Goal: Task Accomplishment & Management: Manage account settings

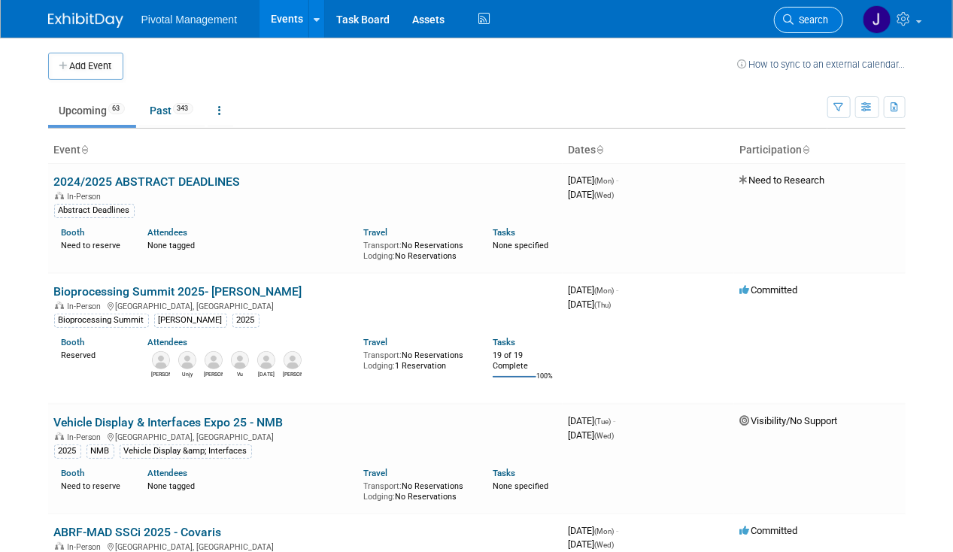
click at [812, 24] on span "Search" at bounding box center [811, 19] width 35 height 11
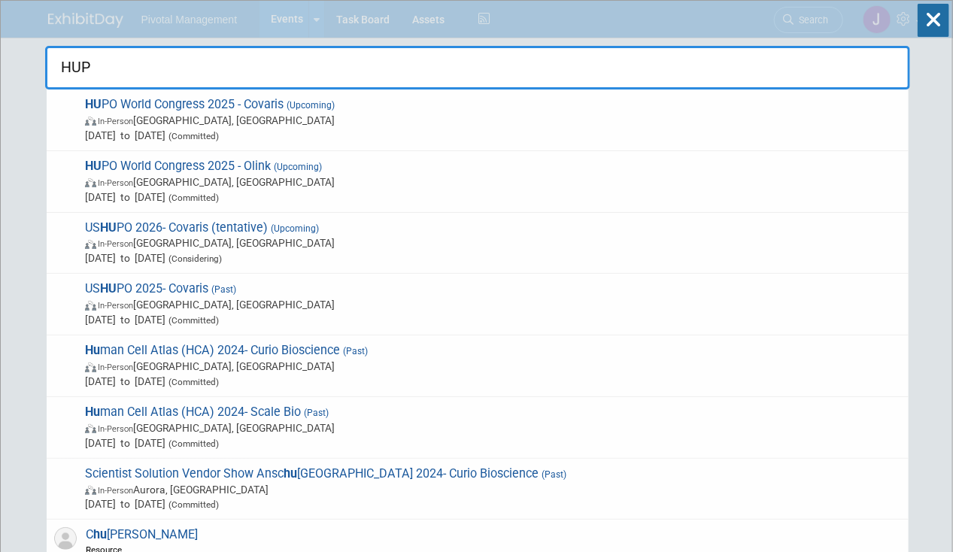
type input "HUPO"
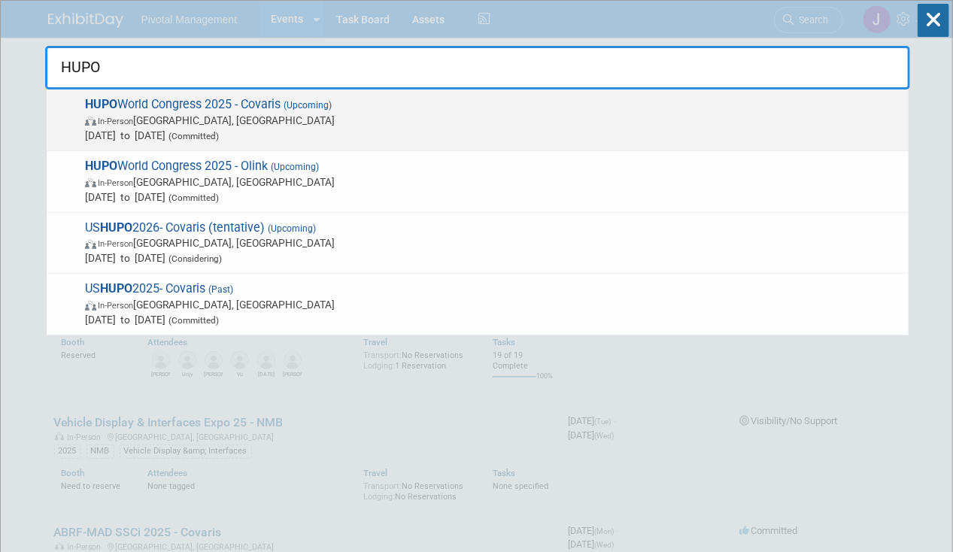
click at [390, 120] on span "In-Person Toronto, Canada" at bounding box center [493, 120] width 816 height 15
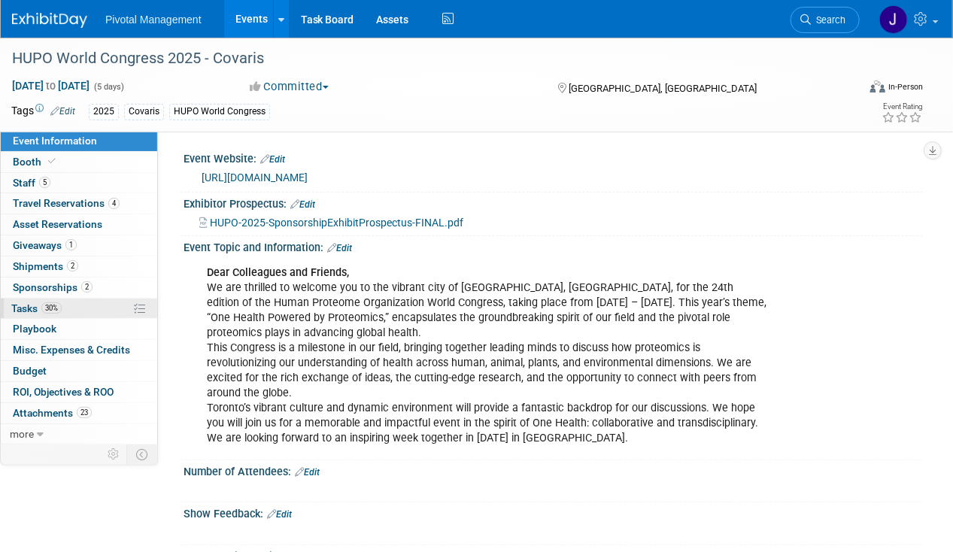
click at [24, 307] on span "Tasks 30%" at bounding box center [36, 308] width 50 height 12
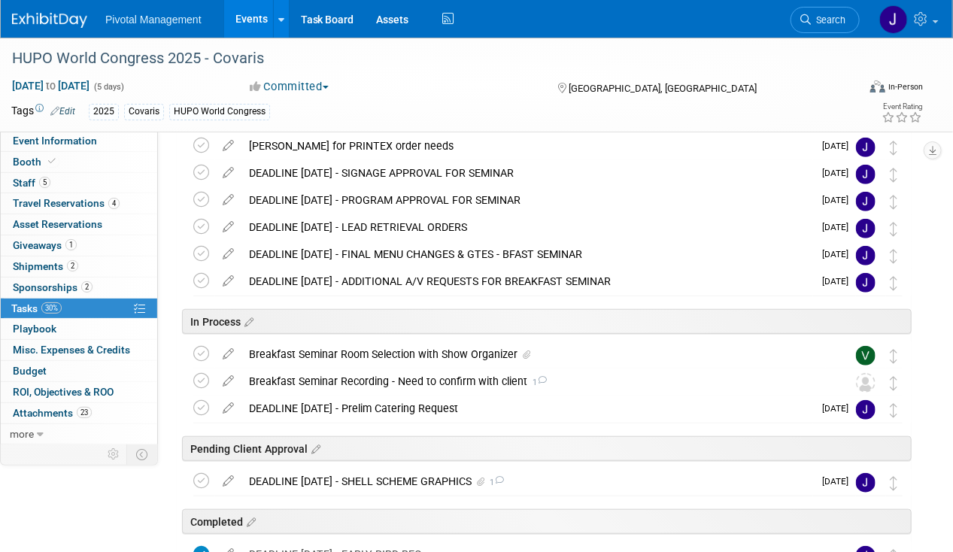
scroll to position [424, 0]
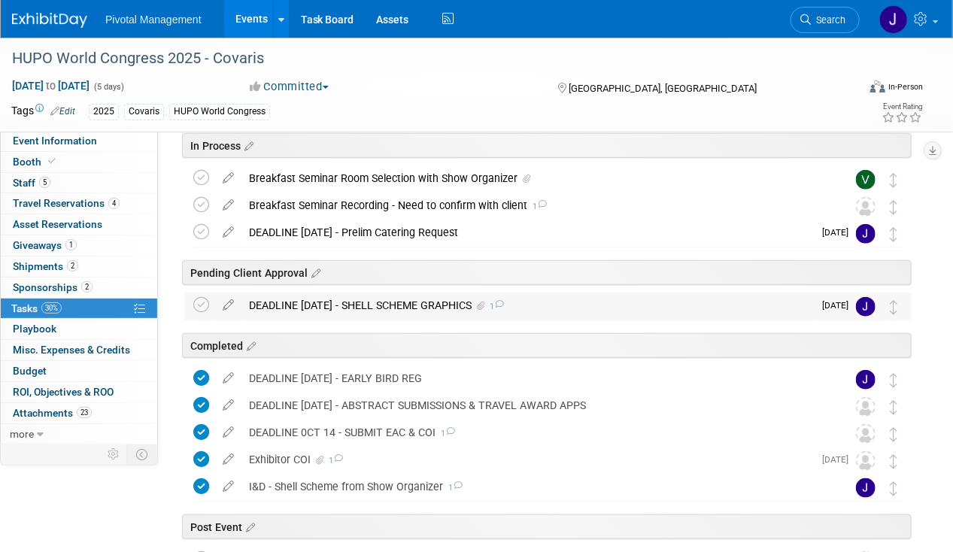
click at [399, 311] on div "DEADLINE OCT 14 - SHELL SCHEME GRAPHICS 1" at bounding box center [526, 305] width 571 height 26
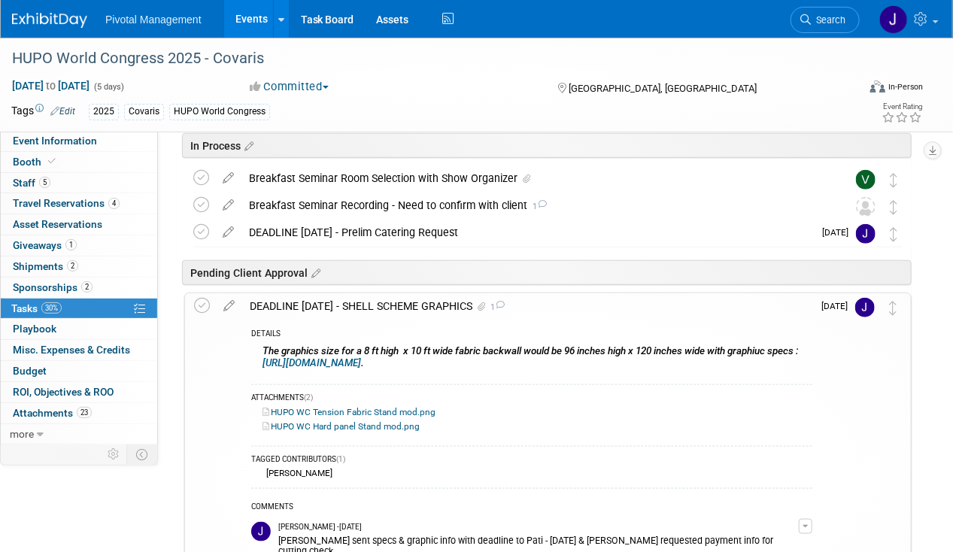
click at [401, 309] on div "DEADLINE OCT 14 - SHELL SCHEME GRAPHICS 1" at bounding box center [527, 306] width 570 height 26
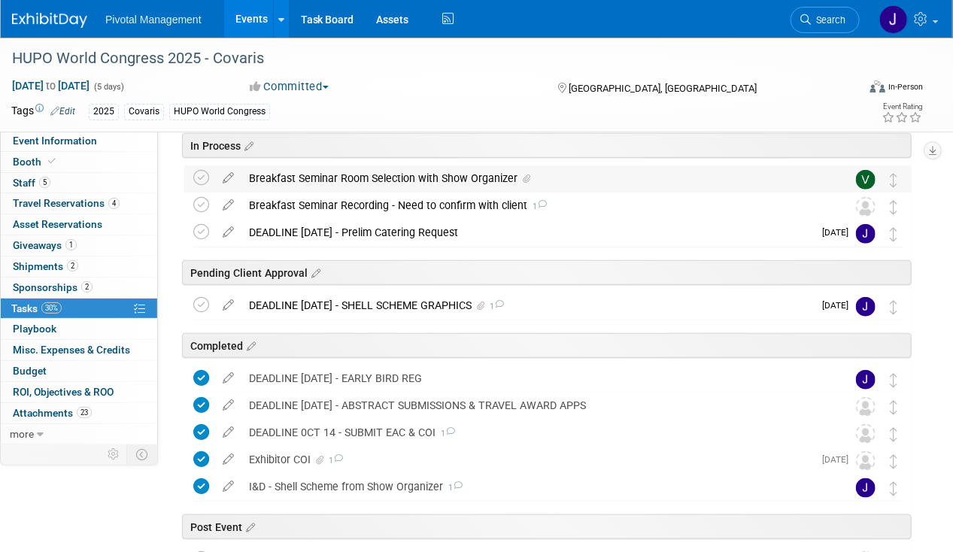
click at [414, 177] on div "Breakfast Seminar Room Selection with Show Organizer" at bounding box center [533, 178] width 584 height 26
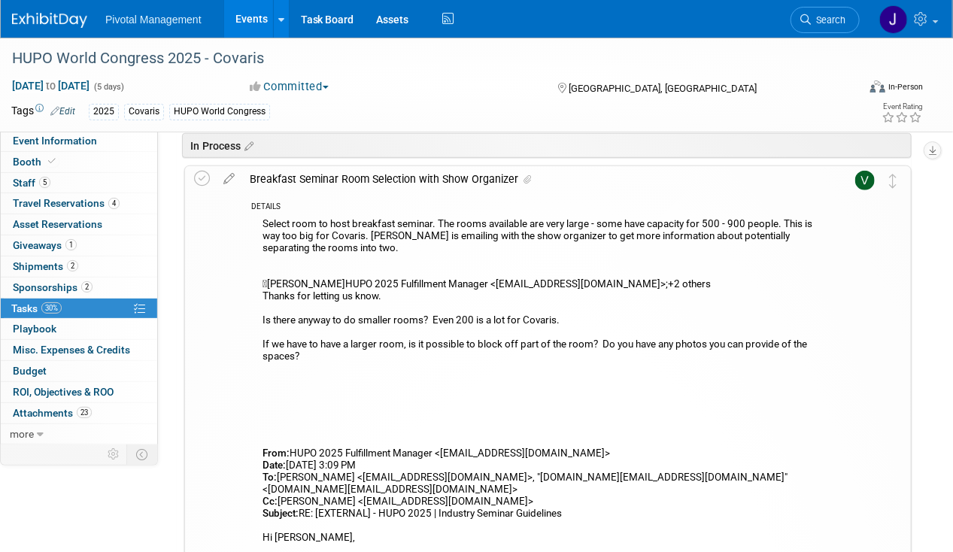
click at [414, 177] on div "Breakfast Seminar Room Selection with Show Organizer" at bounding box center [533, 179] width 583 height 26
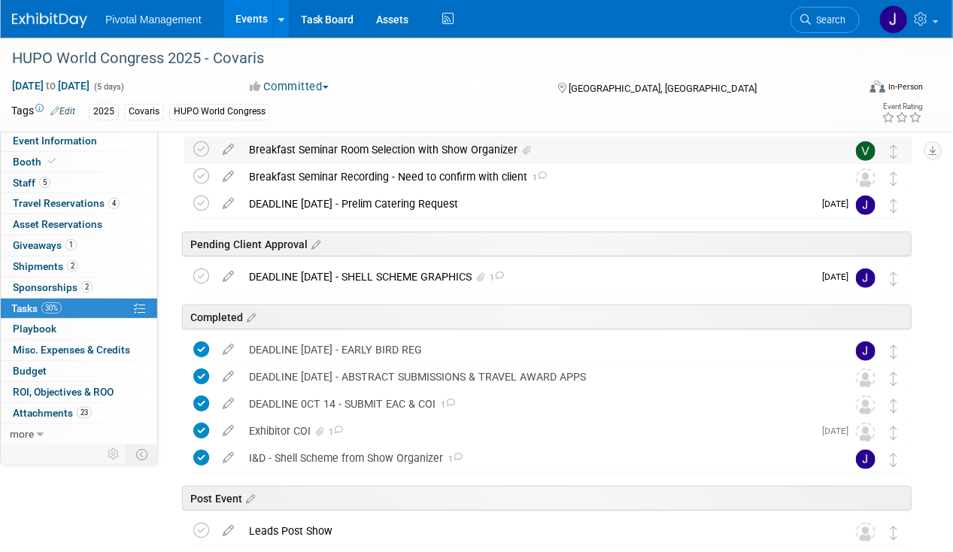
scroll to position [446, 0]
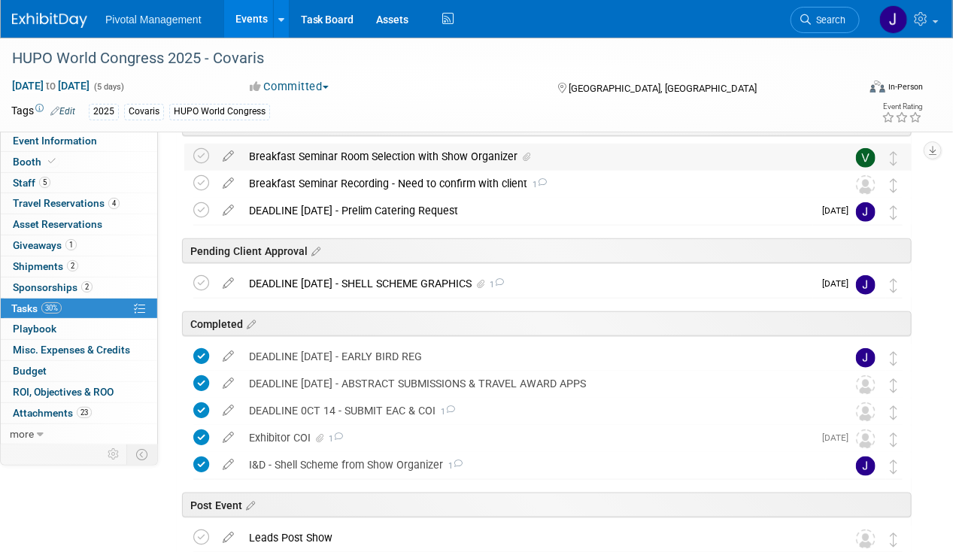
click at [414, 177] on div "Breakfast Seminar Recording - Need to confirm with client 1" at bounding box center [533, 184] width 584 height 26
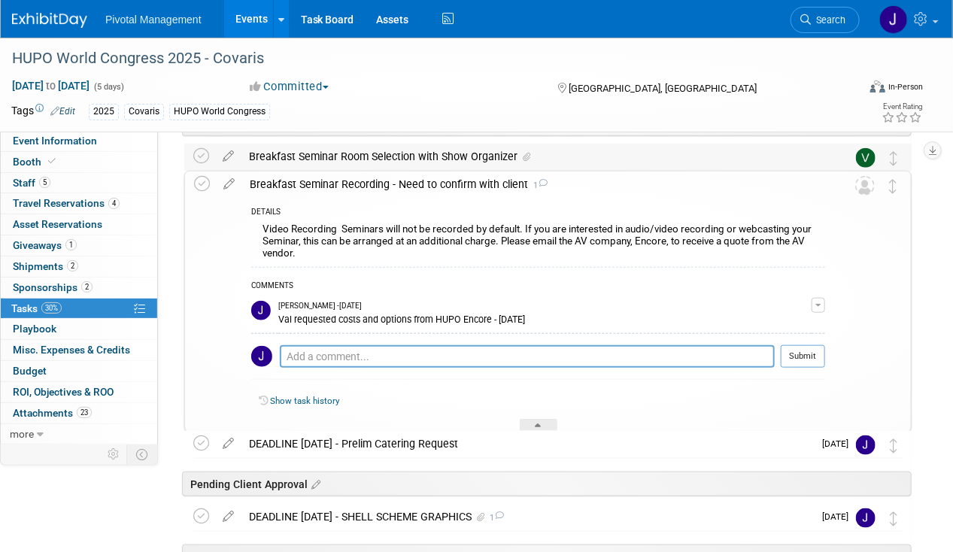
click at [414, 177] on div "Breakfast Seminar Recording - Need to confirm with client 1" at bounding box center [533, 184] width 583 height 26
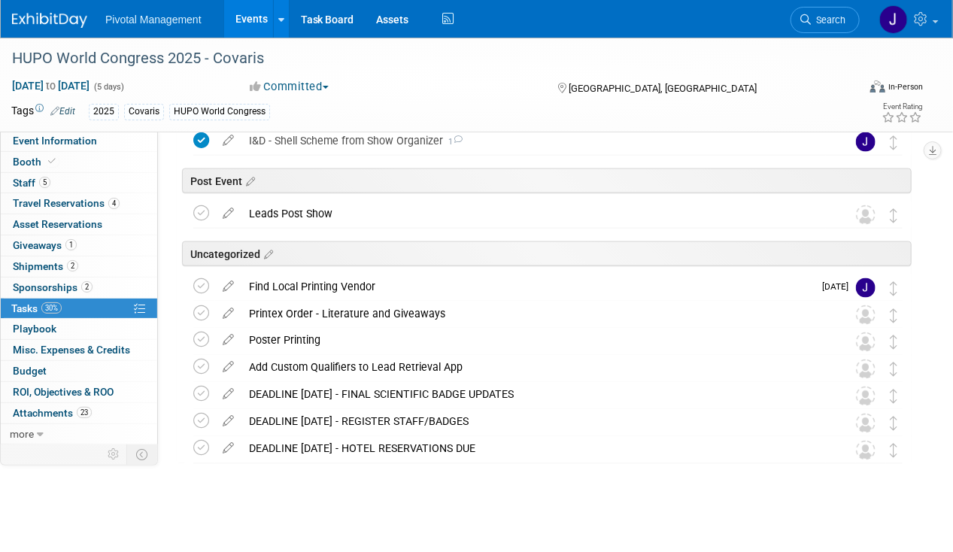
scroll to position [771, 0]
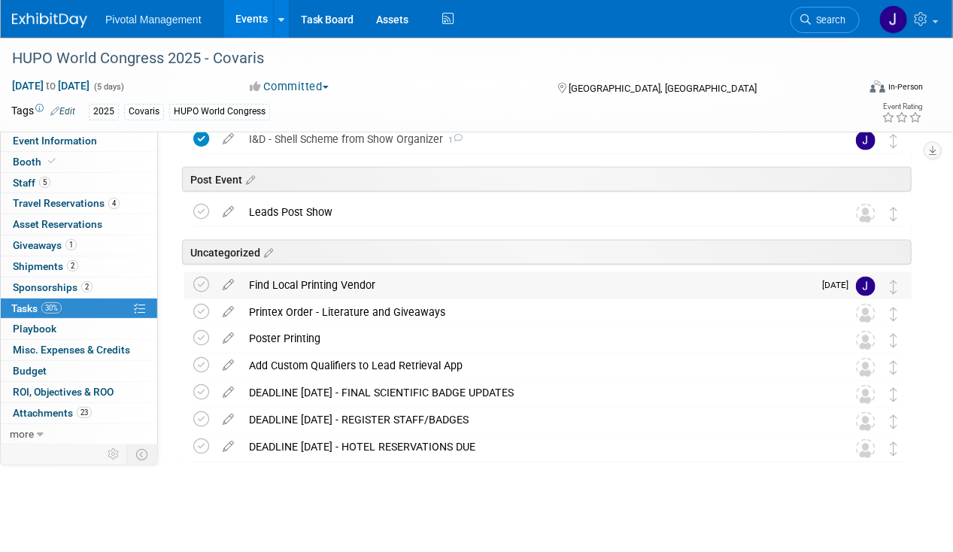
click at [359, 287] on div "Find Local Printing Vendor" at bounding box center [526, 285] width 571 height 26
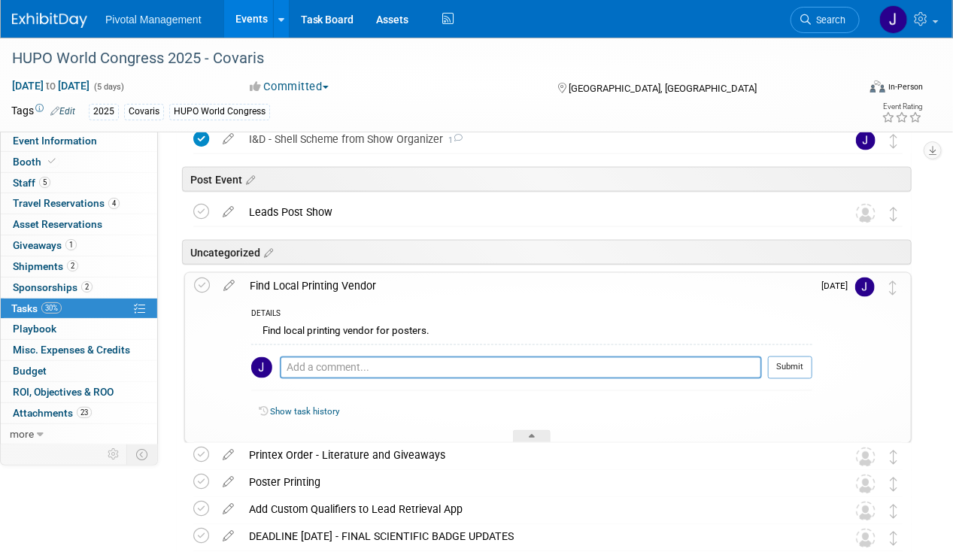
click at [363, 282] on div "Find Local Printing Vendor" at bounding box center [527, 286] width 570 height 26
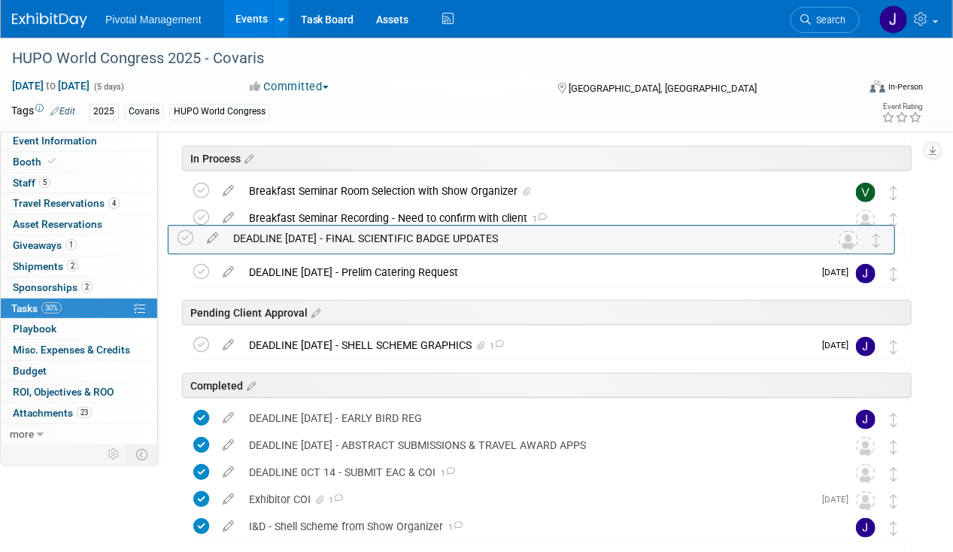
scroll to position [409, 0]
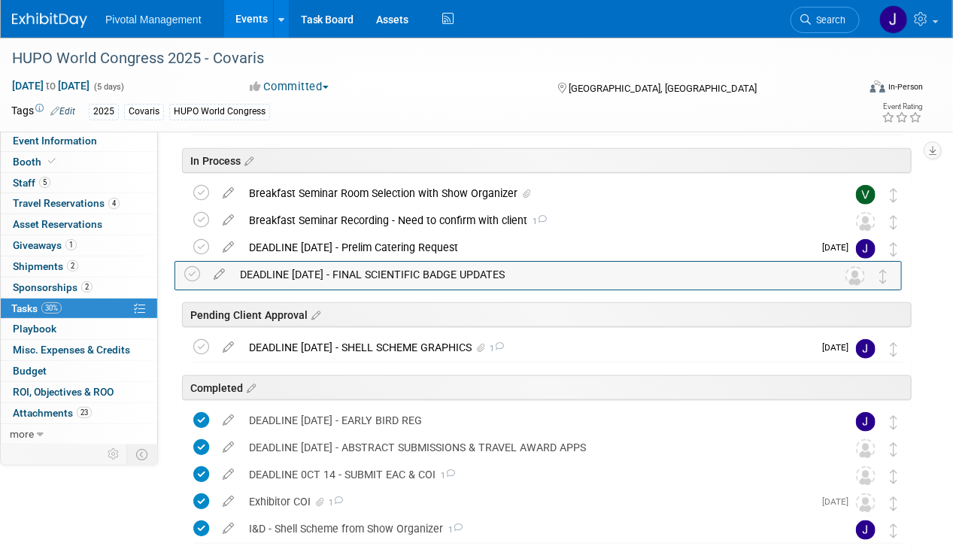
drag, startPoint x: 889, startPoint y: 394, endPoint x: 878, endPoint y: 268, distance: 126.0
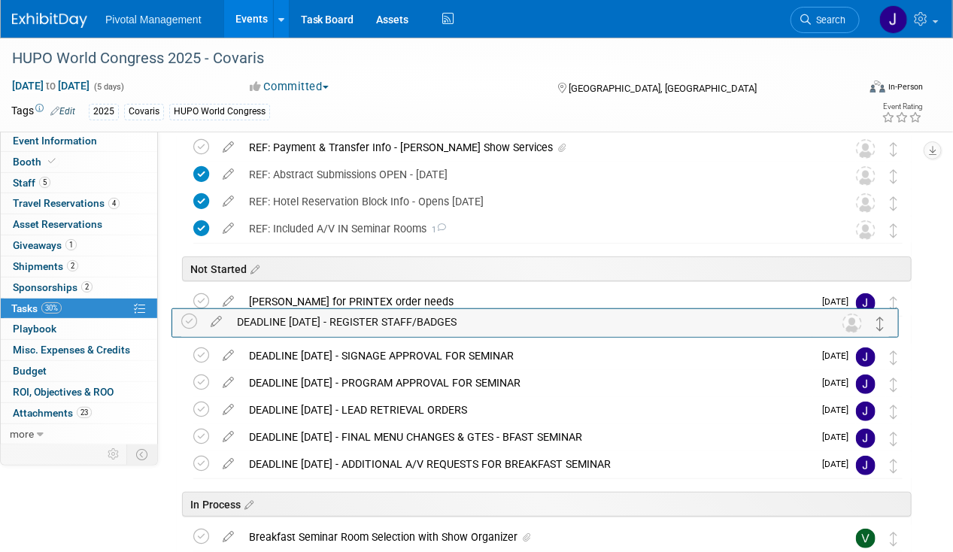
scroll to position [95, 0]
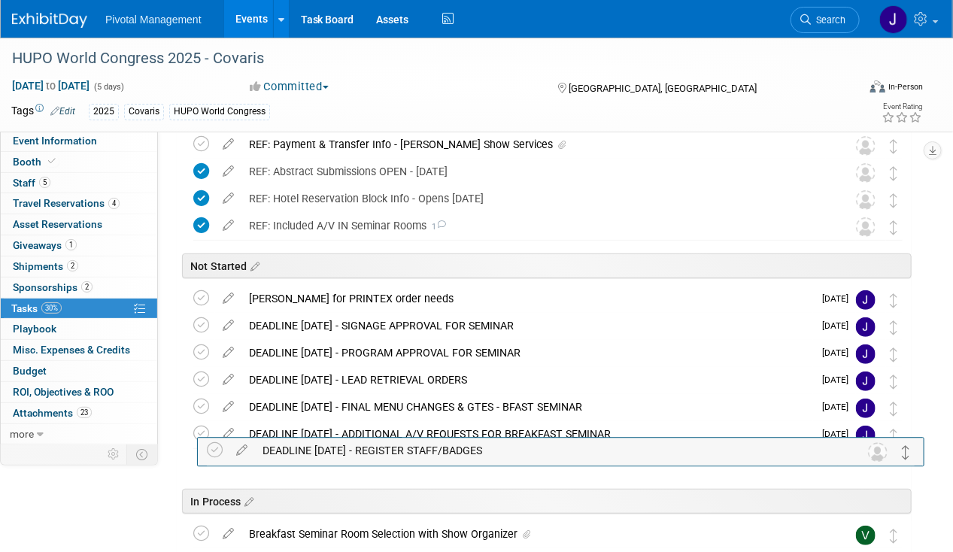
drag, startPoint x: 896, startPoint y: 420, endPoint x: 909, endPoint y: 450, distance: 33.4
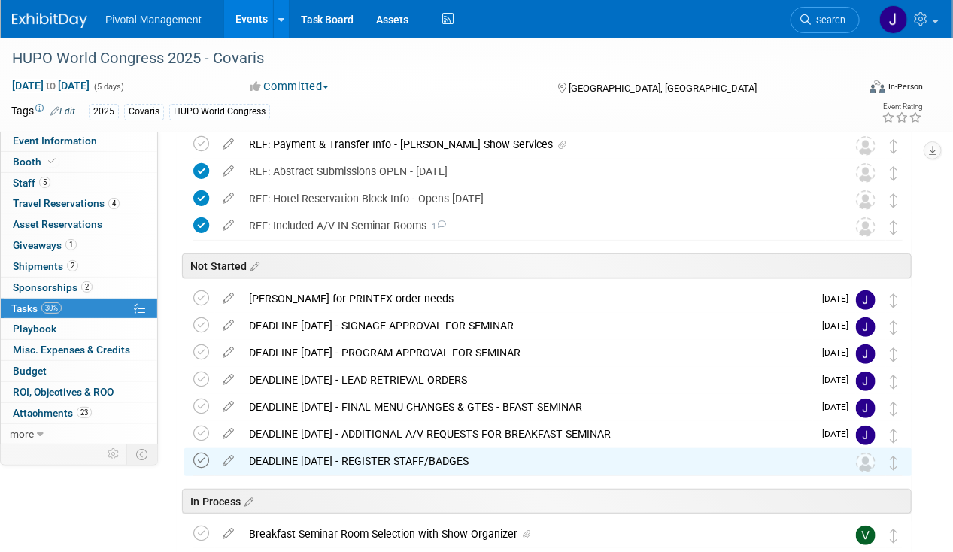
click at [196, 458] on icon at bounding box center [201, 461] width 16 height 16
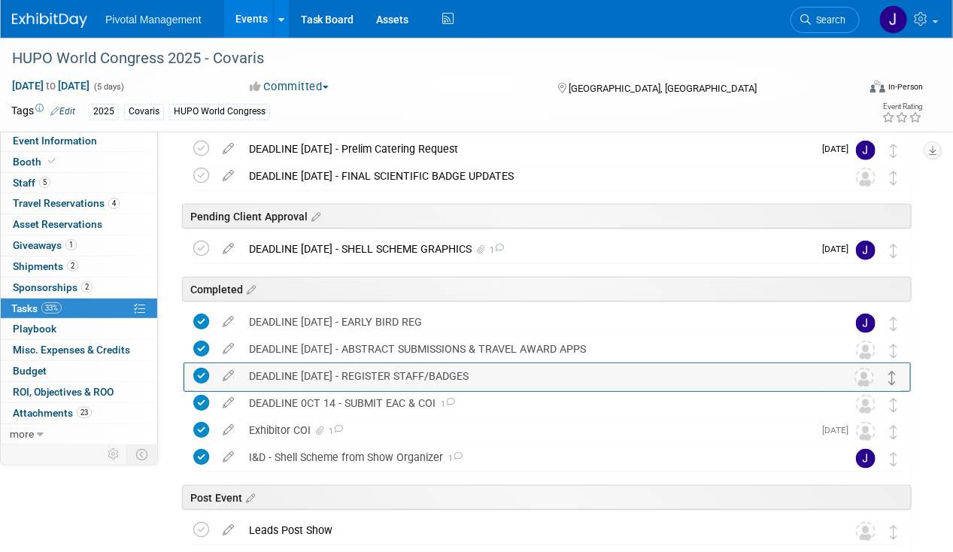
scroll to position [523, 0]
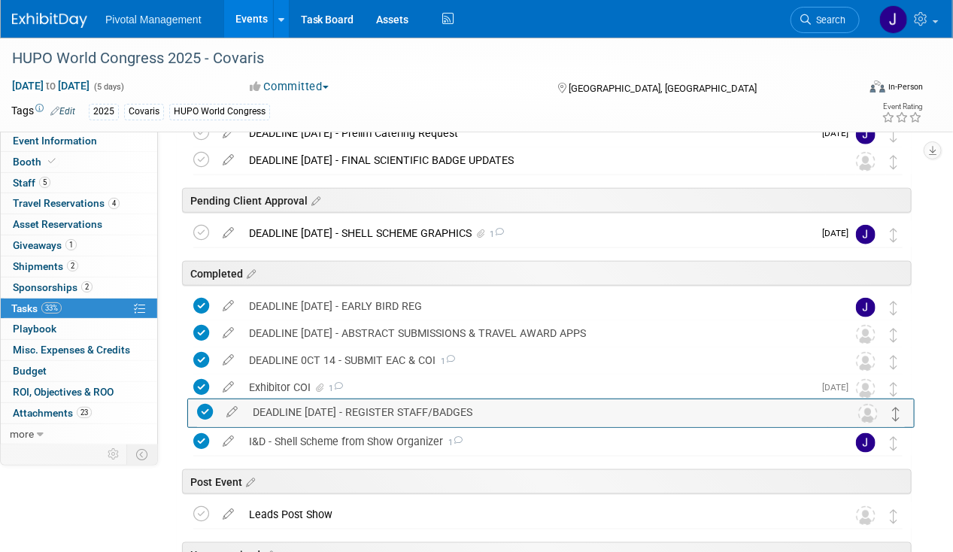
drag, startPoint x: 890, startPoint y: 312, endPoint x: 893, endPoint y: 413, distance: 100.8
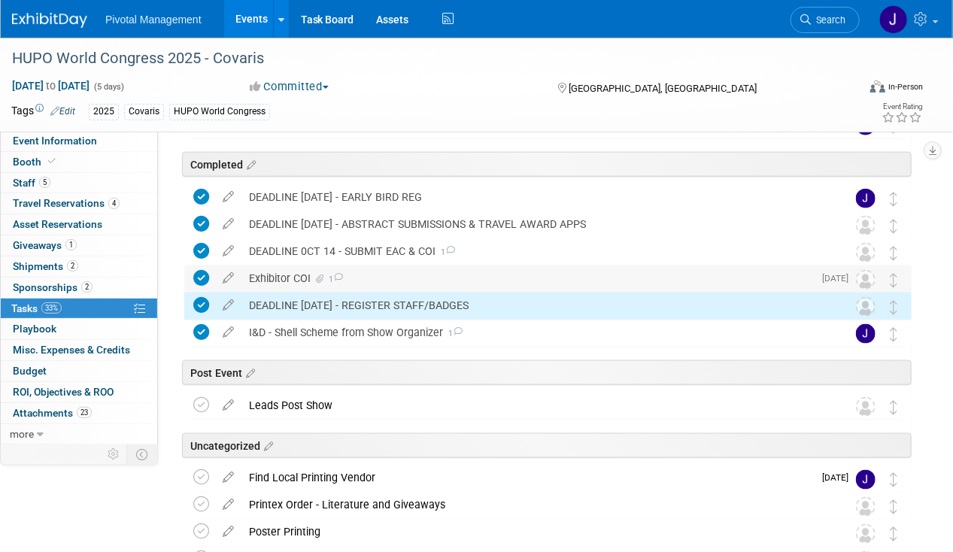
scroll to position [737, 0]
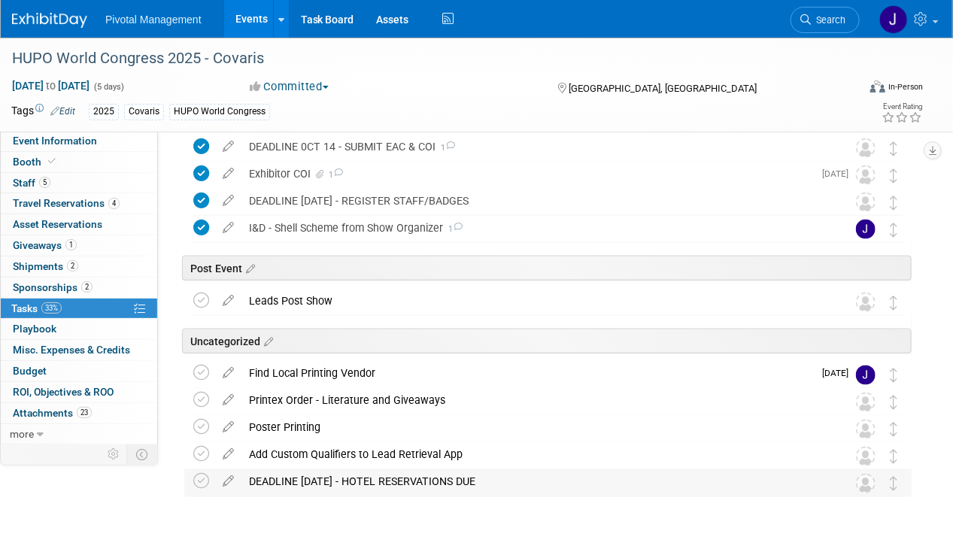
click at [312, 482] on div "DEADLINE SEPT 26 - HOTEL RESERVATIONS DUE" at bounding box center [533, 482] width 584 height 26
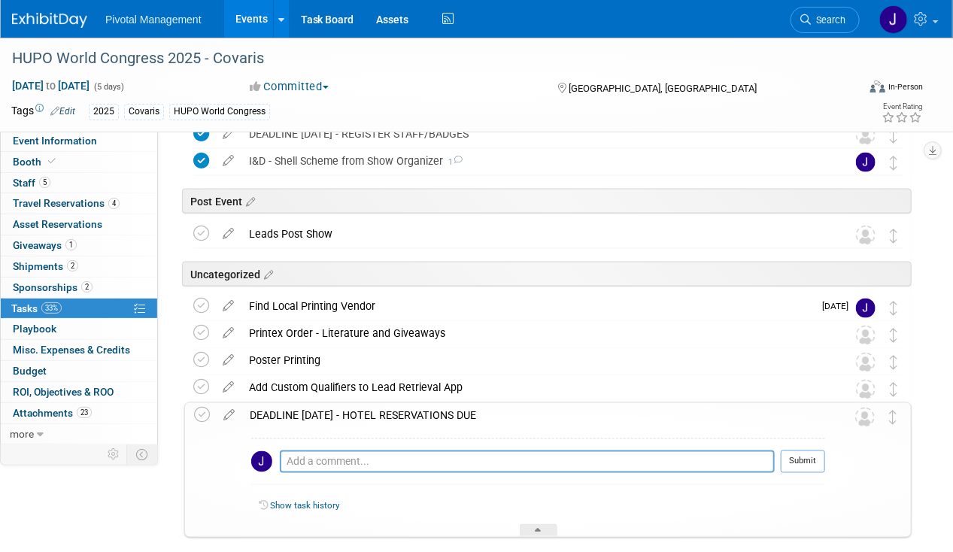
scroll to position [878, 0]
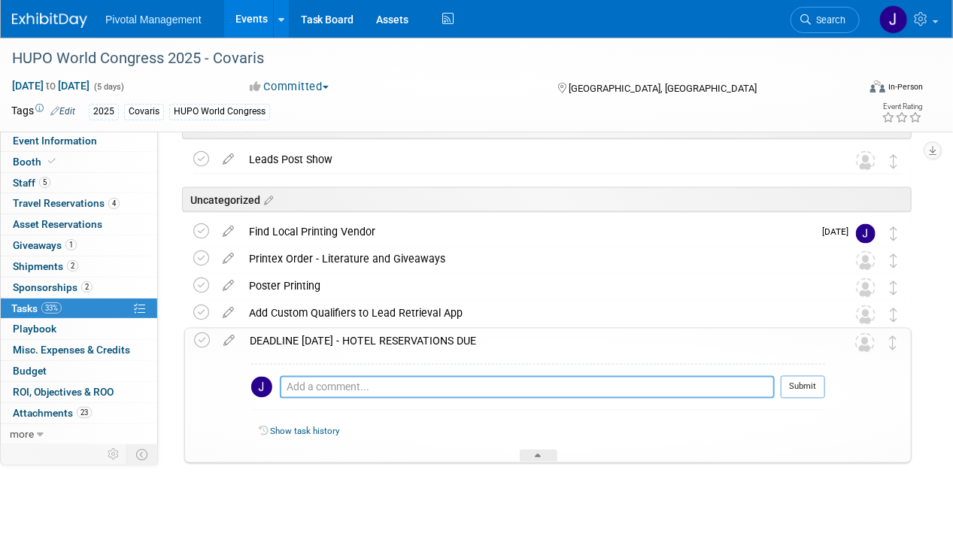
click at [314, 376] on textarea at bounding box center [527, 387] width 495 height 23
type textarea "Covaris to book their own rooms"
click at [815, 380] on button "Submit" at bounding box center [802, 387] width 44 height 23
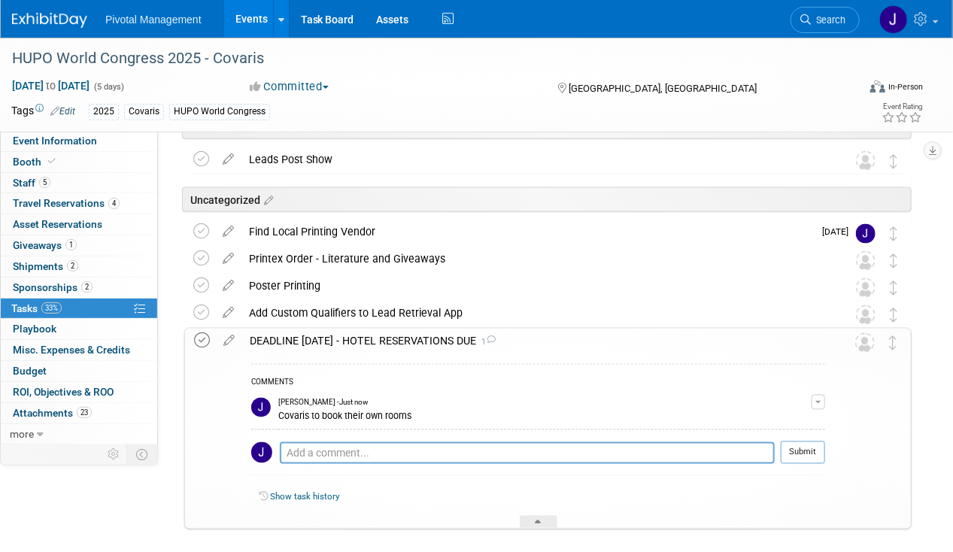
click at [202, 338] on icon at bounding box center [202, 341] width 16 height 16
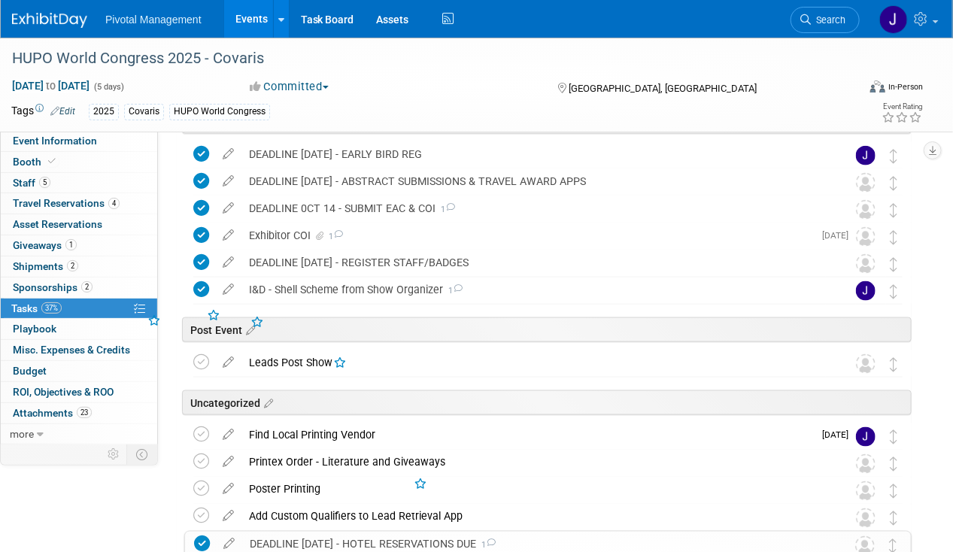
scroll to position [671, 0]
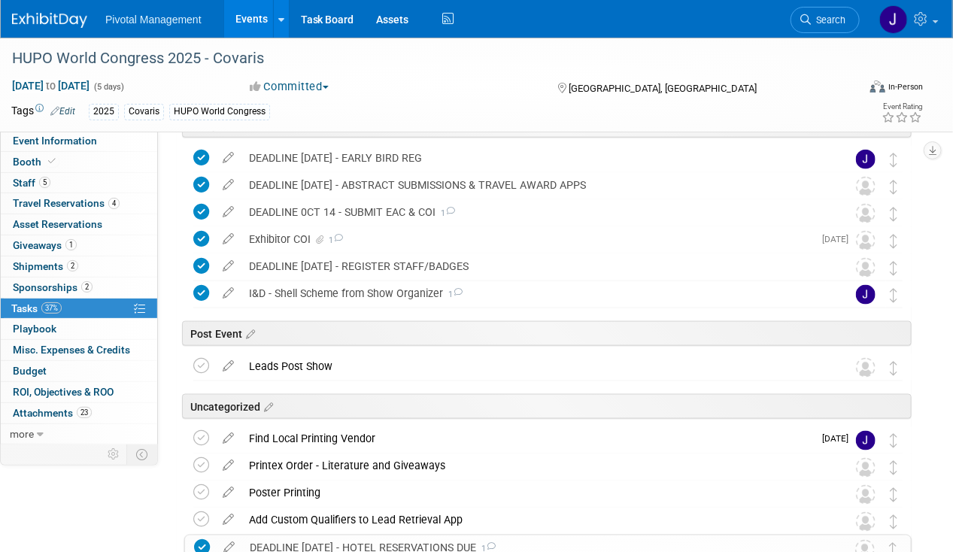
drag, startPoint x: 438, startPoint y: 541, endPoint x: 429, endPoint y: 268, distance: 273.9
click at [429, 266] on div "HUPO World Congress 2025 - Covaris Toronto, Canada Nov 9, 2025 to Nov 13, 2025 …" at bounding box center [544, 145] width 735 height 1180
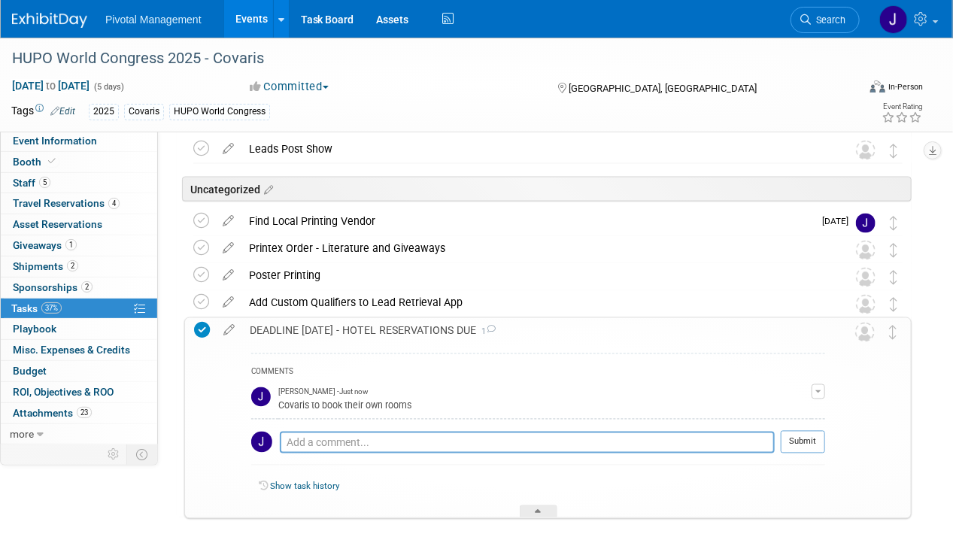
click at [627, 335] on div "DEADLINE SEPT 26 - HOTEL RESERVATIONS DUE 1" at bounding box center [533, 331] width 583 height 26
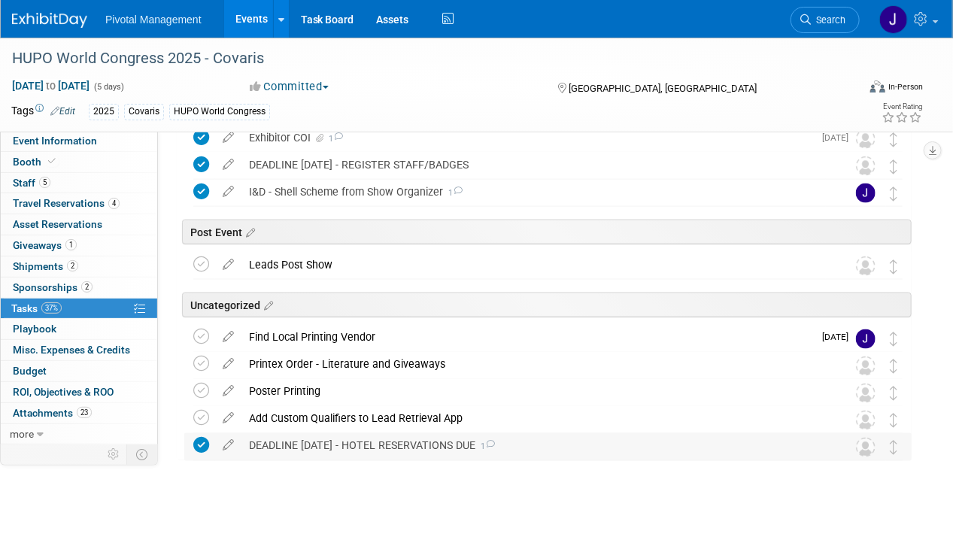
scroll to position [771, 0]
drag, startPoint x: 432, startPoint y: 445, endPoint x: 425, endPoint y: 200, distance: 245.2
drag, startPoint x: 425, startPoint y: 200, endPoint x: 647, endPoint y: 463, distance: 344.2
click at [637, 438] on div "DEADLINE SEPT 26 - HOTEL RESERVATIONS DUE 1" at bounding box center [533, 448] width 584 height 26
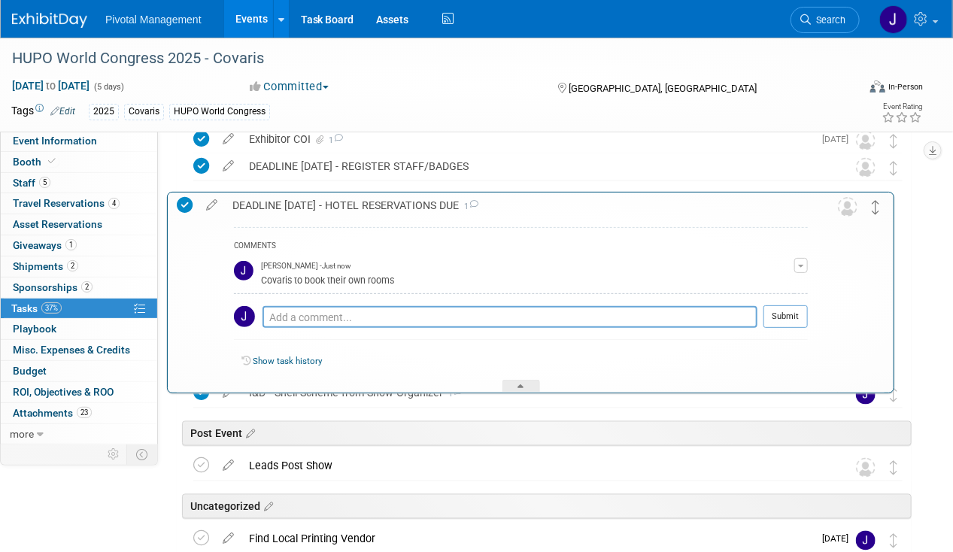
drag, startPoint x: 894, startPoint y: 447, endPoint x: 877, endPoint y: 209, distance: 238.9
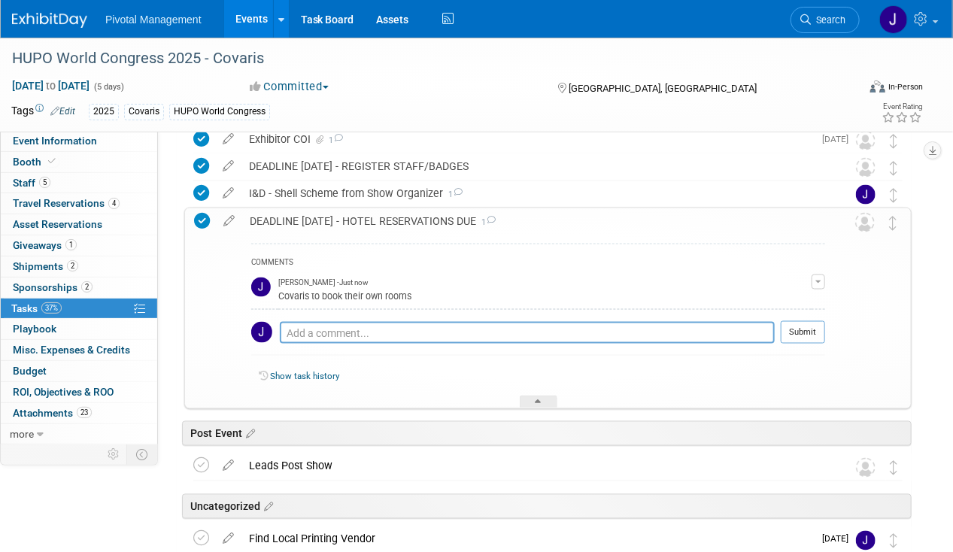
click at [740, 223] on div "DEADLINE SEPT 26 - HOTEL RESERVATIONS DUE 1" at bounding box center [533, 221] width 583 height 26
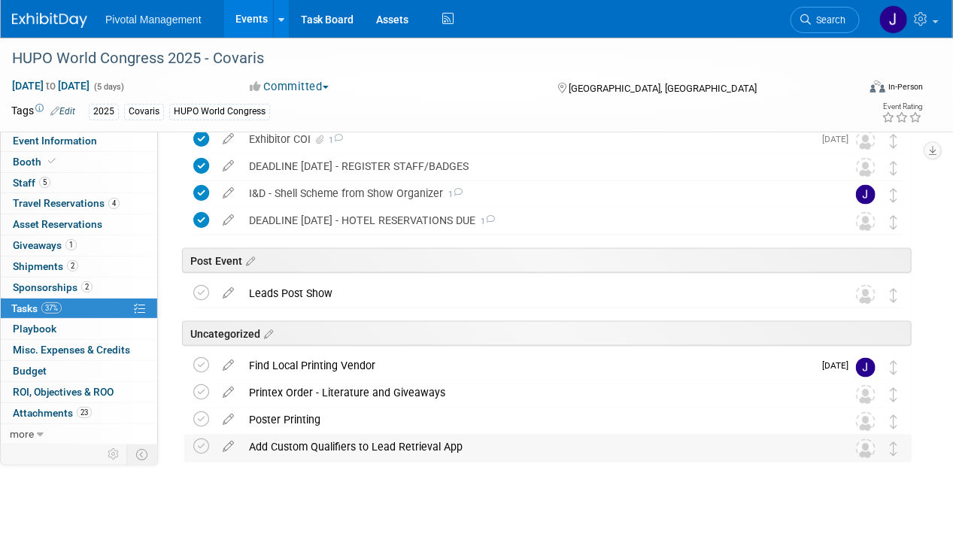
click at [450, 447] on div "Add Custom Qualifiers to Lead Retrieval App" at bounding box center [533, 448] width 584 height 26
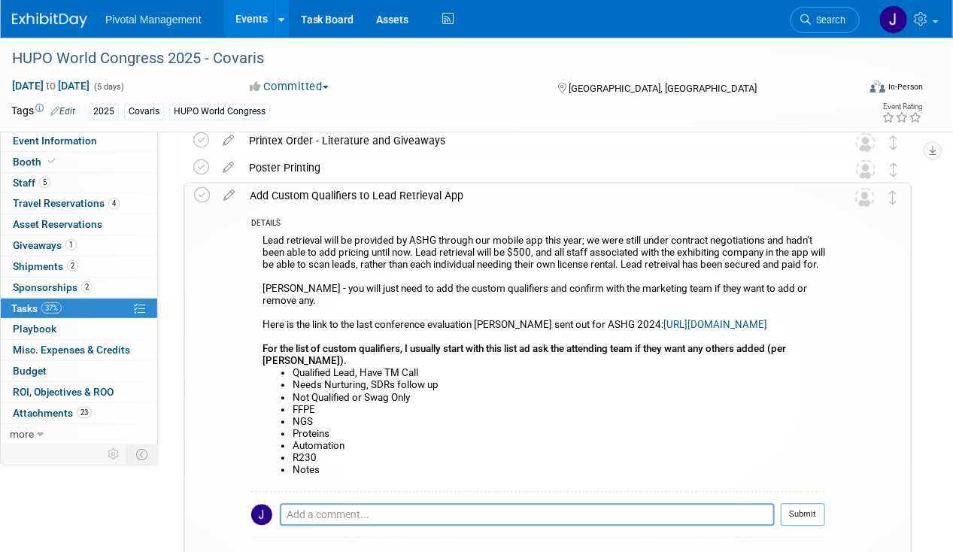
scroll to position [1029, 0]
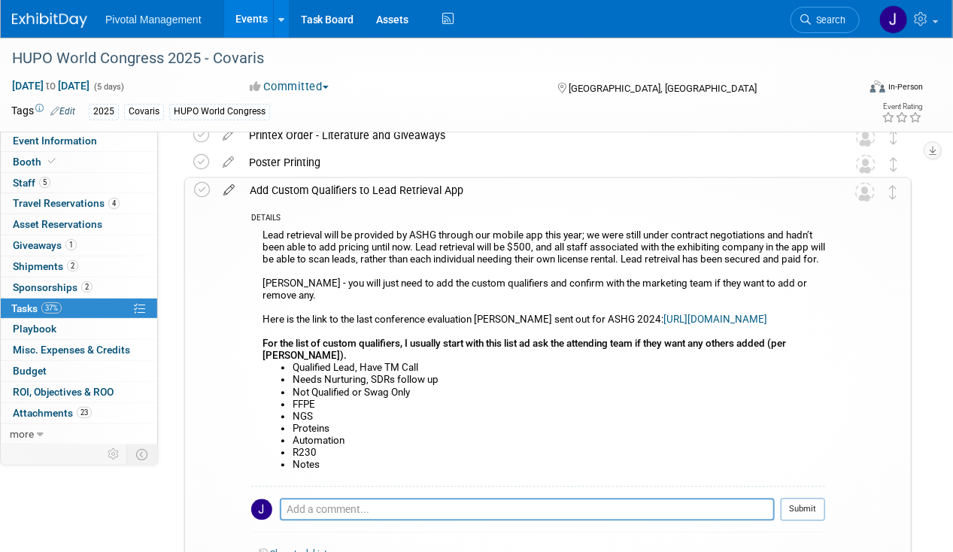
click at [230, 185] on icon at bounding box center [229, 187] width 26 height 19
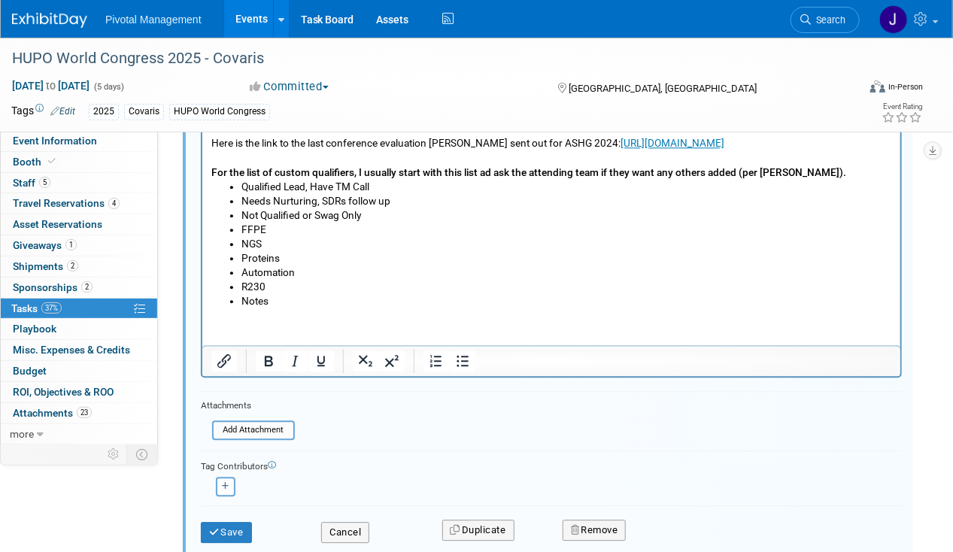
scroll to position [1352, 0]
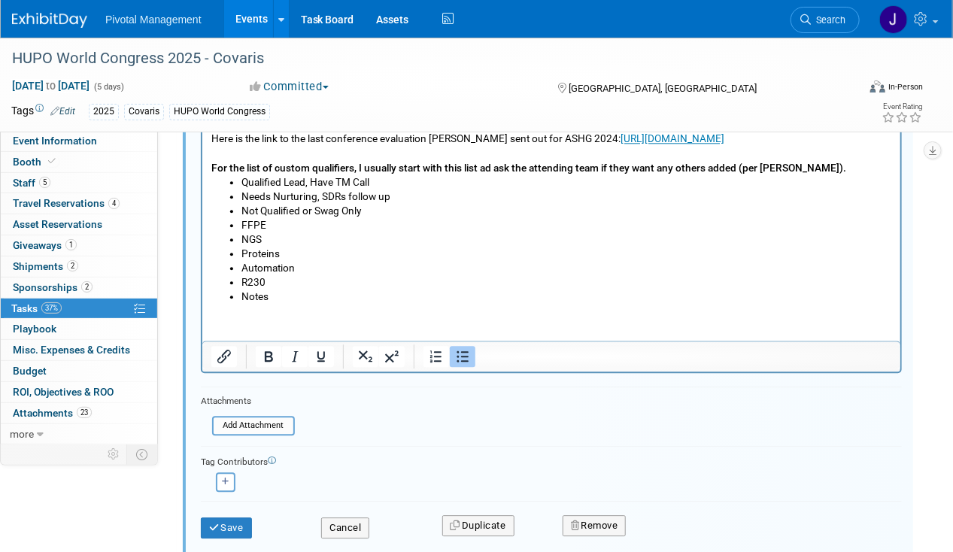
click at [324, 292] on li "Notes" at bounding box center [566, 296] width 650 height 14
drag, startPoint x: 189, startPoint y: 244, endPoint x: 254, endPoint y: 64, distance: 191.7
click at [202, 39] on html "Lead retrieval will be provided by ASHG through our mobile app this year; we we…" at bounding box center [551, 171] width 698 height 264
click at [448, 217] on li "Not Qualified or Swag Only" at bounding box center [566, 210] width 650 height 14
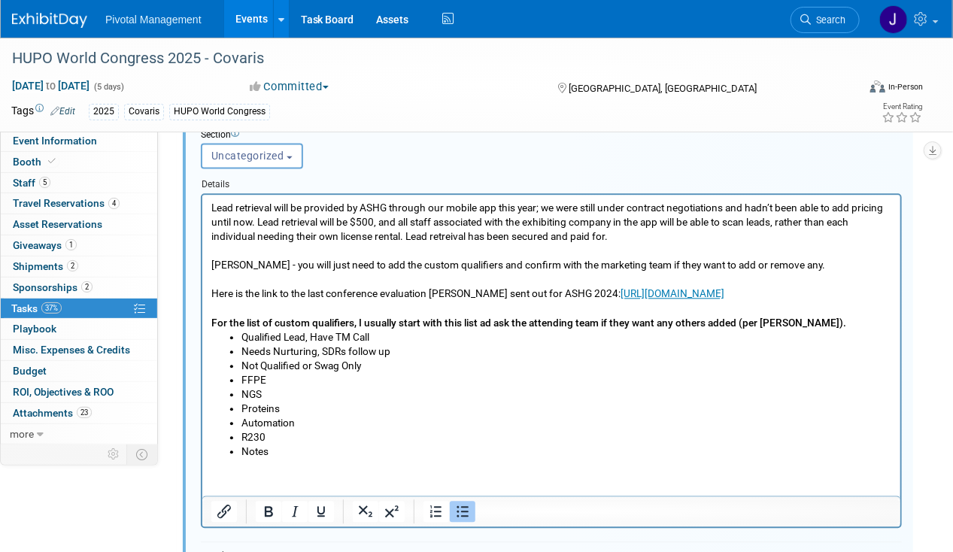
scroll to position [1196, 0]
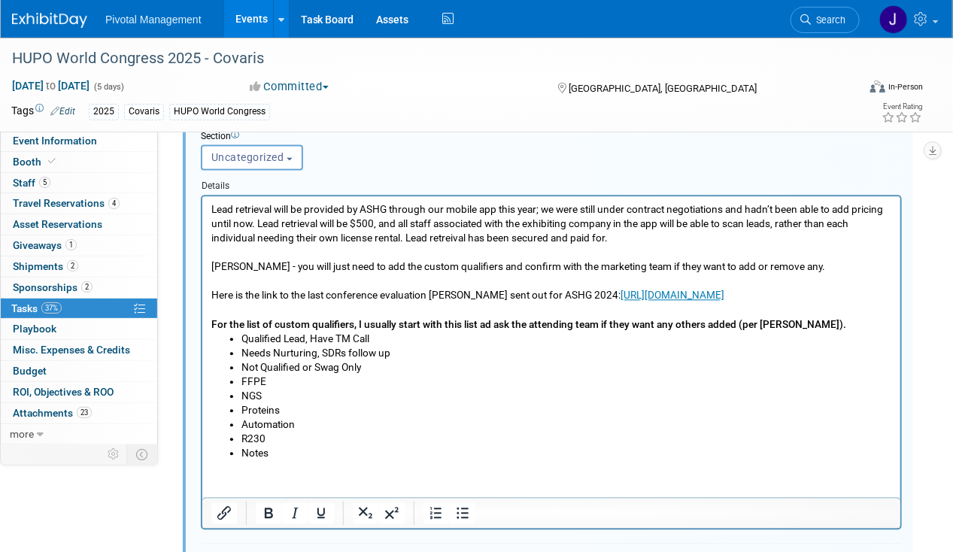
click at [400, 291] on p "Lead retrieval will be provided by ASHG through our mobile app this year; we we…" at bounding box center [551, 266] width 680 height 129
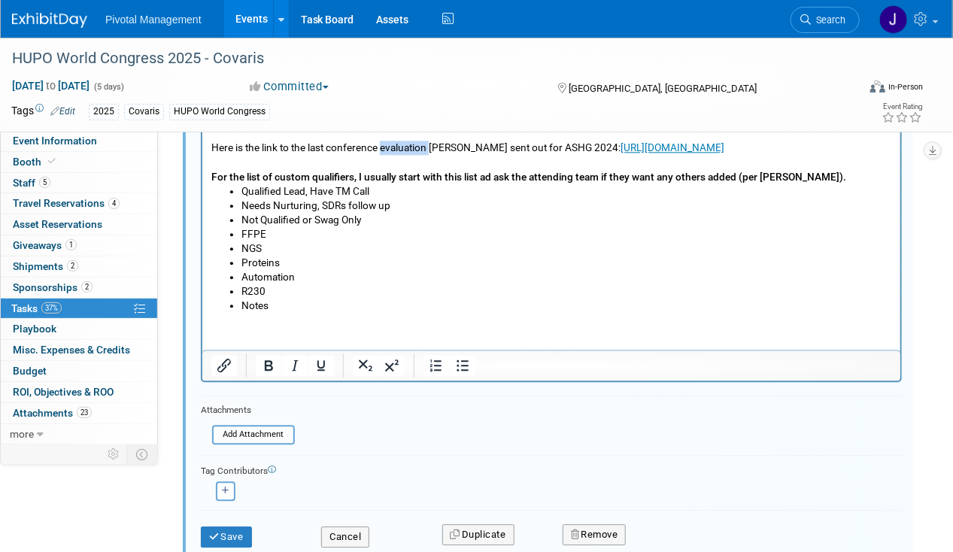
scroll to position [1441, 0]
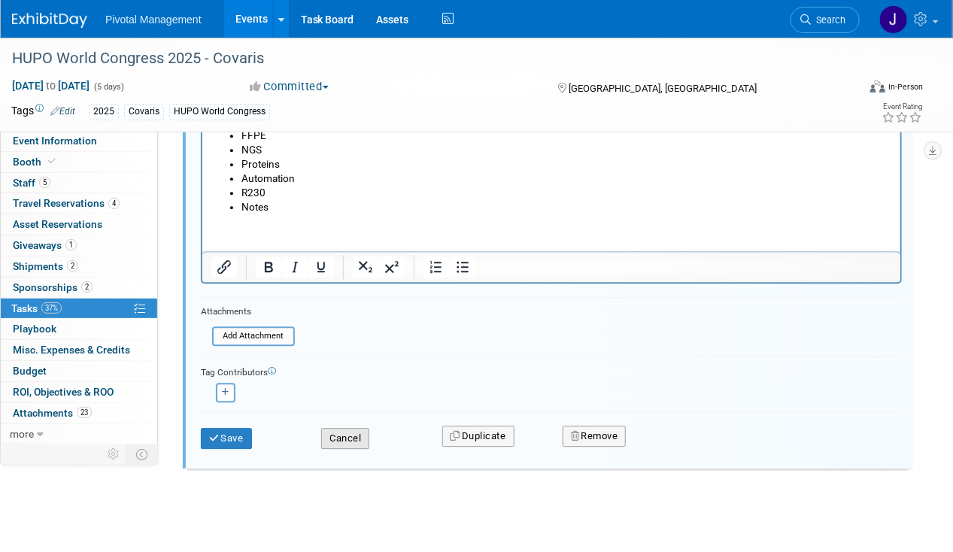
click at [350, 428] on button "Cancel" at bounding box center [345, 438] width 48 height 21
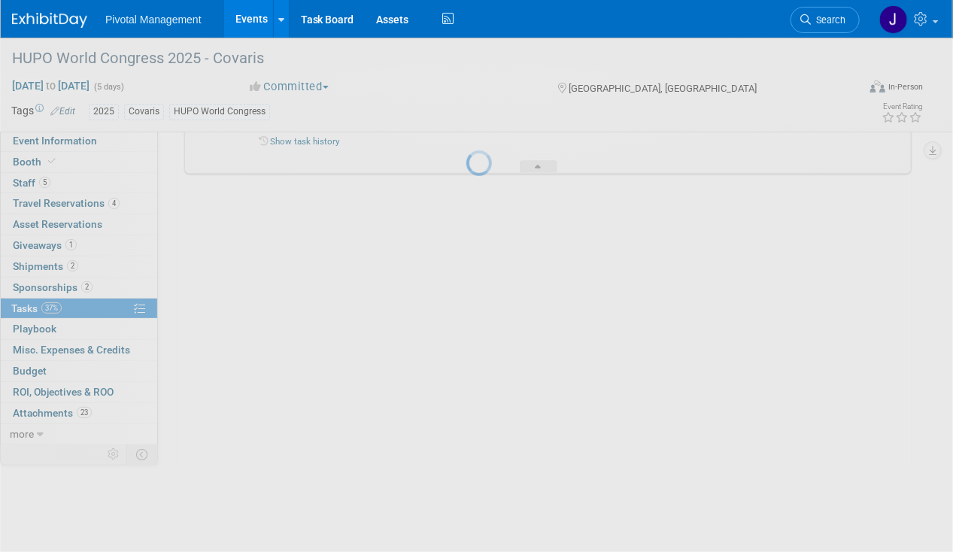
scroll to position [1152, 0]
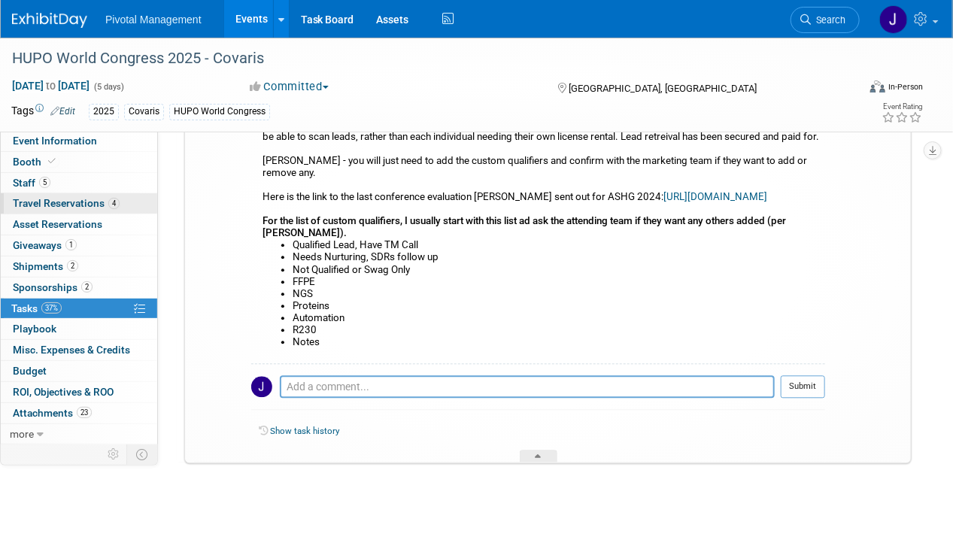
click at [91, 203] on span "Travel Reservations 4" at bounding box center [66, 203] width 107 height 12
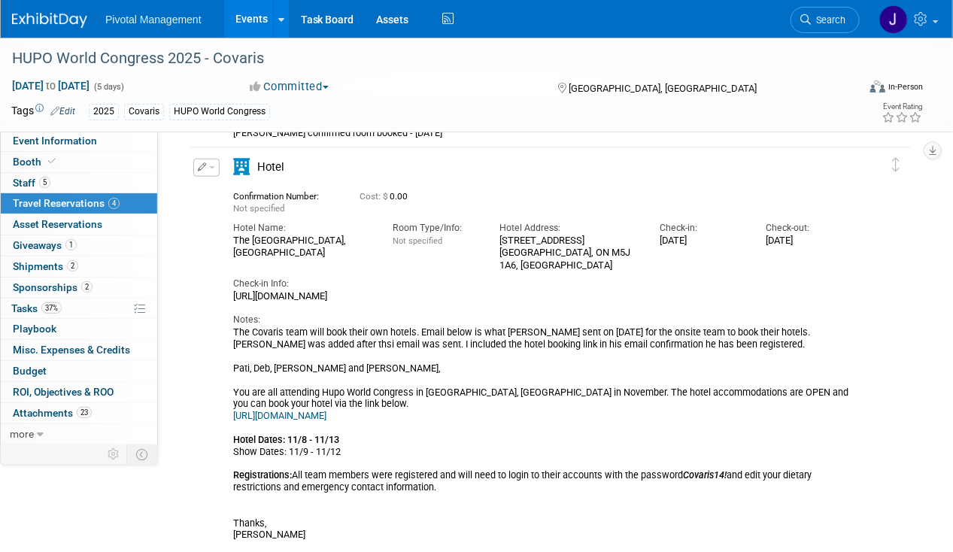
scroll to position [522, 0]
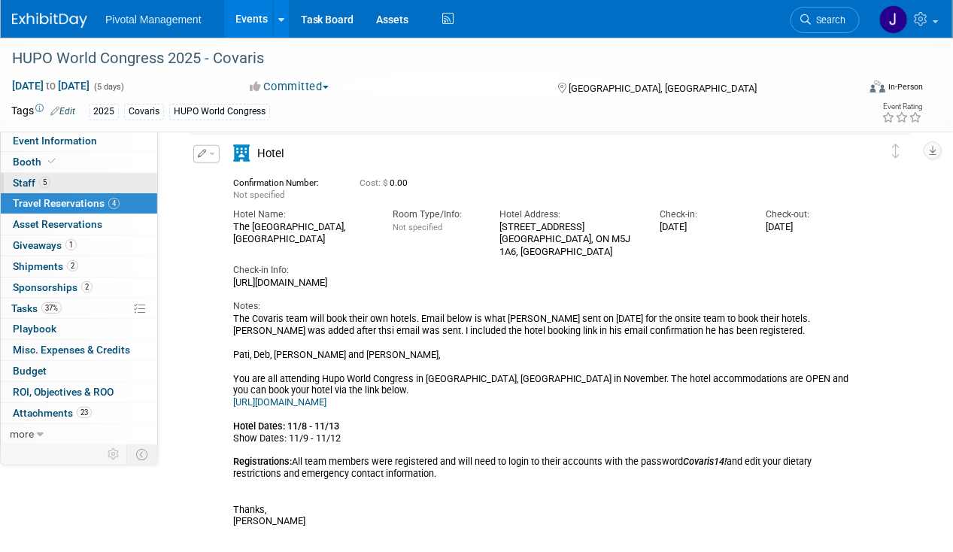
click at [115, 186] on link "5 Staff 5" at bounding box center [79, 183] width 156 height 20
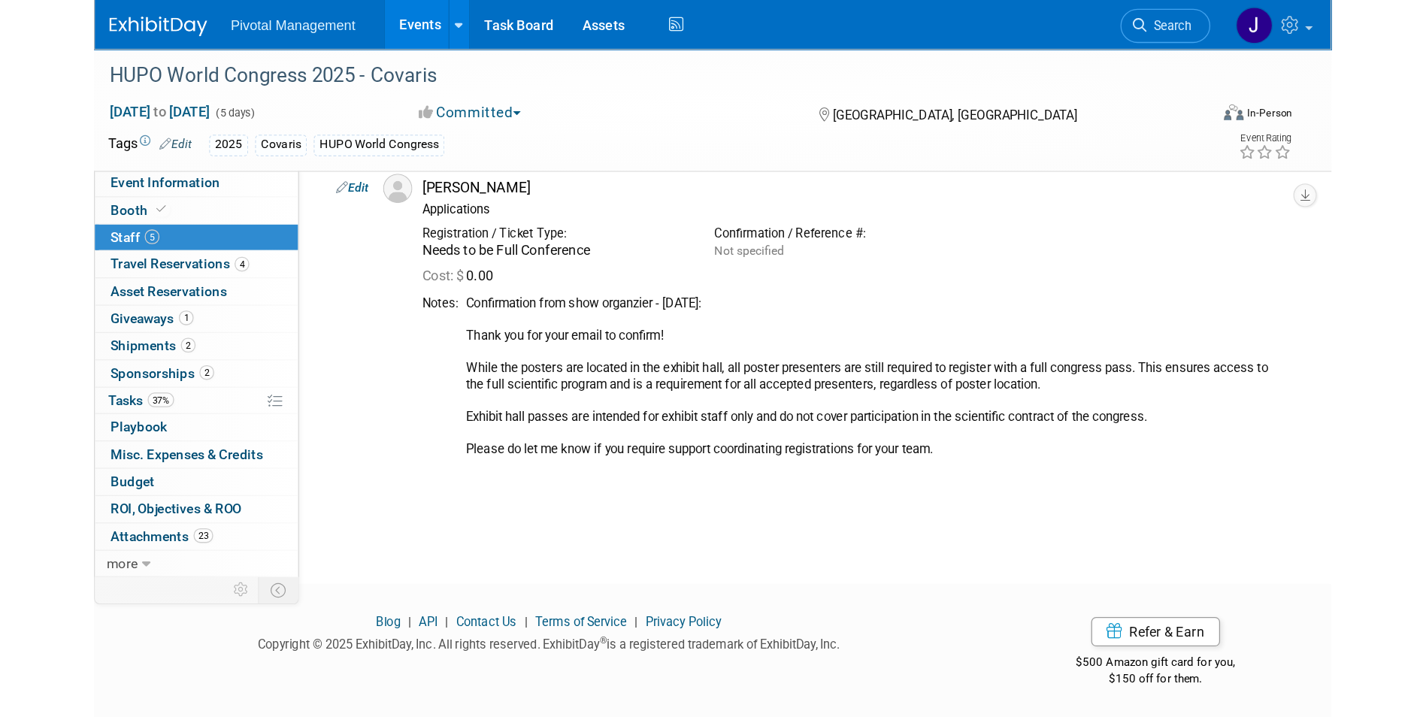
scroll to position [475, 0]
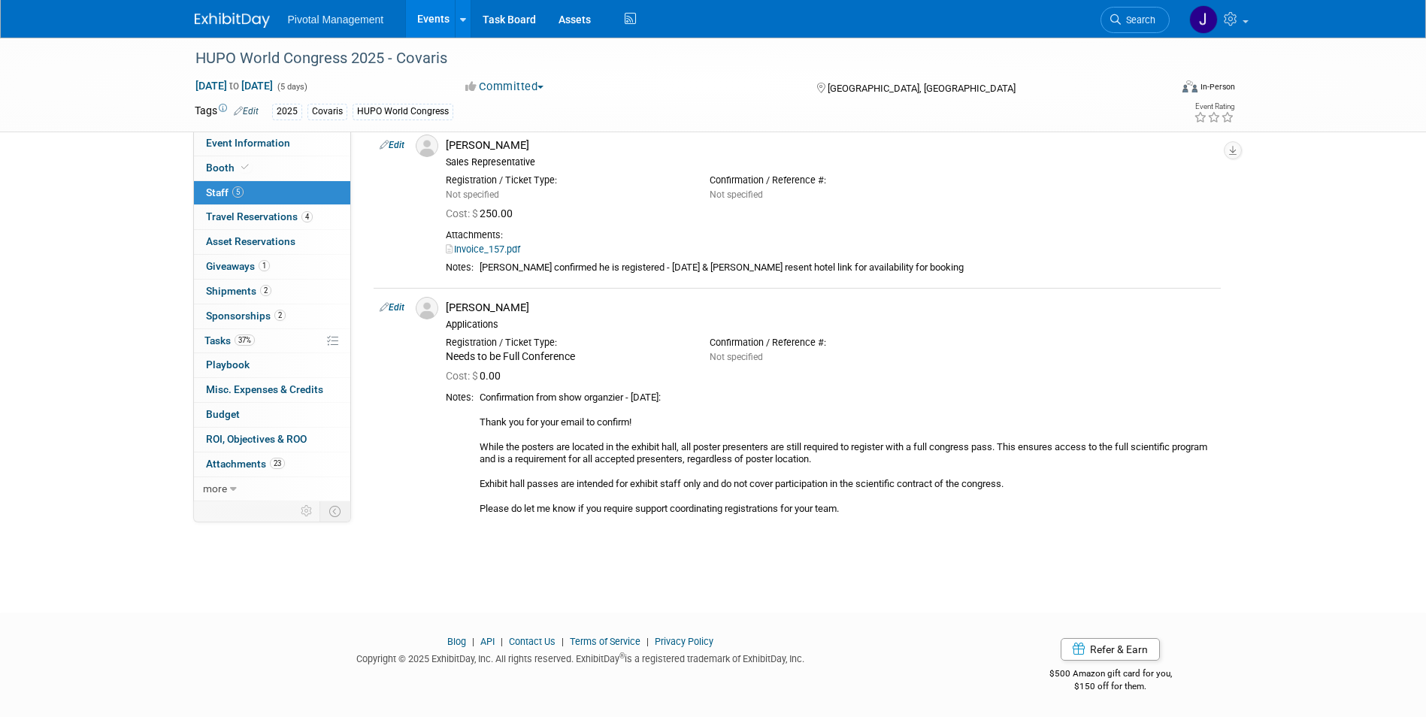
click at [433, 24] on link "Events" at bounding box center [433, 19] width 55 height 38
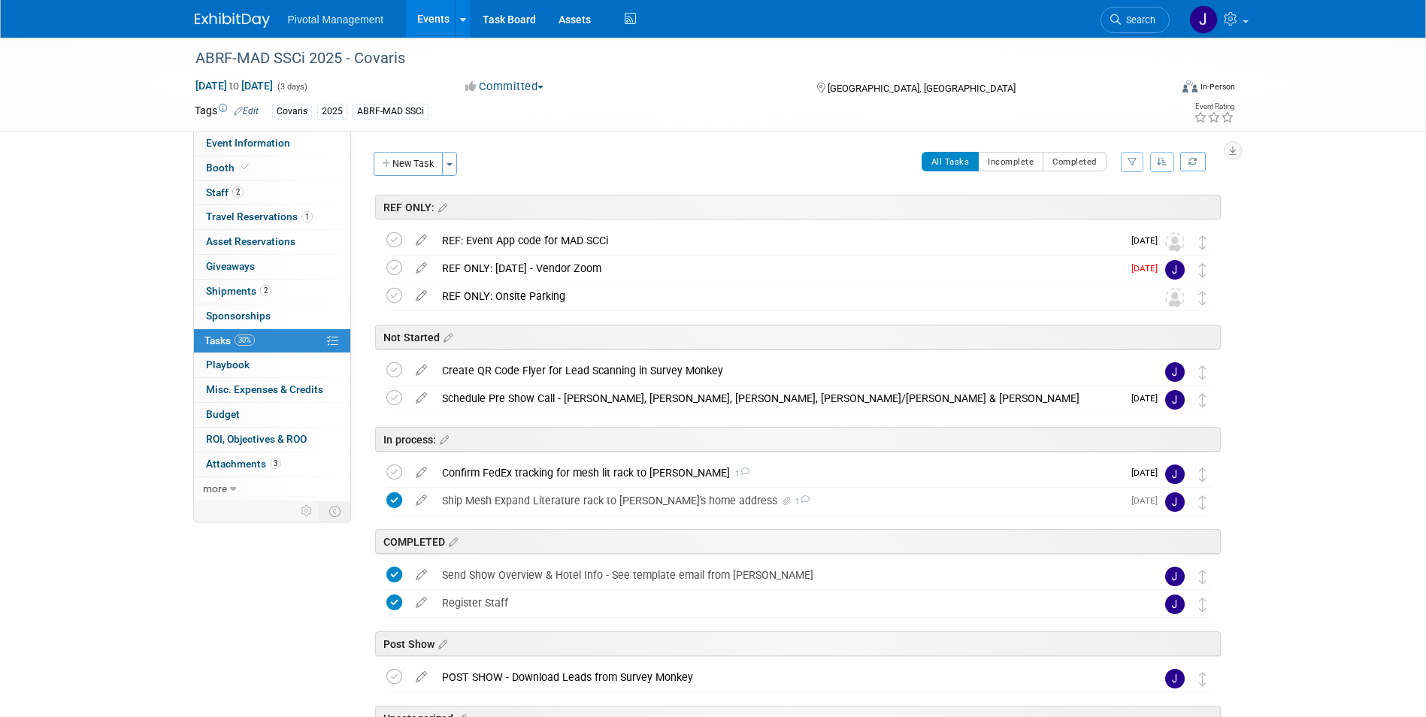
click at [433, 13] on link "Events" at bounding box center [433, 19] width 55 height 38
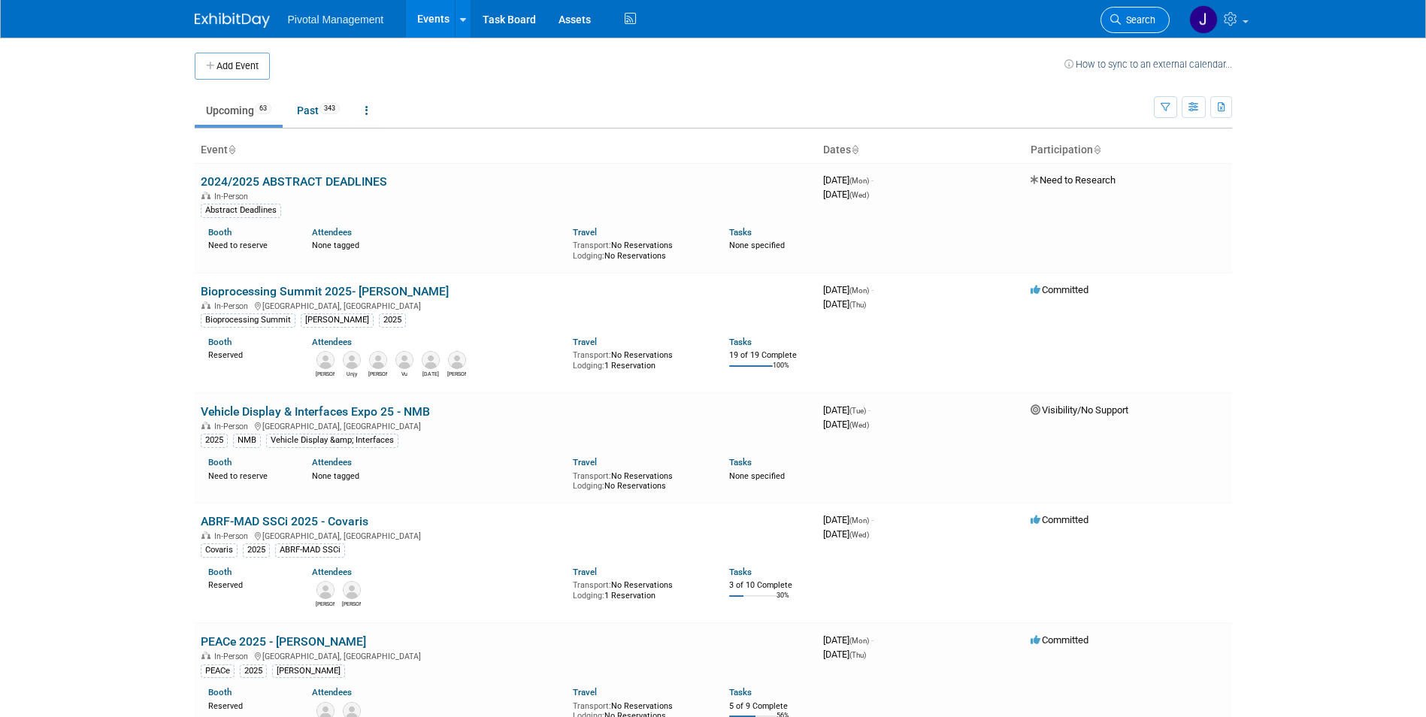
click at [1131, 24] on span "Search" at bounding box center [1138, 19] width 35 height 11
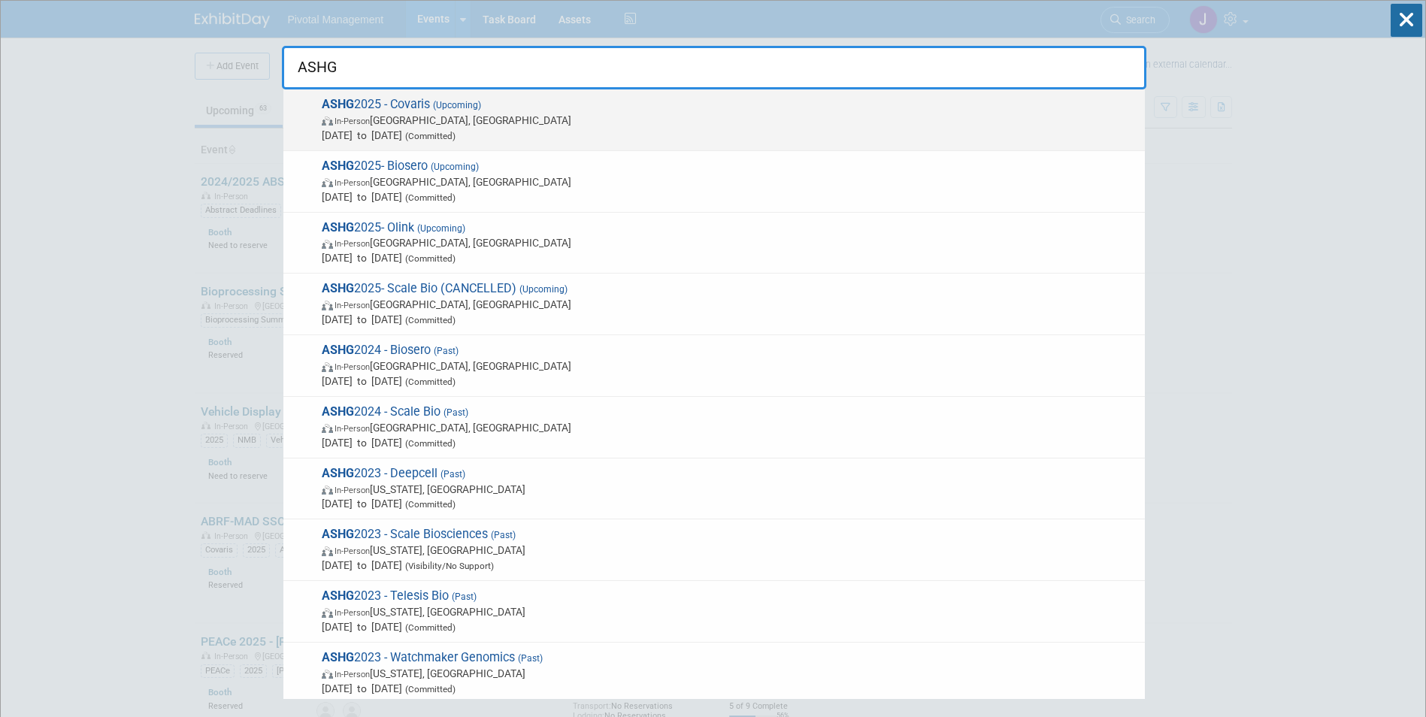
type input "ASHG"
click at [606, 122] on span "In-Person Boston, MA" at bounding box center [730, 120] width 816 height 15
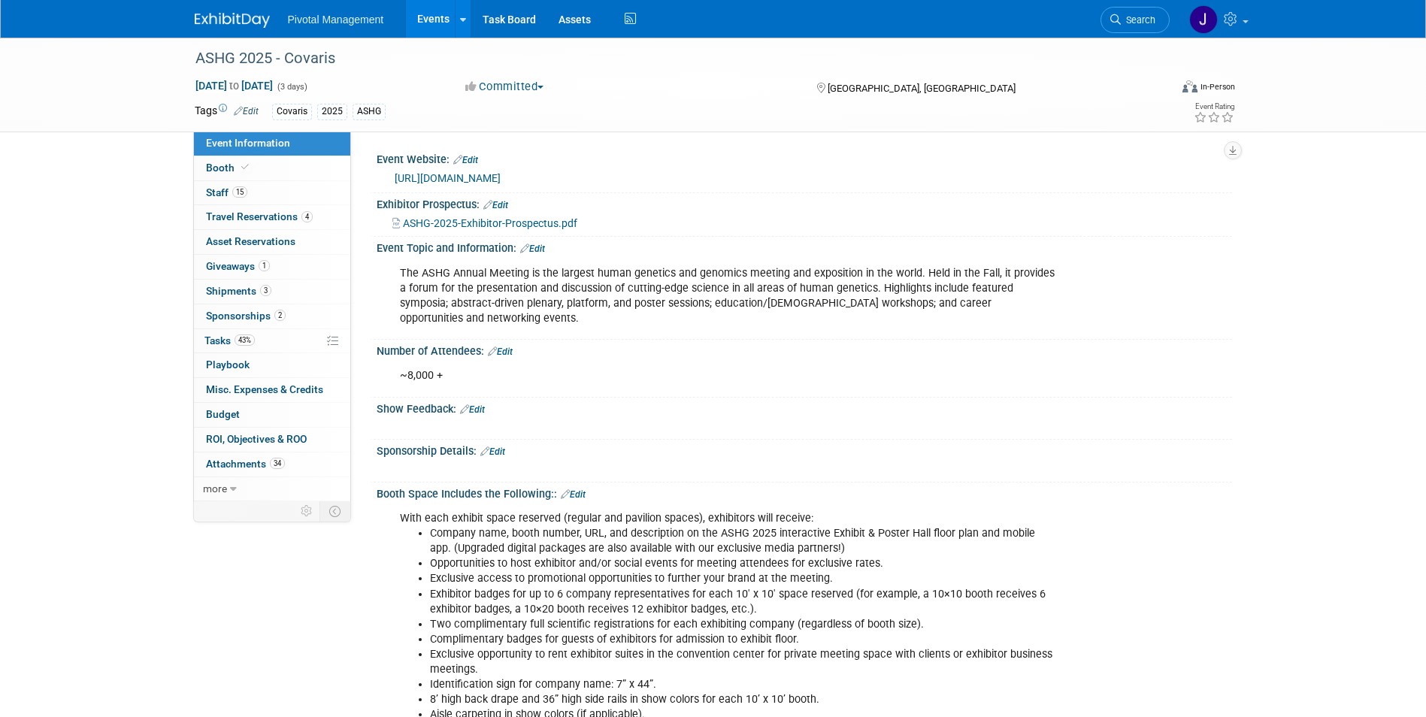
click at [501, 178] on link "https://www.ashg.org/meetings/2025meeting/" at bounding box center [448, 178] width 106 height 12
click at [249, 169] on span at bounding box center [245, 167] width 14 height 11
select select "No"
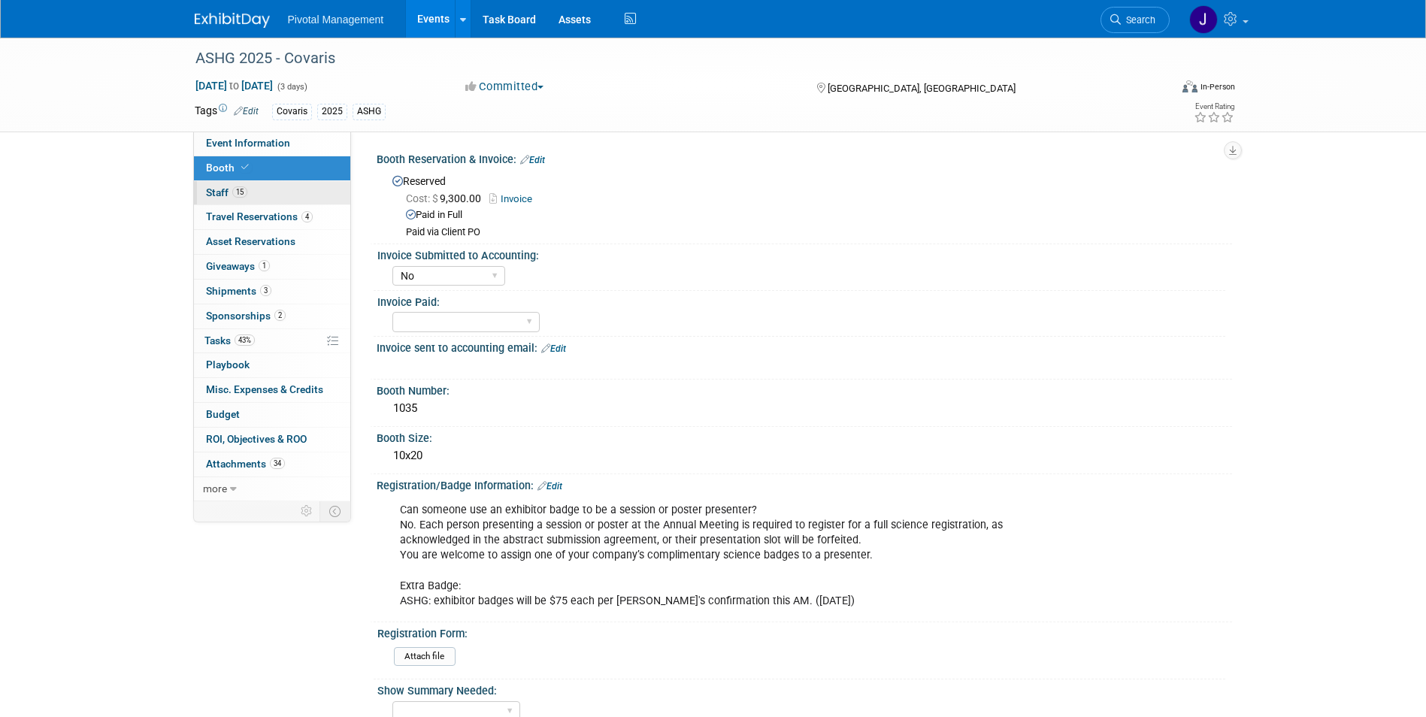
click at [264, 192] on link "15 Staff 15" at bounding box center [272, 193] width 156 height 24
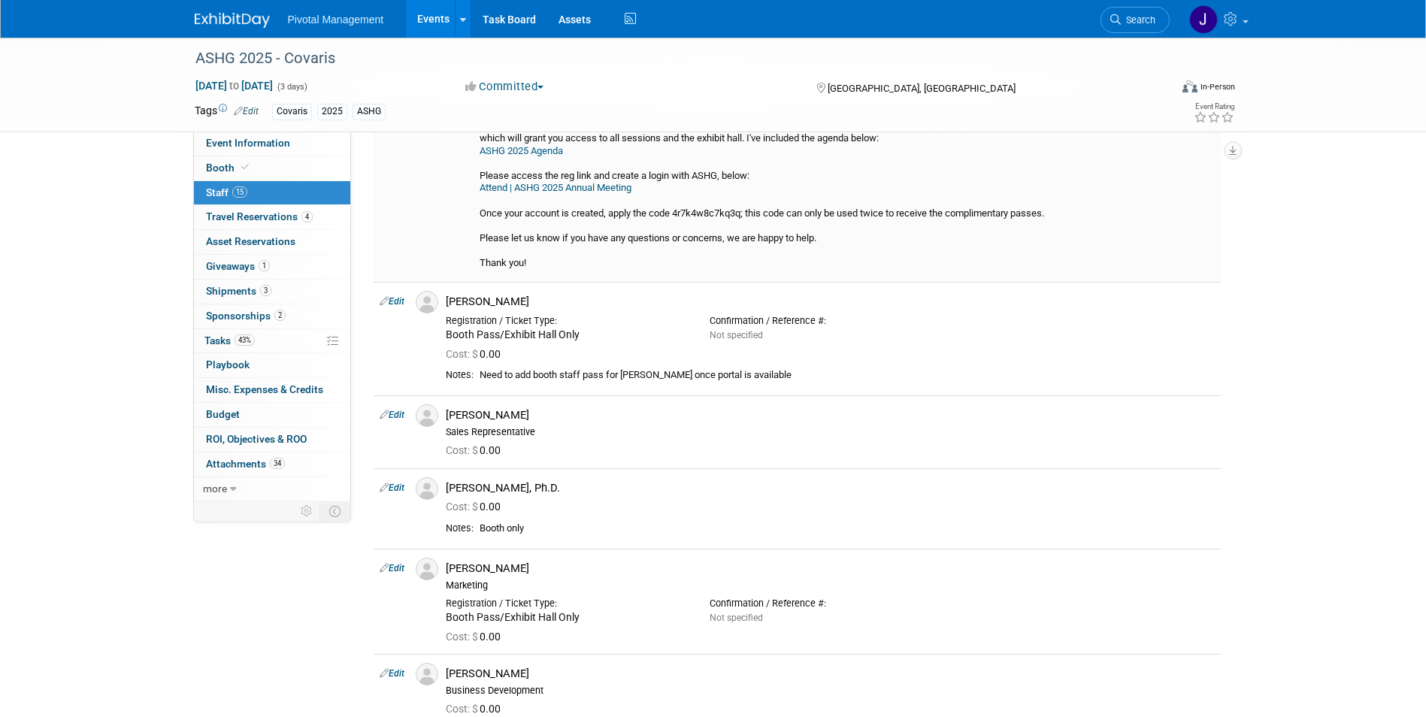
scroll to position [878, 0]
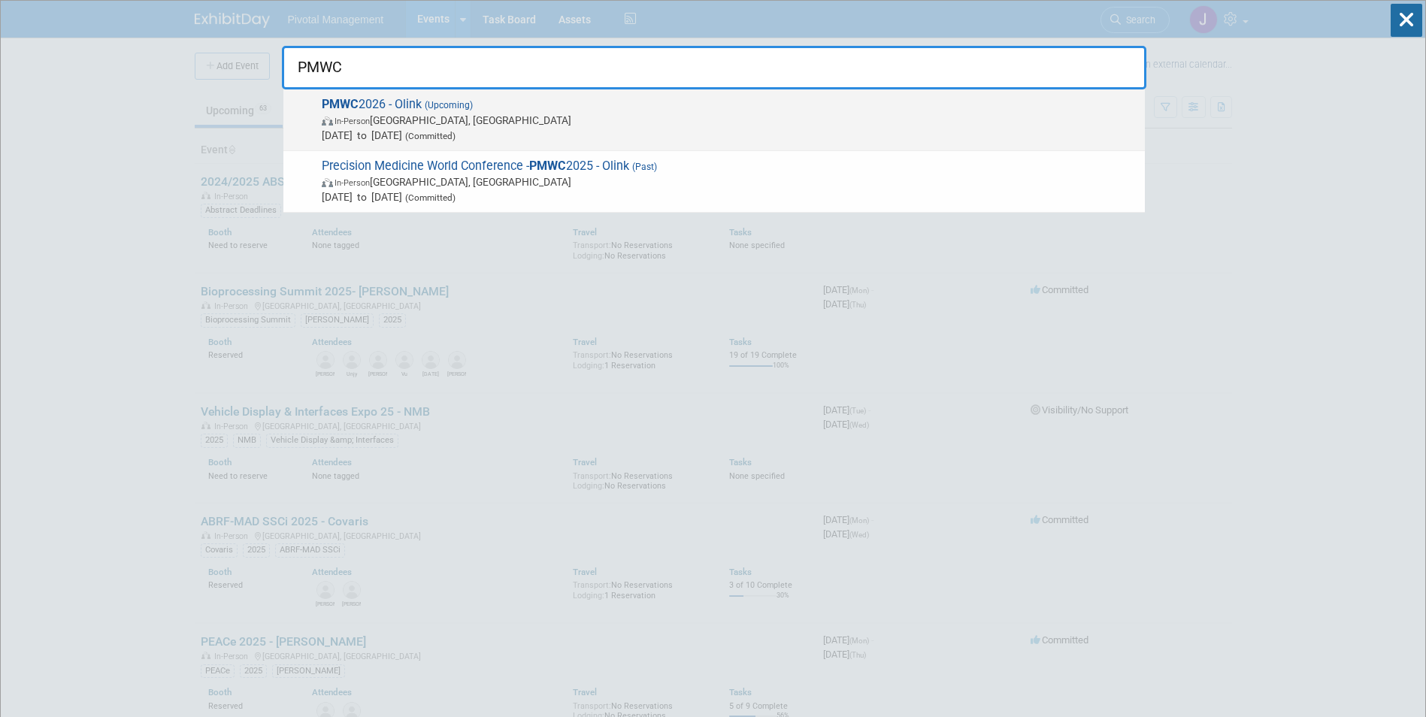
type input "PMWC"
click at [500, 126] on span "In-Person [GEOGRAPHIC_DATA], [GEOGRAPHIC_DATA]" at bounding box center [730, 120] width 816 height 15
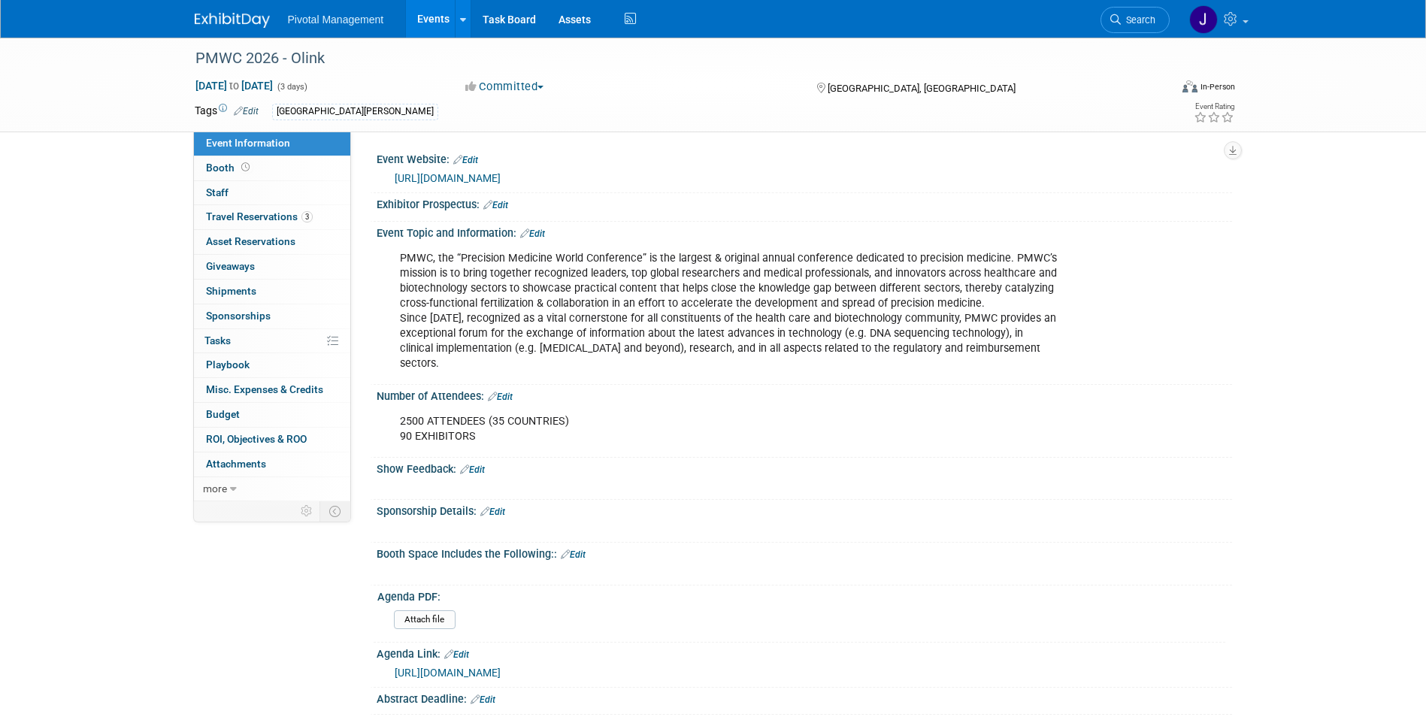
click at [462, 182] on link "[URL][DOMAIN_NAME]" at bounding box center [448, 178] width 106 height 12
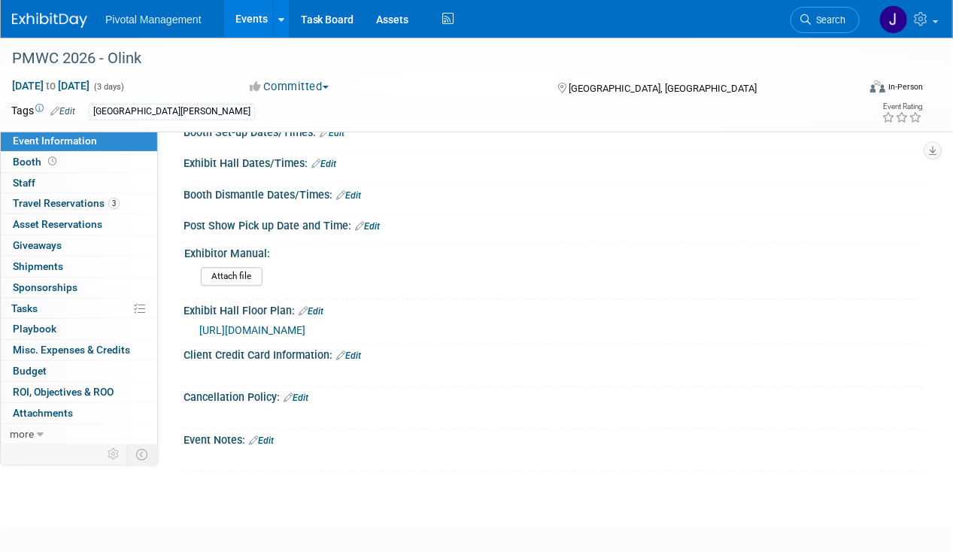
scroll to position [1417, 0]
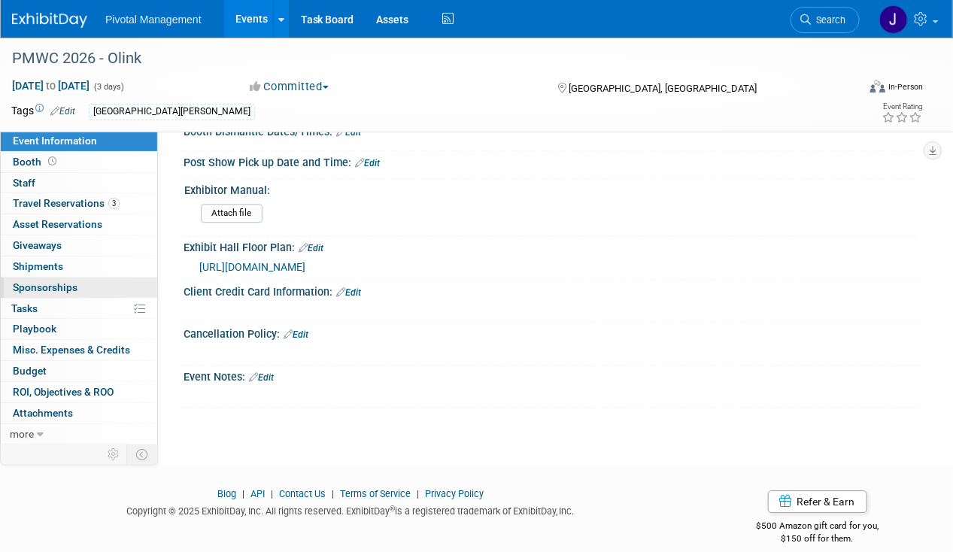
click at [58, 281] on span "Sponsorships 0" at bounding box center [45, 287] width 65 height 12
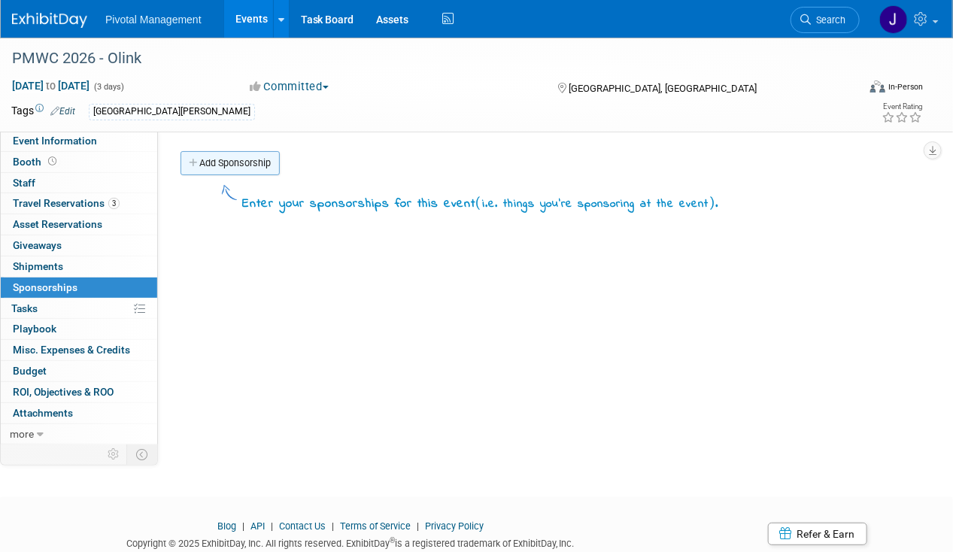
click at [227, 160] on link "Add Sponsorship" at bounding box center [229, 163] width 99 height 24
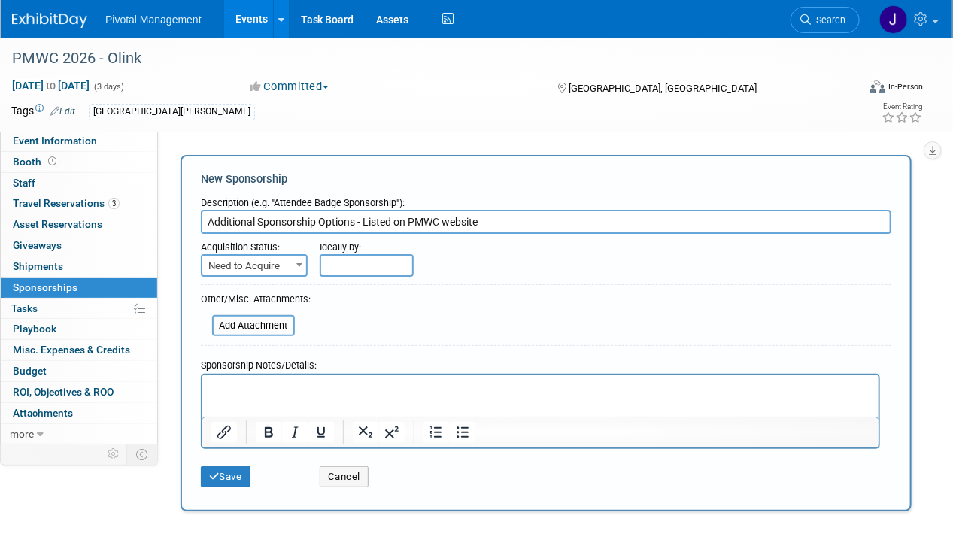
type input "Additional Sponsorship Options - Listed on PMWC website"
click at [253, 390] on p "Rich Text Area. Press ALT-0 for help." at bounding box center [540, 387] width 659 height 15
click at [332, 387] on li "Host refreshmenta at booth" at bounding box center [555, 387] width 629 height 15
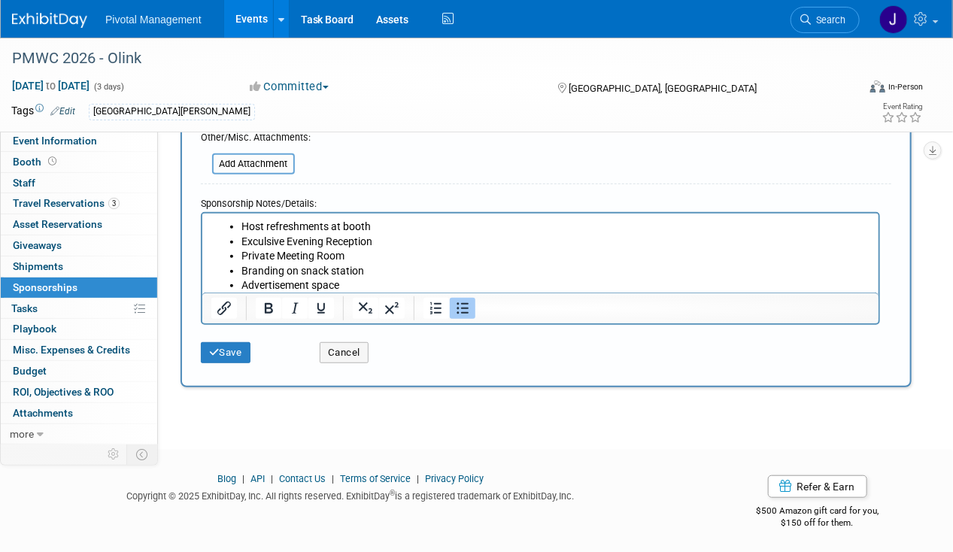
scroll to position [44, 0]
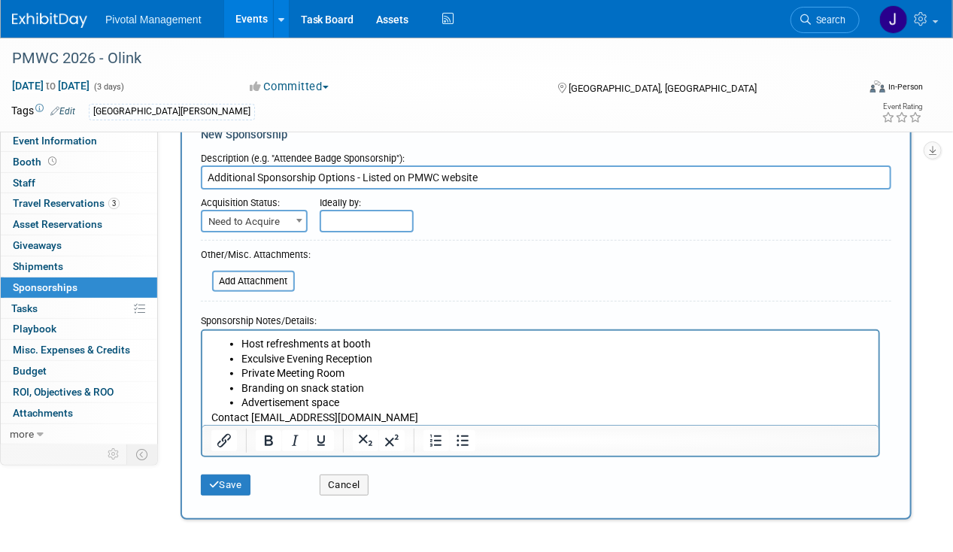
click at [356, 410] on p "Contact [EMAIL_ADDRESS][DOMAIN_NAME]" at bounding box center [540, 417] width 659 height 15
click at [345, 406] on li "Advertisement space" at bounding box center [555, 402] width 629 height 15
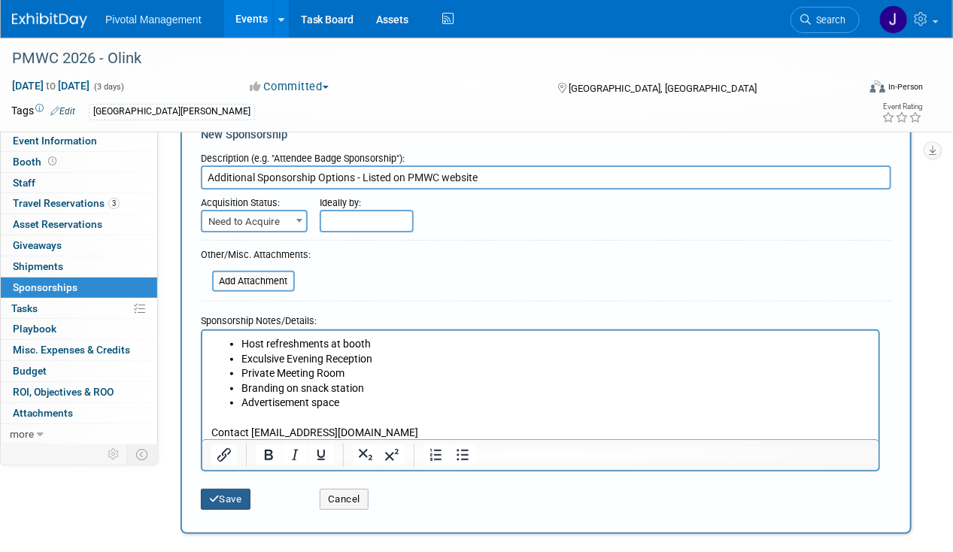
click at [232, 499] on button "Save" at bounding box center [226, 499] width 50 height 21
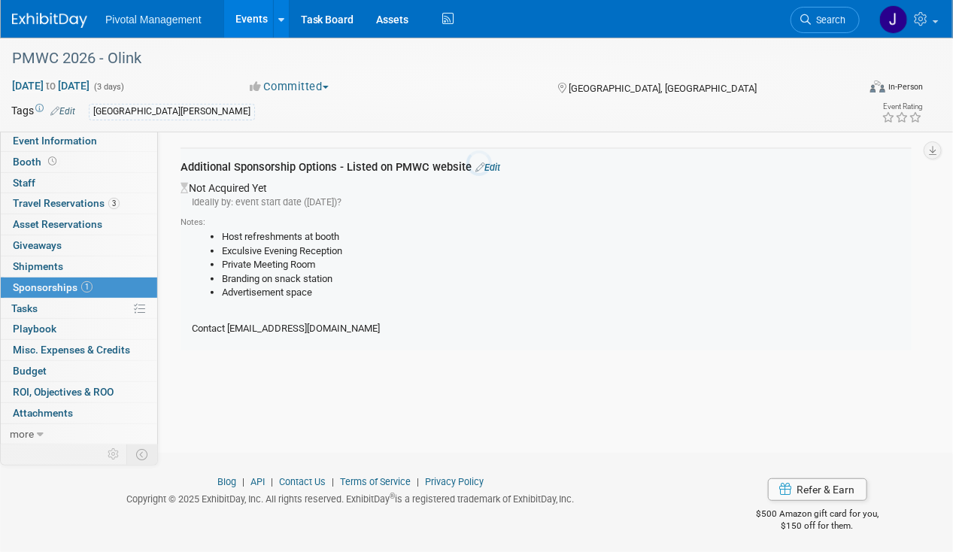
scroll to position [31, 0]
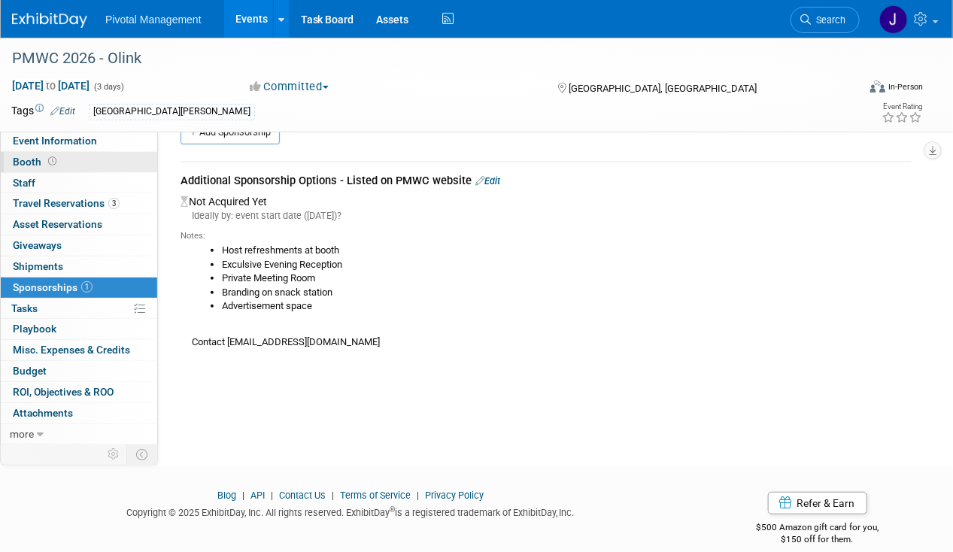
click at [64, 168] on link "Booth" at bounding box center [79, 162] width 156 height 20
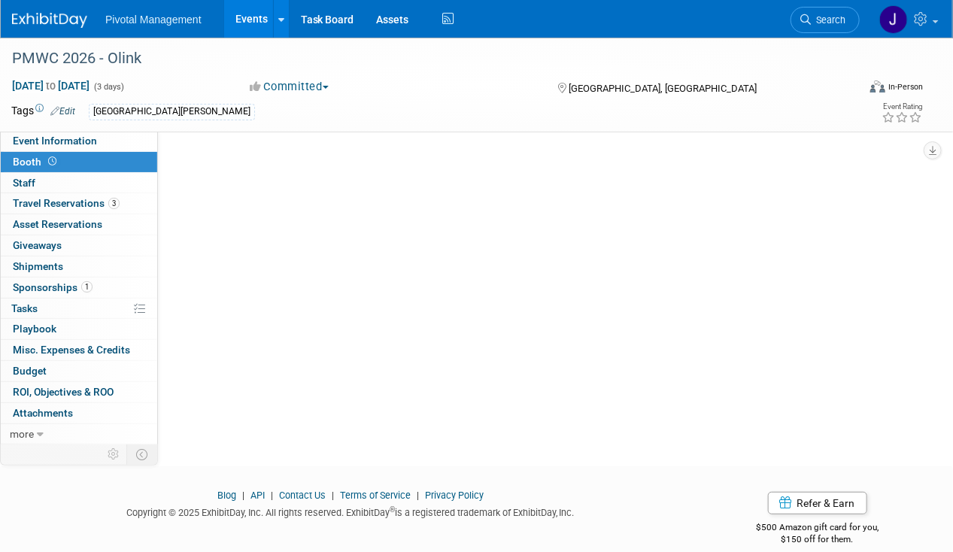
scroll to position [0, 0]
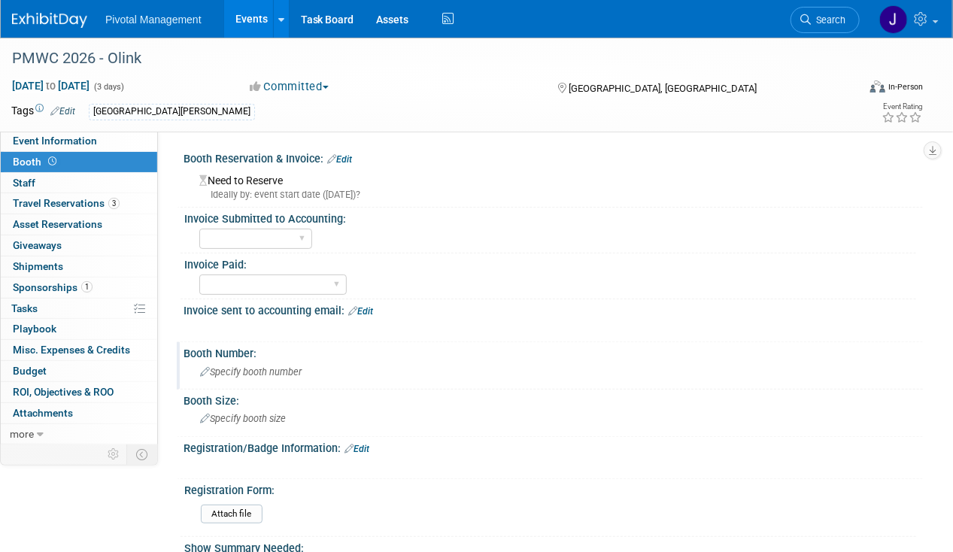
click at [257, 369] on span "Specify booth number" at bounding box center [251, 371] width 102 height 11
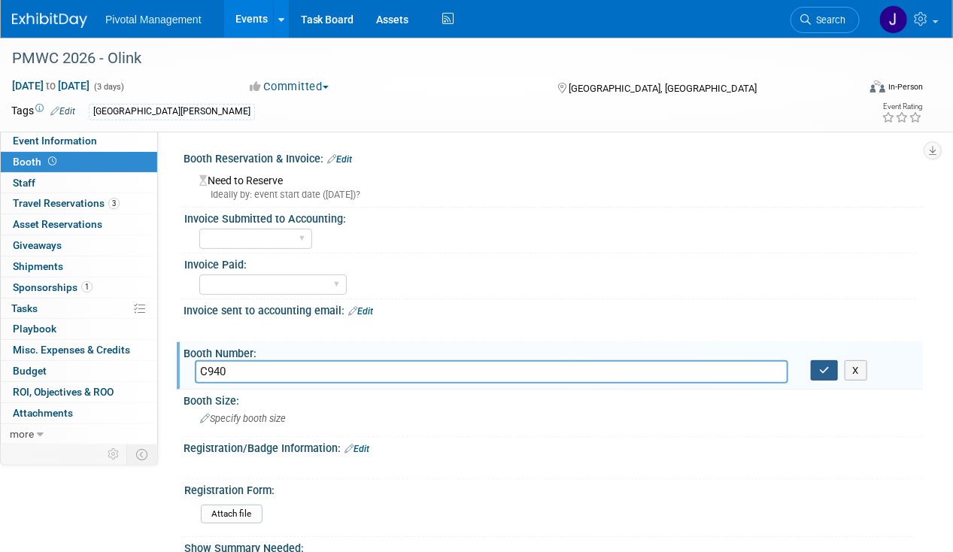
type input "C940"
click at [821, 372] on icon "button" at bounding box center [824, 370] width 11 height 10
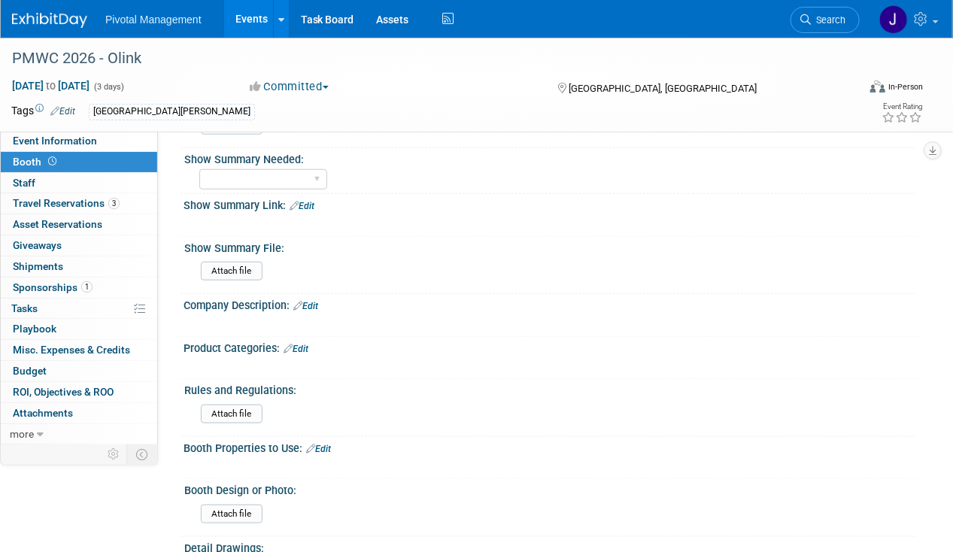
scroll to position [465, 0]
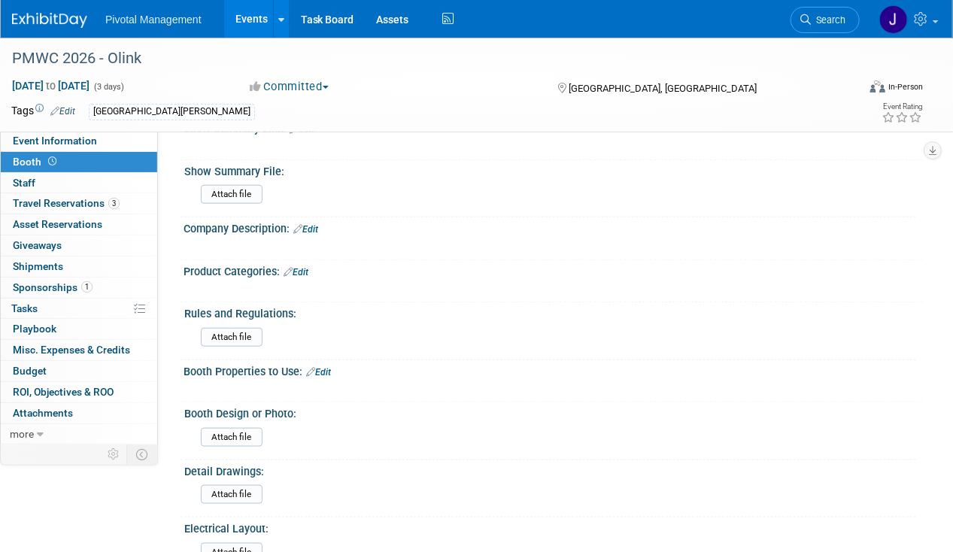
click at [310, 224] on link "Edit" at bounding box center [305, 229] width 25 height 11
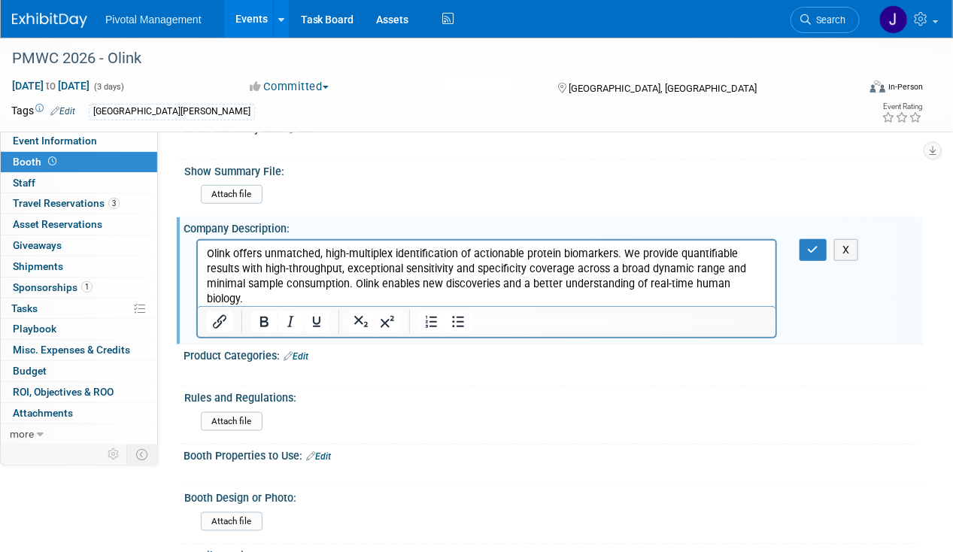
scroll to position [0, 0]
click at [818, 241] on button "button" at bounding box center [813, 250] width 28 height 22
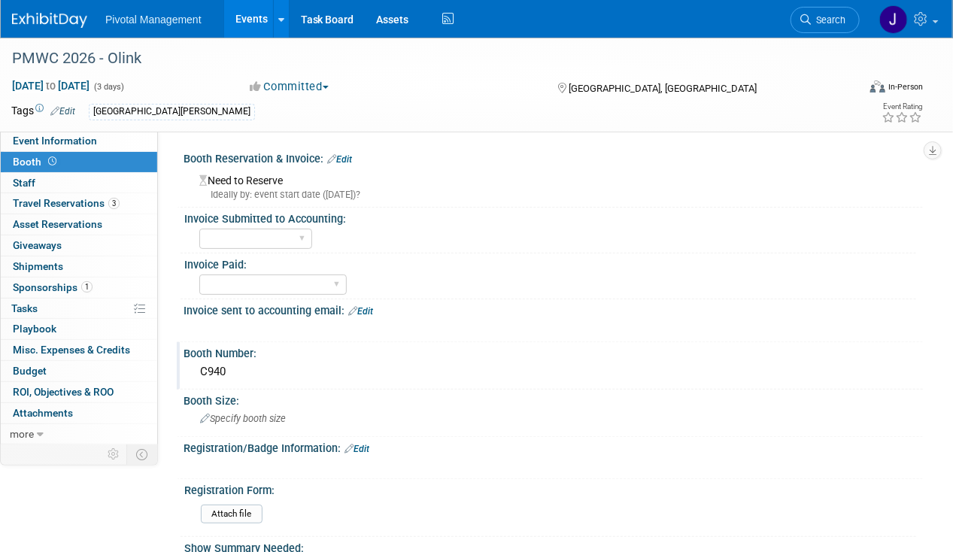
click at [349, 159] on link "Edit" at bounding box center [339, 159] width 25 height 11
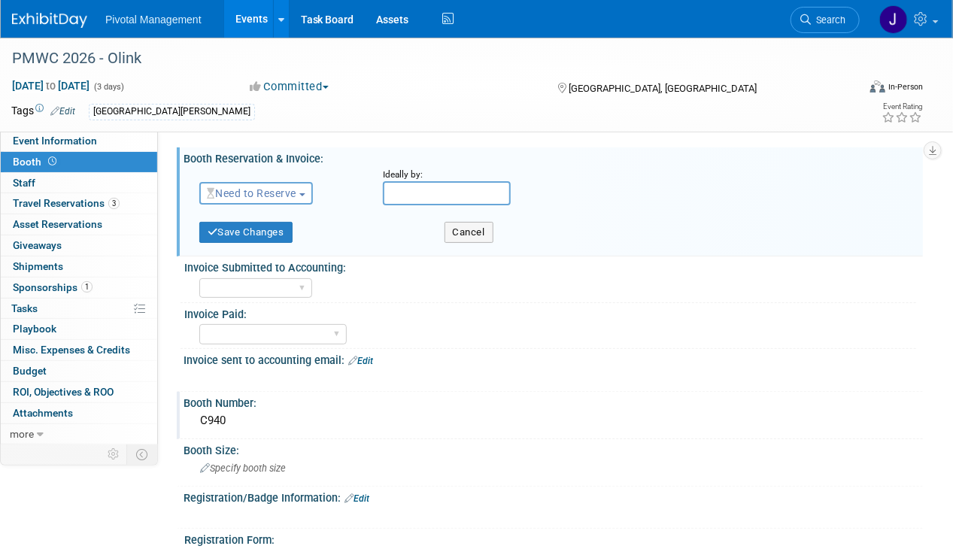
click at [241, 195] on span "Need to Reserve" at bounding box center [251, 193] width 89 height 12
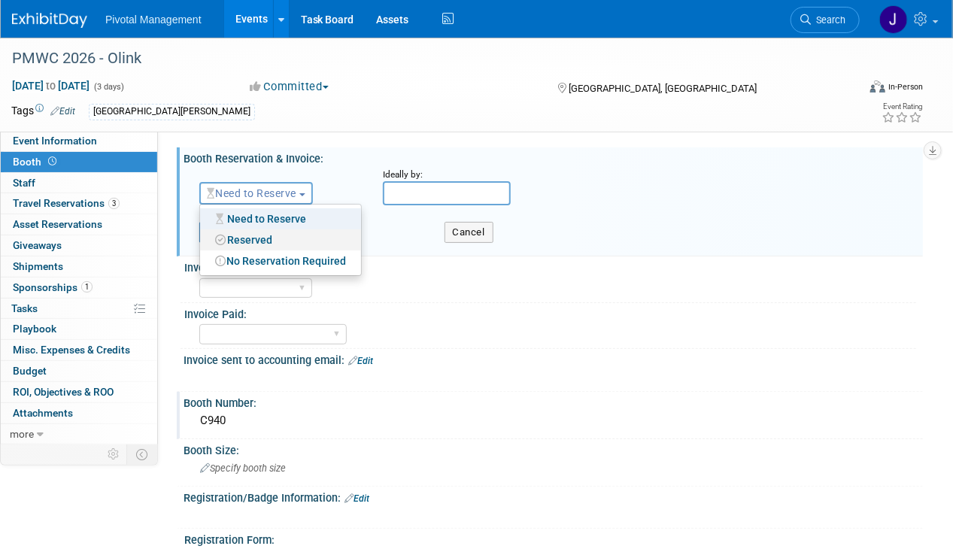
click at [248, 238] on link "Reserved" at bounding box center [280, 239] width 161 height 21
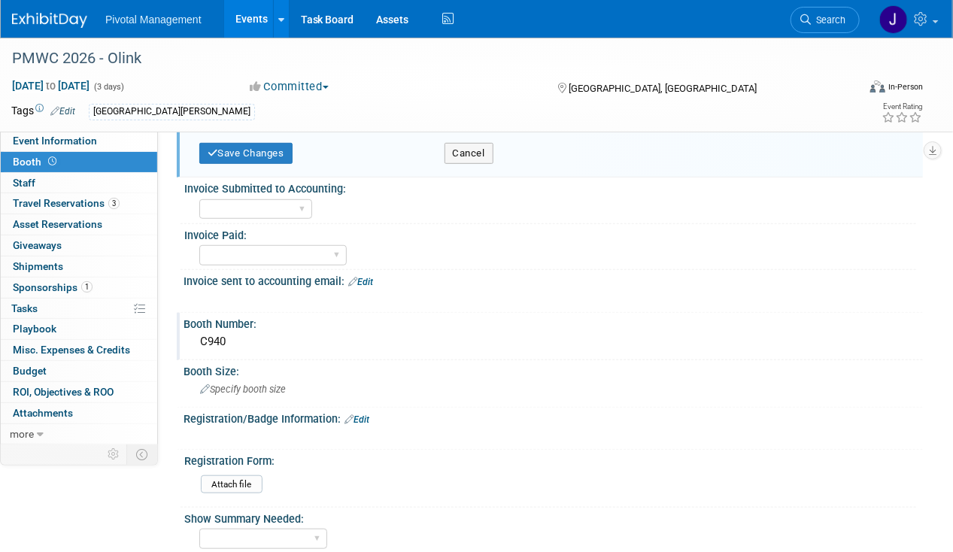
scroll to position [208, 0]
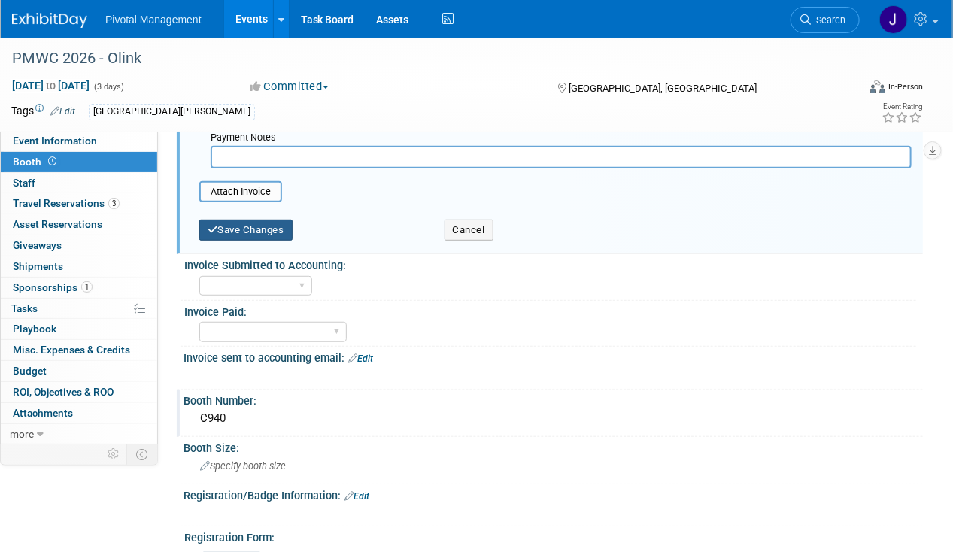
click at [265, 233] on button "Save Changes" at bounding box center [245, 230] width 93 height 21
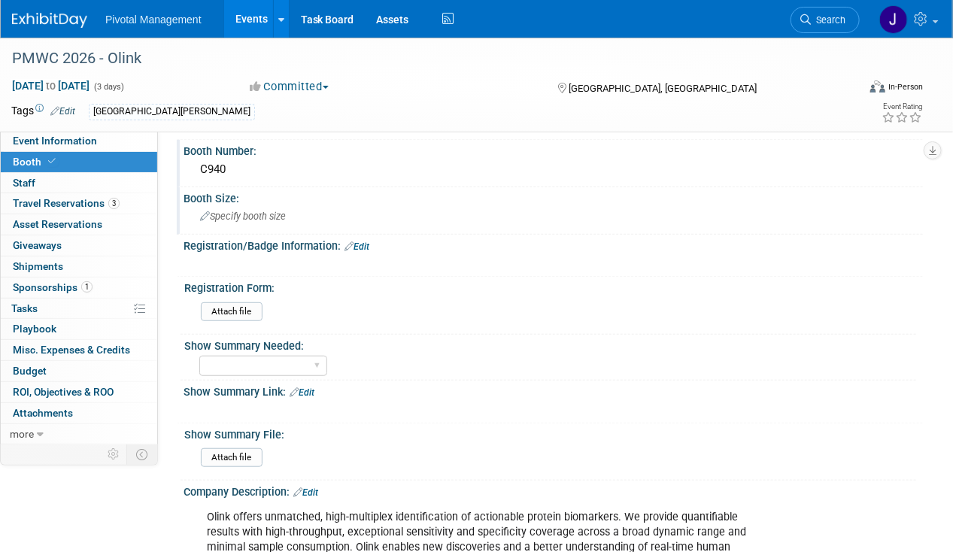
click at [262, 211] on span "Specify booth size" at bounding box center [243, 216] width 86 height 11
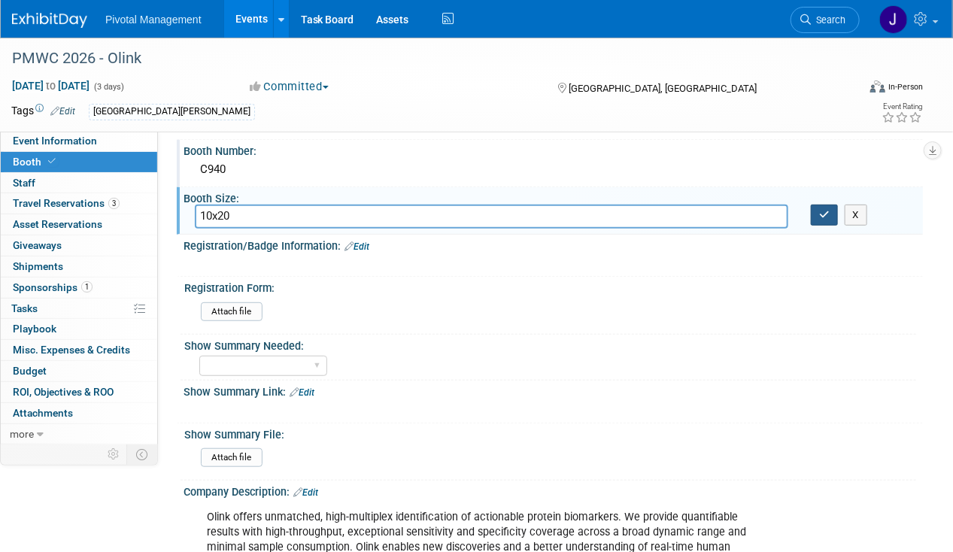
type input "10x20"
click at [823, 210] on icon "button" at bounding box center [824, 215] width 11 height 10
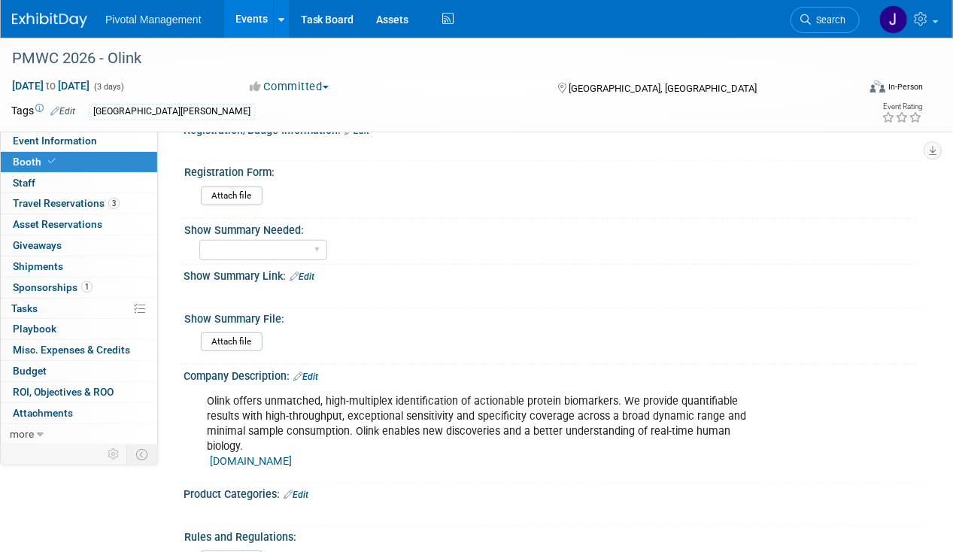
scroll to position [418, 0]
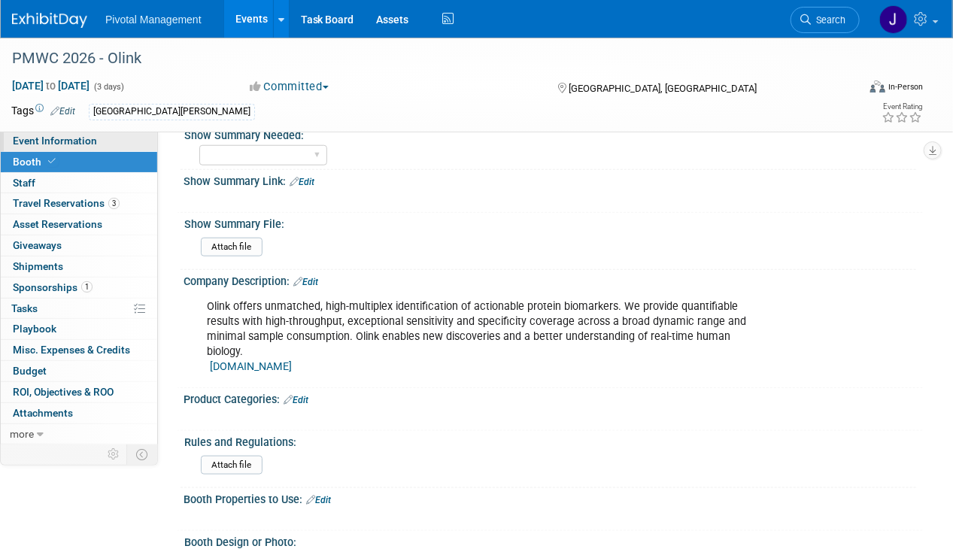
drag, startPoint x: 74, startPoint y: 120, endPoint x: 73, endPoint y: 132, distance: 11.3
click at [73, 129] on div "PMWC 2026 - Olink [DATE] to [DATE] (3 days) [DATE] to [DATE] Committed Committe…" at bounding box center [476, 85] width 953 height 94
click at [74, 138] on span "Event Information" at bounding box center [55, 141] width 84 height 12
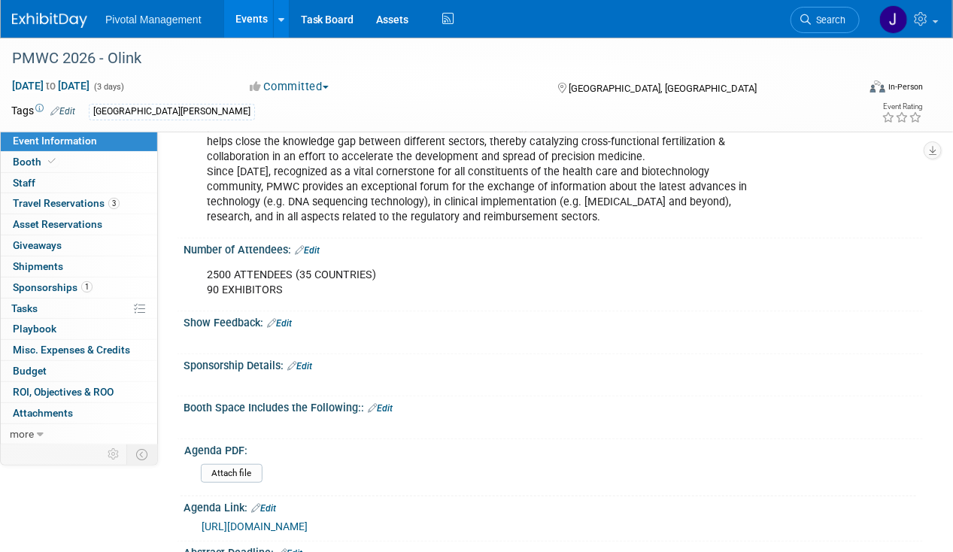
scroll to position [241, 0]
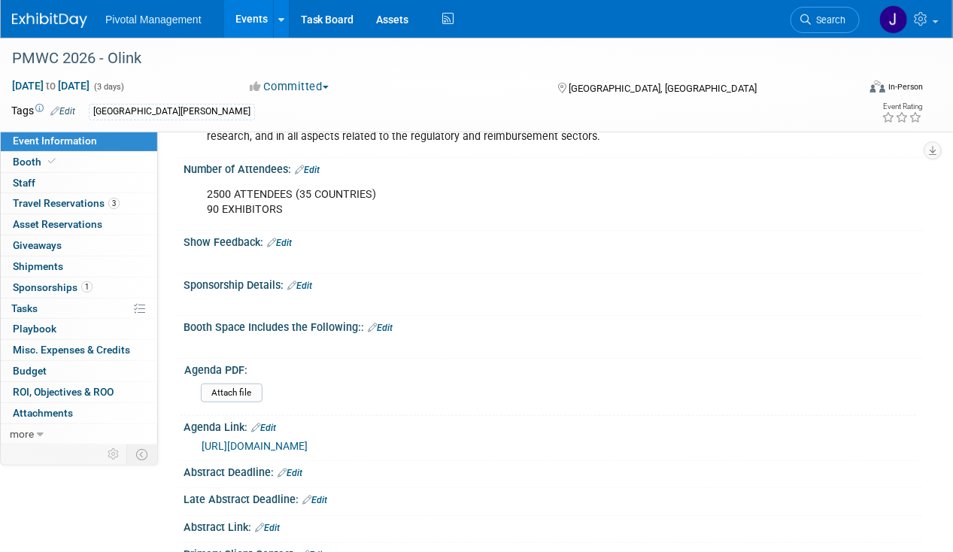
click at [283, 238] on link "Edit" at bounding box center [279, 243] width 25 height 11
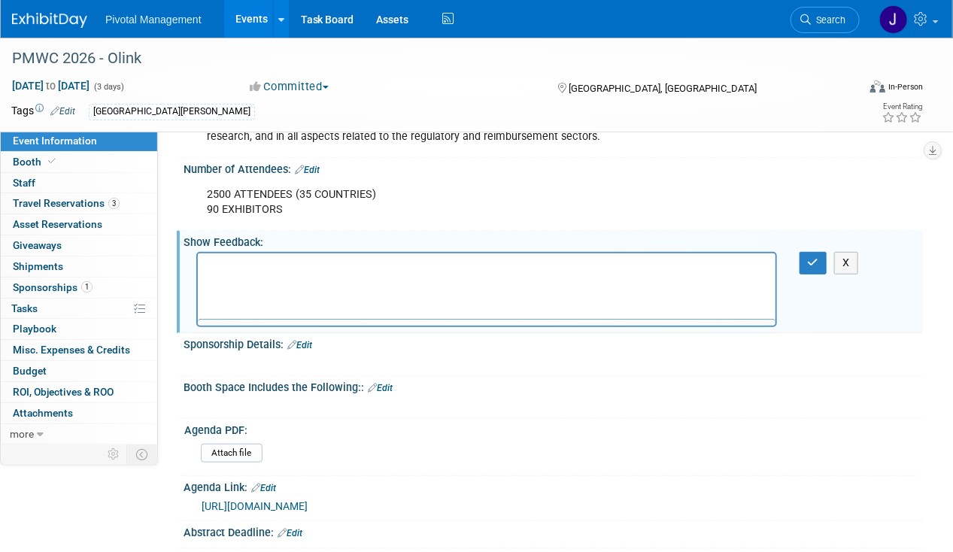
scroll to position [0, 0]
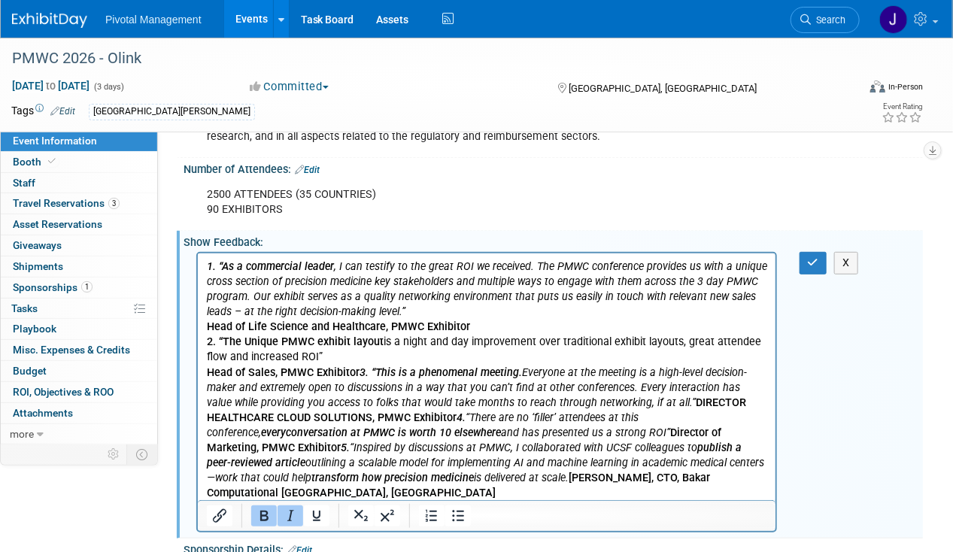
click at [482, 328] on p "Head of Life Science and Healthcare, PMWC Exhibitor" at bounding box center [486, 327] width 560 height 15
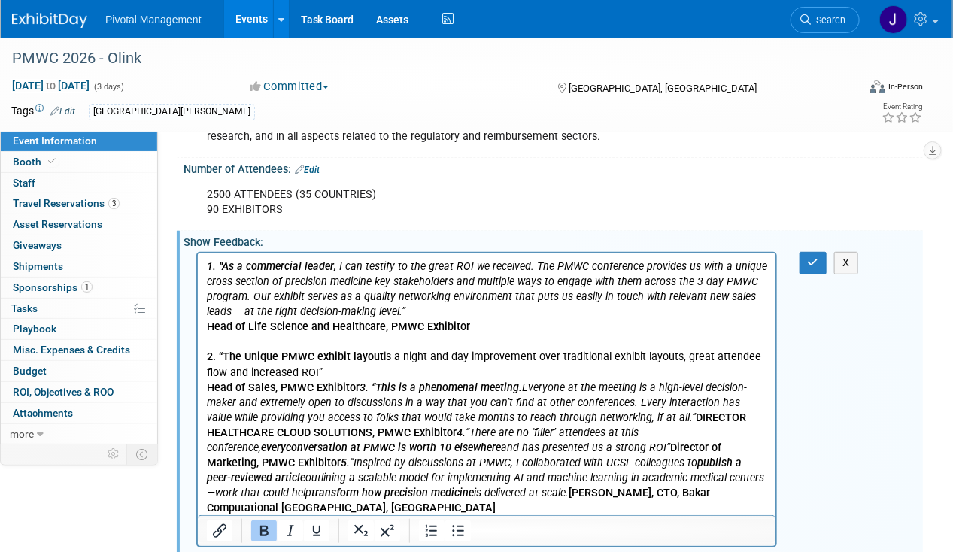
click at [359, 386] on icon "3. “This is a phenomenal meeting." at bounding box center [440, 387] width 162 height 13
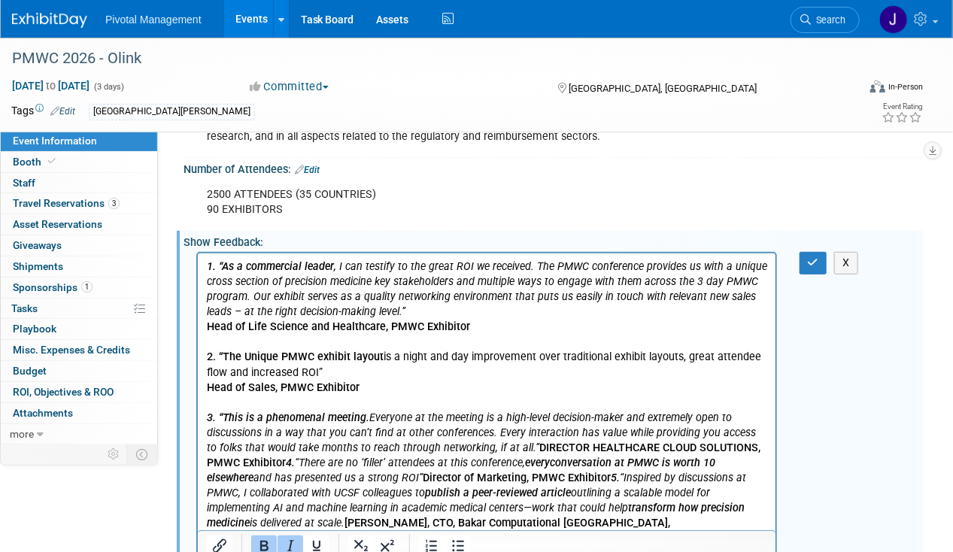
scroll to position [383, 0]
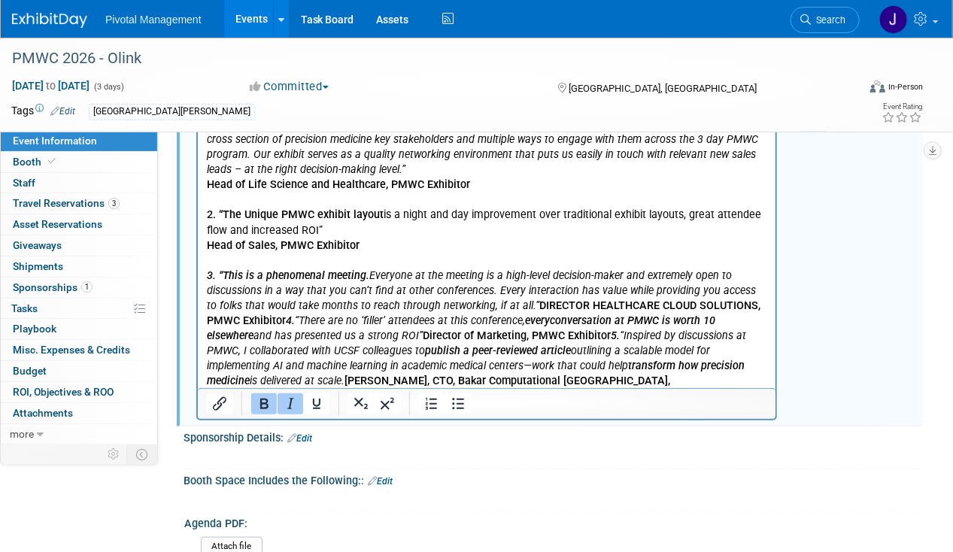
click at [282, 317] on b "DIRECTOR HEALTHCARE CLOUD SOLUTIONS, PMWC Exhibitor" at bounding box center [482, 313] width 553 height 28
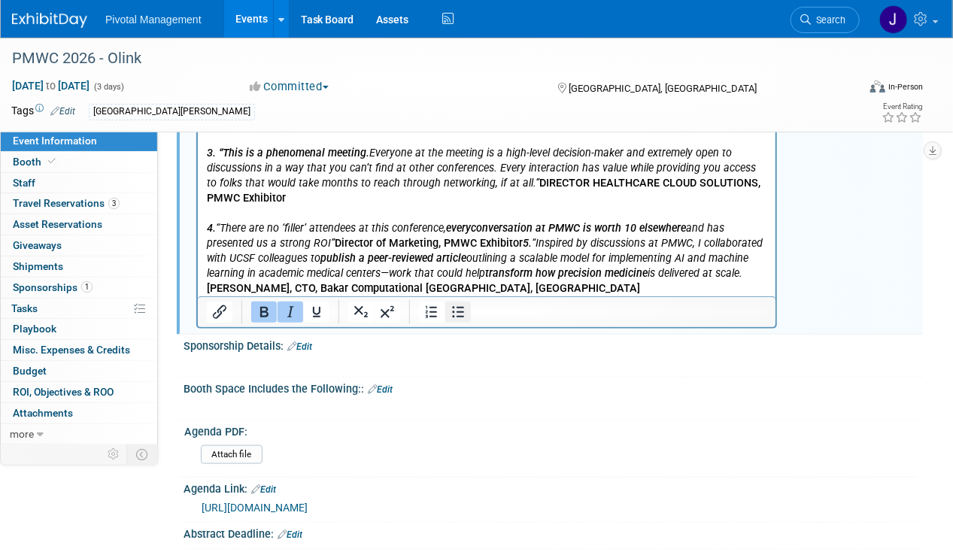
scroll to position [509, 0]
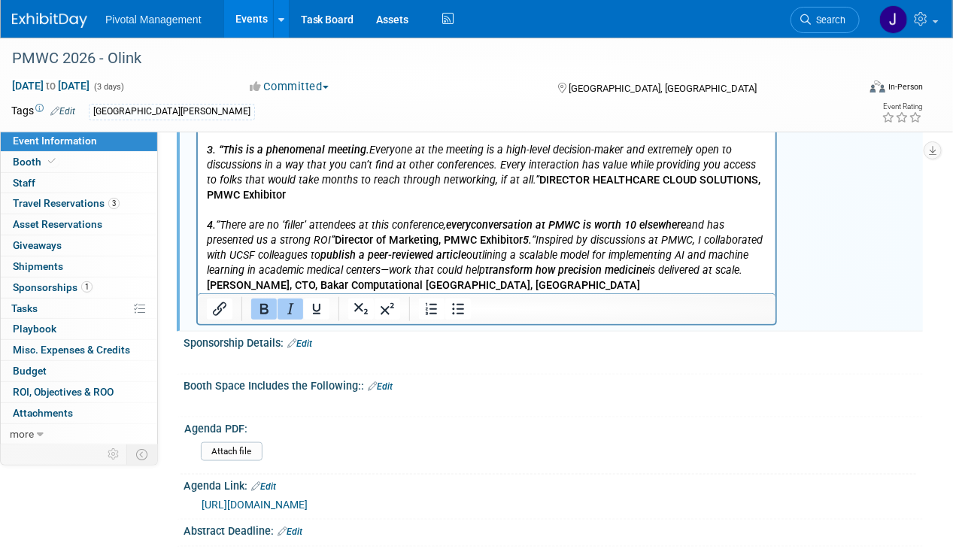
click at [433, 255] on icon "publish a peer-reviewed article" at bounding box center [393, 256] width 146 height 13
click at [511, 241] on b "Director of Marketing, PMWC Exhibitor" at bounding box center [428, 241] width 188 height 13
click at [514, 239] on b "Director of Marketing, PMWC Exhibitor" at bounding box center [428, 241] width 188 height 13
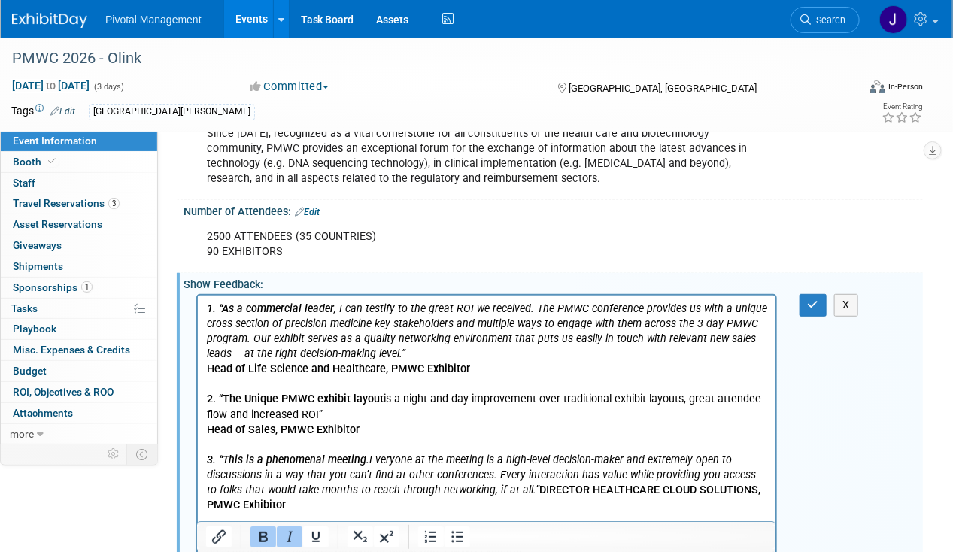
scroll to position [199, 0]
click at [206, 305] on icon "1. “As a commercial leader" at bounding box center [269, 309] width 127 height 13
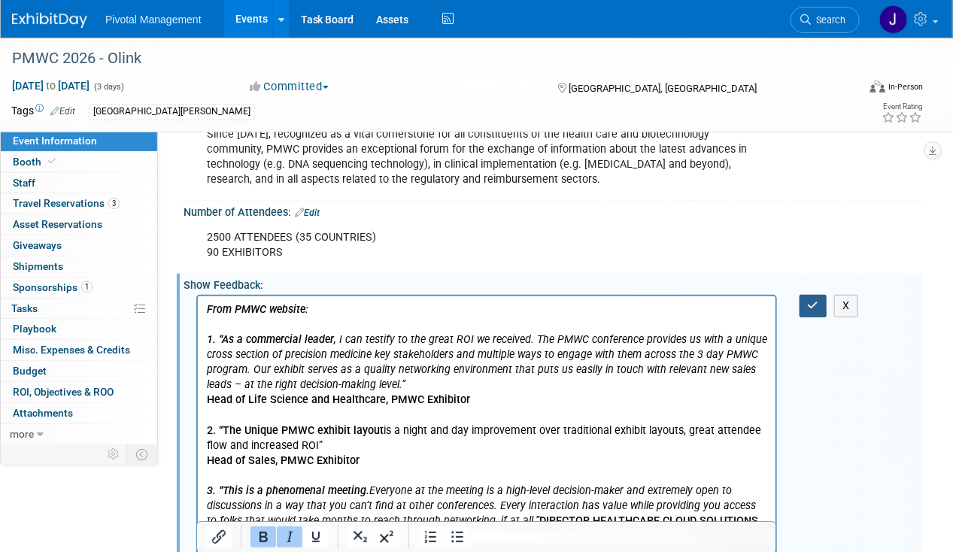
click at [814, 312] on button "button" at bounding box center [813, 306] width 28 height 22
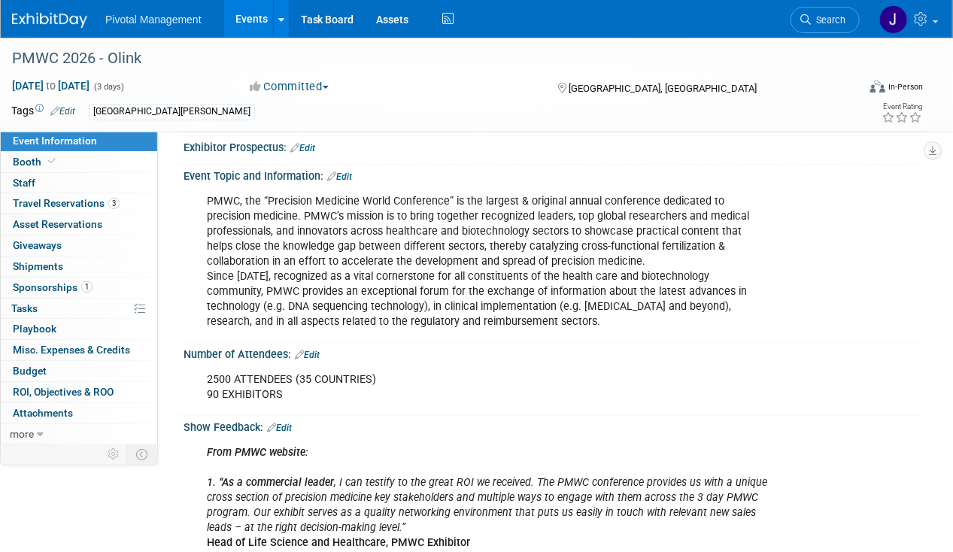
scroll to position [0, 0]
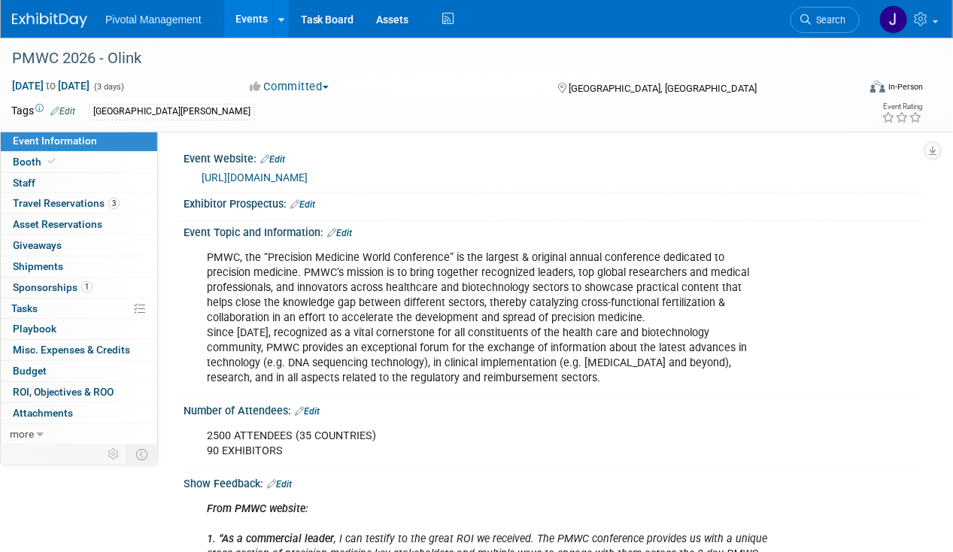
click at [302, 202] on link "Edit" at bounding box center [302, 204] width 25 height 11
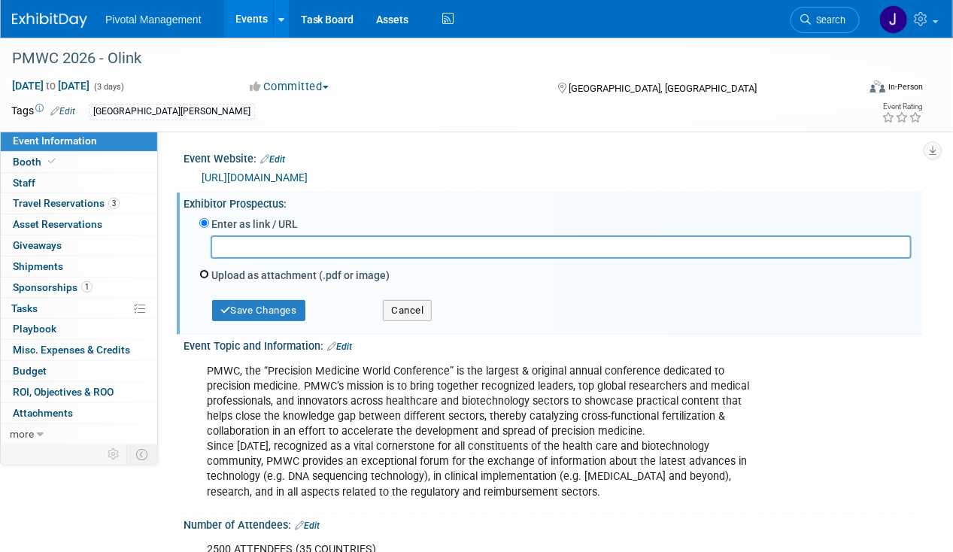
click at [208, 272] on input "Upload as attachment (.pdf or image)" at bounding box center [204, 274] width 10 height 10
radio input "true"
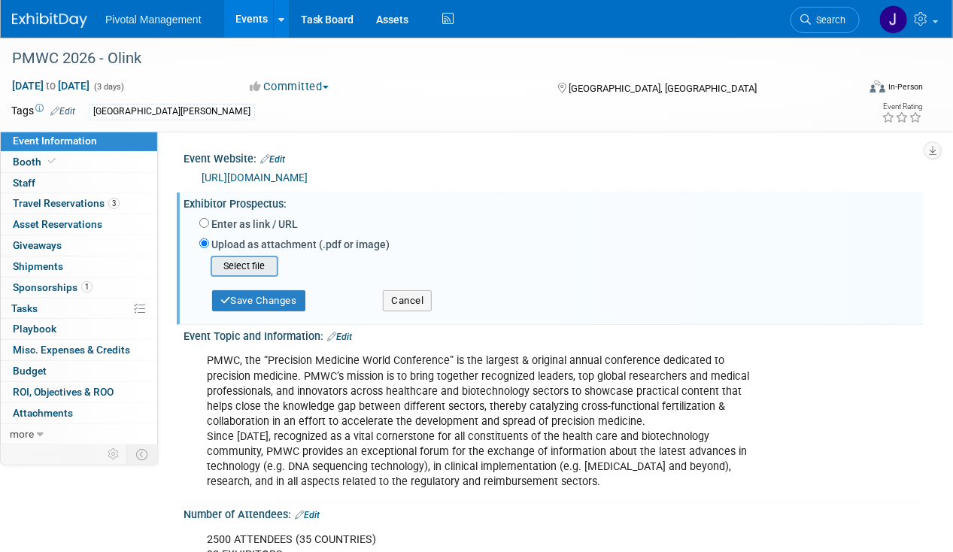
click at [229, 273] on input "file" at bounding box center [187, 266] width 179 height 18
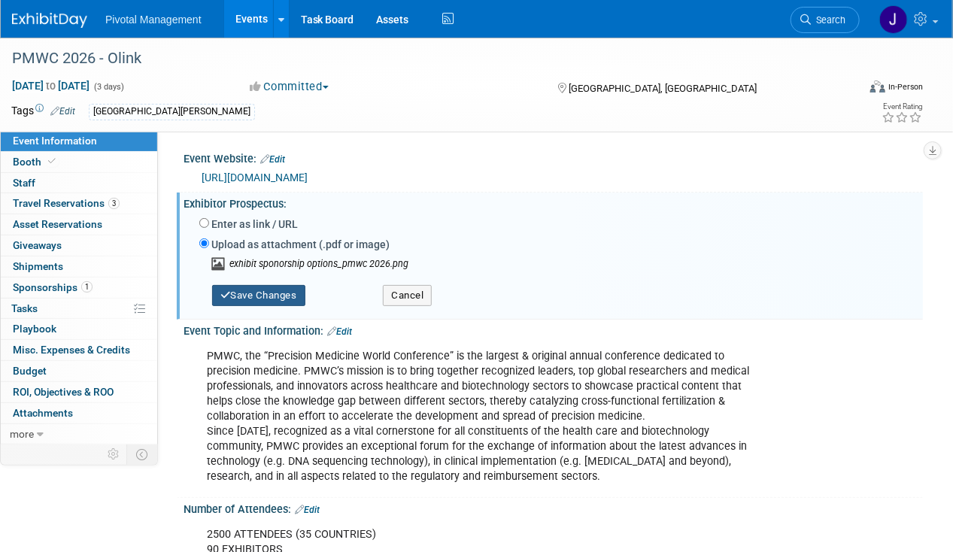
click at [261, 289] on button "Save Changes" at bounding box center [258, 295] width 93 height 21
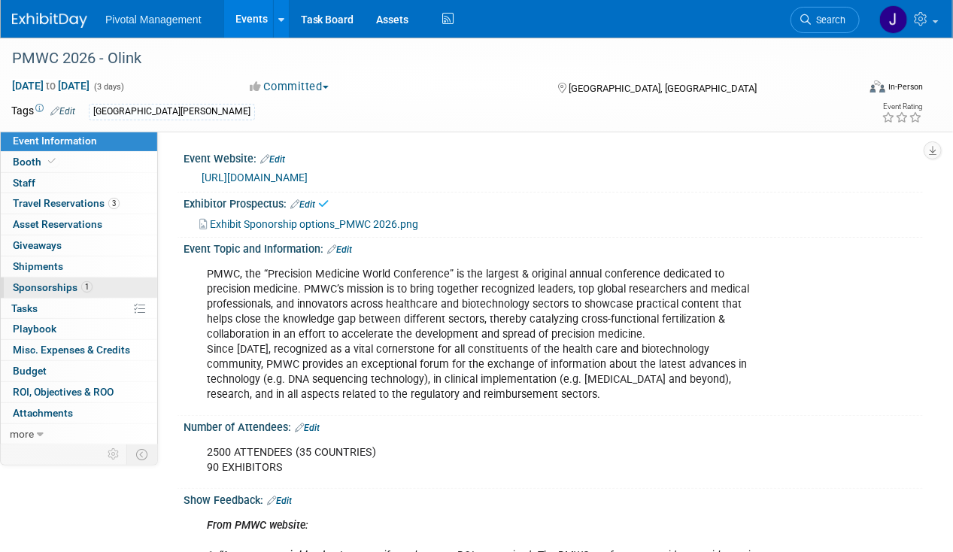
click at [93, 283] on link "1 Sponsorships 1" at bounding box center [79, 287] width 156 height 20
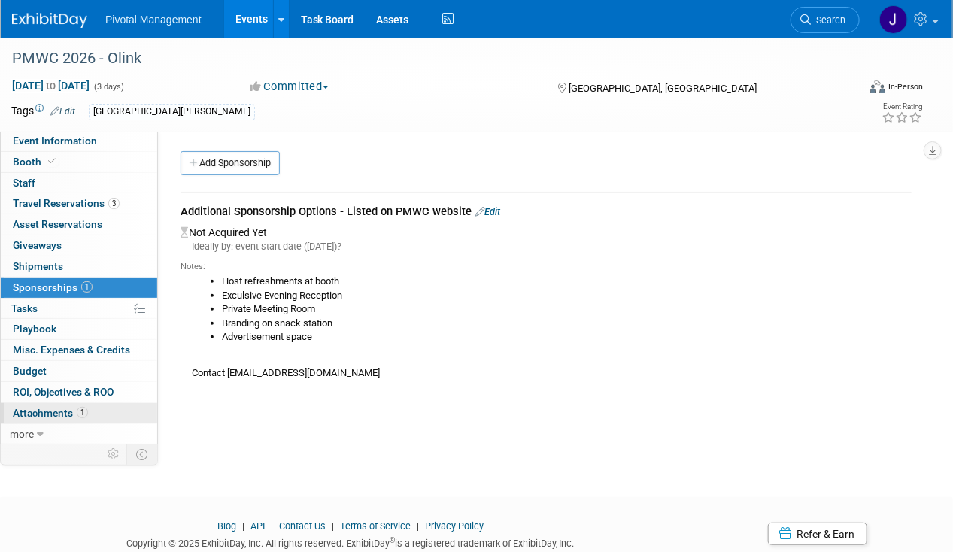
click at [71, 403] on link "1 Attachments 1" at bounding box center [79, 413] width 156 height 20
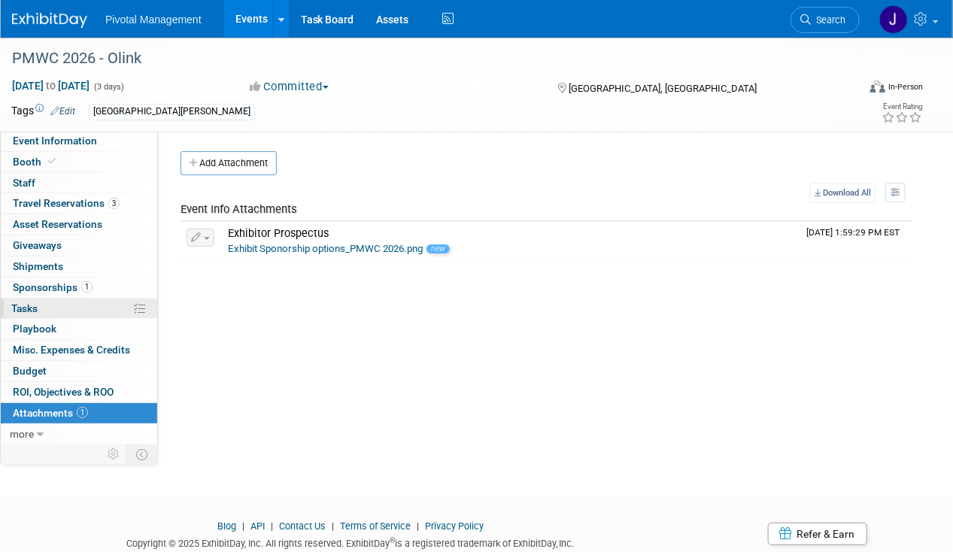
click at [62, 299] on link "0% Tasks 0%" at bounding box center [79, 309] width 156 height 20
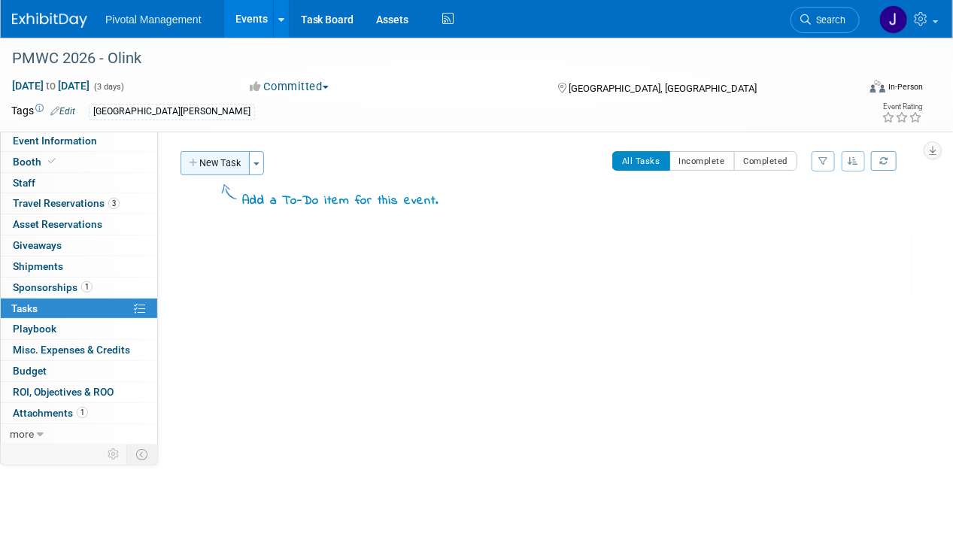
click at [220, 164] on button "New Task" at bounding box center [214, 163] width 69 height 24
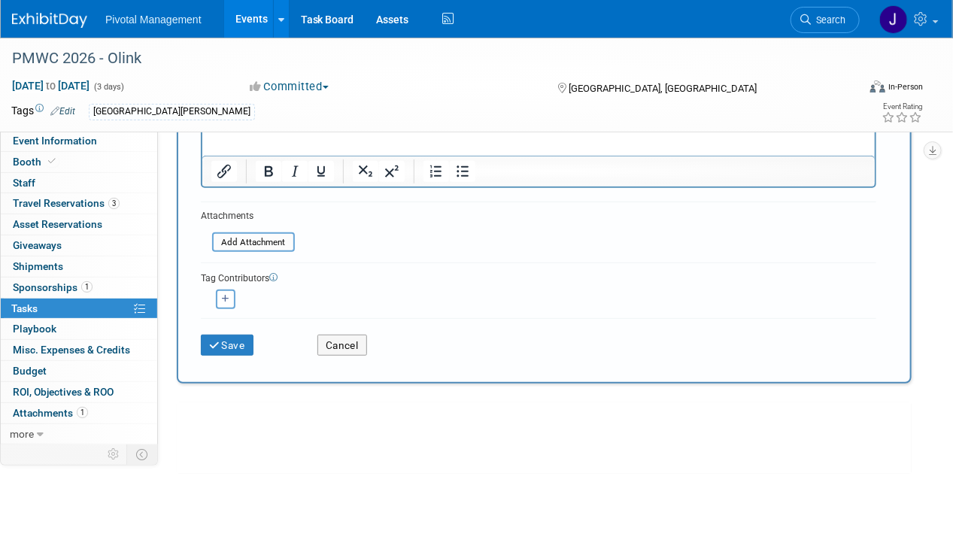
scroll to position [211, 0]
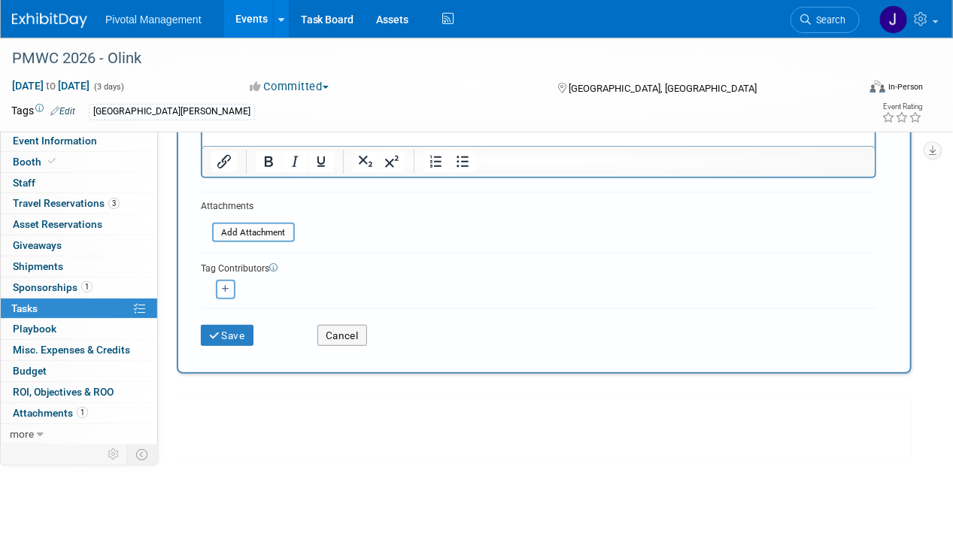
click at [337, 317] on div "Cancel" at bounding box center [364, 330] width 117 height 31
click at [347, 327] on button "Cancel" at bounding box center [342, 335] width 50 height 21
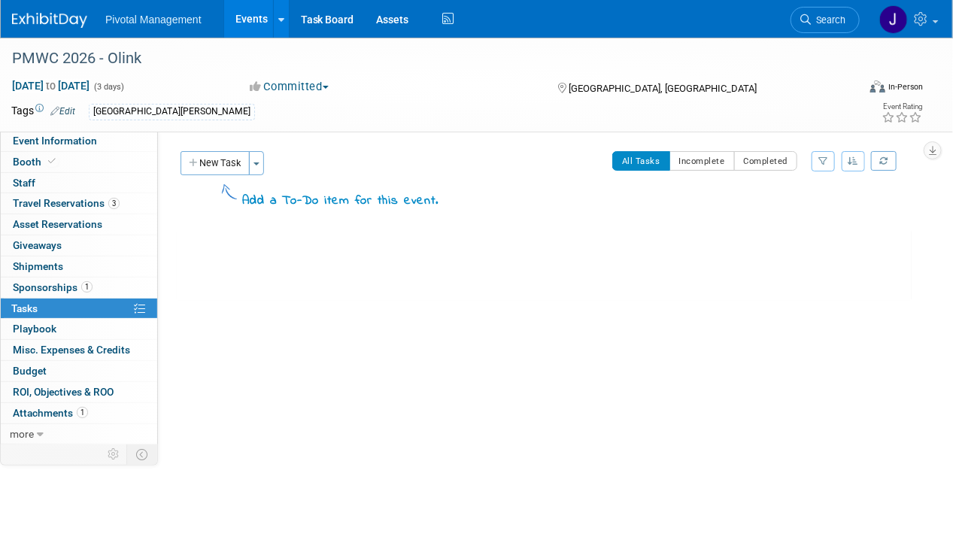
scroll to position [0, 0]
click at [254, 171] on button "Toggle Dropdown" at bounding box center [256, 163] width 15 height 24
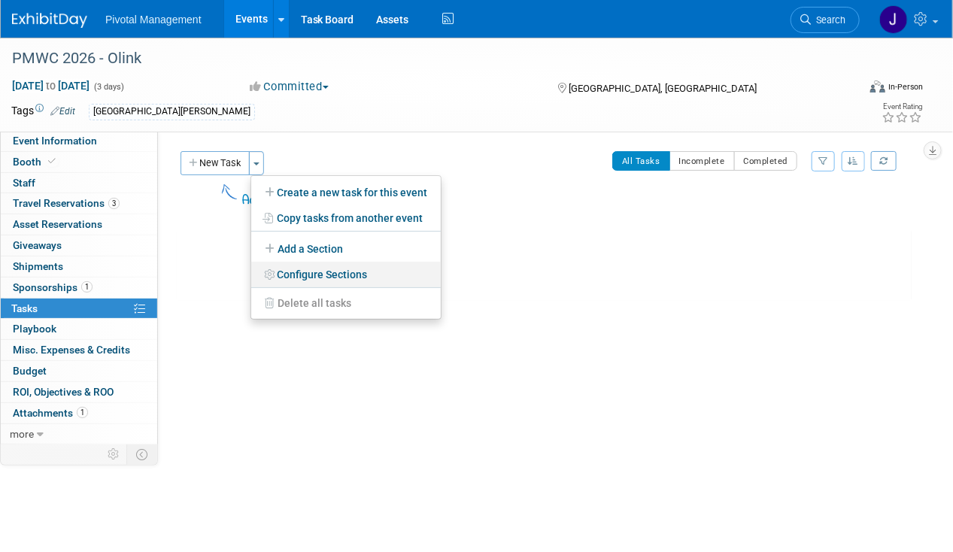
click at [311, 267] on link "Configure Sections" at bounding box center [345, 275] width 189 height 26
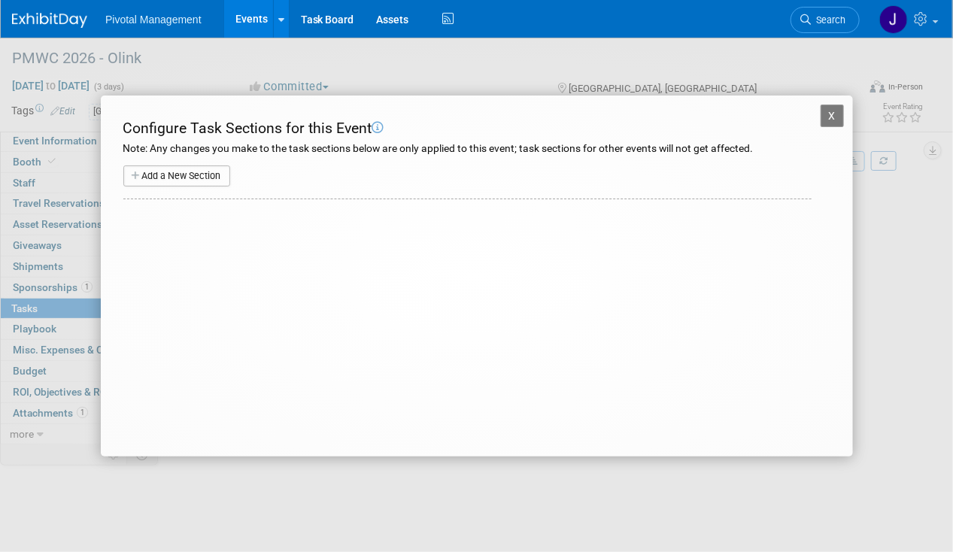
click at [165, 170] on button "Add a New Section" at bounding box center [176, 175] width 107 height 21
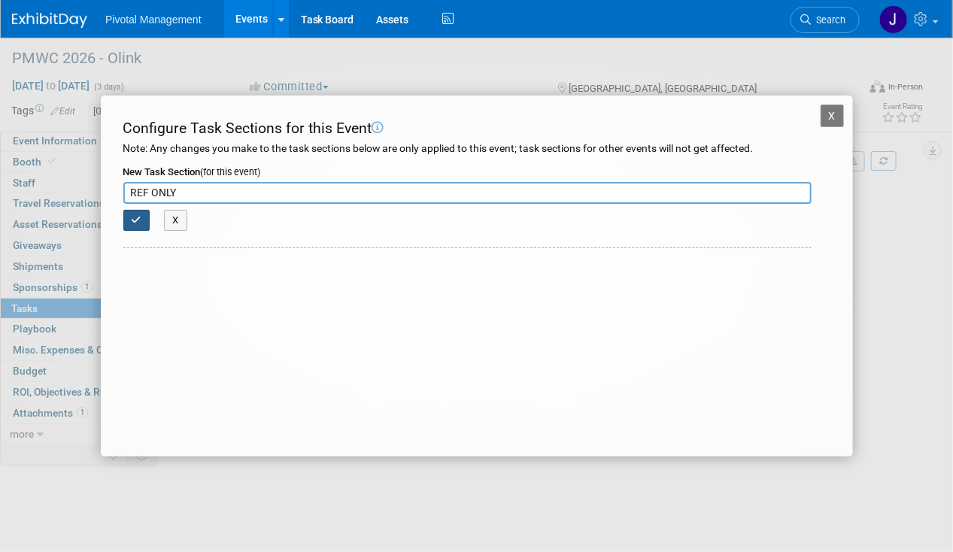
type input "REF ONLY"
click at [132, 220] on icon "button" at bounding box center [137, 220] width 11 height 10
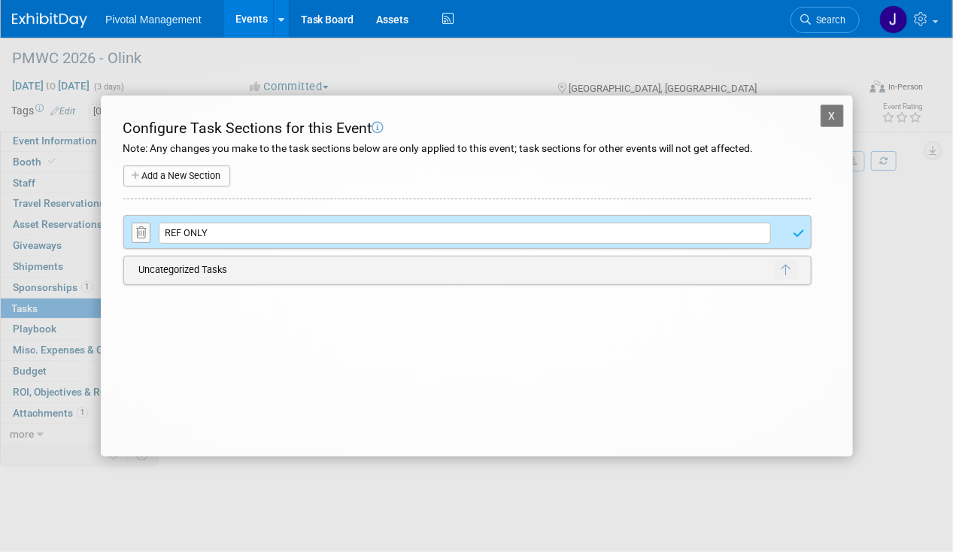
click at [181, 171] on button "Add a New Section" at bounding box center [176, 175] width 107 height 21
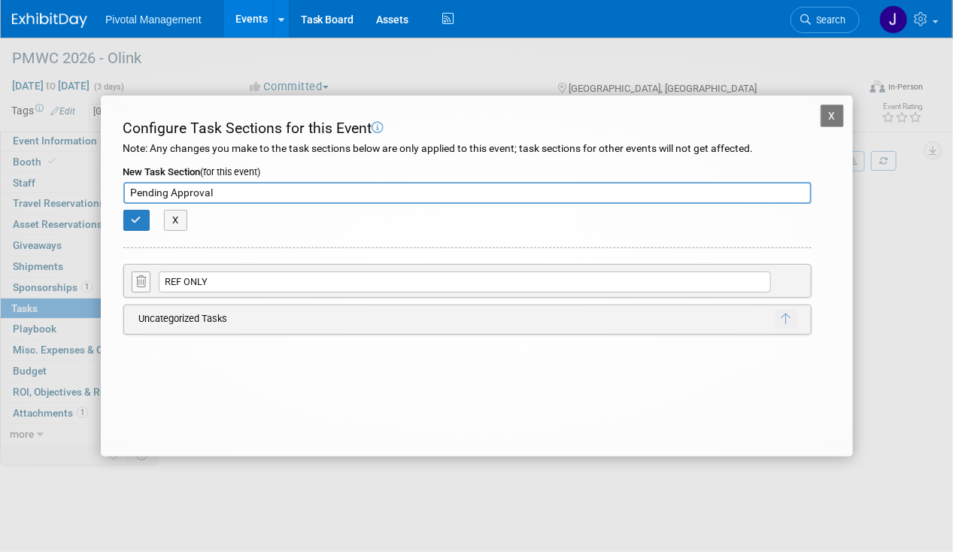
type input "Pending Approval"
click at [299, 229] on div "X" at bounding box center [467, 223] width 688 height 26
click at [133, 221] on icon "button" at bounding box center [137, 220] width 11 height 10
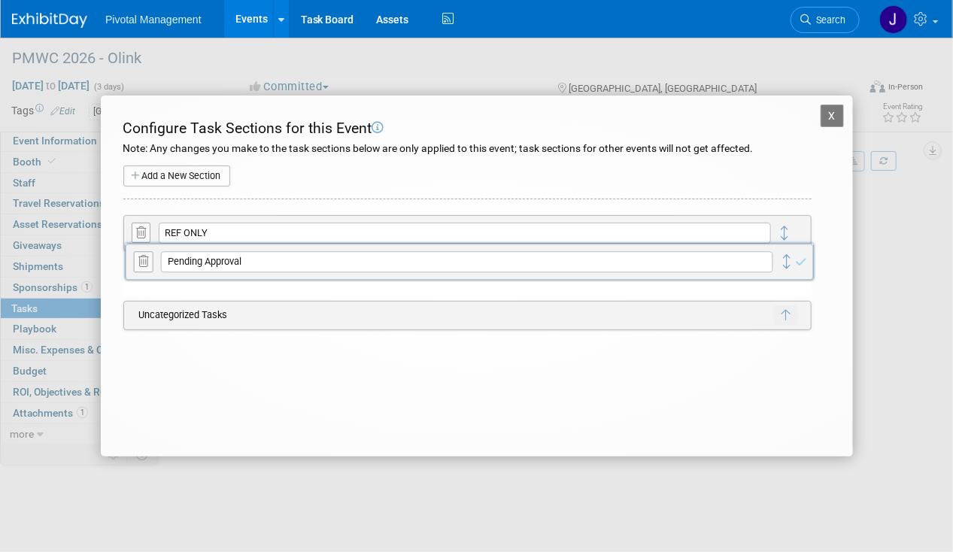
drag, startPoint x: 786, startPoint y: 229, endPoint x: 788, endPoint y: 259, distance: 30.9
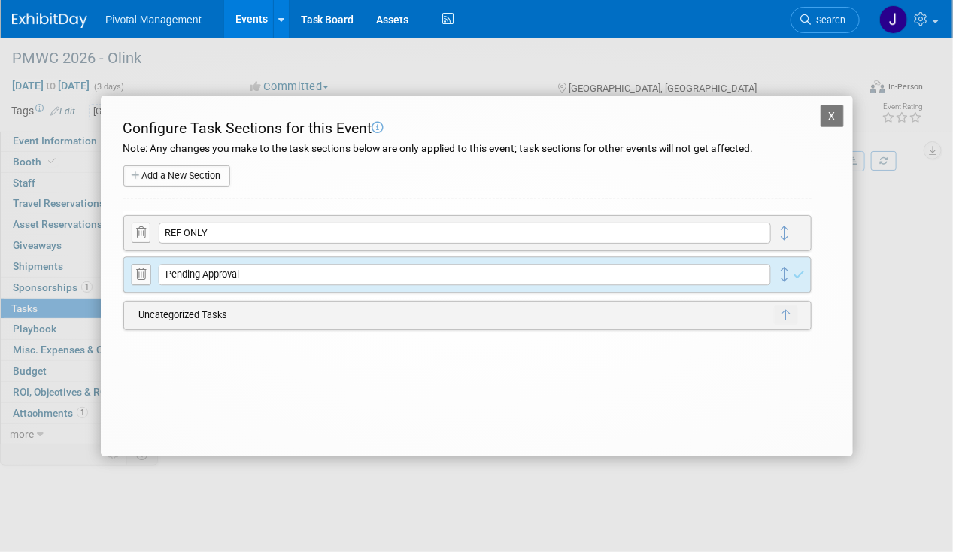
click at [178, 174] on button "Add a New Section" at bounding box center [176, 175] width 107 height 21
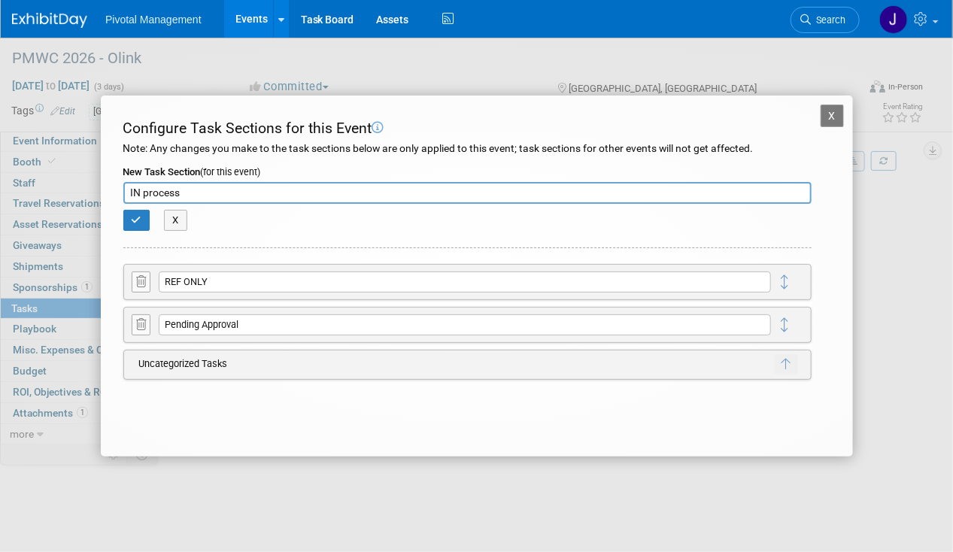
click at [144, 190] on input "IN process" at bounding box center [467, 193] width 688 height 23
click at [137, 217] on icon "button" at bounding box center [137, 220] width 11 height 10
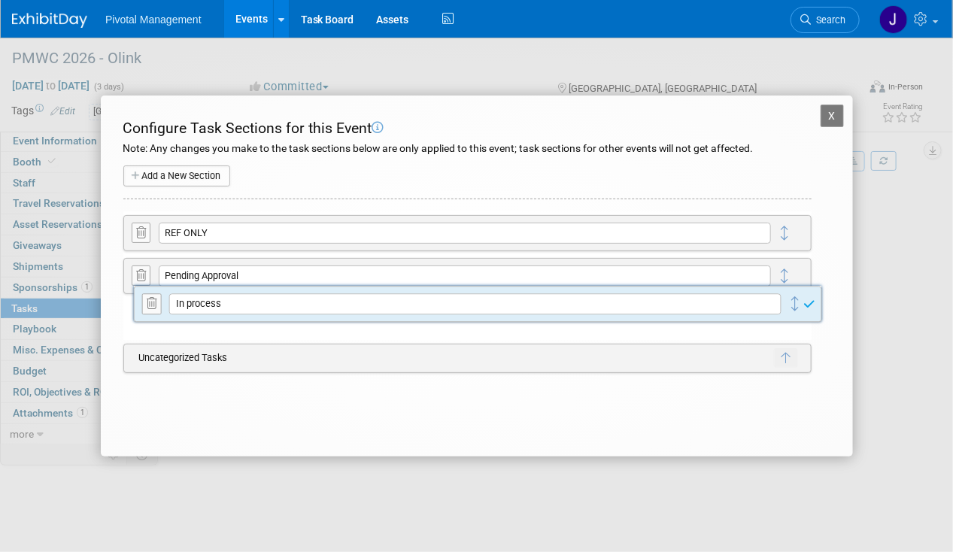
drag, startPoint x: 787, startPoint y: 228, endPoint x: 798, endPoint y: 301, distance: 73.7
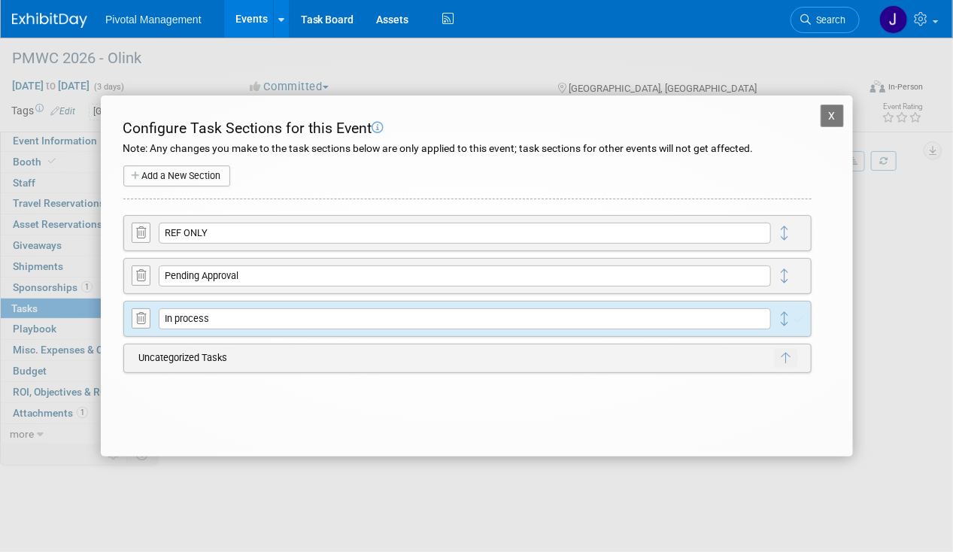
click at [176, 183] on button "Add a New Section" at bounding box center [176, 175] width 107 height 21
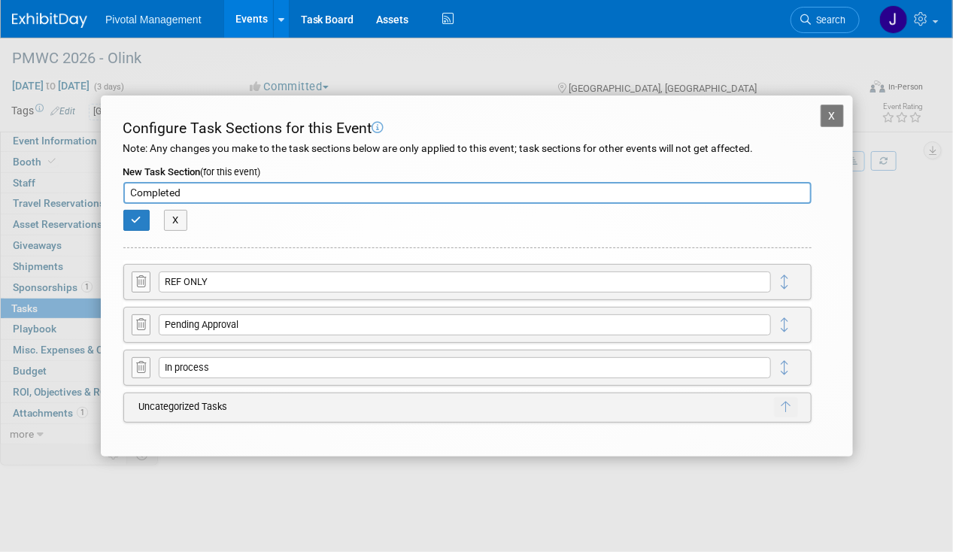
click at [226, 184] on input "Completed" at bounding box center [467, 193] width 688 height 23
drag, startPoint x: 183, startPoint y: 192, endPoint x: 88, endPoint y: 188, distance: 94.8
click at [88, 188] on div "X PMWC 2026 - Olink Configure Task Sections for this Event Note: Any changes yo…" at bounding box center [476, 275] width 827 height 361
type input "COMPLETED"
click at [145, 217] on button "button" at bounding box center [136, 220] width 27 height 21
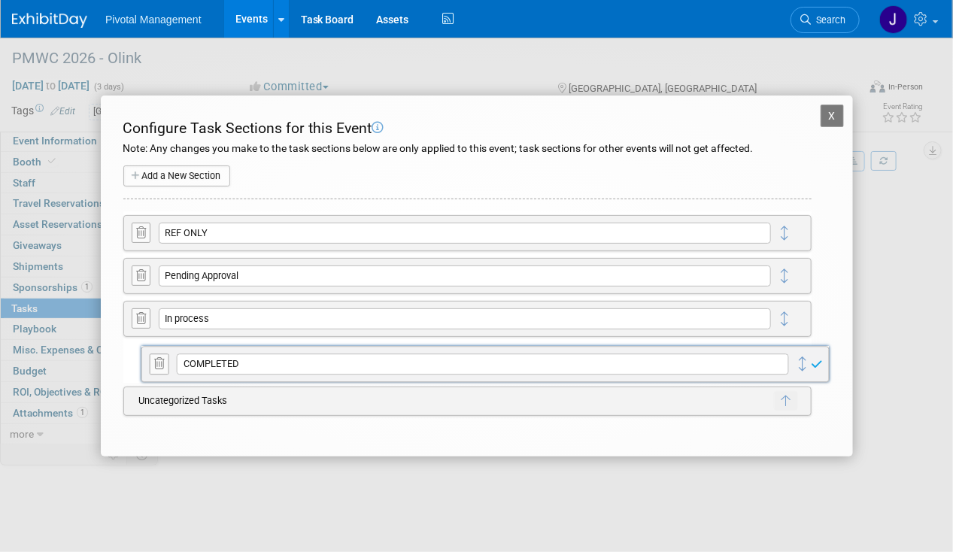
drag, startPoint x: 785, startPoint y: 231, endPoint x: 803, endPoint y: 363, distance: 133.6
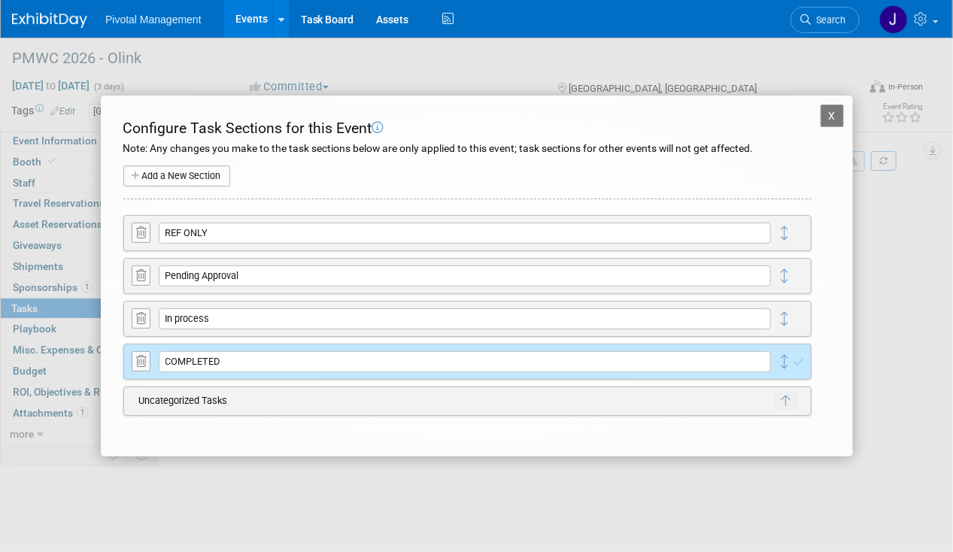
click at [187, 182] on button "Add a New Section" at bounding box center [176, 175] width 107 height 21
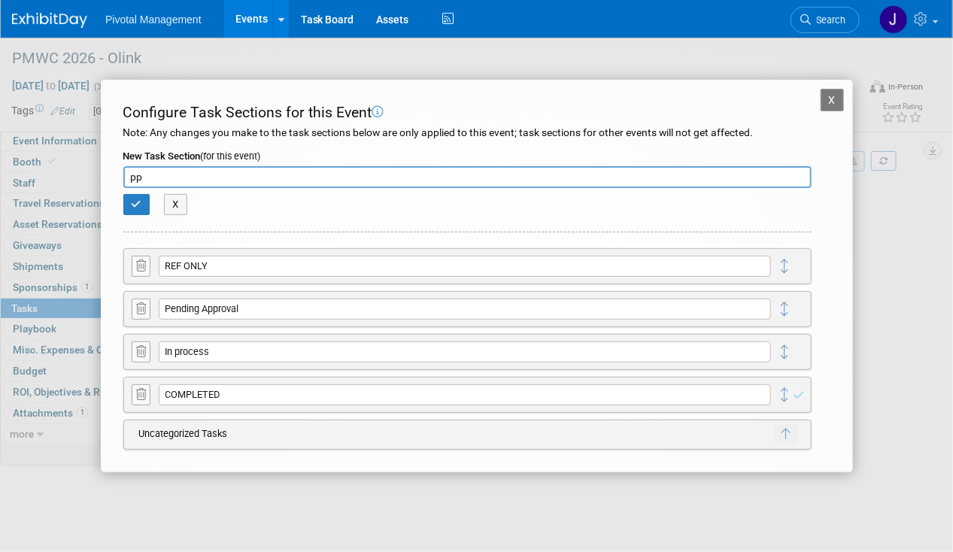
type input "p"
type input "POST Event"
click at [138, 203] on icon "button" at bounding box center [137, 204] width 11 height 10
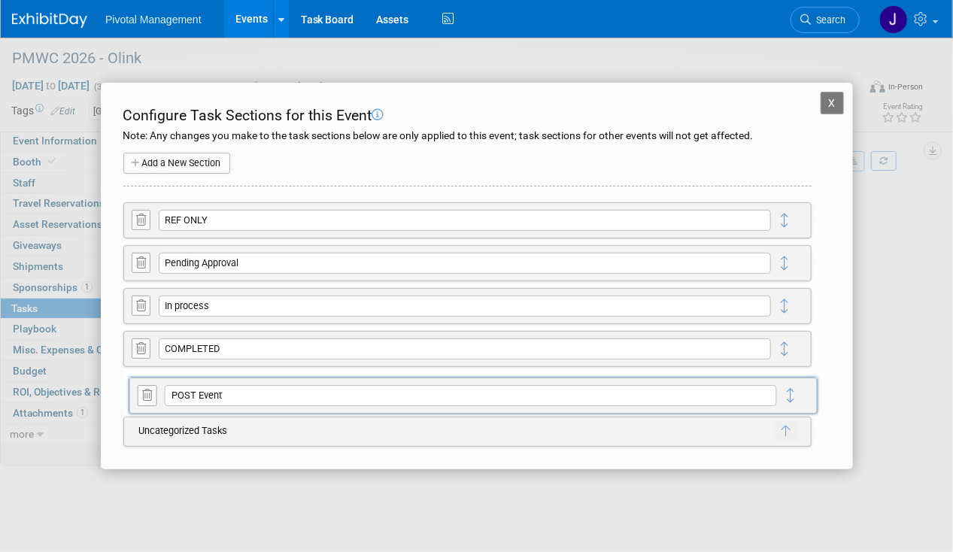
drag, startPoint x: 788, startPoint y: 217, endPoint x: 795, endPoint y: 392, distance: 175.3
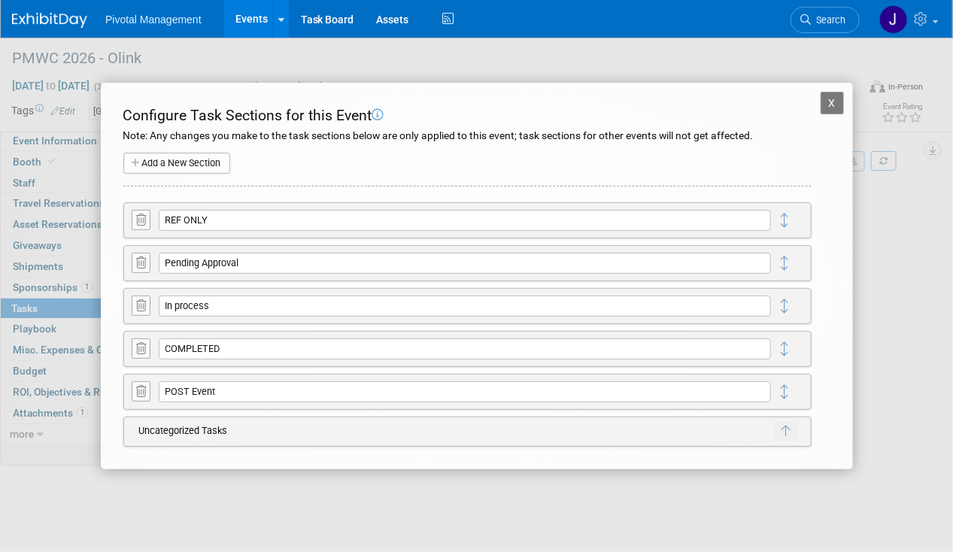
click at [825, 96] on button "X" at bounding box center [832, 103] width 24 height 23
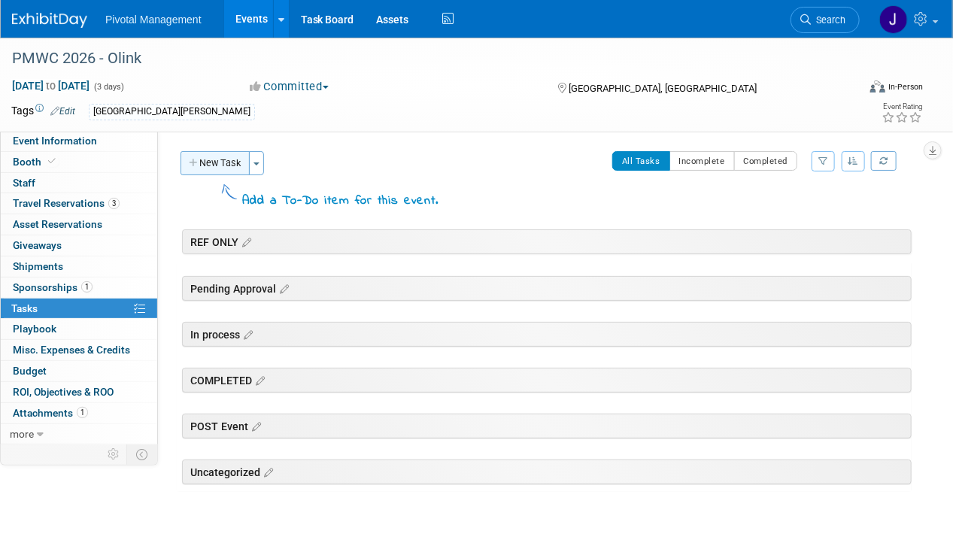
click at [221, 153] on button "New Task" at bounding box center [214, 163] width 69 height 24
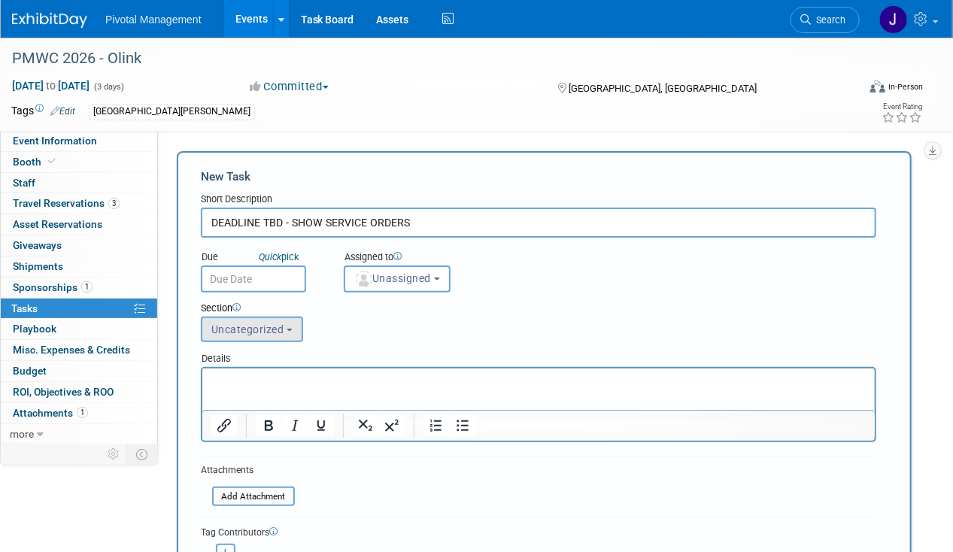
type input "DEADLINE TBD - SHOW SERVICE ORDERS"
click at [253, 336] on button "Uncategorized" at bounding box center [252, 330] width 102 height 26
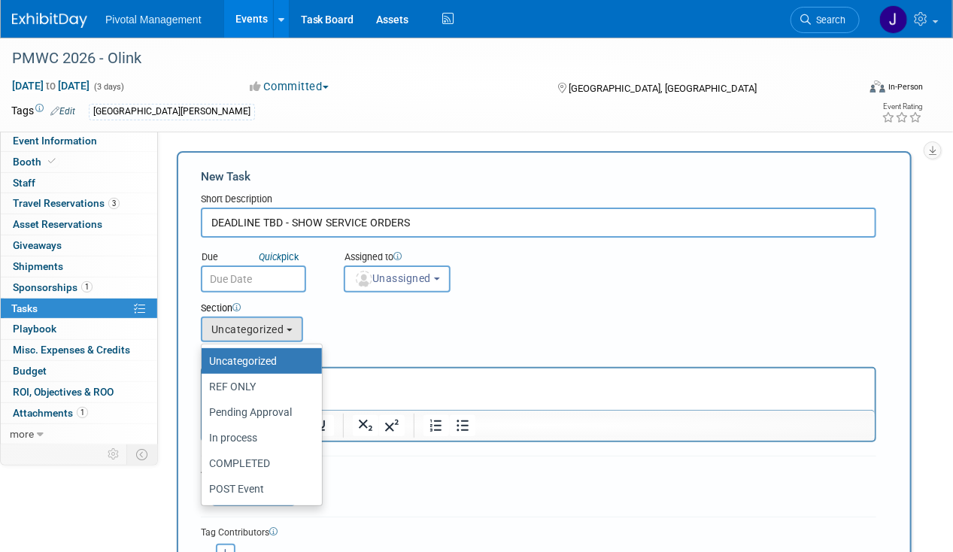
click at [485, 370] on html at bounding box center [538, 378] width 672 height 21
click at [393, 500] on form "New Task Short Description DEADLINE TBD - SHOW SERVICE ORDERS Due Quick pick Un…" at bounding box center [544, 394] width 686 height 452
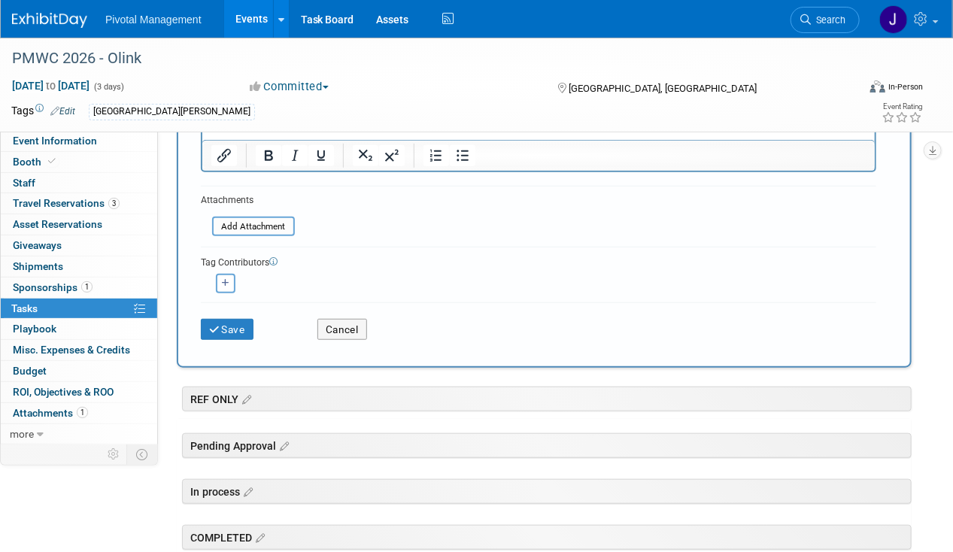
scroll to position [344, 0]
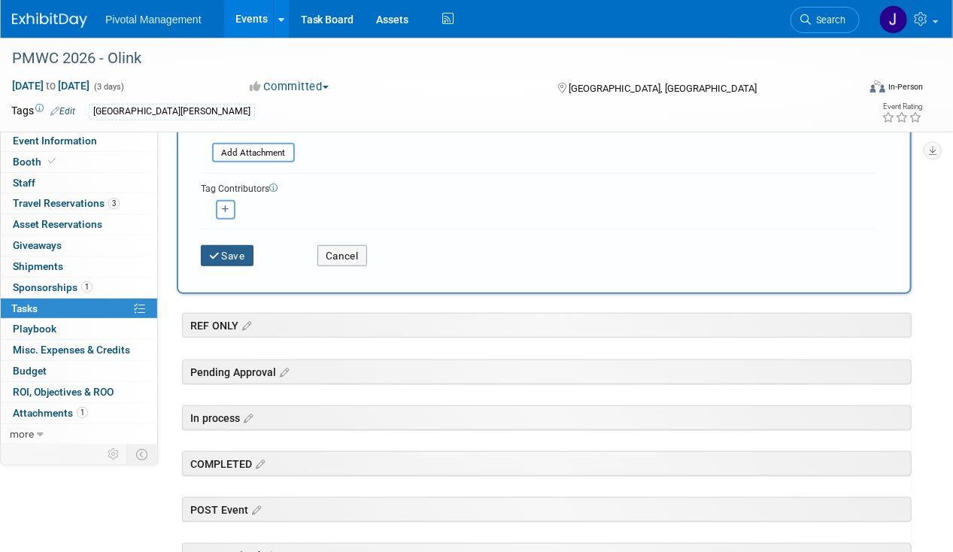
click at [226, 245] on button "Save" at bounding box center [227, 255] width 53 height 21
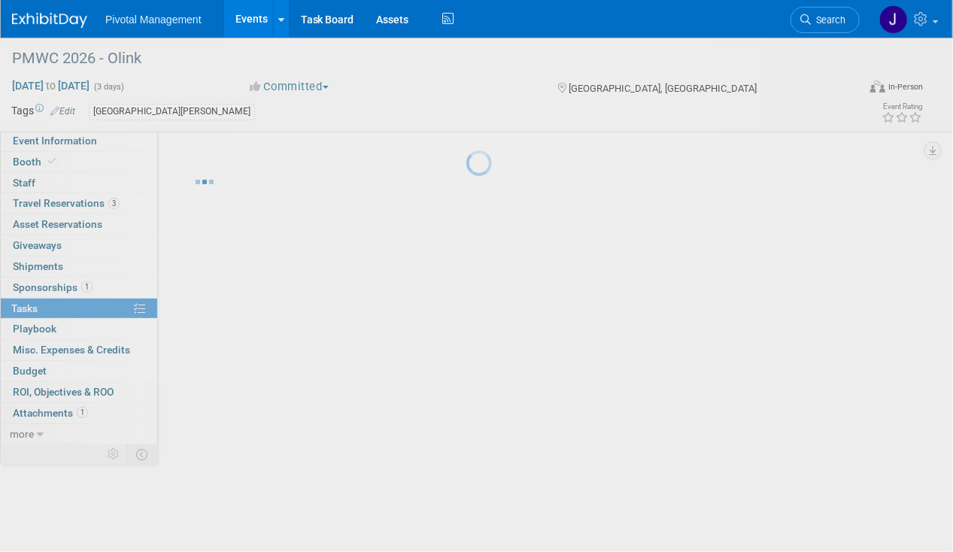
scroll to position [0, 0]
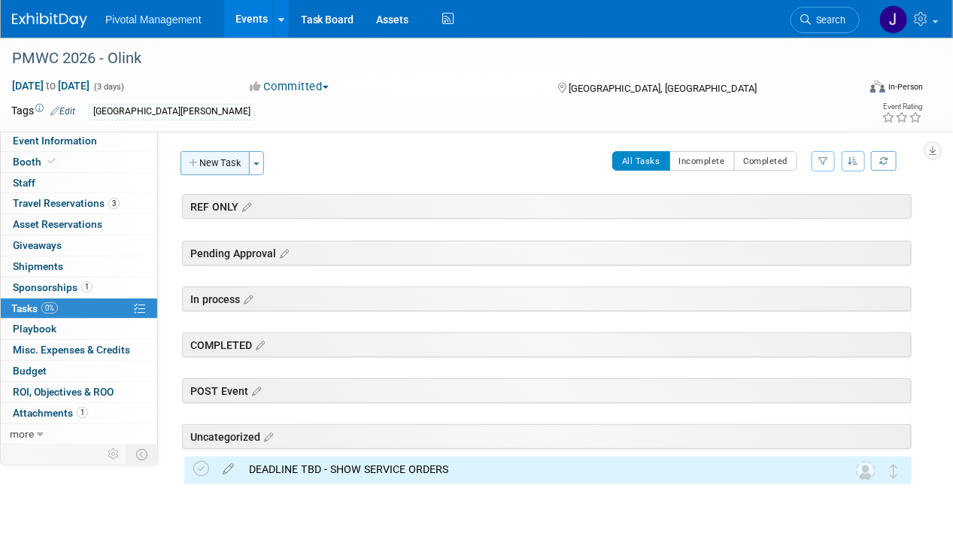
click at [248, 159] on button "New Task" at bounding box center [214, 163] width 69 height 24
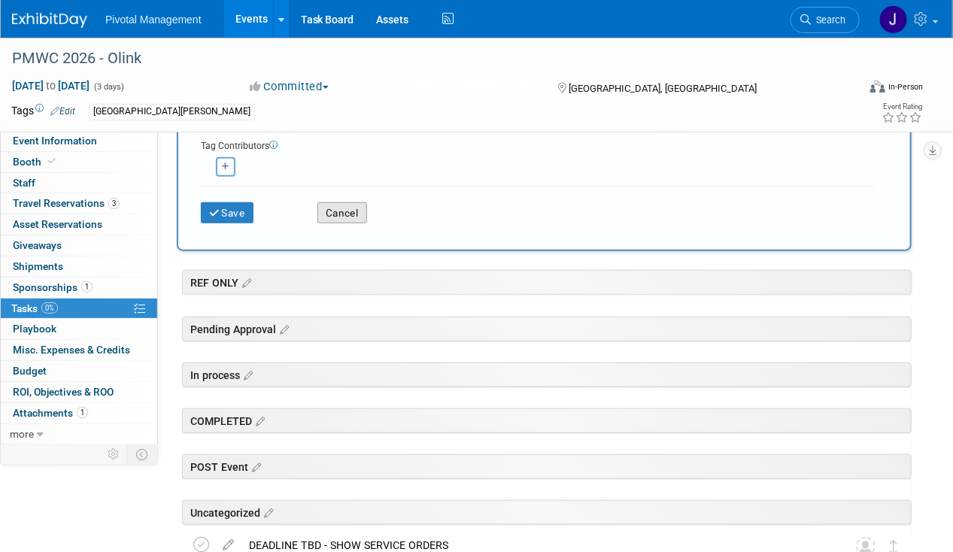
click at [341, 217] on button "Cancel" at bounding box center [342, 212] width 50 height 21
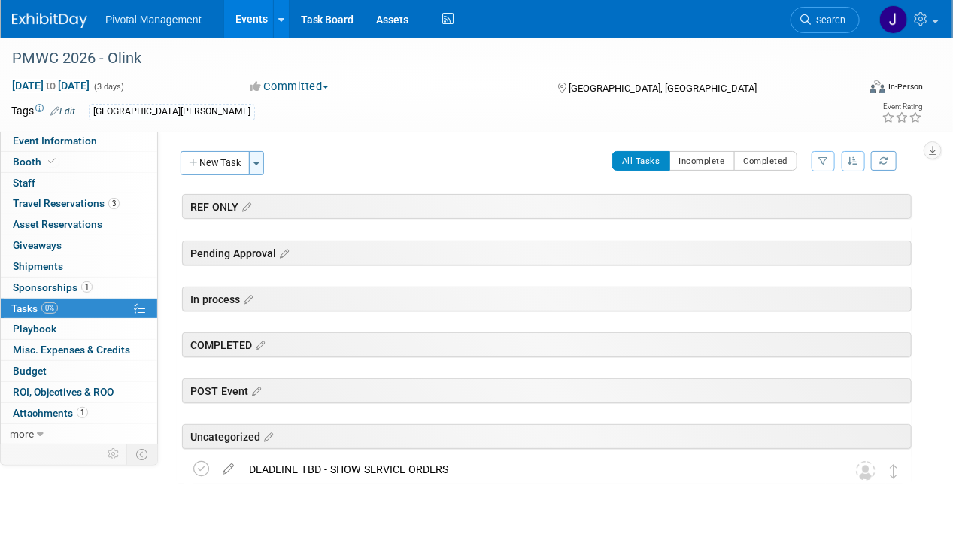
click at [254, 165] on button "Toggle Dropdown" at bounding box center [256, 163] width 15 height 24
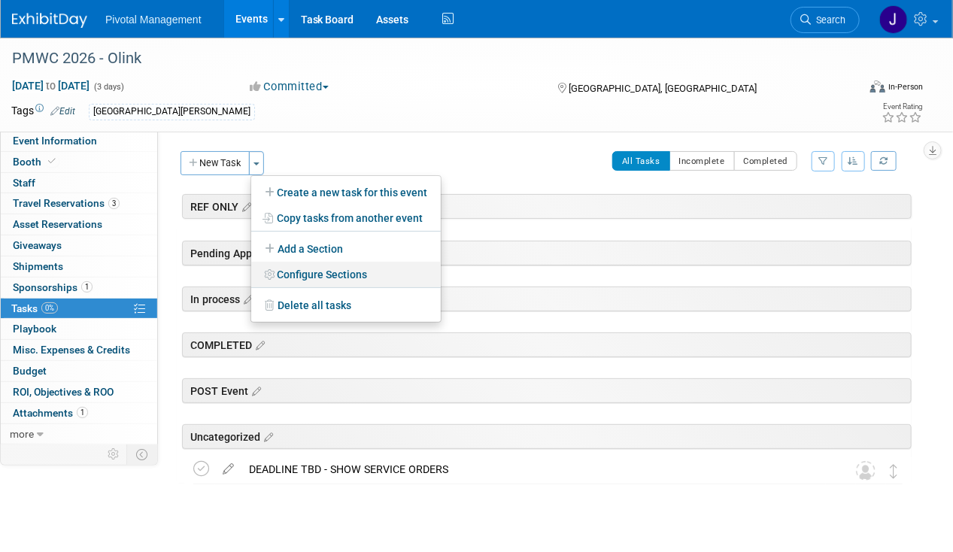
click at [303, 266] on link "Configure Sections" at bounding box center [345, 275] width 189 height 26
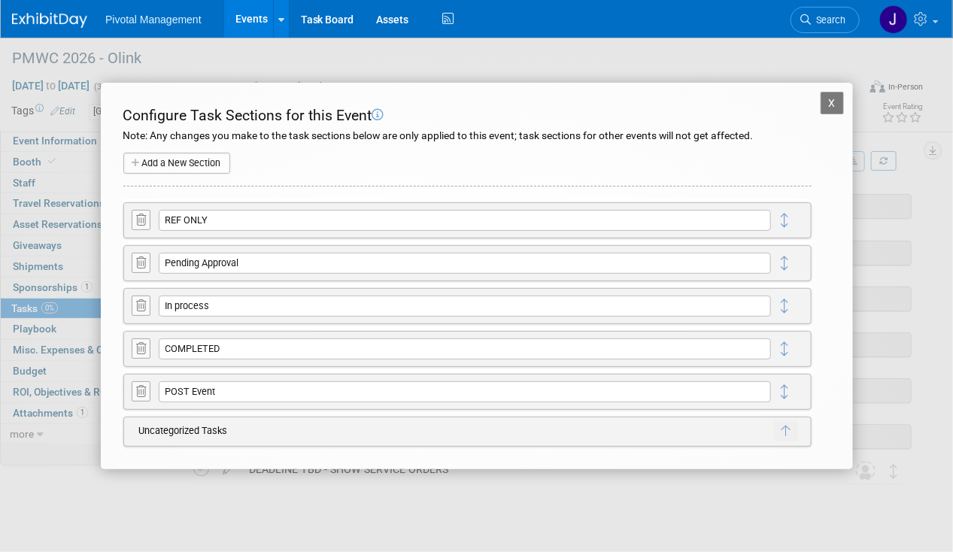
click at [205, 170] on button "Add a New Section" at bounding box center [176, 163] width 107 height 21
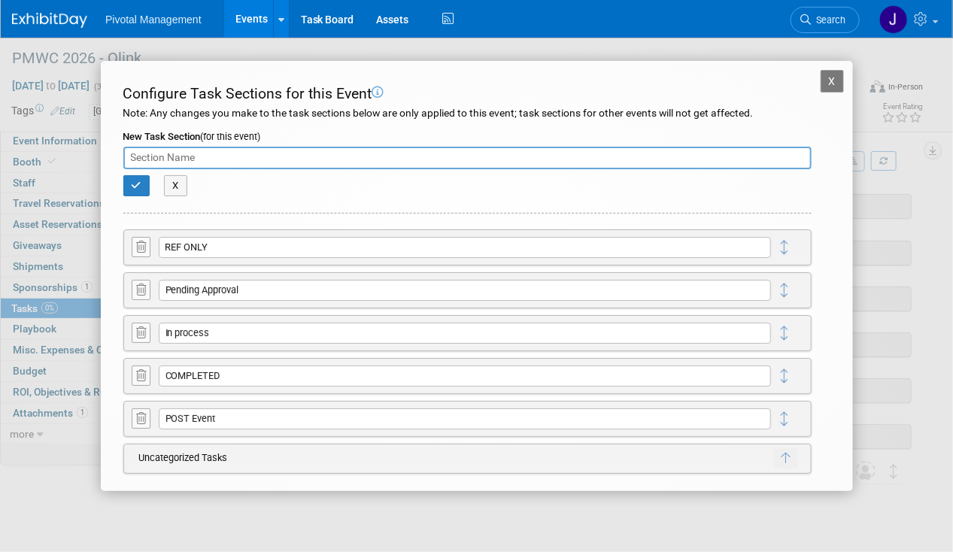
click at [202, 143] on div "New Task Section (for this event)" at bounding box center [467, 138] width 688 height 17
click at [202, 151] on input "text" at bounding box center [467, 158] width 688 height 23
click at [208, 152] on input "text" at bounding box center [467, 158] width 688 height 23
click at [232, 162] on input "text" at bounding box center [467, 158] width 688 height 23
type input "nOT STARTED"
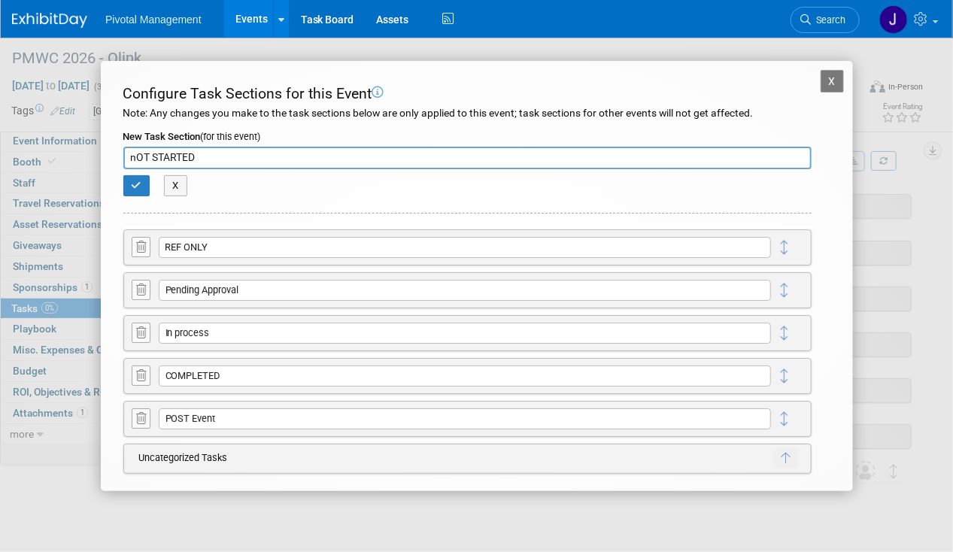
click at [232, 162] on input "nOT STARTED" at bounding box center [467, 158] width 688 height 23
type input "n"
type input "Not Started"
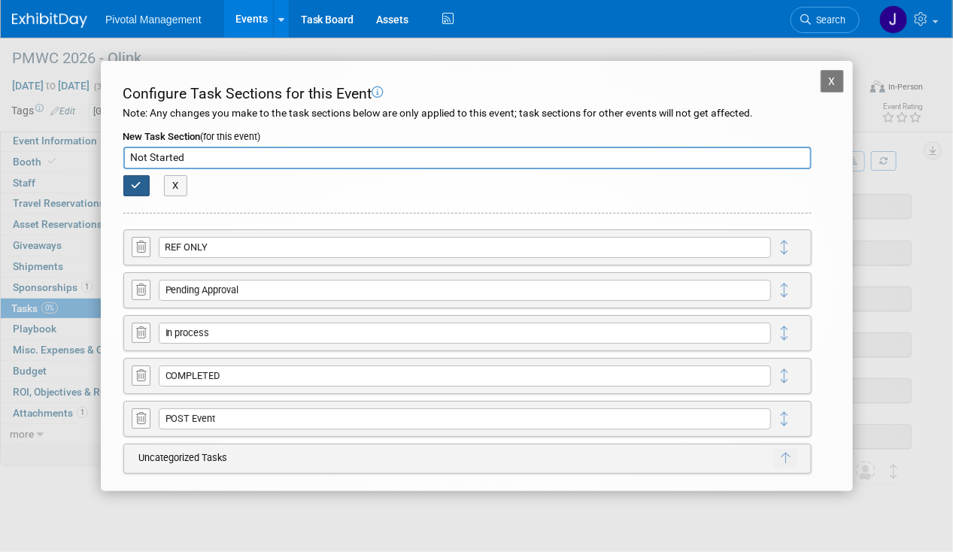
click at [126, 183] on button "button" at bounding box center [136, 185] width 27 height 21
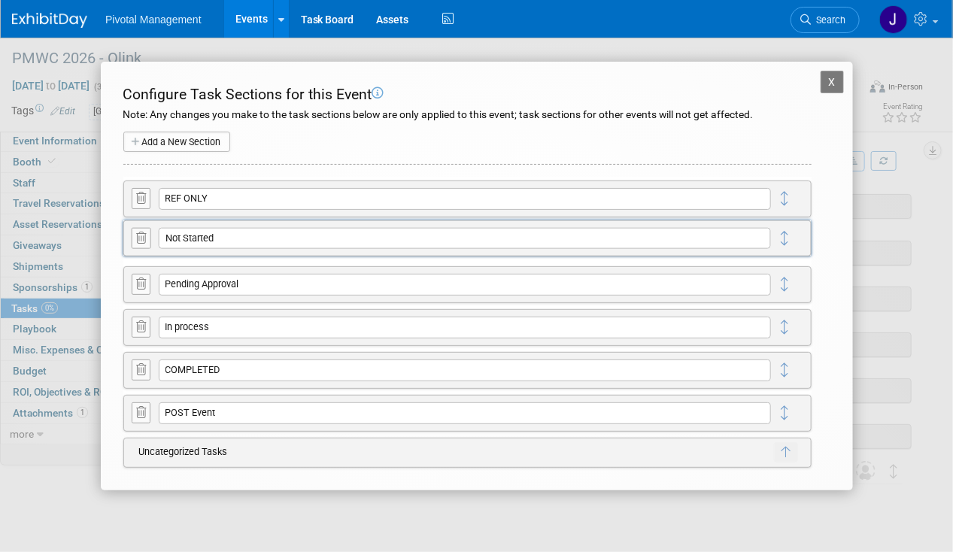
drag, startPoint x: 785, startPoint y: 194, endPoint x: 785, endPoint y: 233, distance: 39.1
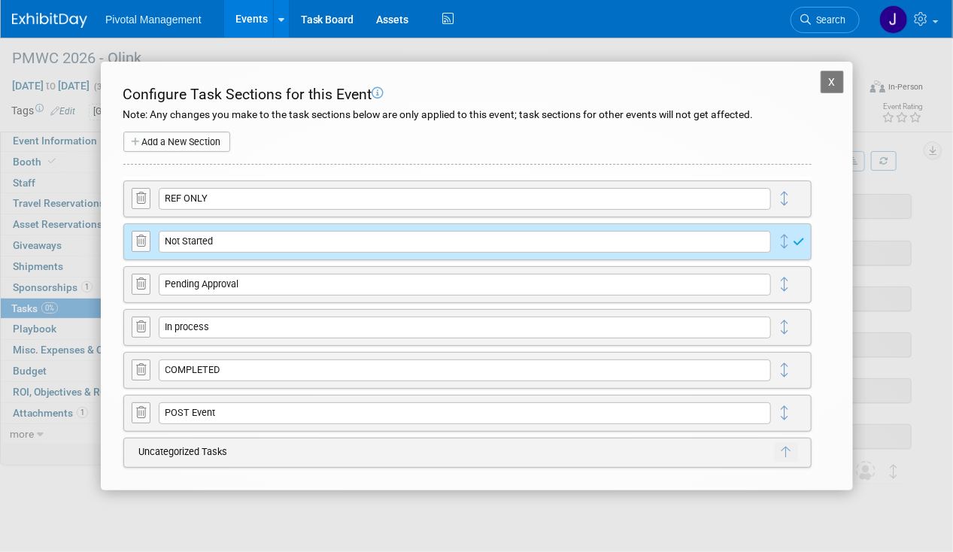
click at [847, 83] on div "X PMWC 2026 - Olink Configure Task Sections for this Event Note: Any changes yo…" at bounding box center [477, 276] width 752 height 429
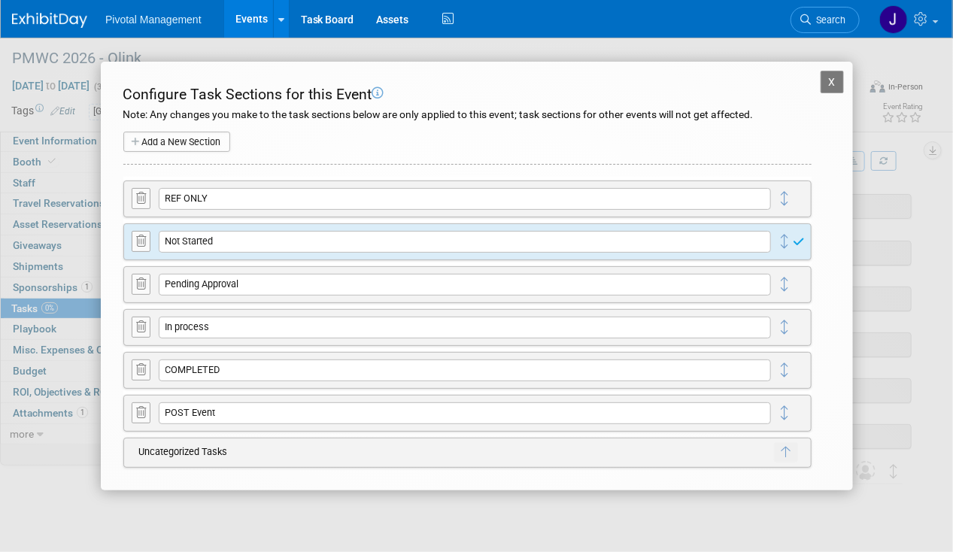
click at [831, 86] on button "X" at bounding box center [832, 82] width 24 height 23
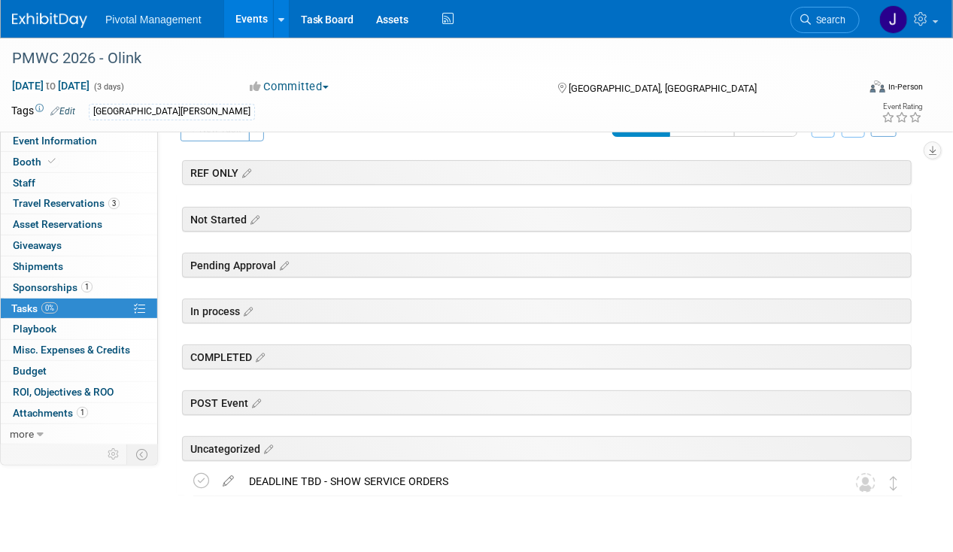
scroll to position [68, 0]
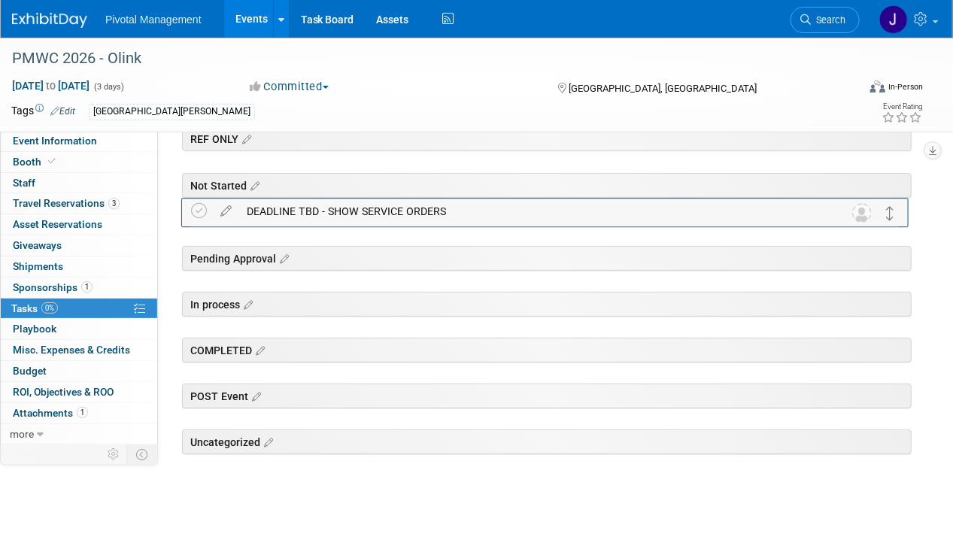
drag, startPoint x: 896, startPoint y: 451, endPoint x: 894, endPoint y: 213, distance: 238.4
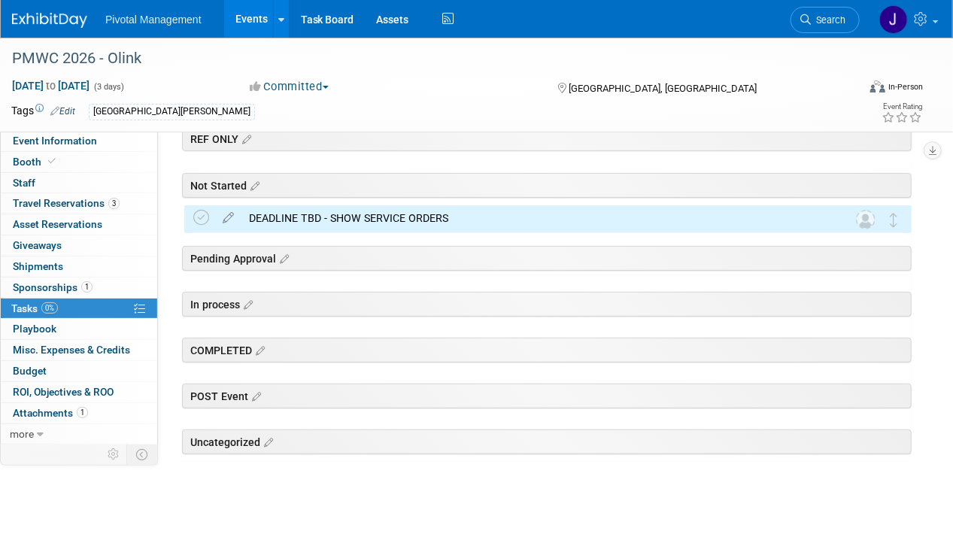
scroll to position [0, 0]
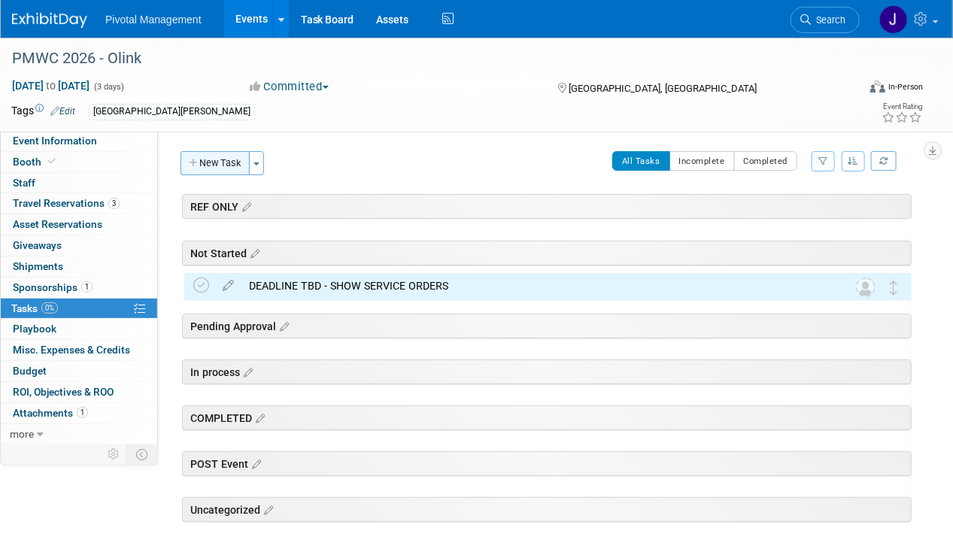
click at [225, 162] on button "New Task" at bounding box center [214, 163] width 69 height 24
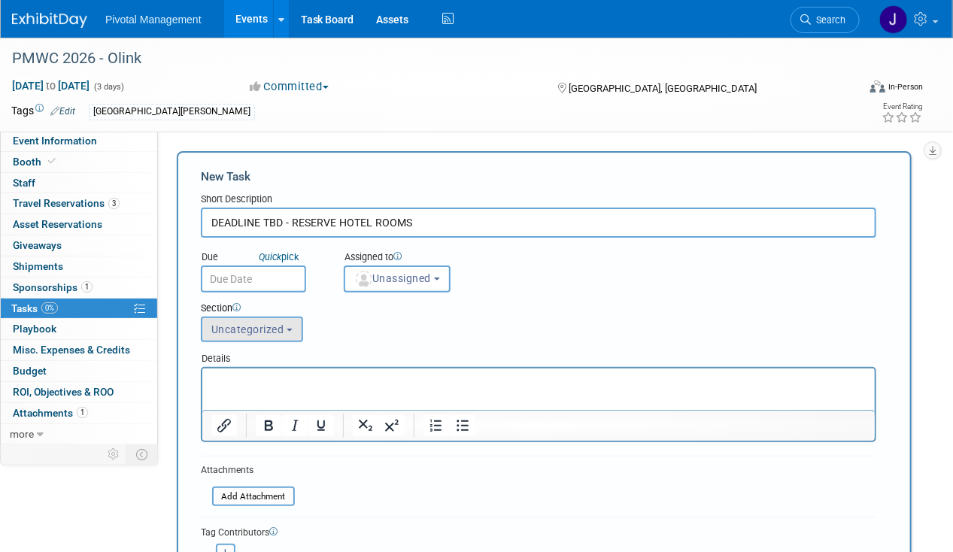
type input "DEADLINE TBD - RESERVE HOTEL ROOMS"
click at [261, 339] on button "Uncategorized" at bounding box center [252, 330] width 102 height 26
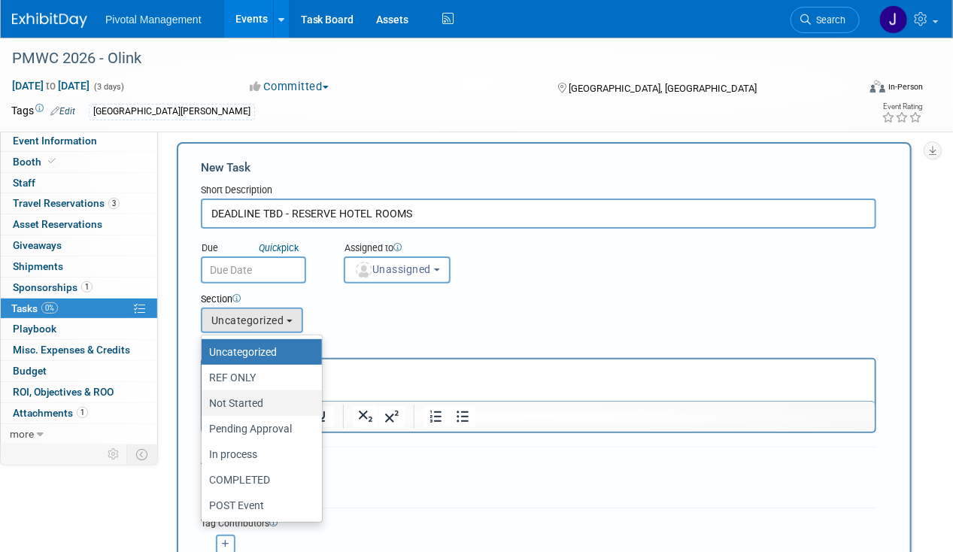
click at [256, 402] on label "Not Started" at bounding box center [258, 403] width 98 height 20
click at [204, 402] on input "Not Started" at bounding box center [199, 404] width 10 height 10
select select "11273958"
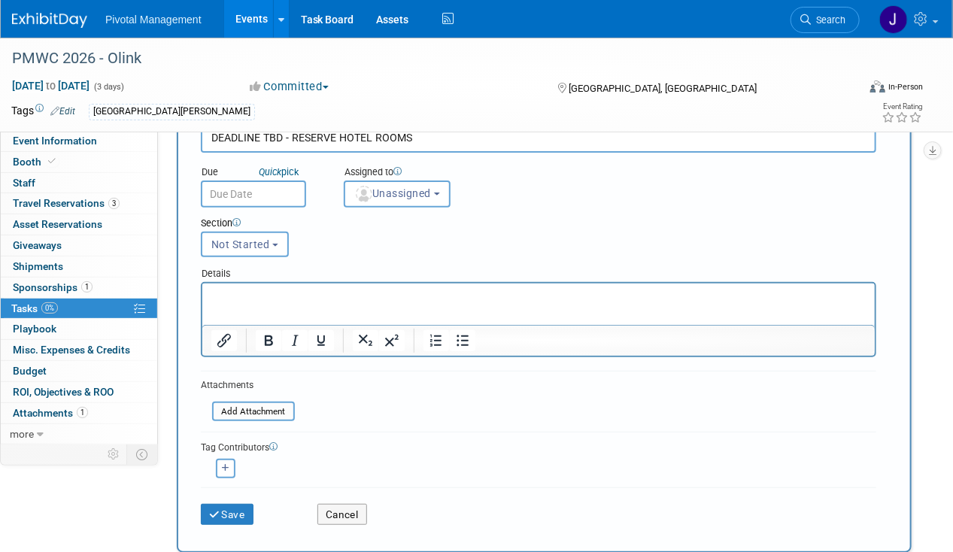
scroll to position [92, 0]
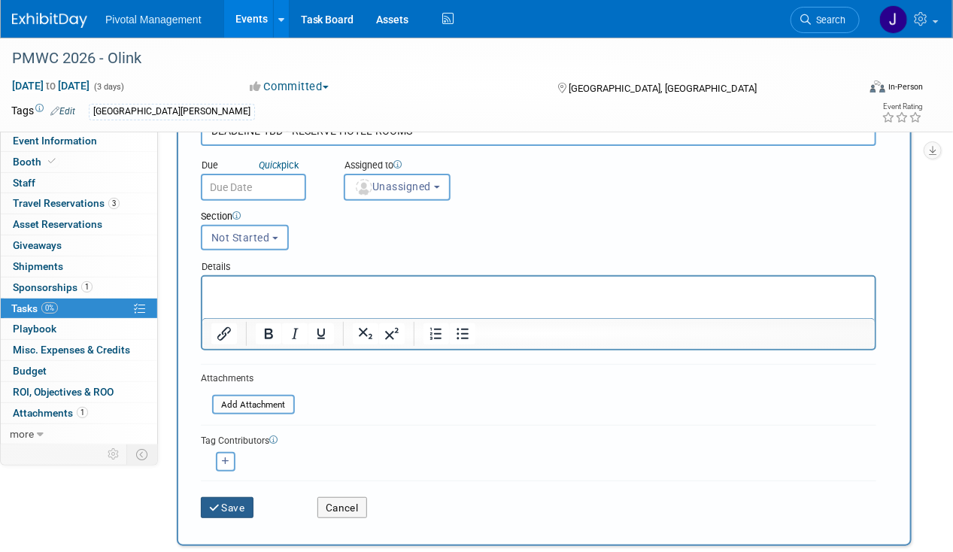
click at [209, 497] on button "Save" at bounding box center [227, 507] width 53 height 21
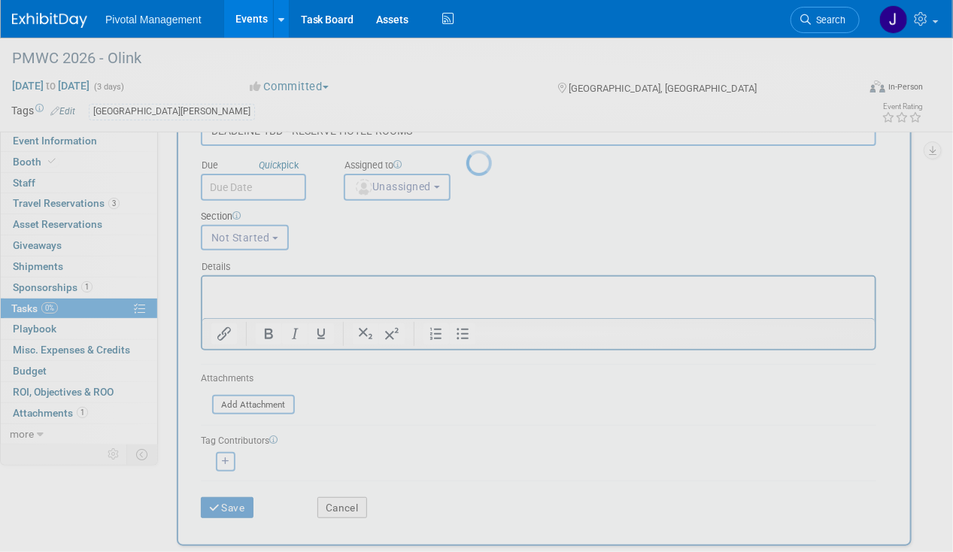
scroll to position [0, 0]
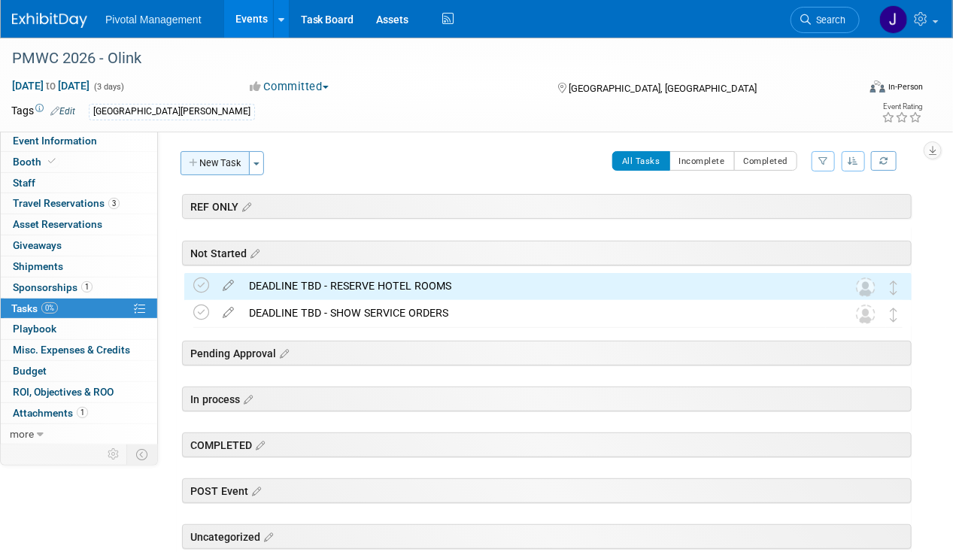
click at [204, 170] on button "New Task" at bounding box center [214, 163] width 69 height 24
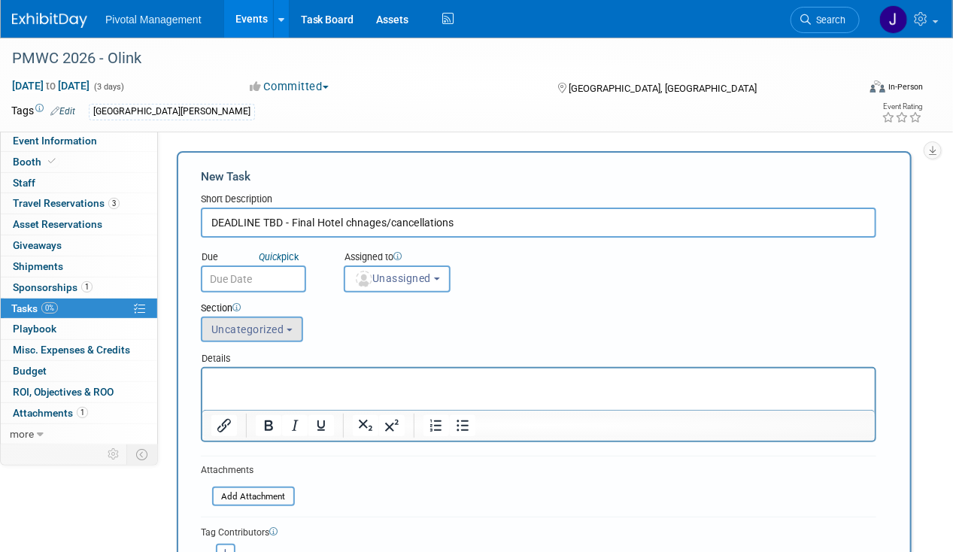
type input "DEADLINE TBD - Final Hotel chnages/cancellations"
click at [244, 326] on span "Uncategorized" at bounding box center [247, 329] width 73 height 12
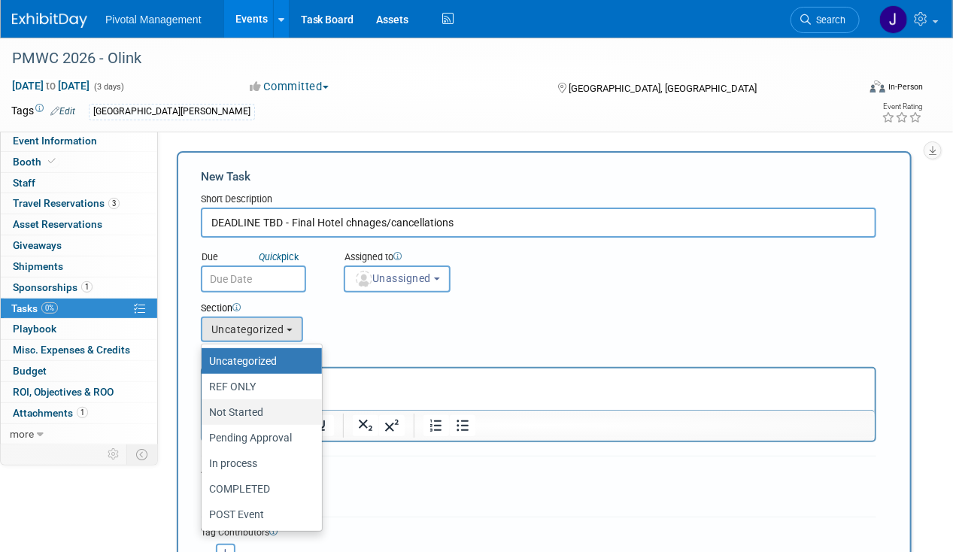
drag, startPoint x: 253, startPoint y: 406, endPoint x: 135, endPoint y: 20, distance: 403.6
click at [253, 406] on label "Not Started" at bounding box center [258, 412] width 98 height 20
click at [204, 408] on input "Not Started" at bounding box center [199, 413] width 10 height 10
select select "11273958"
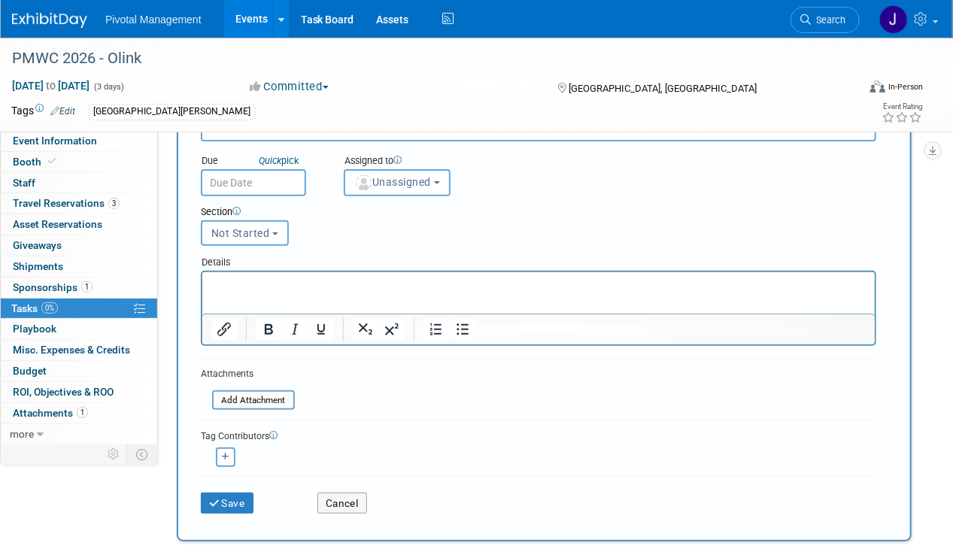
scroll to position [177, 0]
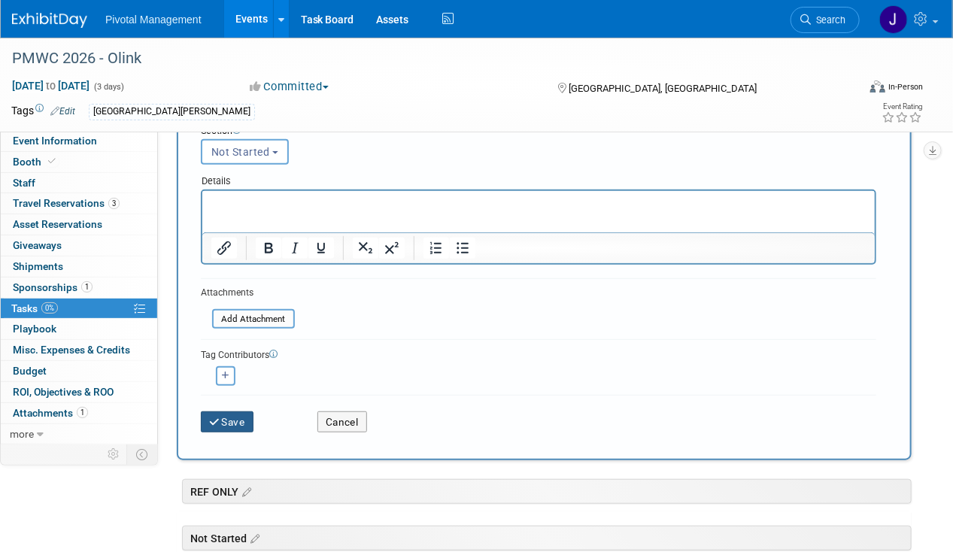
click at [214, 411] on button "Save" at bounding box center [227, 421] width 53 height 21
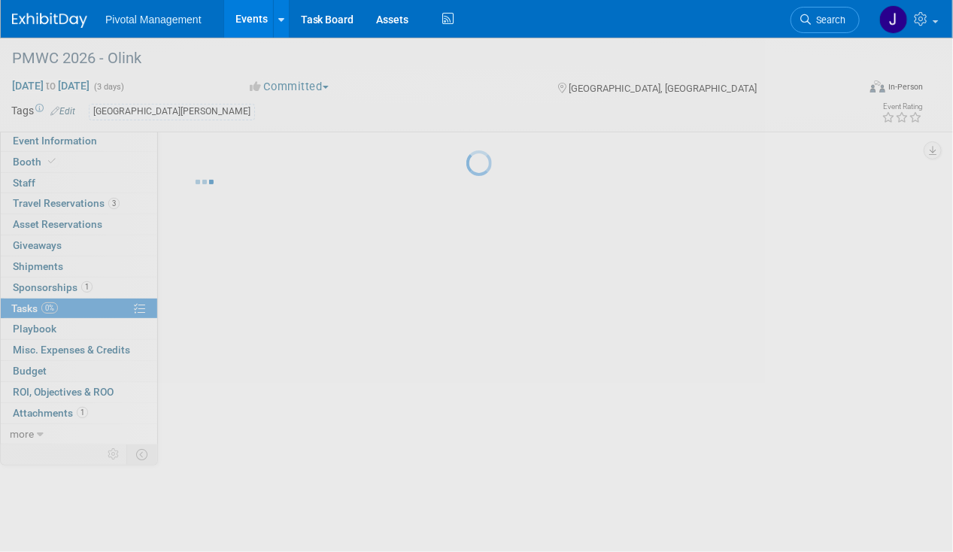
scroll to position [0, 0]
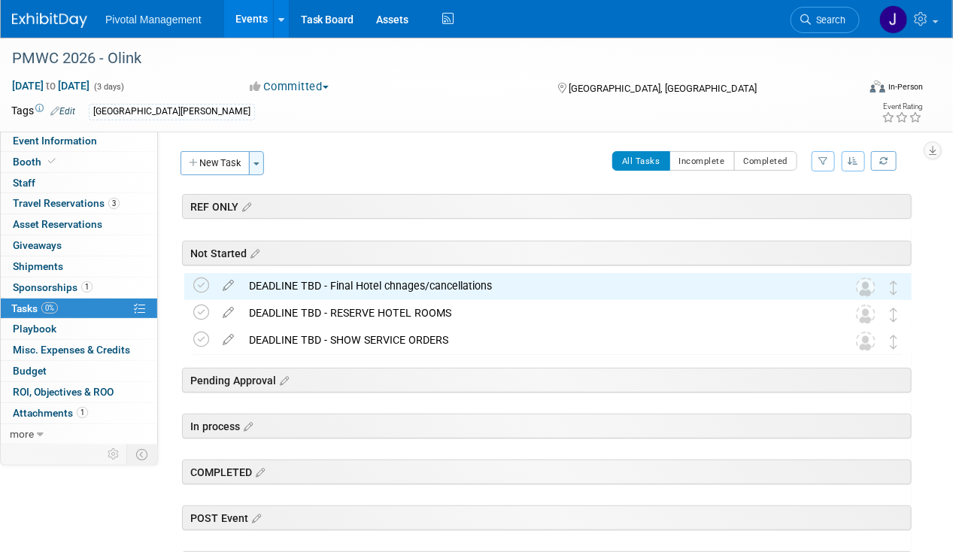
drag, startPoint x: 224, startPoint y: 174, endPoint x: 261, endPoint y: 174, distance: 36.9
click at [224, 174] on div "New Task Toggle Dropdown Create a new task for this event Copy tasks from anoth…" at bounding box center [224, 168] width 95 height 35
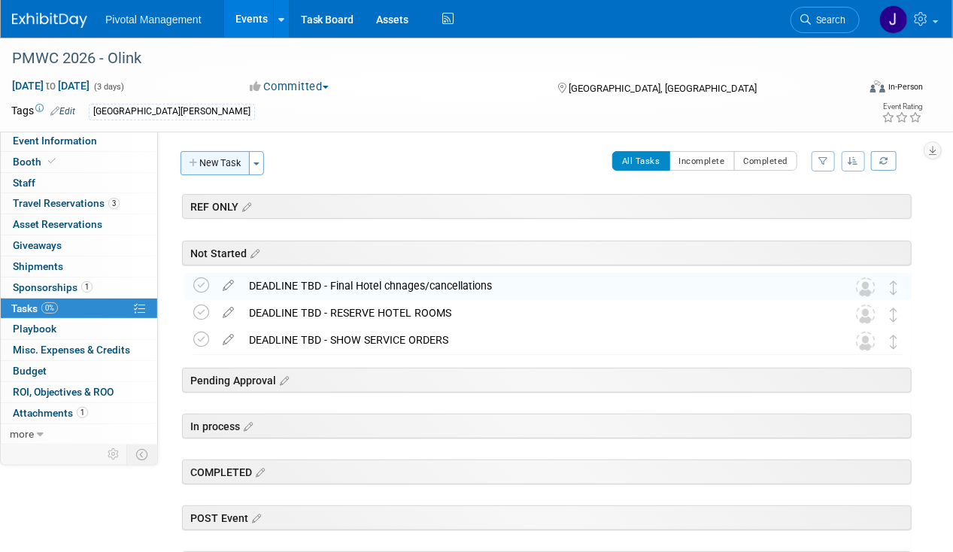
click at [229, 165] on button "New Task" at bounding box center [214, 163] width 69 height 24
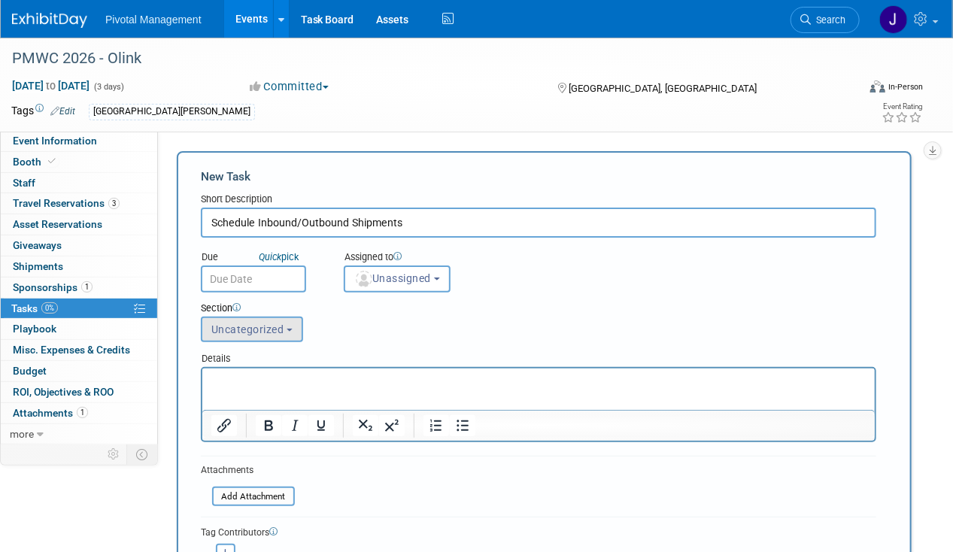
type input "Schedule Inbound/Outbound Shipments"
click at [253, 317] on button "Uncategorized" at bounding box center [252, 330] width 102 height 26
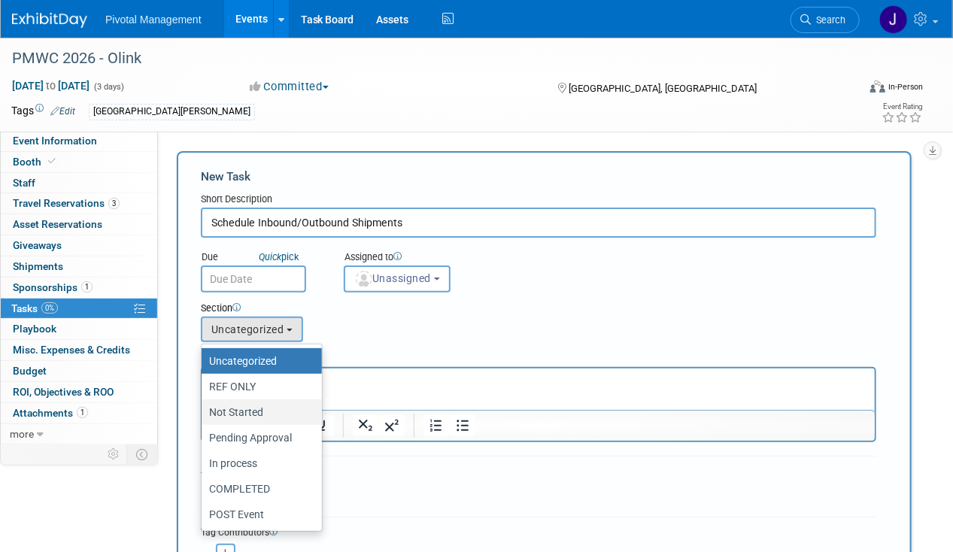
click at [238, 412] on label "Not Started" at bounding box center [258, 412] width 98 height 20
click at [204, 412] on input "Not Started" at bounding box center [199, 413] width 10 height 10
select select "11273958"
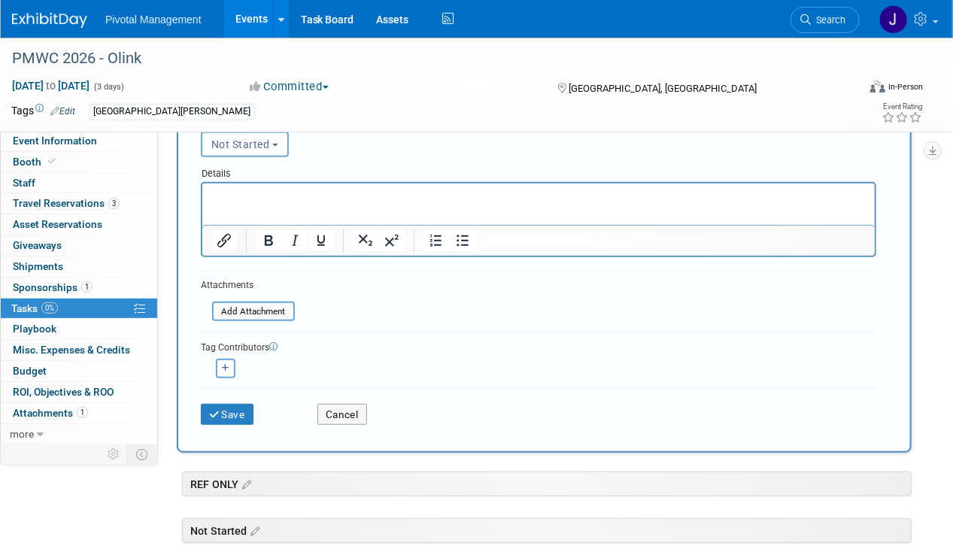
scroll to position [296, 0]
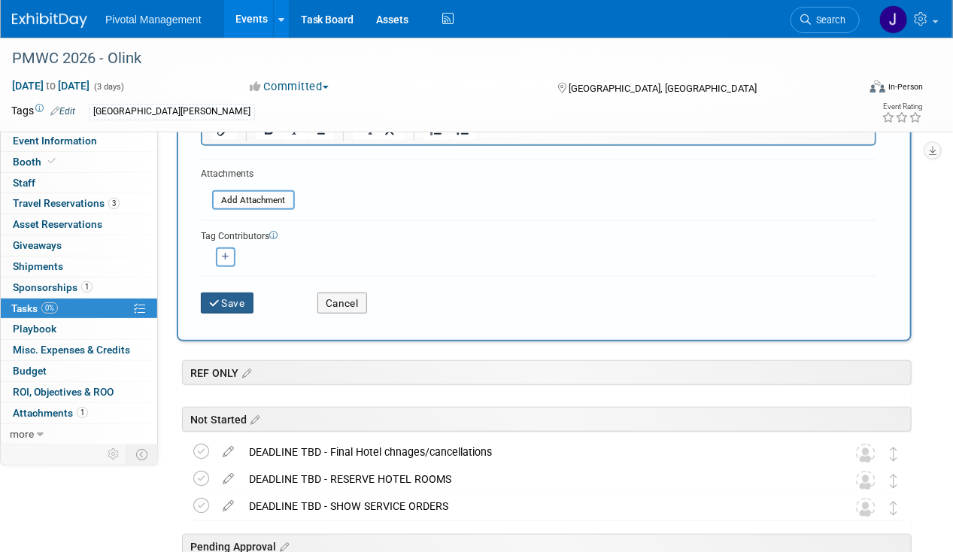
click at [226, 300] on button "Save" at bounding box center [227, 302] width 53 height 21
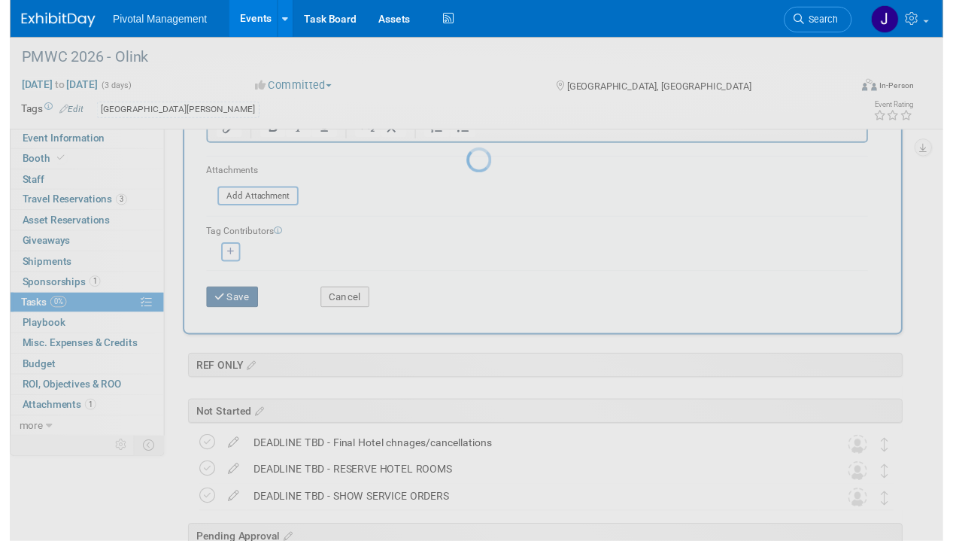
scroll to position [0, 0]
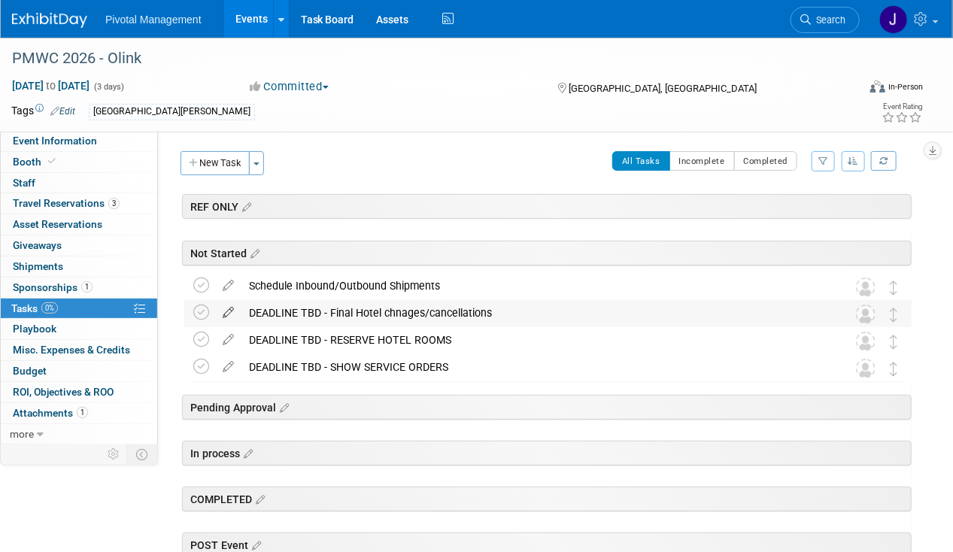
click at [229, 308] on icon at bounding box center [228, 309] width 26 height 19
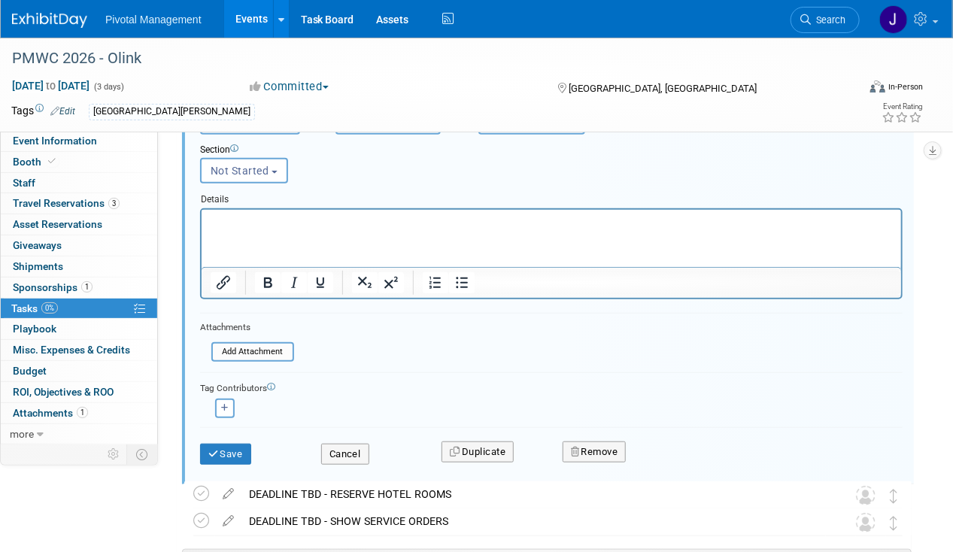
scroll to position [332, 0]
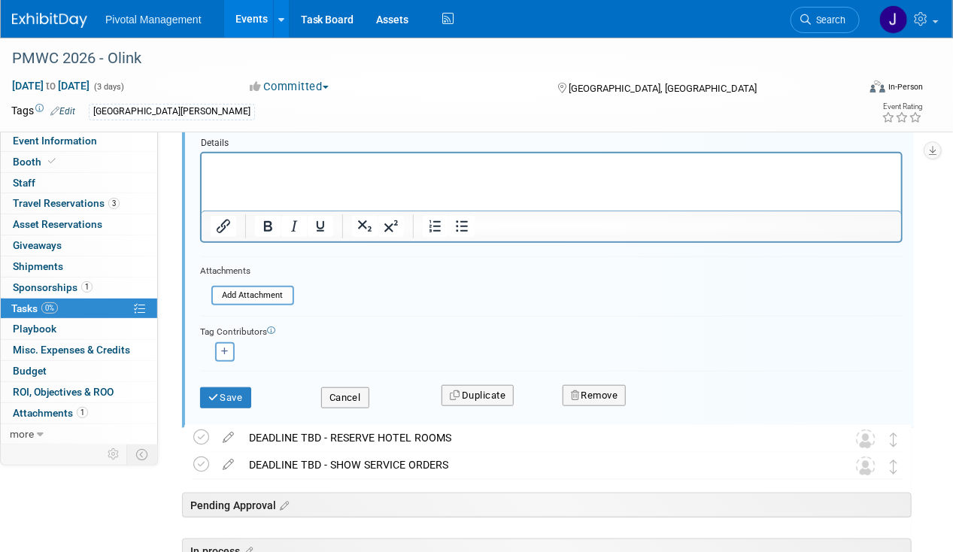
type input "DEADLINE TBD - Final Hotel changes/cancellations"
click at [225, 379] on div "Save" at bounding box center [249, 392] width 121 height 31
click at [263, 395] on div "Save" at bounding box center [249, 392] width 121 height 31
click at [250, 396] on button "Save" at bounding box center [225, 397] width 51 height 21
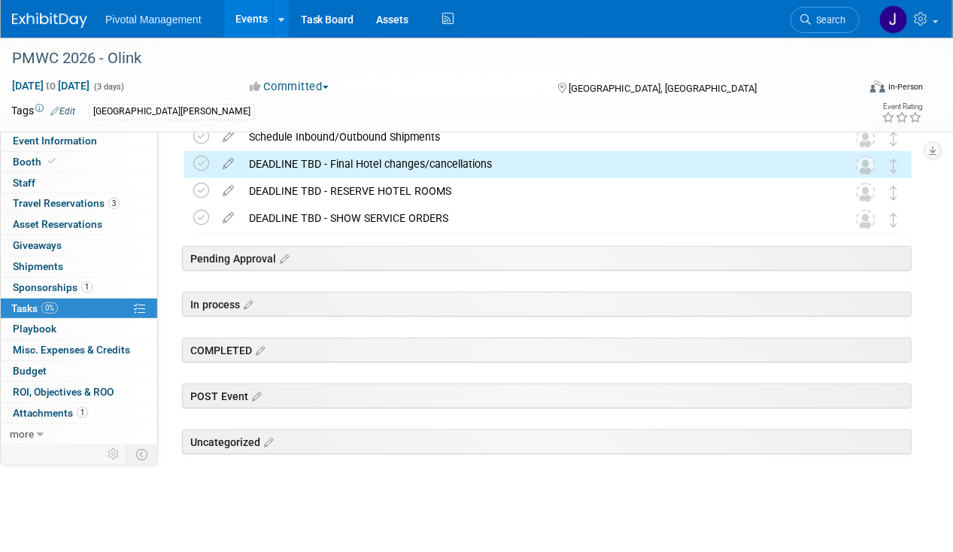
scroll to position [0, 0]
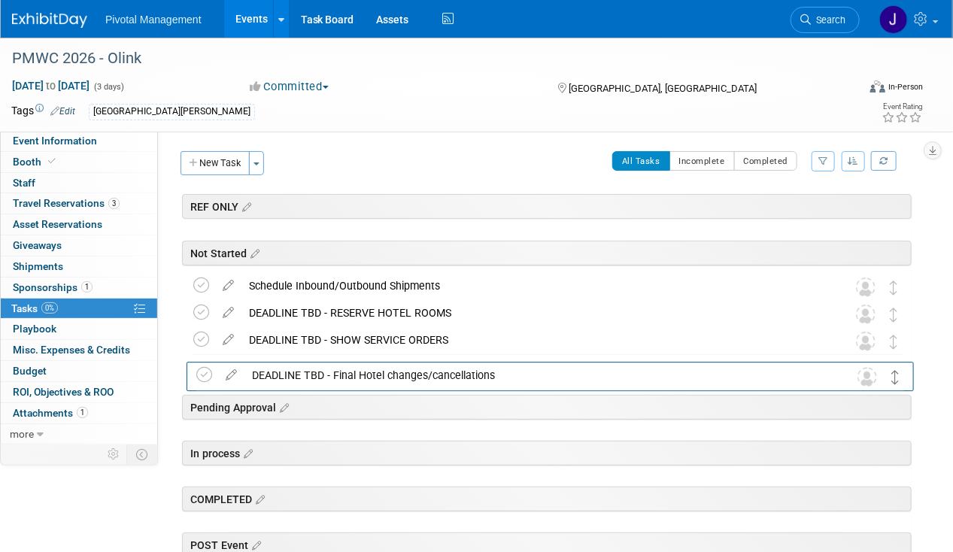
drag, startPoint x: 891, startPoint y: 313, endPoint x: 893, endPoint y: 377, distance: 64.0
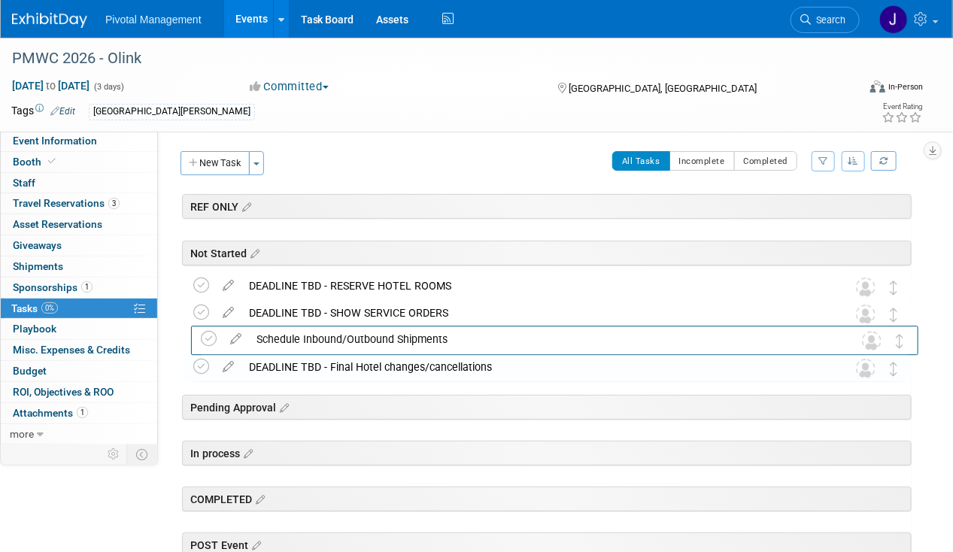
drag, startPoint x: 889, startPoint y: 280, endPoint x: 895, endPoint y: 334, distance: 54.5
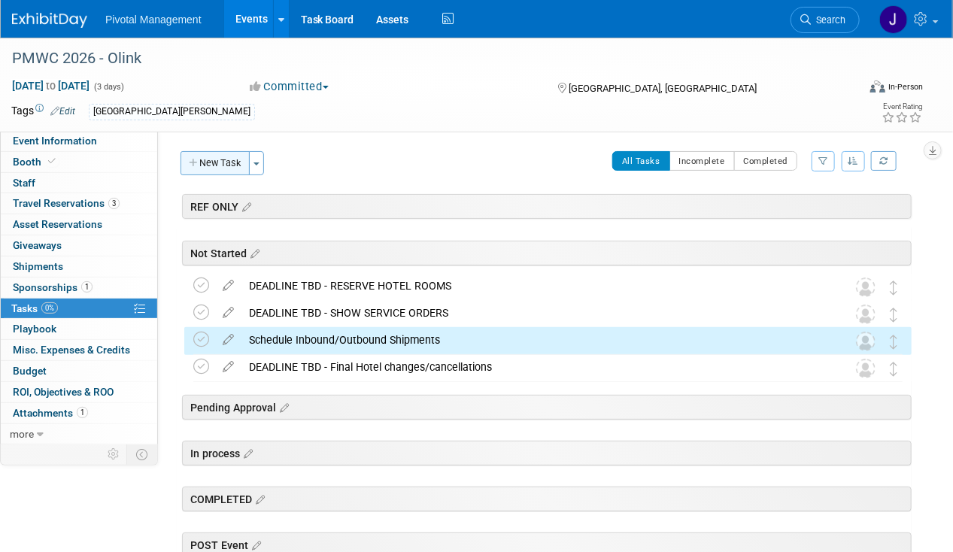
click at [191, 156] on button "New Task" at bounding box center [214, 163] width 69 height 24
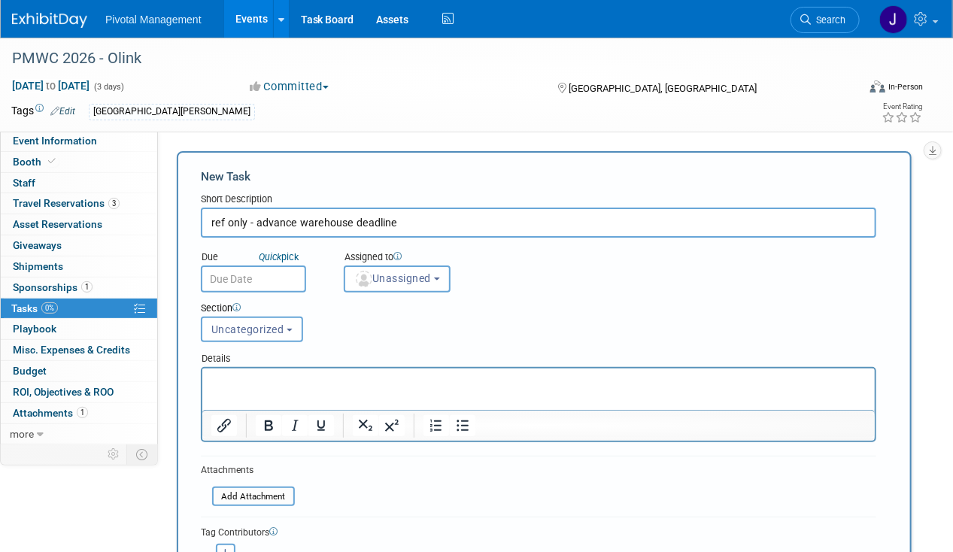
click at [253, 229] on input "ref only - advance warehouse deadline" at bounding box center [538, 223] width 675 height 30
type input "REF ONLY - ADVANCE W/H DEADLINE"
click at [253, 326] on span "Uncategorized" at bounding box center [247, 329] width 73 height 12
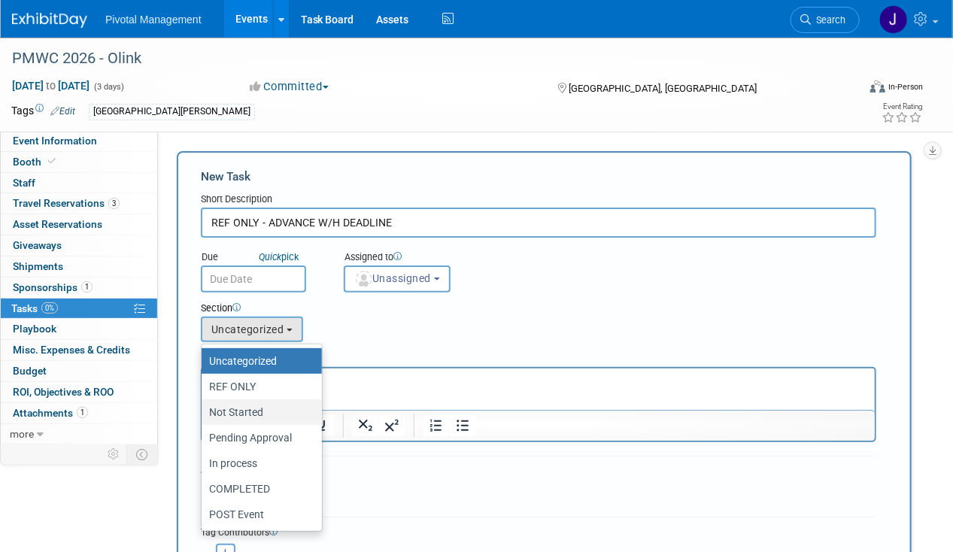
click at [267, 411] on label "Not Started" at bounding box center [258, 412] width 98 height 20
click at [204, 411] on input "Not Started" at bounding box center [199, 413] width 10 height 10
select select "11273958"
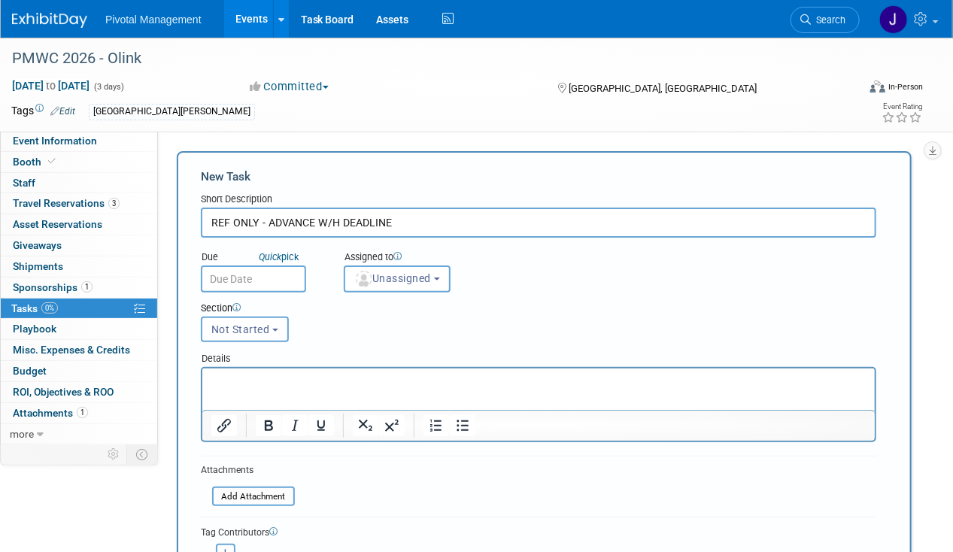
scroll to position [295, 0]
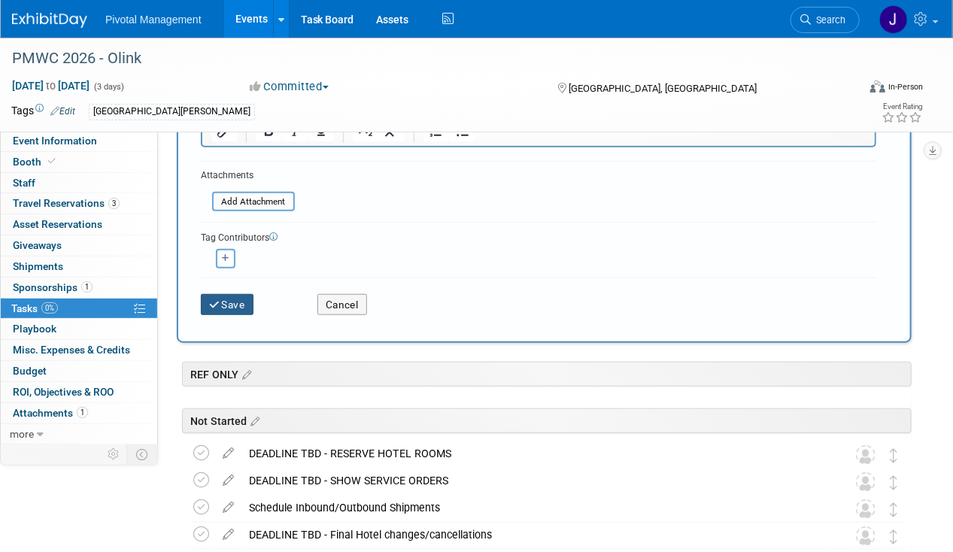
click at [218, 300] on icon "submit" at bounding box center [215, 305] width 13 height 11
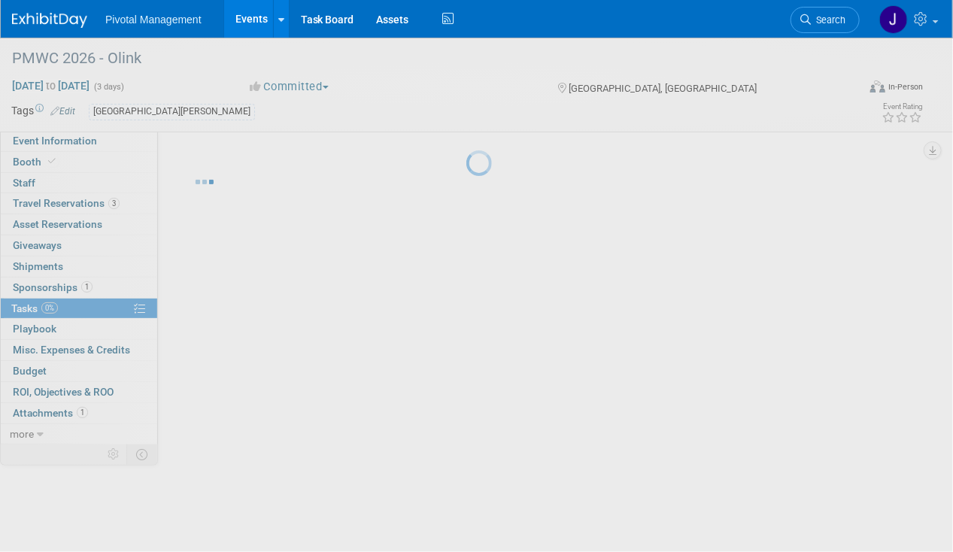
scroll to position [0, 0]
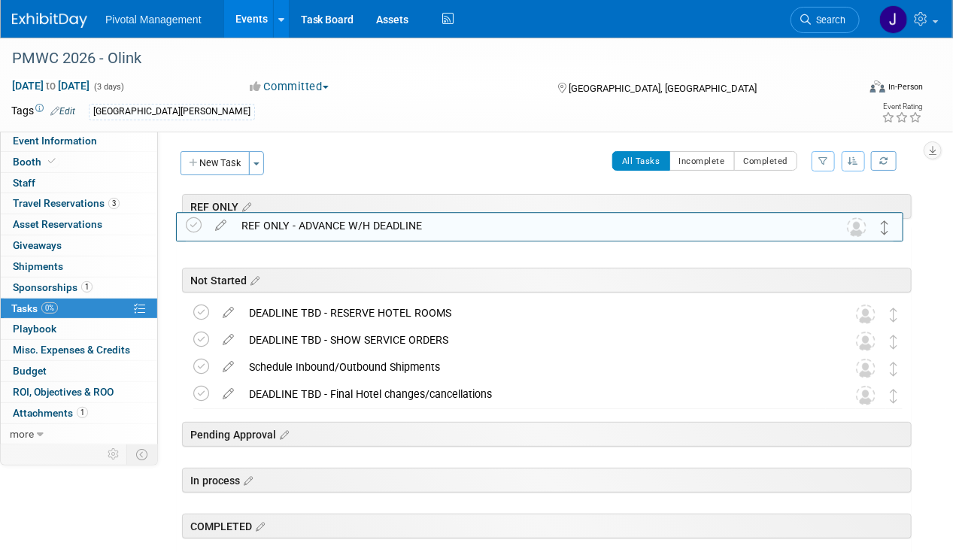
drag, startPoint x: 892, startPoint y: 284, endPoint x: 883, endPoint y: 224, distance: 60.8
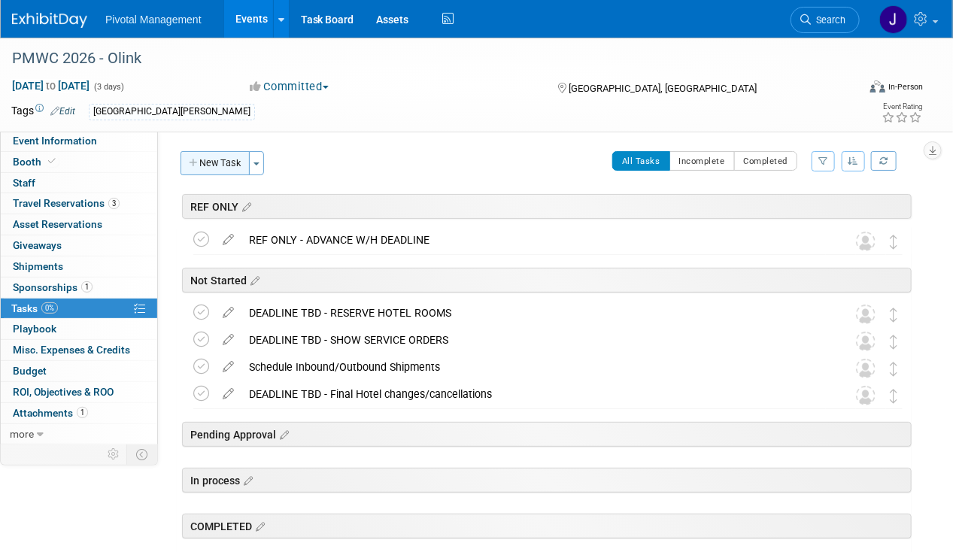
click at [196, 170] on button "New Task" at bounding box center [214, 163] width 69 height 24
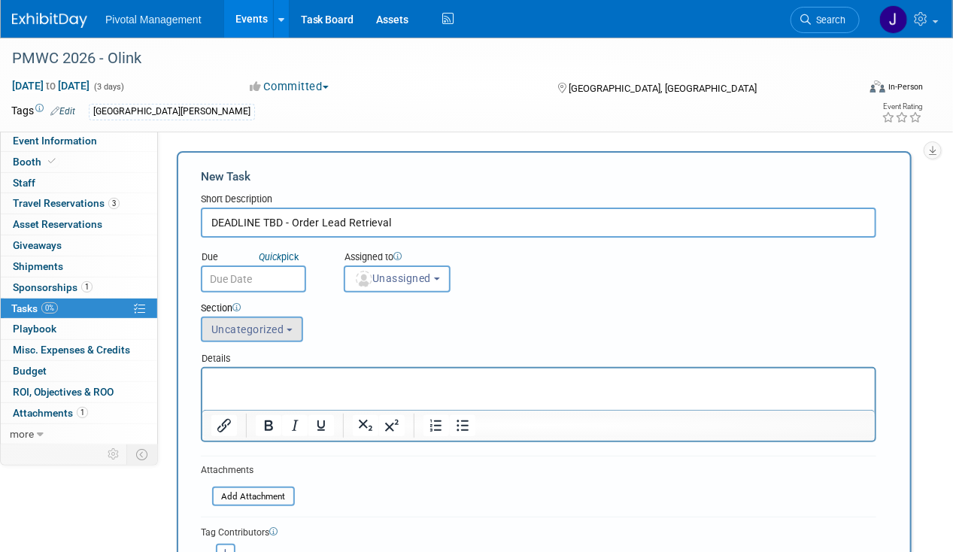
type input "DEADLINE TBD - Order Lead Retrieval"
click at [263, 319] on button "Uncategorized" at bounding box center [252, 330] width 102 height 26
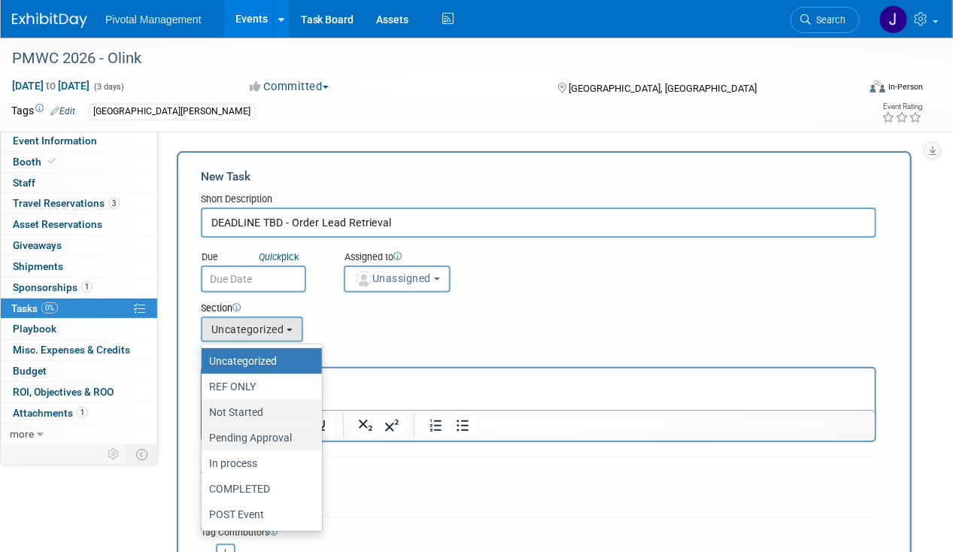
click at [275, 425] on link "Pending Approval" at bounding box center [262, 438] width 120 height 26
click at [271, 412] on label "Not Started" at bounding box center [258, 412] width 98 height 20
click at [204, 412] on input "Not Started" at bounding box center [199, 413] width 10 height 10
select select "11273958"
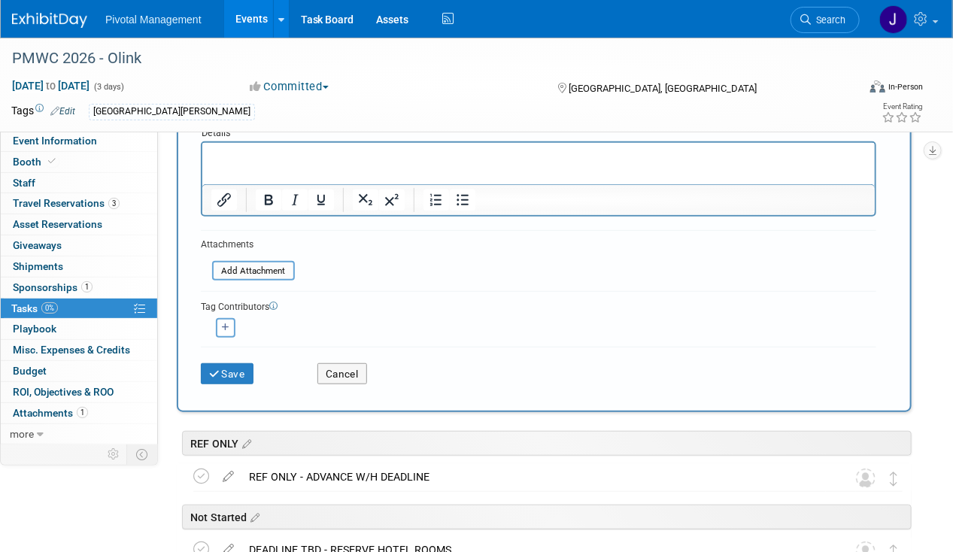
scroll to position [329, 0]
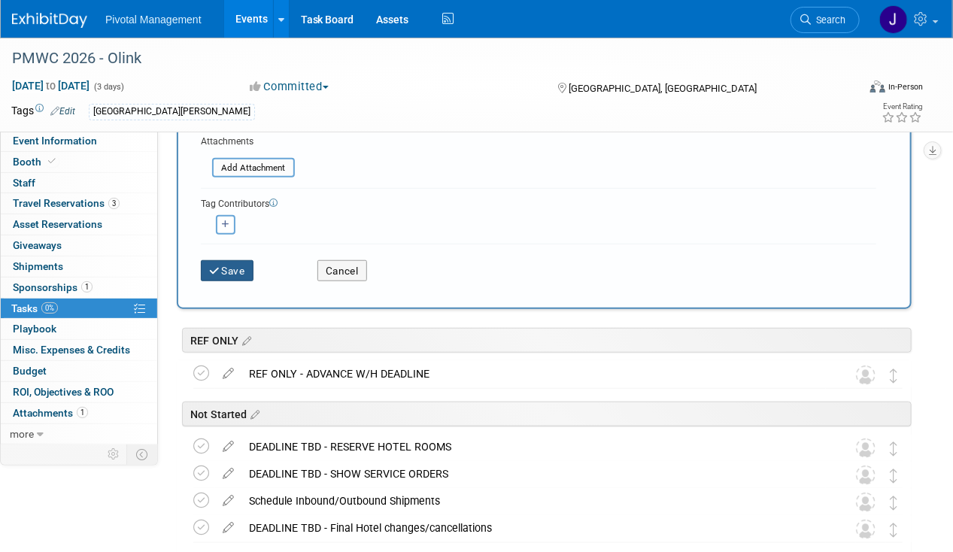
click at [220, 260] on button "Save" at bounding box center [227, 270] width 53 height 21
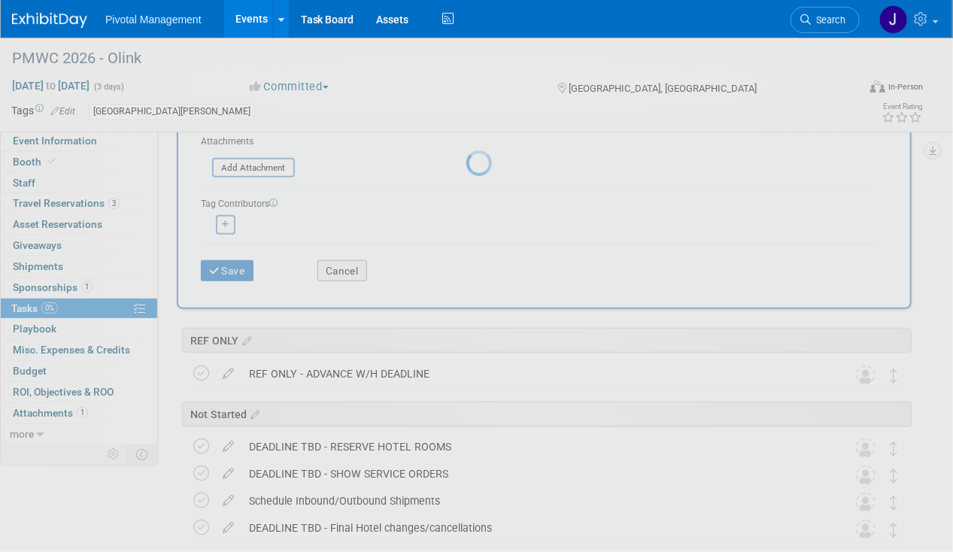
scroll to position [0, 0]
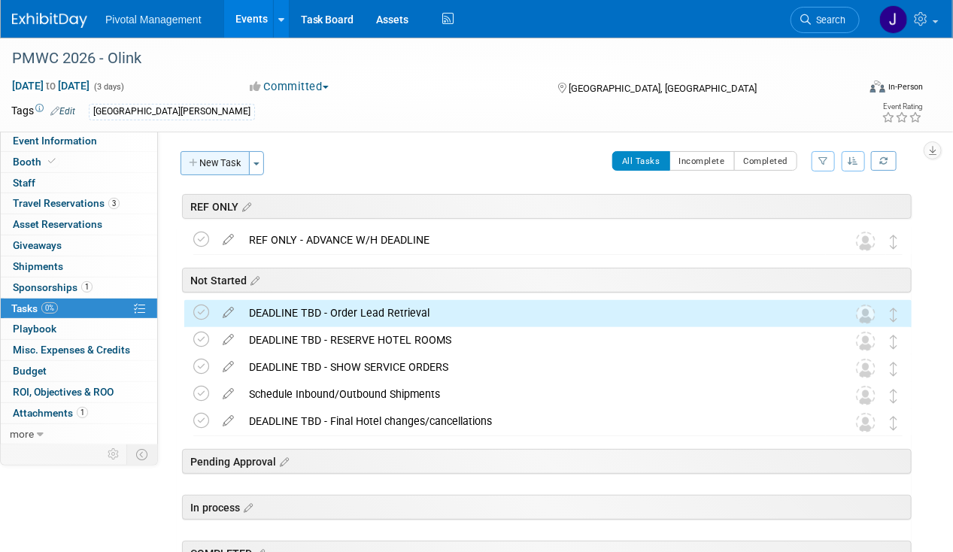
click at [214, 165] on button "New Task" at bounding box center [214, 163] width 69 height 24
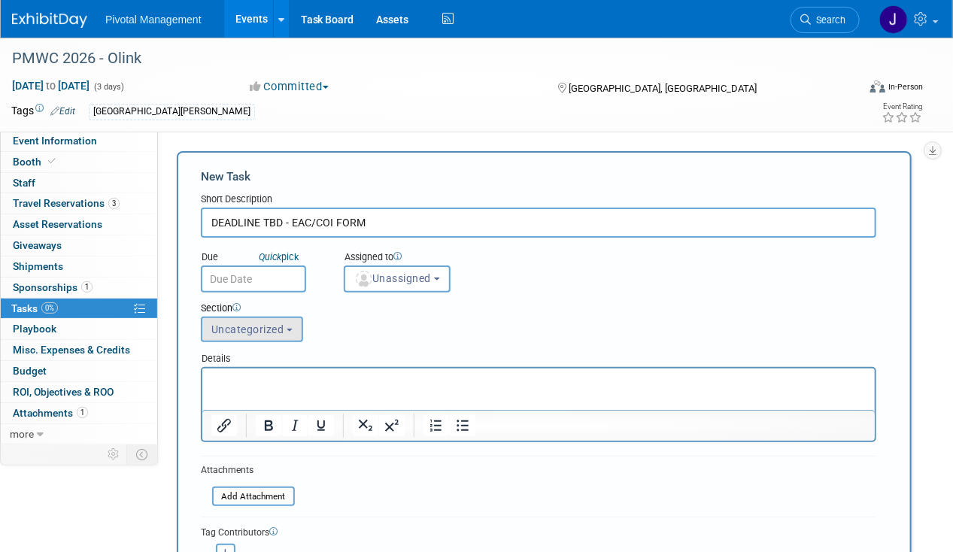
type input "DEADLINE TBD - EAC/COI FORM"
click at [238, 323] on span "Uncategorized" at bounding box center [247, 329] width 73 height 12
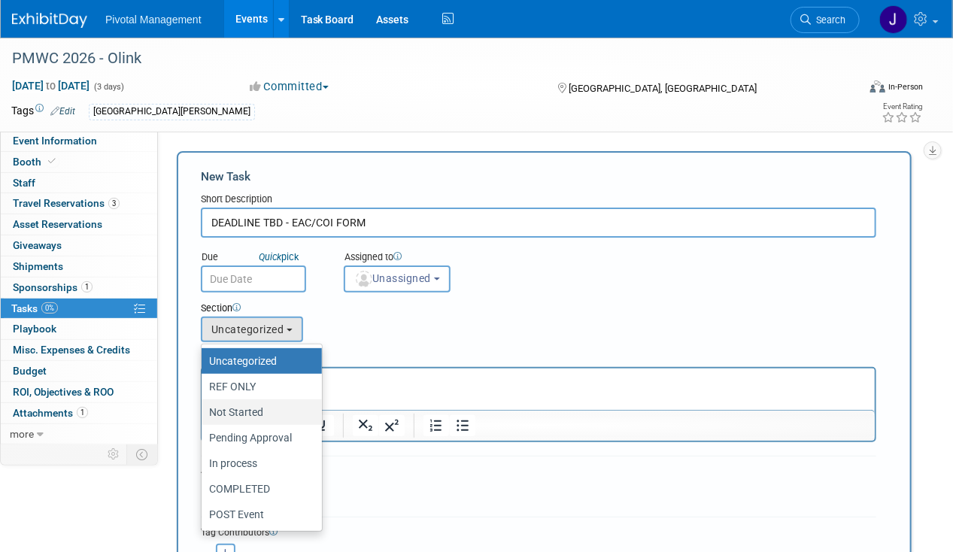
drag, startPoint x: 262, startPoint y: 409, endPoint x: 105, endPoint y: 33, distance: 407.2
click at [262, 409] on label "Not Started" at bounding box center [258, 412] width 98 height 20
click at [204, 409] on input "Not Started" at bounding box center [199, 413] width 10 height 10
select select "11273958"
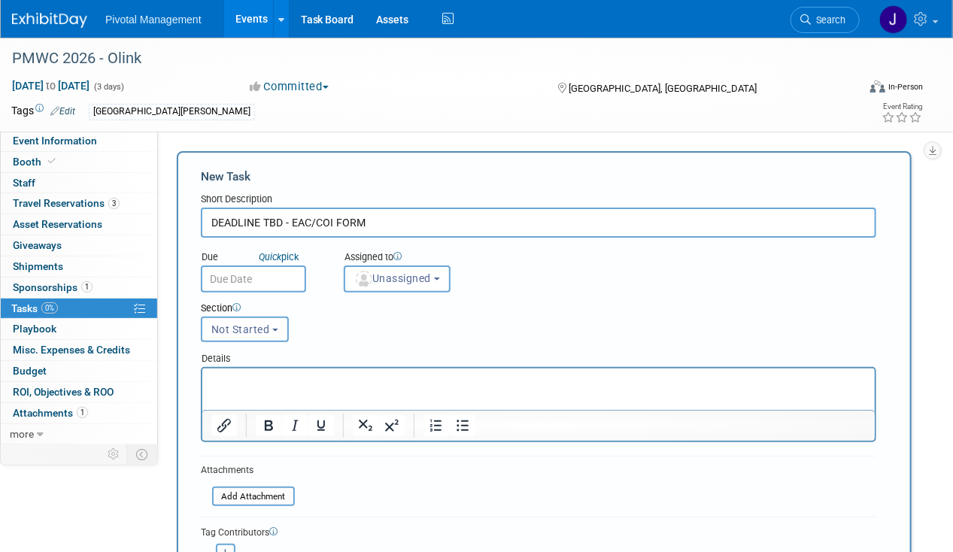
scroll to position [262, 0]
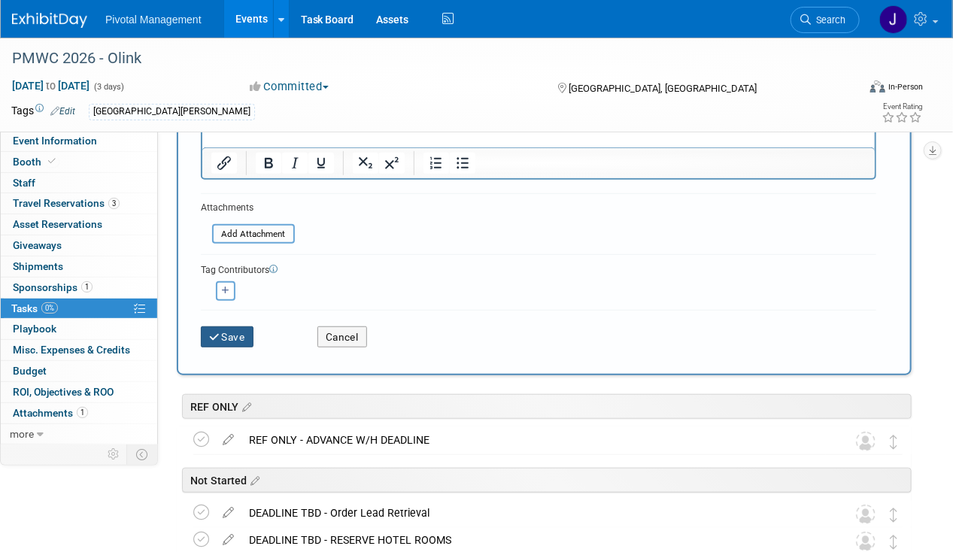
click at [221, 341] on button "Save" at bounding box center [227, 336] width 53 height 21
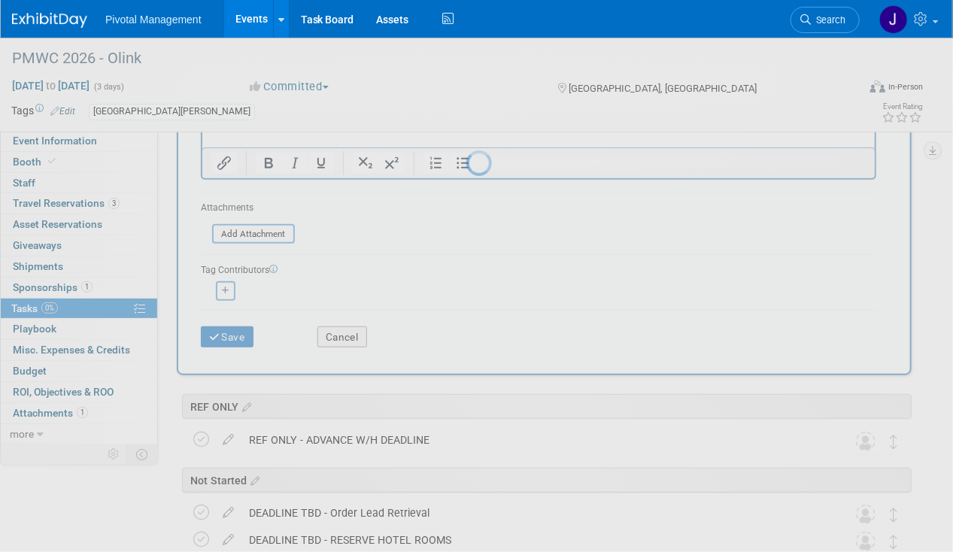
scroll to position [0, 0]
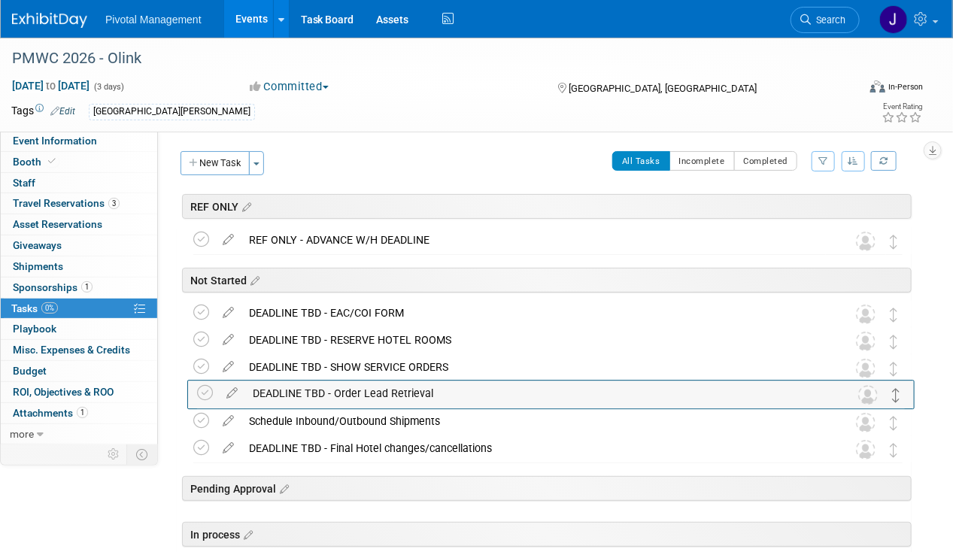
drag, startPoint x: 890, startPoint y: 337, endPoint x: 893, endPoint y: 391, distance: 54.2
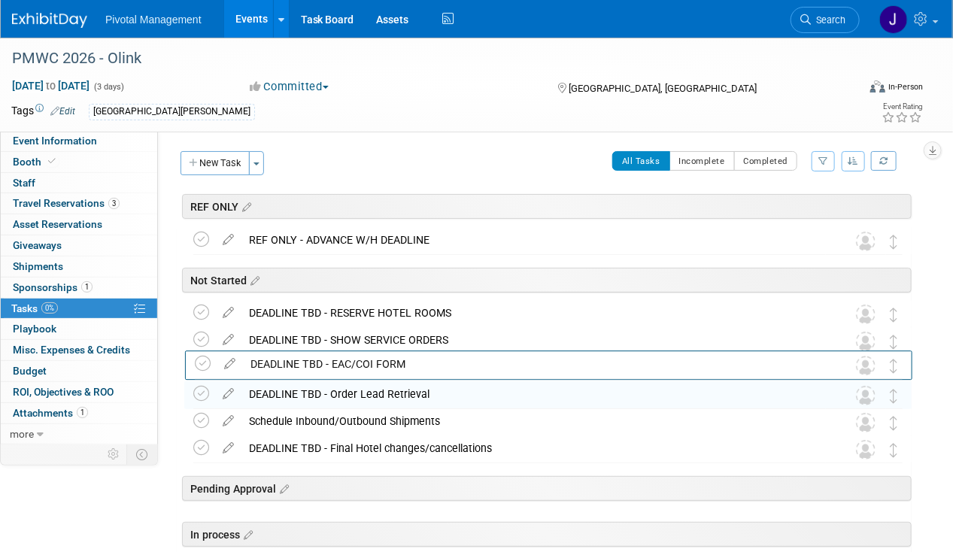
drag, startPoint x: 894, startPoint y: 305, endPoint x: 894, endPoint y: 357, distance: 51.9
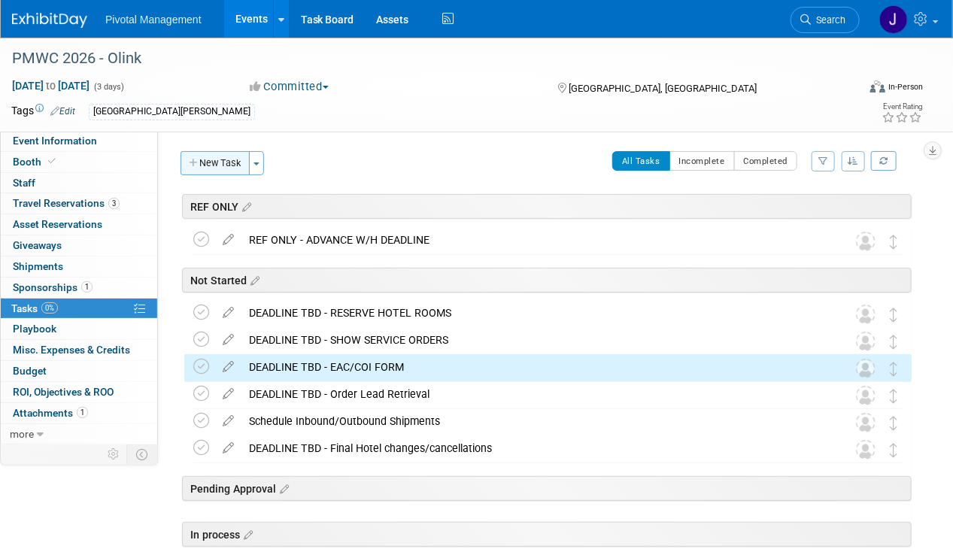
click at [214, 165] on button "New Task" at bounding box center [214, 163] width 69 height 24
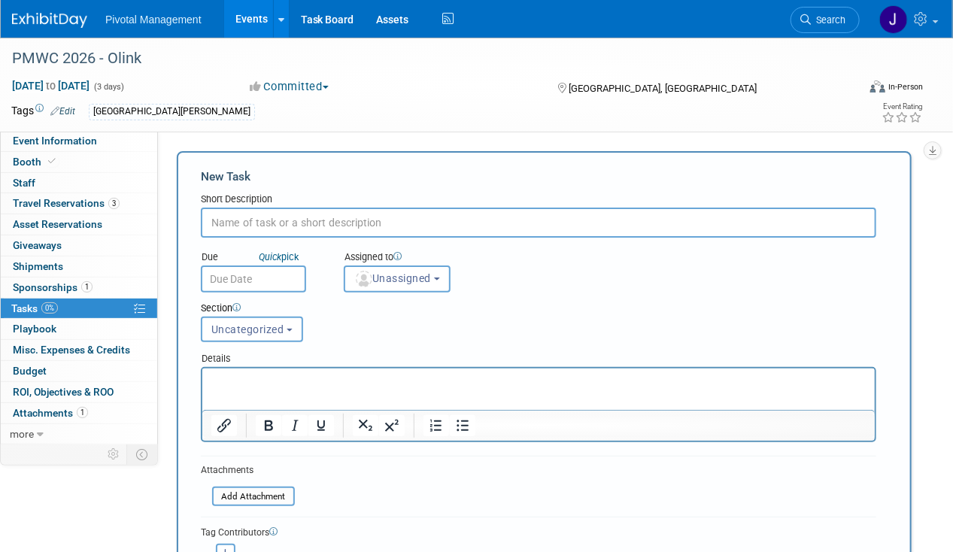
click at [244, 227] on input "text" at bounding box center [538, 223] width 675 height 30
type input "c"
type input "Confirm Booth Labor"
click at [265, 287] on body "Pivotal Management Events Add Event Bulk Upload Events Shareable Event Boards R…" at bounding box center [476, 276] width 953 height 552
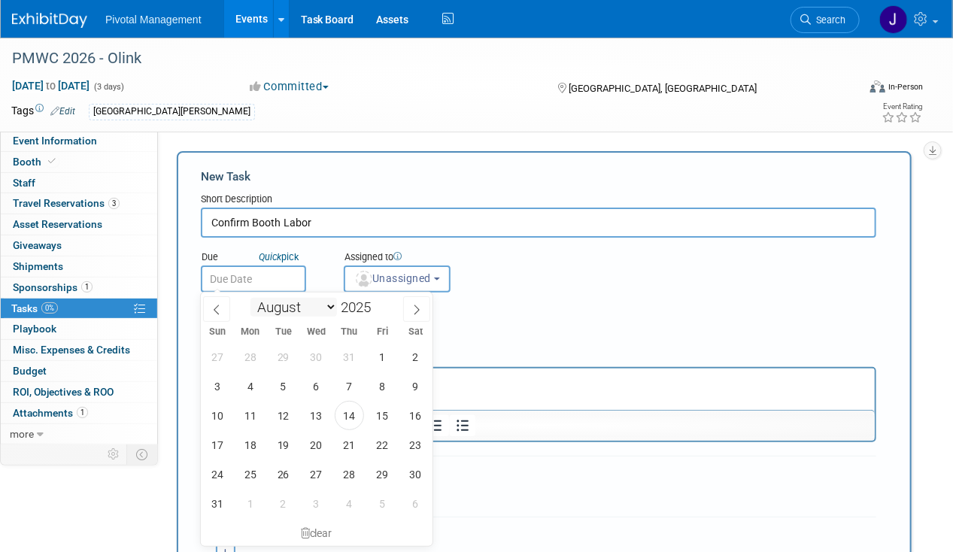
click at [265, 287] on input "text" at bounding box center [253, 278] width 105 height 27
click at [536, 326] on div "Section Uncategorized REF ONLY Not Started Pending Approval In process COMPLETE…" at bounding box center [509, 318] width 640 height 53
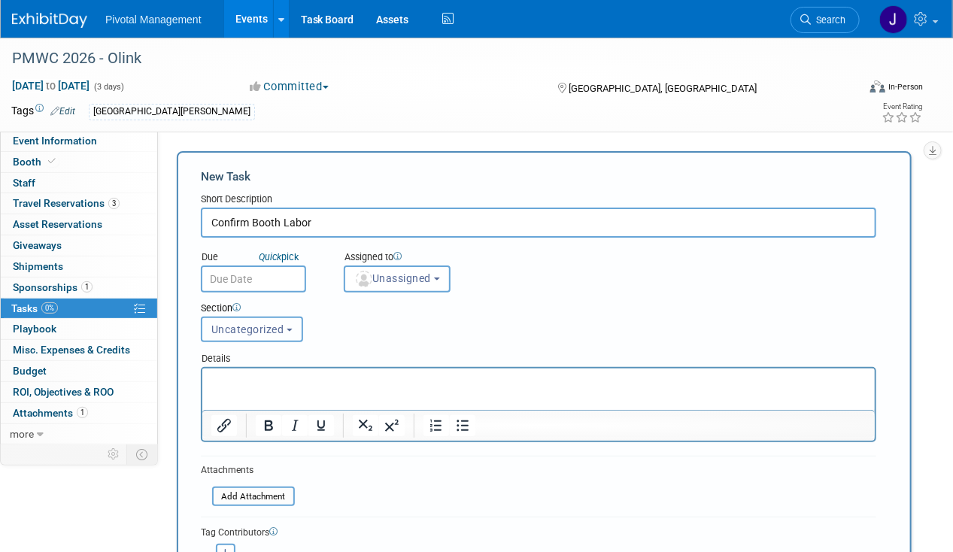
click at [232, 328] on span "Uncategorized" at bounding box center [247, 329] width 73 height 12
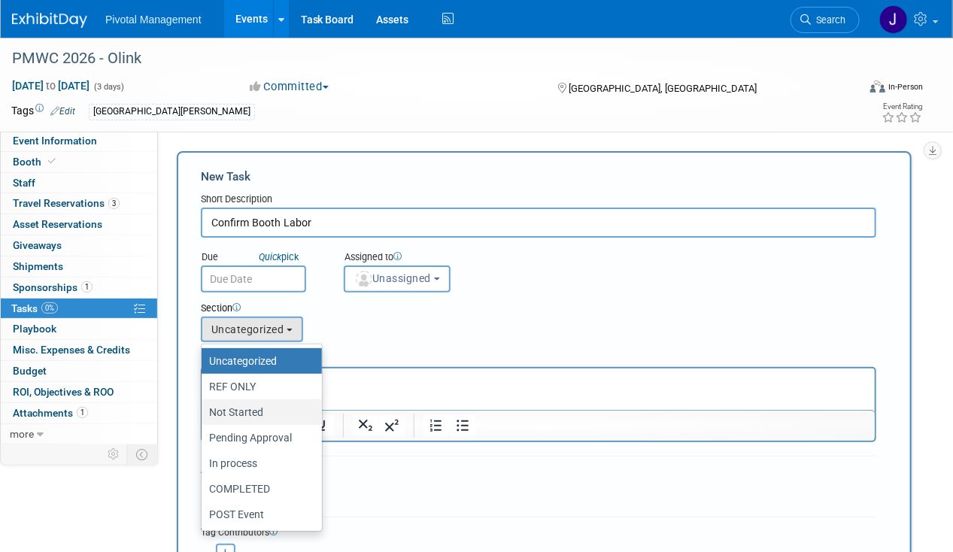
click at [266, 402] on label "Not Started" at bounding box center [258, 412] width 98 height 20
click at [204, 408] on input "Not Started" at bounding box center [199, 413] width 10 height 10
select select "11273958"
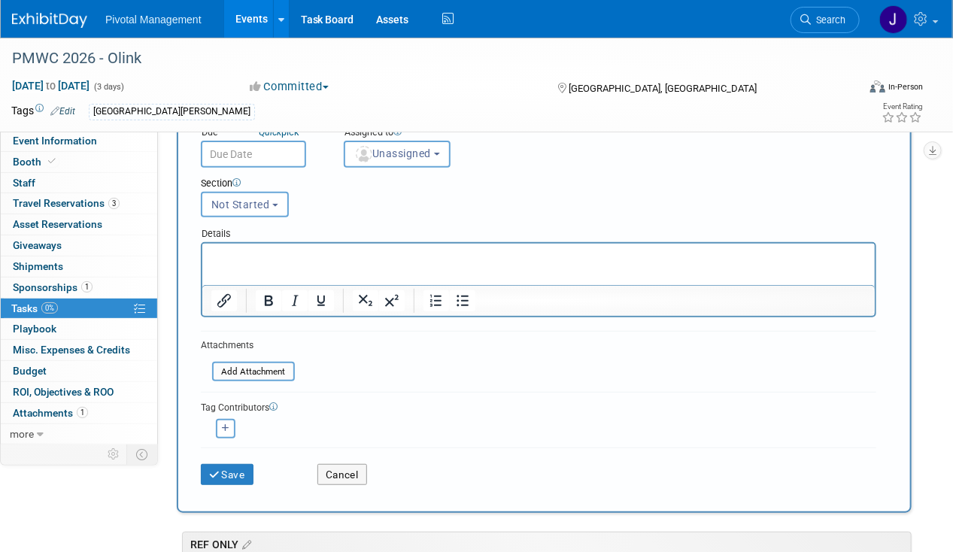
scroll to position [253, 0]
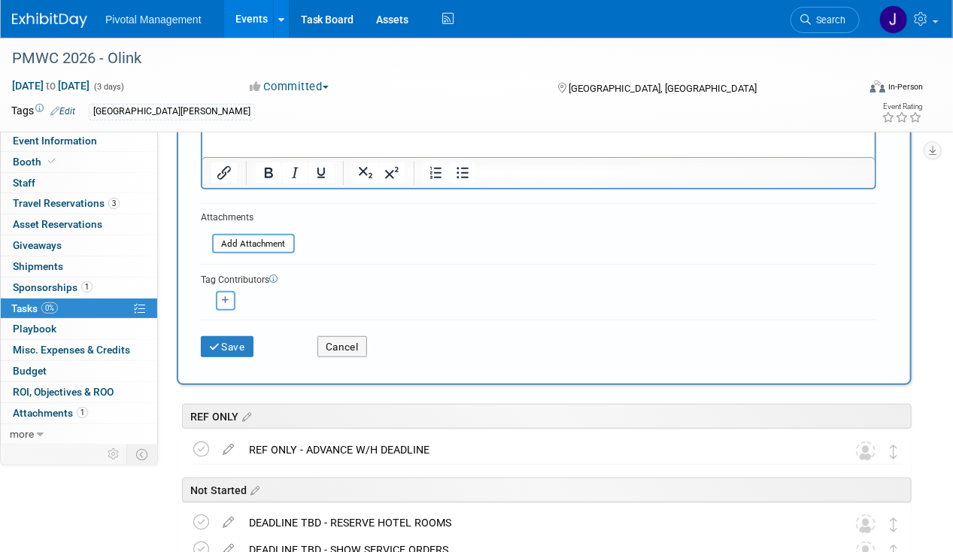
click at [231, 331] on div "Save" at bounding box center [247, 341] width 117 height 31
click at [232, 344] on button "Save" at bounding box center [227, 346] width 53 height 21
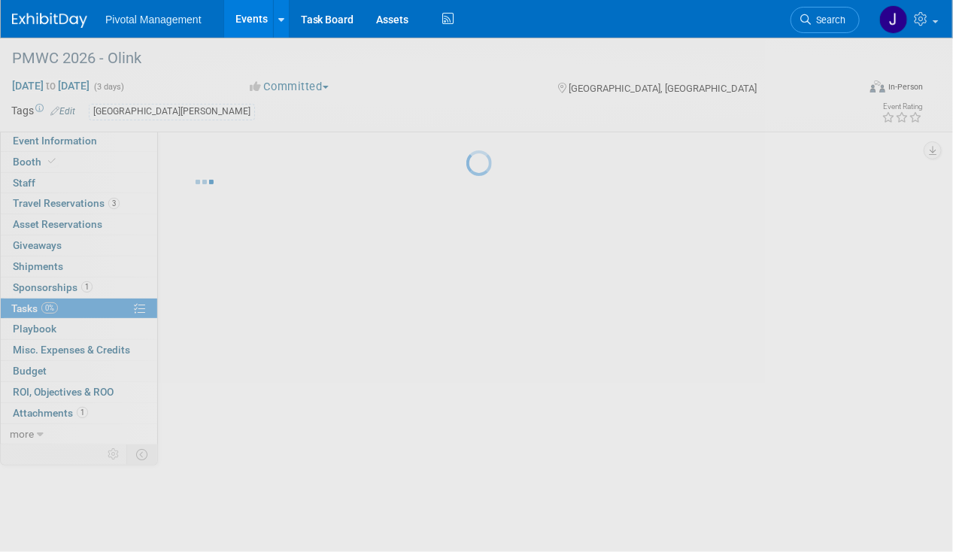
scroll to position [0, 0]
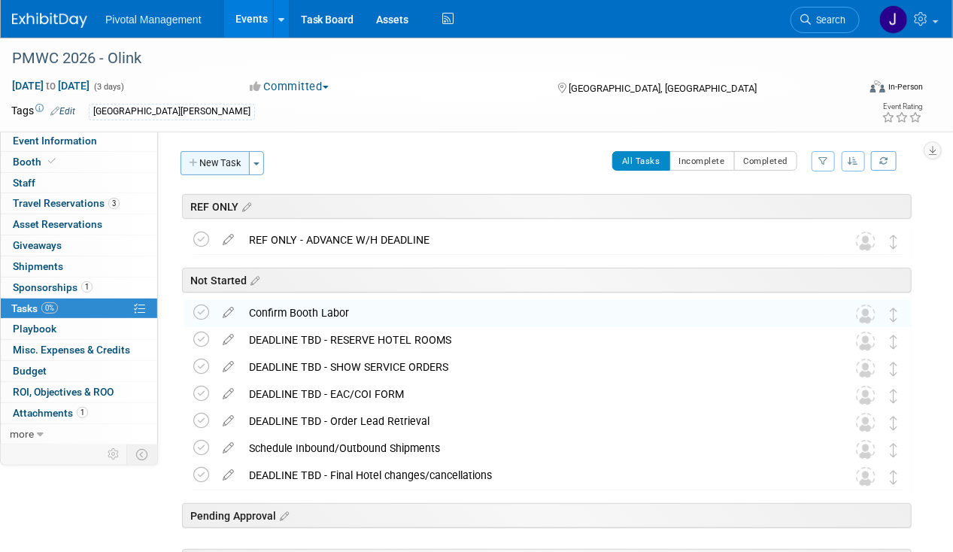
click at [221, 163] on button "New Task" at bounding box center [214, 163] width 69 height 24
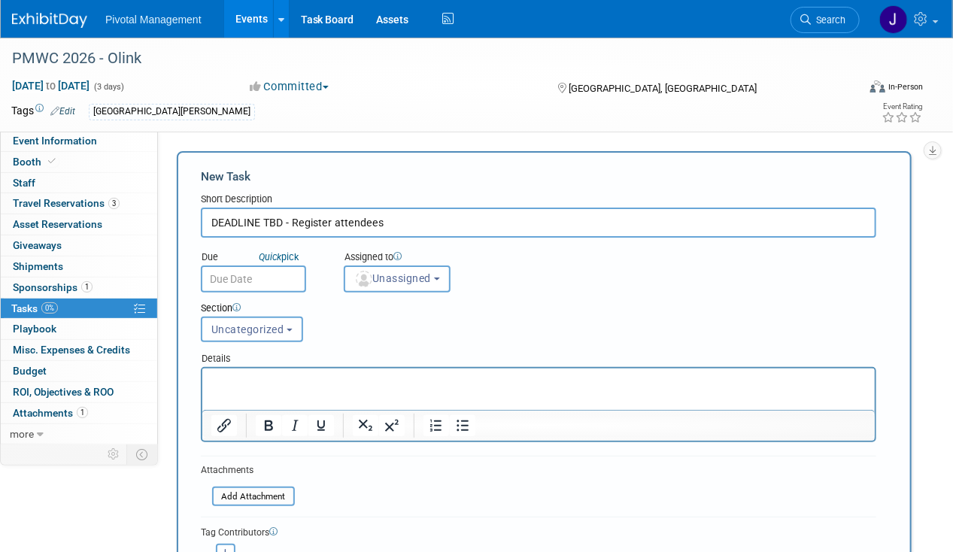
type input "DEADLINE TBD - Register attendees"
click at [253, 312] on div "Section" at bounding box center [509, 309] width 617 height 15
click at [253, 317] on button "Uncategorized" at bounding box center [252, 330] width 102 height 26
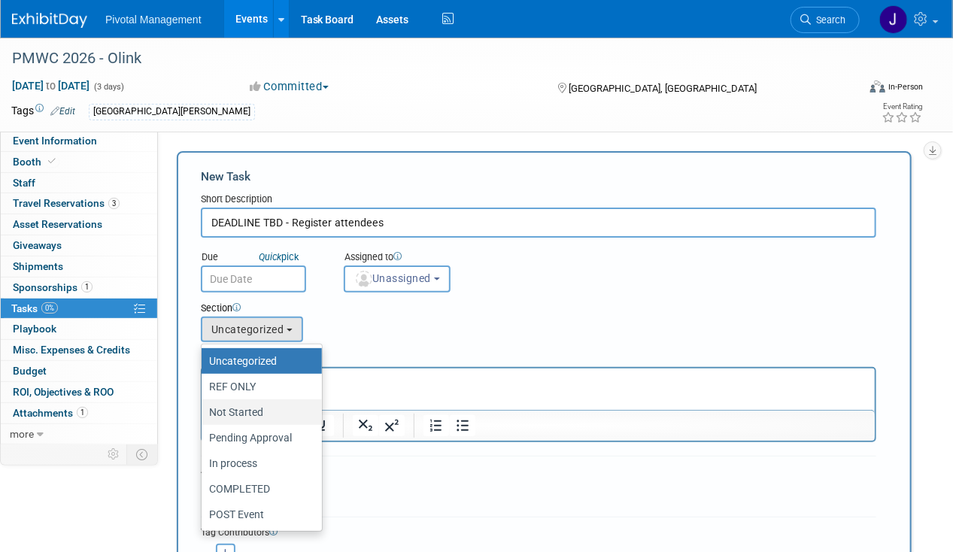
click at [266, 412] on label "Not Started" at bounding box center [258, 412] width 98 height 20
click at [204, 412] on input "Not Started" at bounding box center [199, 413] width 10 height 10
select select "11273958"
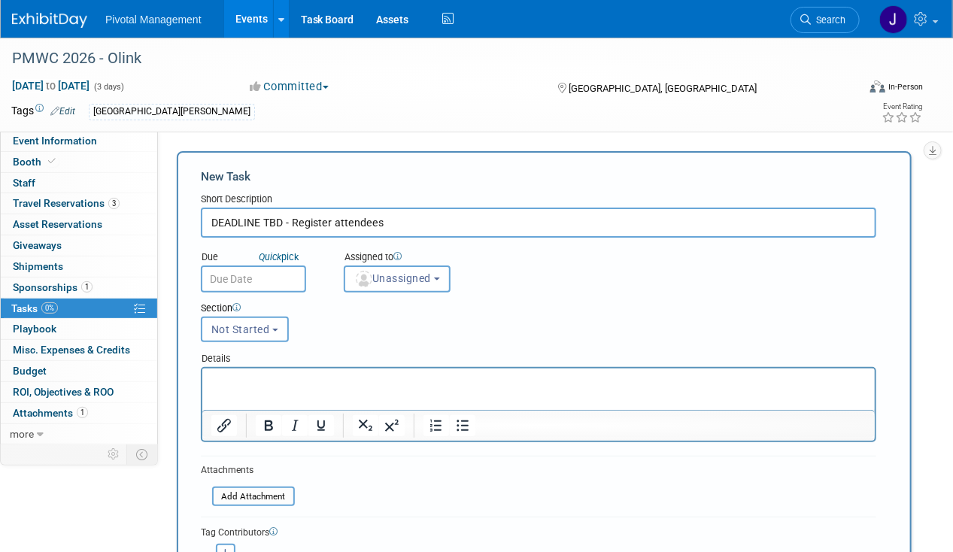
scroll to position [180, 0]
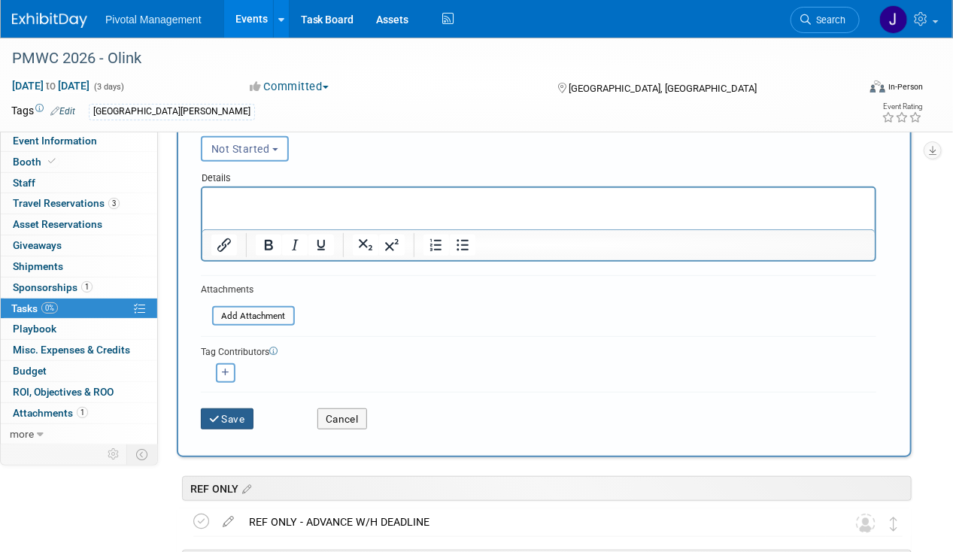
click at [218, 408] on button "Save" at bounding box center [227, 418] width 53 height 21
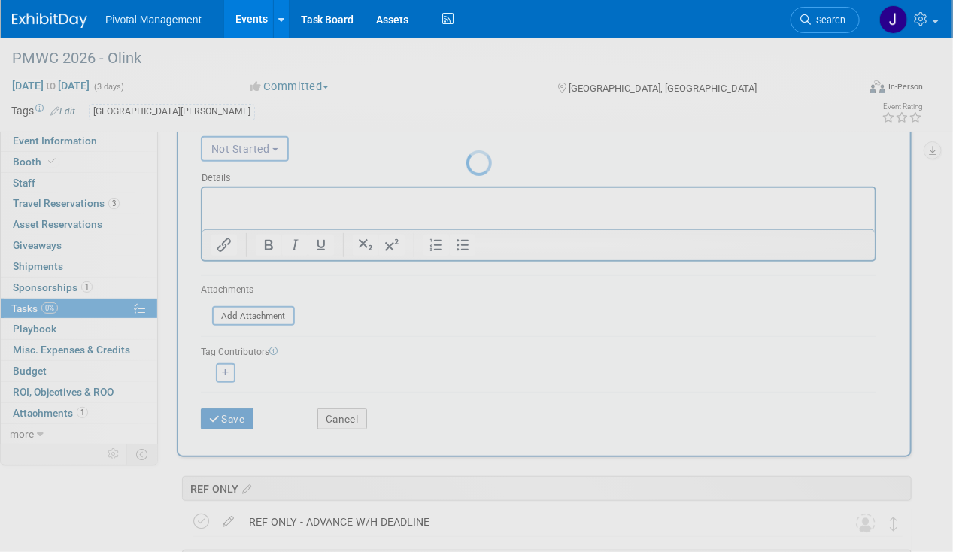
scroll to position [0, 0]
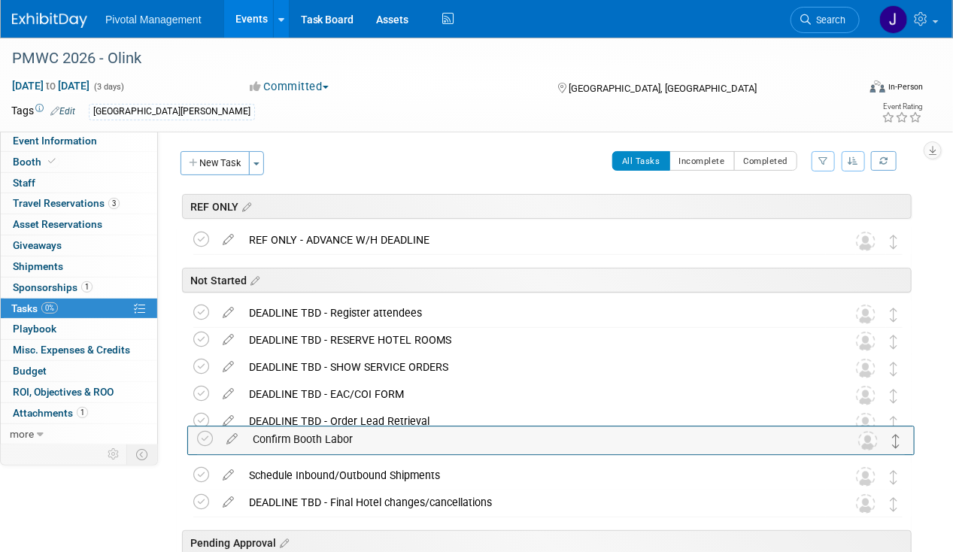
drag, startPoint x: 892, startPoint y: 338, endPoint x: 895, endPoint y: 438, distance: 100.1
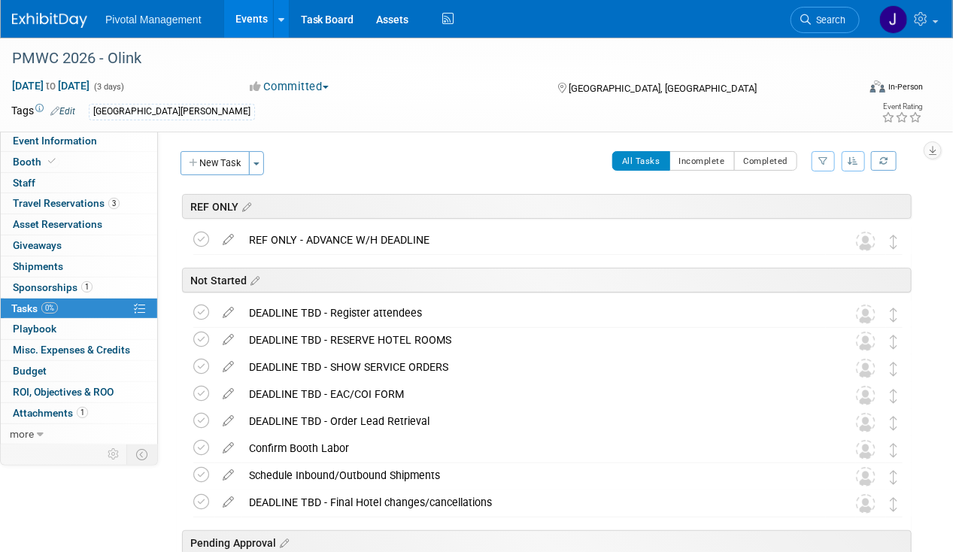
drag, startPoint x: 65, startPoint y: 277, endPoint x: 90, endPoint y: 271, distance: 26.3
click at [65, 277] on link "1 Sponsorships 1" at bounding box center [79, 287] width 156 height 20
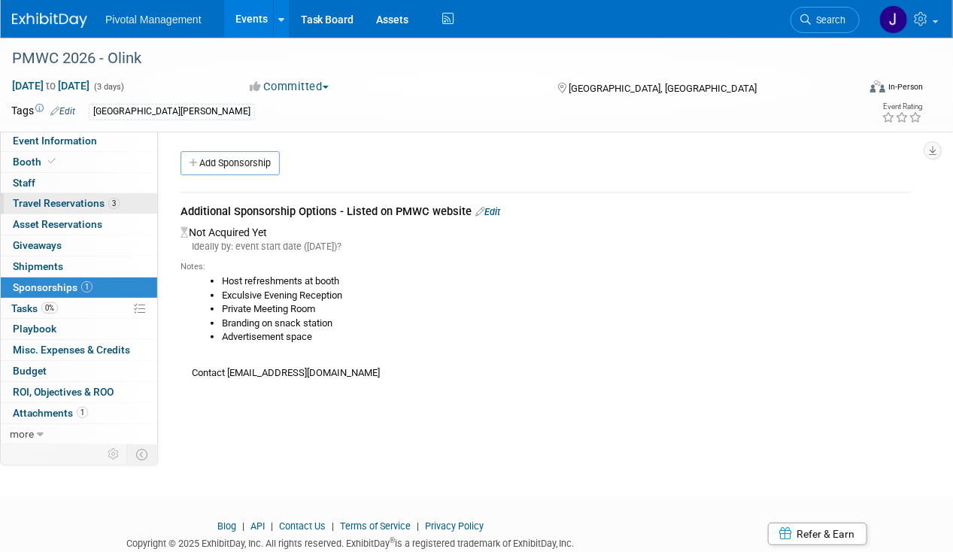
click at [107, 198] on span "Travel Reservations 3" at bounding box center [66, 203] width 107 height 12
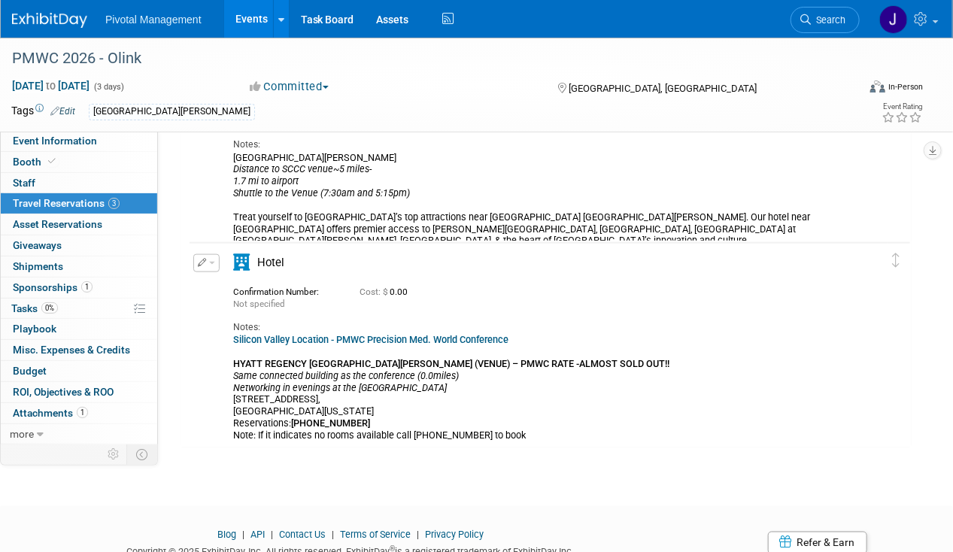
scroll to position [690, 0]
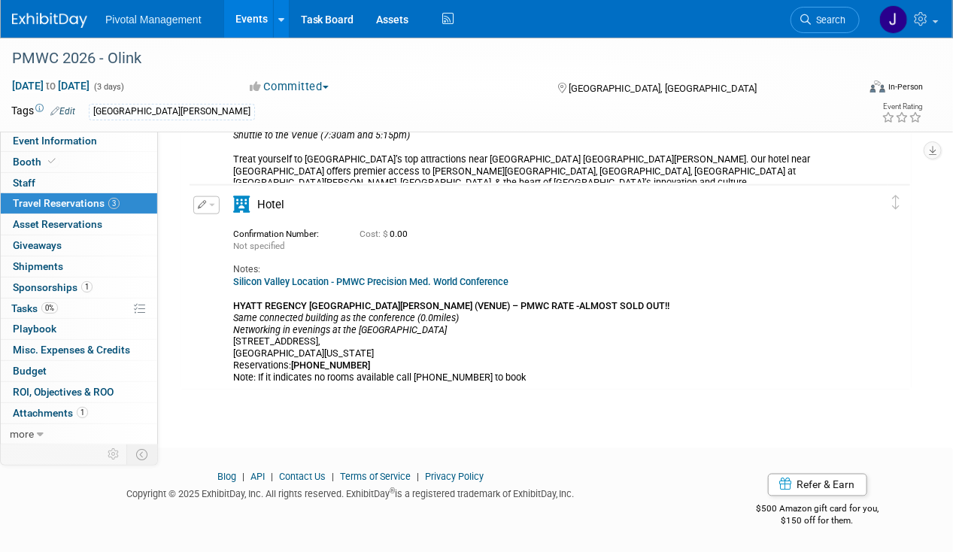
click at [448, 278] on link "Silicon Valley Location - PMWC Precision Med. World Conference" at bounding box center [370, 281] width 275 height 11
click at [211, 204] on span "button" at bounding box center [212, 205] width 6 height 3
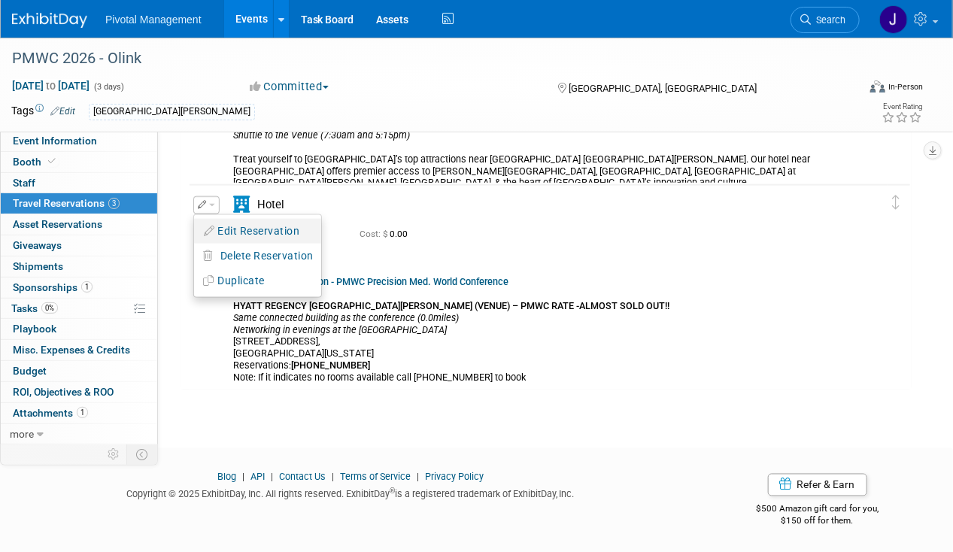
click at [235, 227] on button "Edit Reservation" at bounding box center [257, 231] width 127 height 22
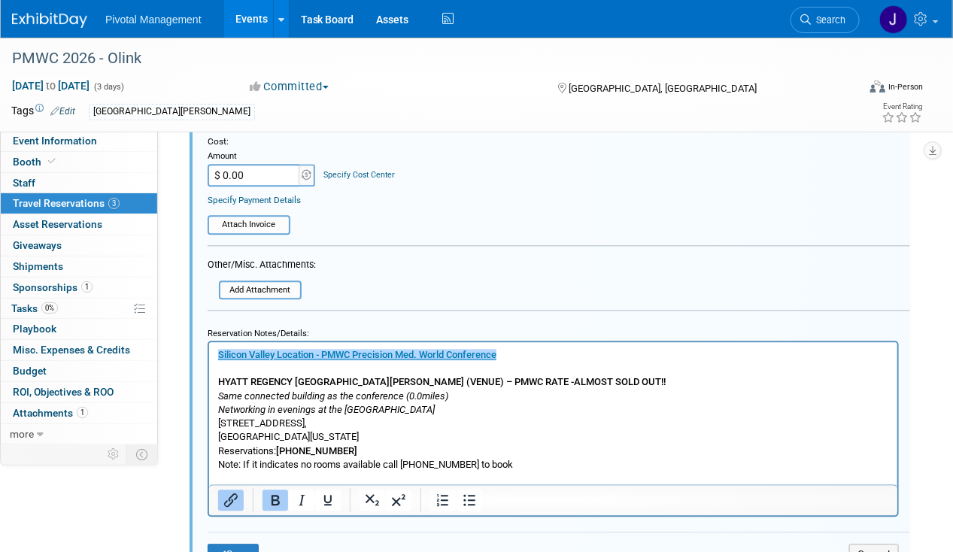
scroll to position [1311, 0]
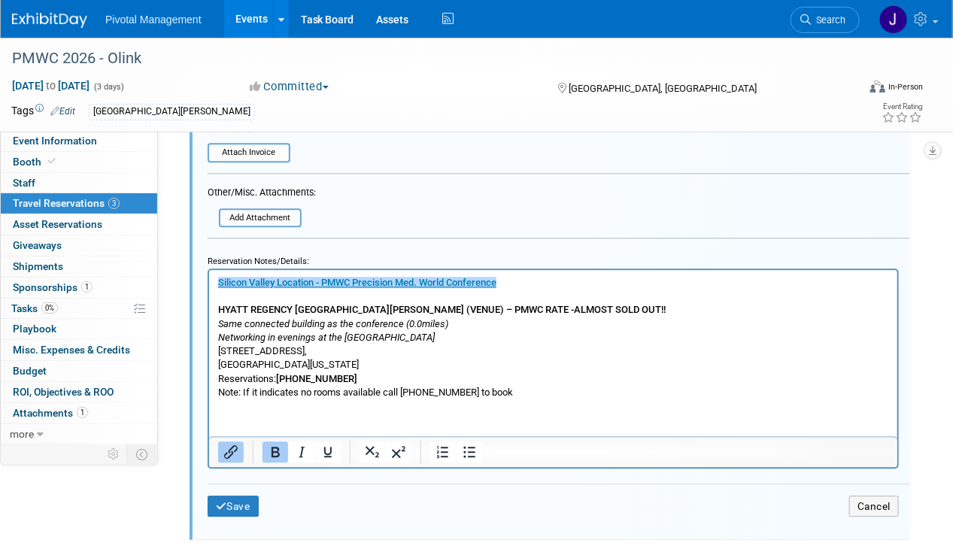
click at [530, 281] on p "﻿[GEOGRAPHIC_DATA] Location - PMWC Precision Med. World Conference HYATT REGENC…" at bounding box center [552, 336] width 671 height 123
click at [304, 354] on p "Silicon Valley Location - PMWC Precision Med. World Conference﻿ HYATT REGENCY […" at bounding box center [552, 336] width 671 height 123
click at [379, 363] on p "Silicon Valley Location - PMWC Precision Med. World Conference HYATT REGENCY [G…" at bounding box center [552, 336] width 671 height 123
click at [532, 388] on p "Silicon Valley Location - PMWC Precision Med. World Conference HYATT REGENCY [G…" at bounding box center [552, 336] width 671 height 123
click at [302, 322] on icon "Same connected building as the conference (0.0miles) Networking in evenings at …" at bounding box center [332, 329] width 230 height 25
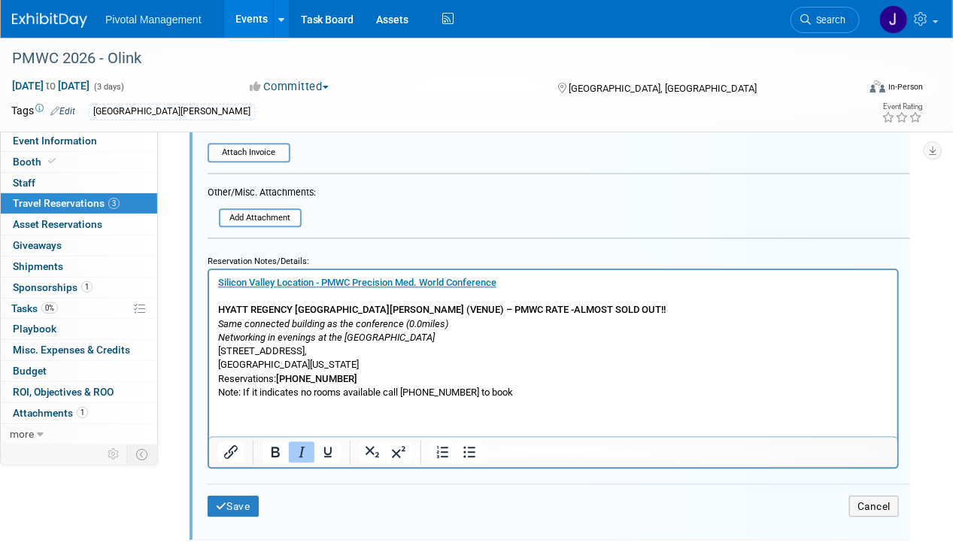
click at [439, 324] on icon "Same connected building as the conference (0.0miles) Networking in evenings at …" at bounding box center [332, 329] width 230 height 25
click at [397, 342] on p "Silicon Valley Location - PMWC Precision Med. World Conference HYATT REGENCY [G…" at bounding box center [552, 336] width 671 height 123
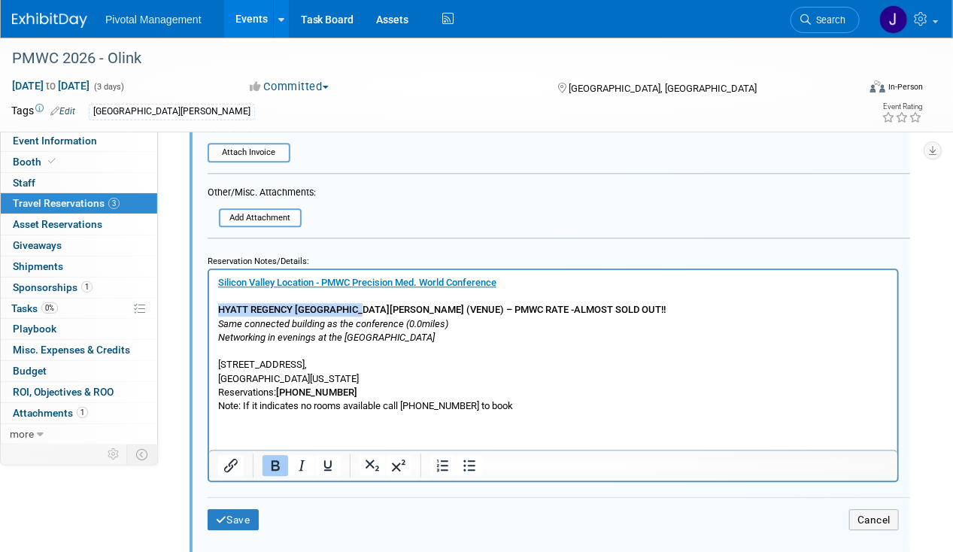
drag, startPoint x: 360, startPoint y: 305, endPoint x: 109, endPoint y: 305, distance: 251.1
click at [208, 305] on html "Silicon Valley Location - PMWC Precision Med. World Conference HYATT REGENCY [G…" at bounding box center [552, 340] width 688 height 143
copy b "HYATT REGENCY SANTA [PERSON_NAME]"
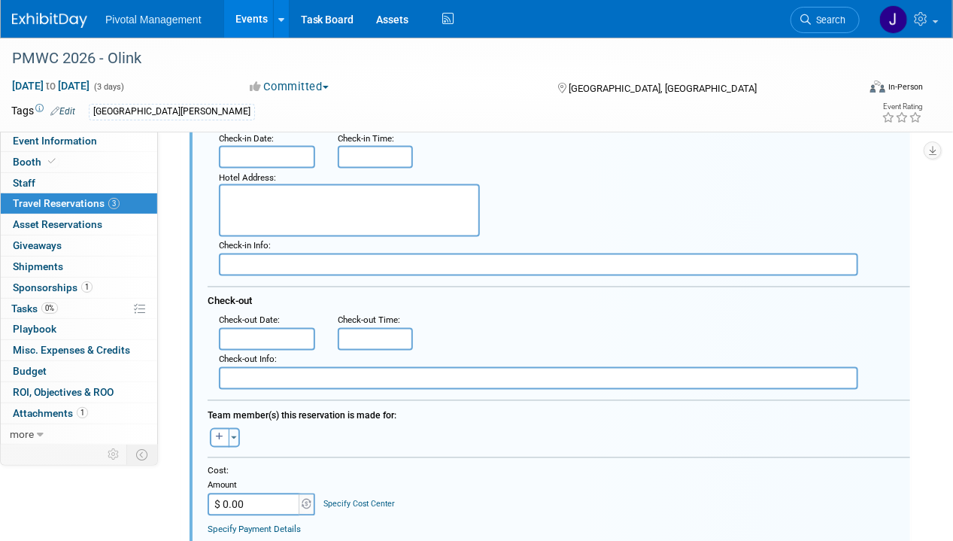
scroll to position [802, 0]
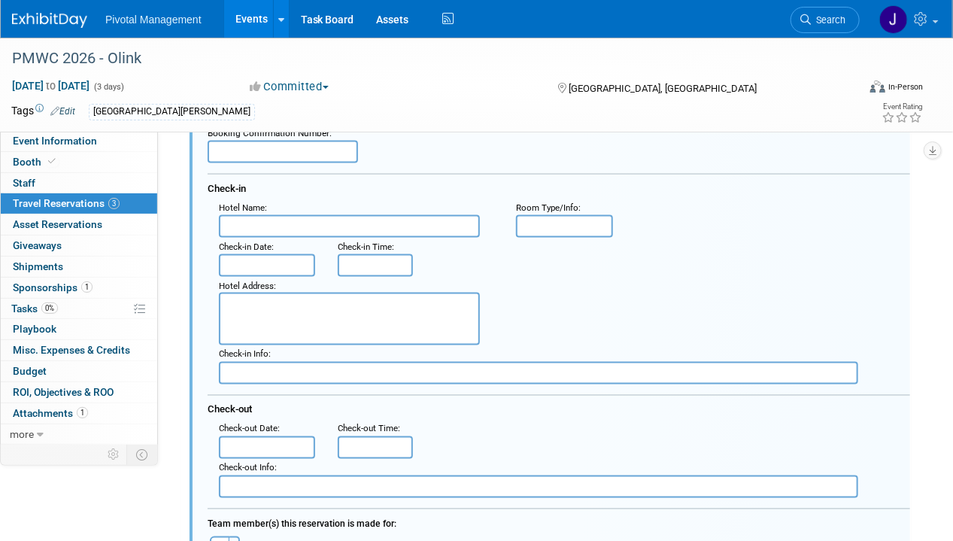
click at [291, 238] on div "Check-in Date :" at bounding box center [267, 257] width 119 height 39
click at [284, 223] on input "text" at bounding box center [349, 226] width 261 height 23
paste input "HYATT REGENCY SANTA [PERSON_NAME]"
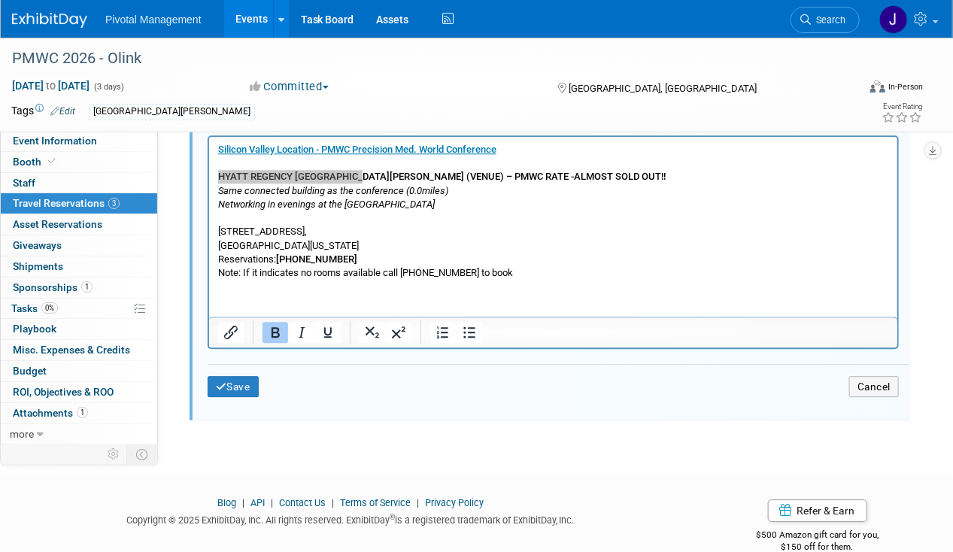
scroll to position [1471, 0]
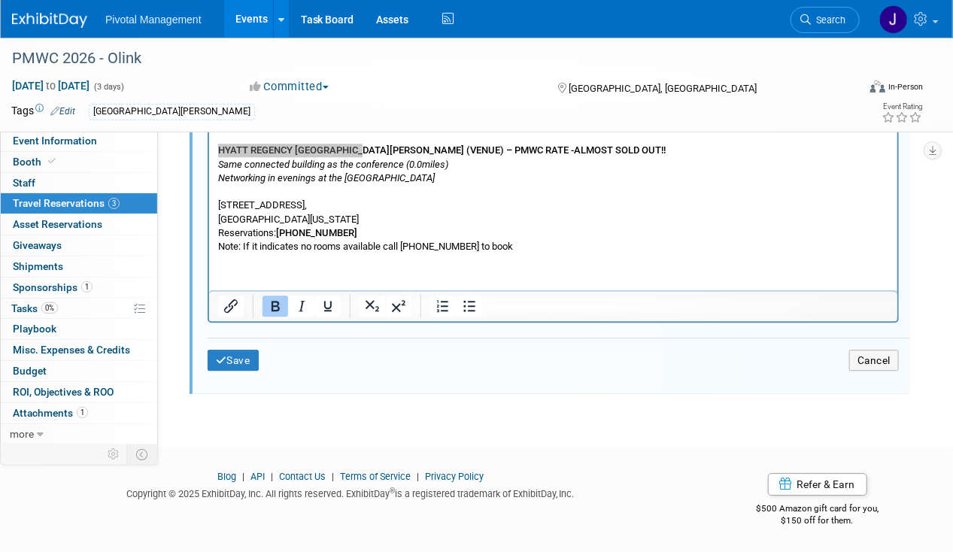
type input "HYATT REGENCY SANTA [PERSON_NAME]"
click at [276, 181] on icon "Same connected building as the conference (0.0miles) Networking in evenings at …" at bounding box center [332, 170] width 230 height 25
drag, startPoint x: 217, startPoint y: 201, endPoint x: 349, endPoint y: 219, distance: 132.8
click at [349, 219] on p "[STREET_ADDRESS][US_STATE] Reservations: [PHONE_NUMBER] Note: If it indicates n…" at bounding box center [552, 218] width 671 height 68
copy p "[STREET_ADDRESS][US_STATE]"
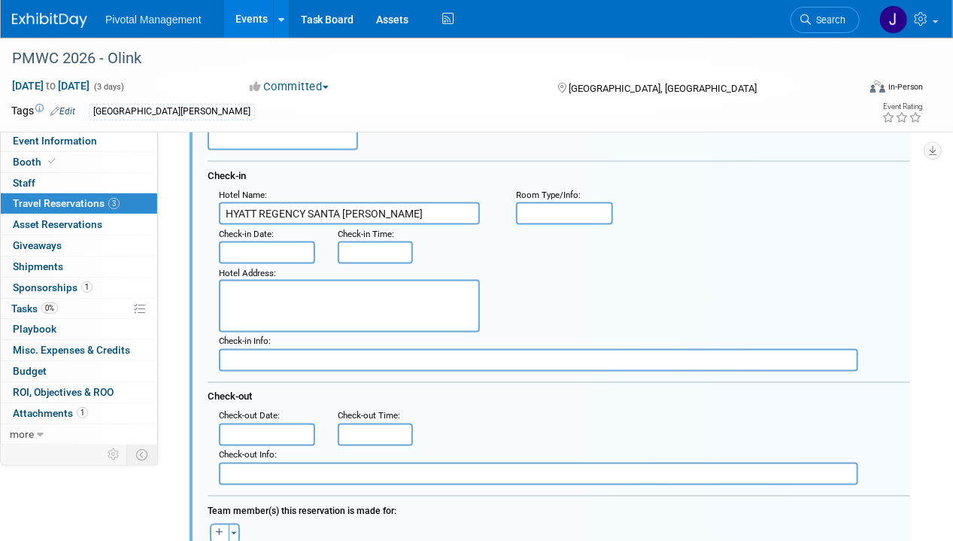
scroll to position [814, 0]
click at [258, 291] on textarea at bounding box center [349, 306] width 261 height 53
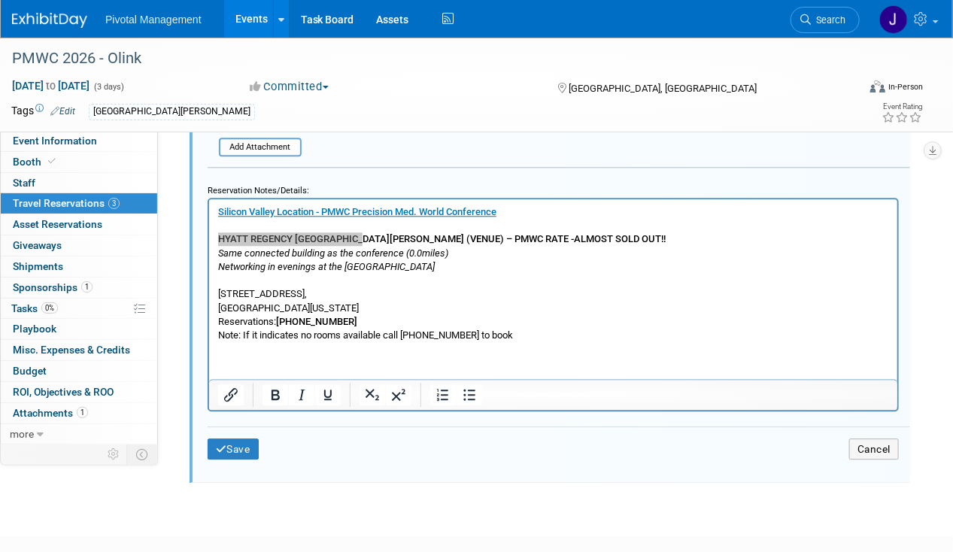
scroll to position [1383, 0]
type textarea "[STREET_ADDRESS][US_STATE]"
click at [561, 321] on p "[STREET_ADDRESS][US_STATE] Reservations: [PHONE_NUMBER] Note: If it indicates n…" at bounding box center [552, 306] width 671 height 68
click at [551, 326] on p "[STREET_ADDRESS][US_STATE] Reservations: [PHONE_NUMBER] Note: If it indicates n…" at bounding box center [552, 306] width 671 height 68
click at [542, 330] on p "[STREET_ADDRESS][US_STATE] Reservations: [PHONE_NUMBER] Note: If it indicates n…" at bounding box center [552, 306] width 671 height 68
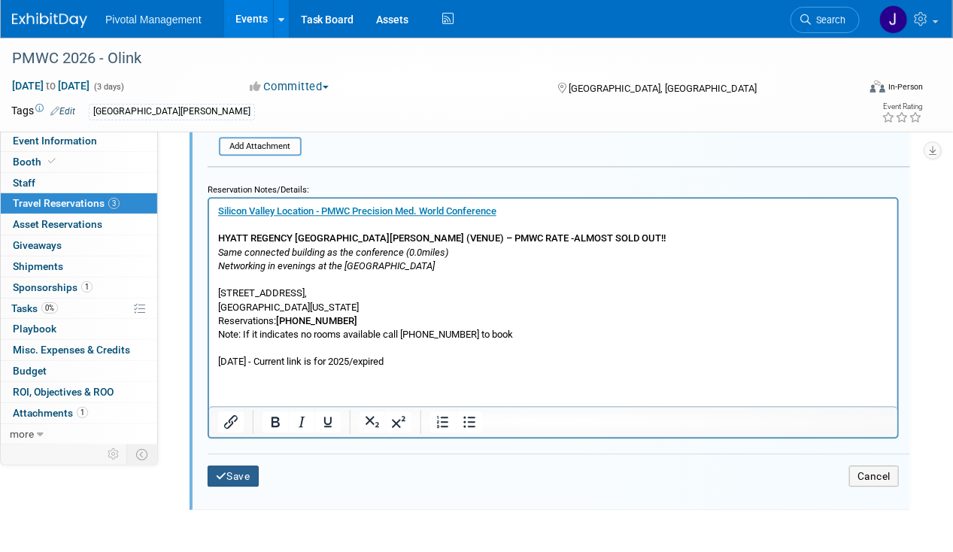
click at [236, 465] on button "Save" at bounding box center [233, 476] width 51 height 22
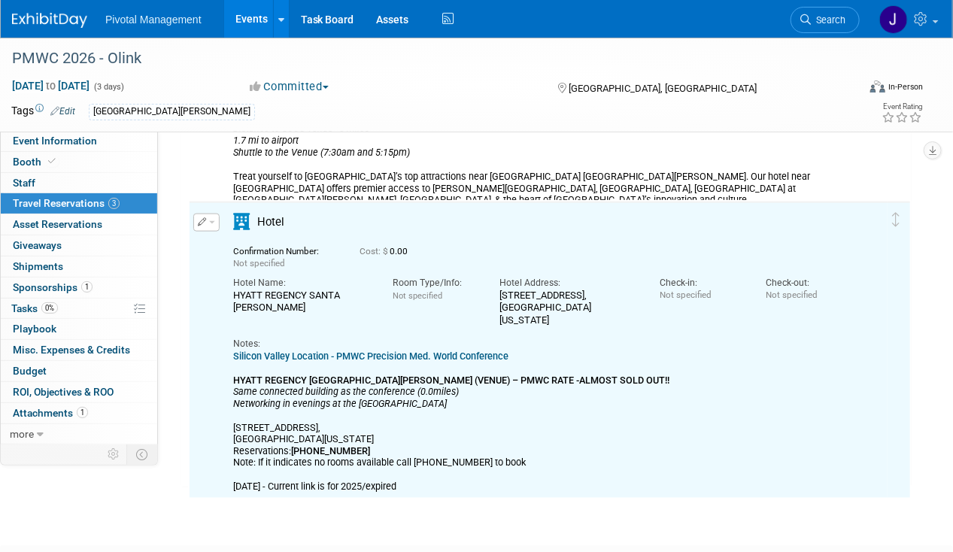
scroll to position [745, 0]
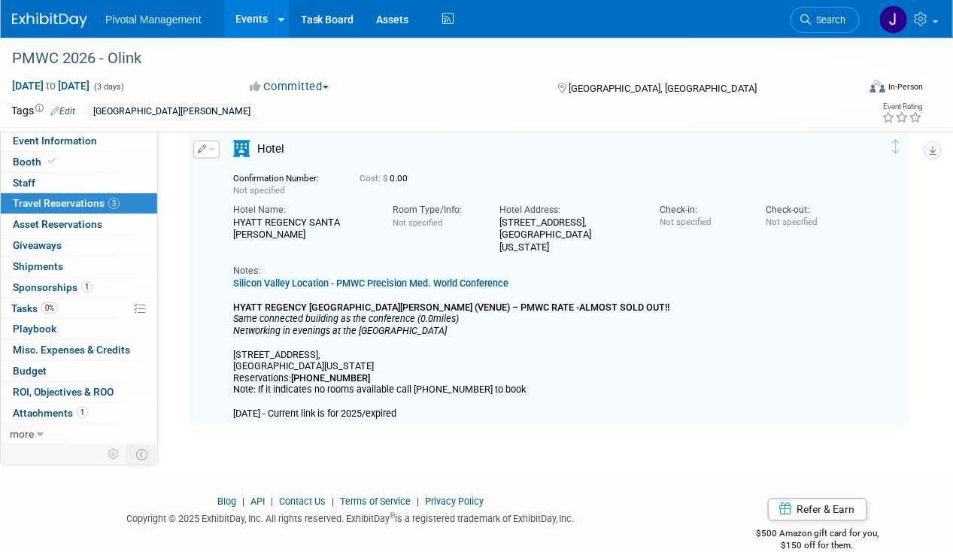
click at [204, 150] on icon "button" at bounding box center [202, 148] width 9 height 8
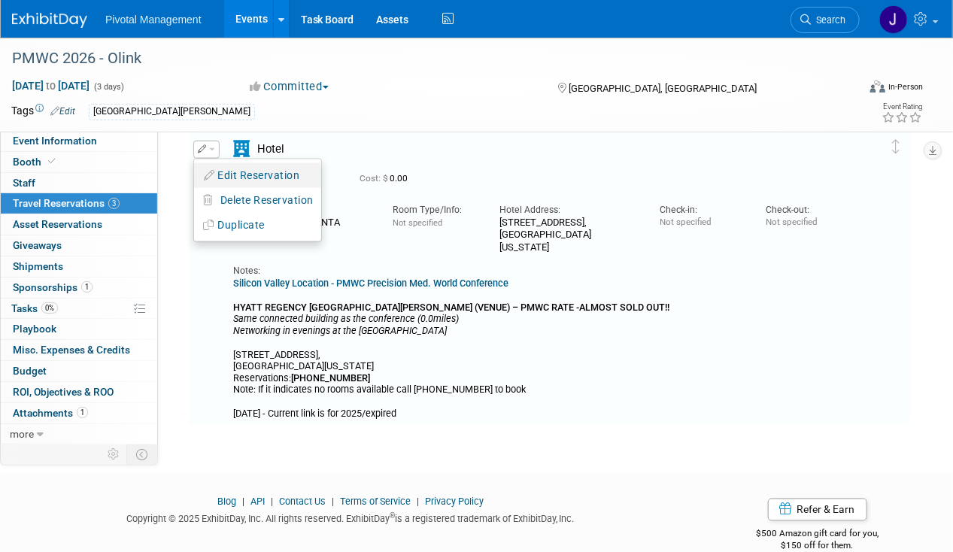
click at [240, 179] on button "Edit Reservation" at bounding box center [257, 176] width 127 height 22
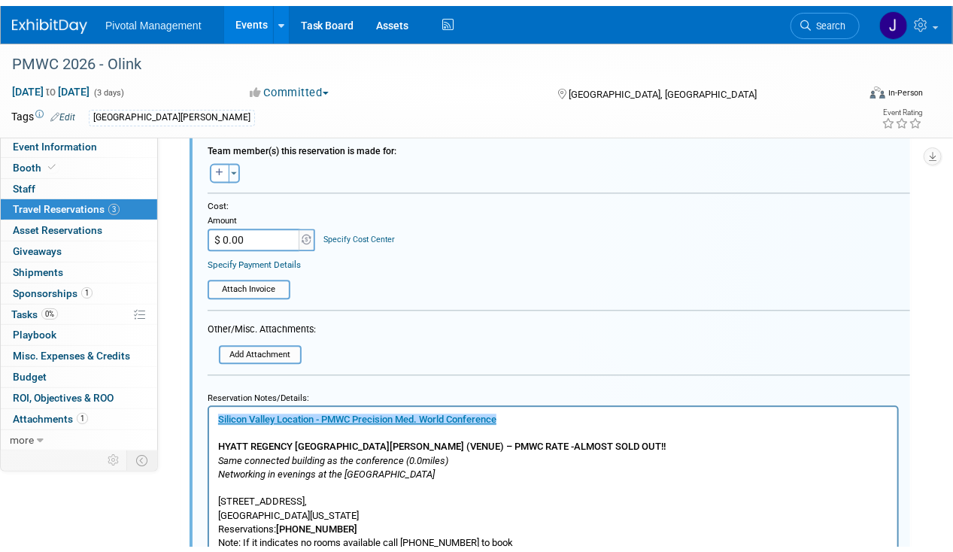
scroll to position [1480, 0]
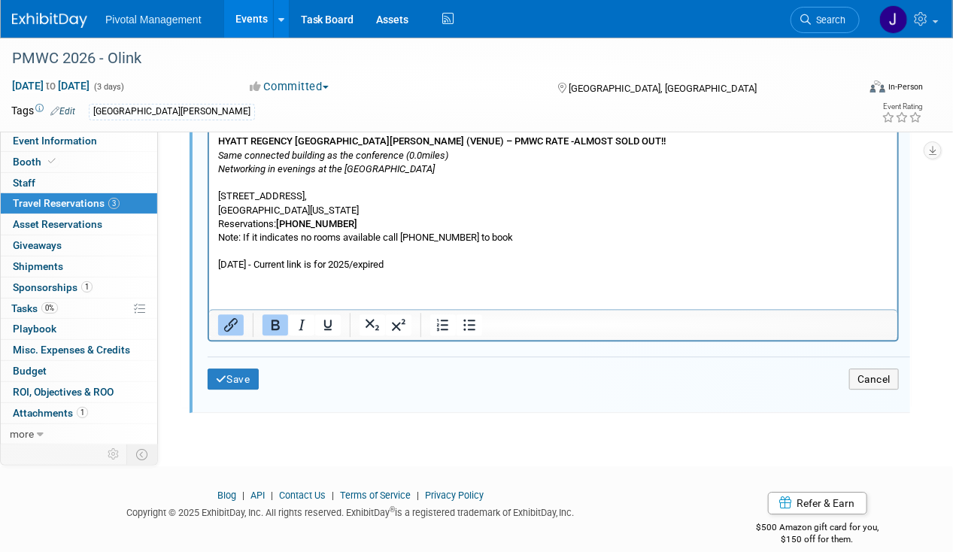
click at [899, 369] on td "Cancel" at bounding box center [675, 379] width 468 height 22
click at [878, 368] on button "Cancel" at bounding box center [874, 379] width 50 height 22
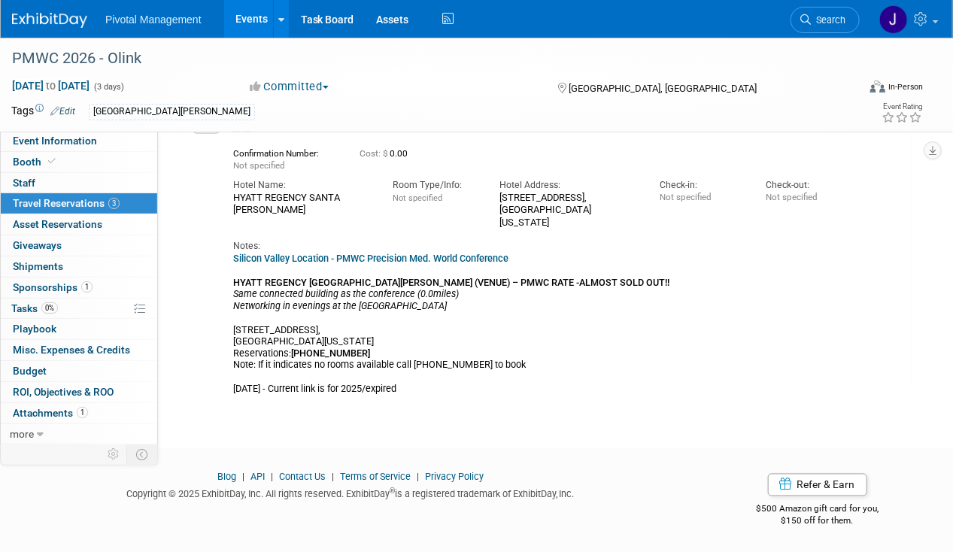
scroll to position [629, 0]
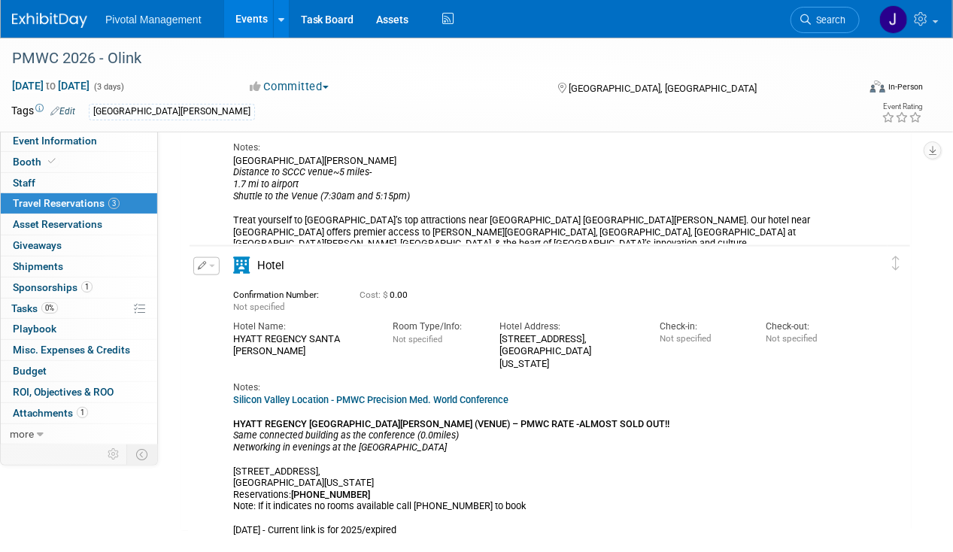
click at [217, 260] on button "button" at bounding box center [206, 266] width 26 height 18
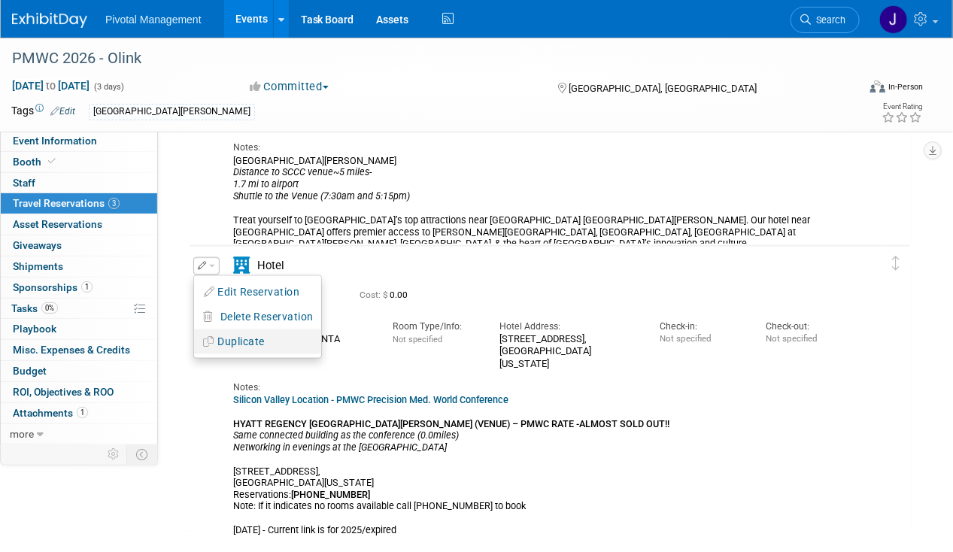
click at [254, 341] on button "Duplicate" at bounding box center [257, 342] width 127 height 22
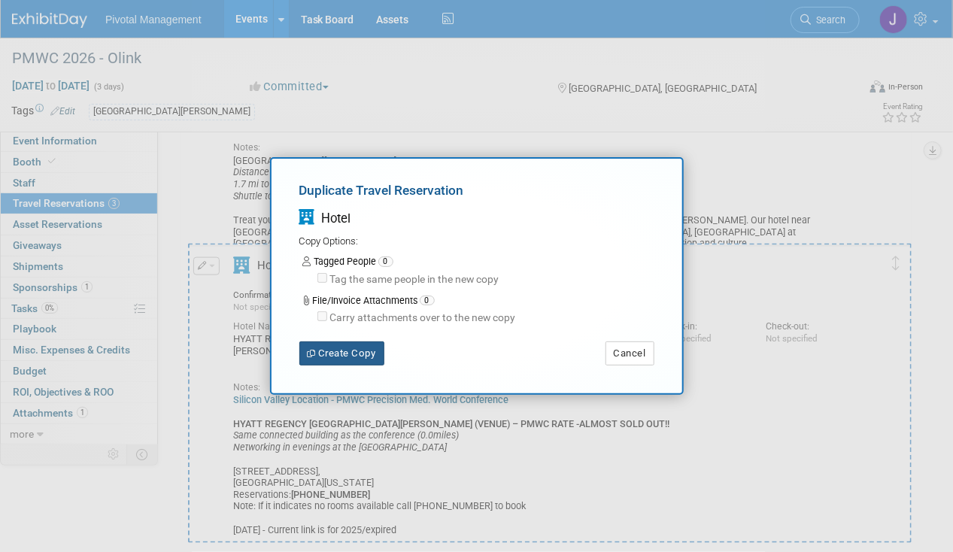
click at [362, 350] on button "Create Copy" at bounding box center [341, 353] width 85 height 24
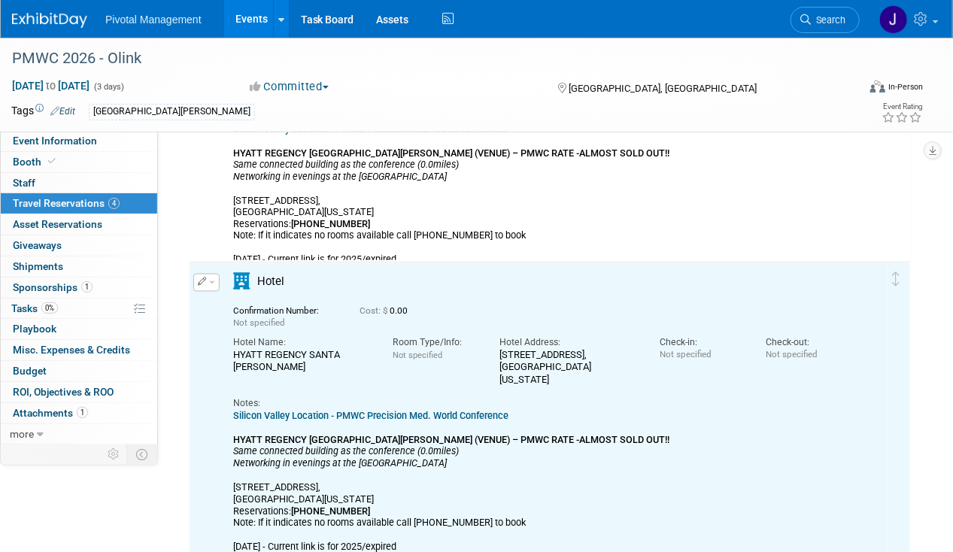
scroll to position [899, 0]
click at [211, 283] on button "button" at bounding box center [206, 283] width 26 height 18
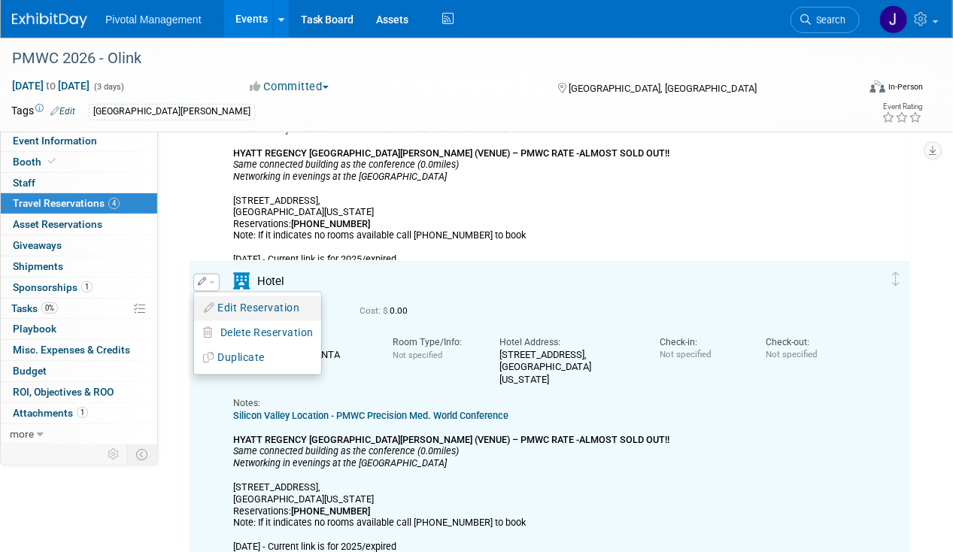
click at [239, 312] on button "Edit Reservation" at bounding box center [257, 309] width 127 height 22
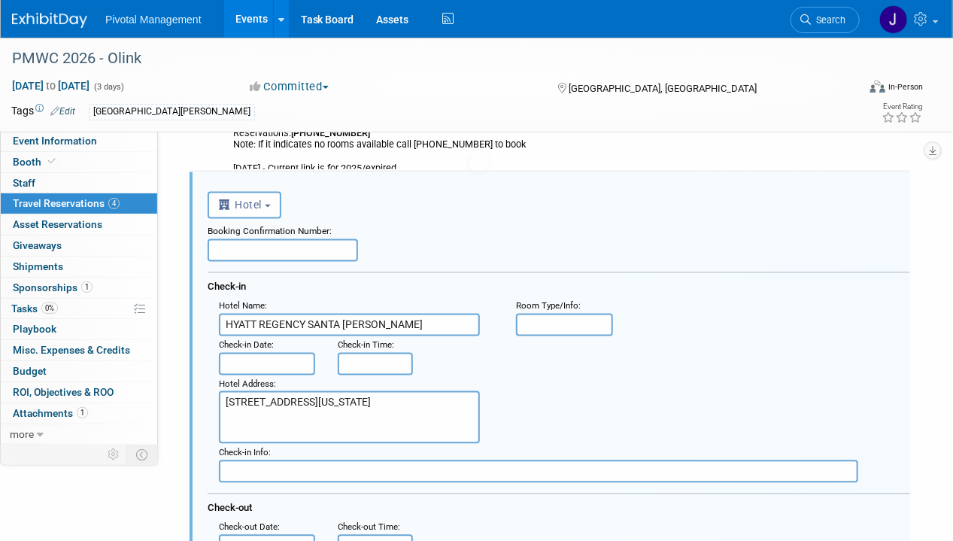
scroll to position [0, 0]
click at [347, 328] on input "HYATT REGENCY SANTA [PERSON_NAME]" at bounding box center [349, 325] width 261 height 23
paste input "Embassy Suites [GEOGRAPHIC_DATA][PERSON_NAME] By [PERSON_NAME] – PMWC Rate with…"
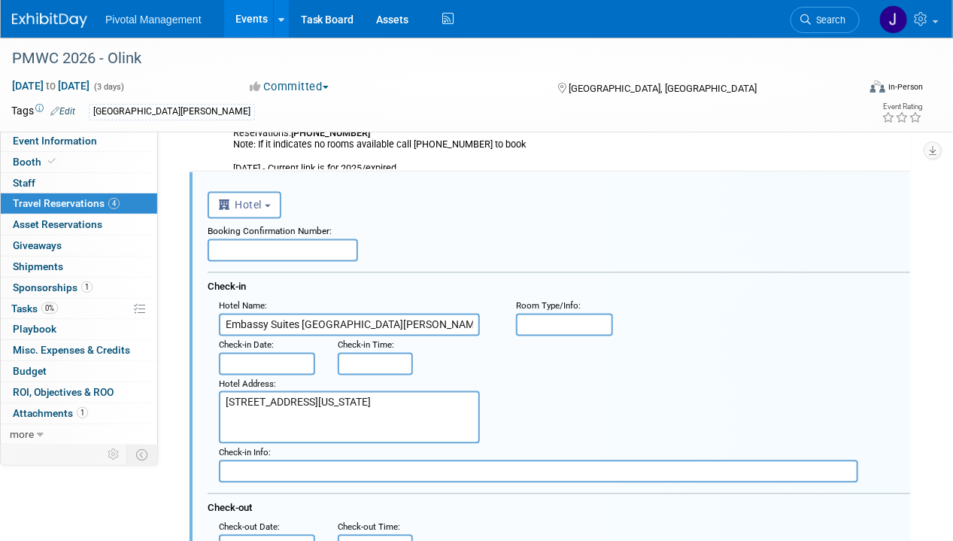
scroll to position [0, 67]
type input "Embassy Suites [GEOGRAPHIC_DATA][PERSON_NAME] By [PERSON_NAME] – PMWC Rate with…"
click at [376, 418] on textarea "[STREET_ADDRESS][US_STATE]" at bounding box center [349, 417] width 261 height 53
drag, startPoint x: 371, startPoint y: 412, endPoint x: 207, endPoint y: 386, distance: 166.6
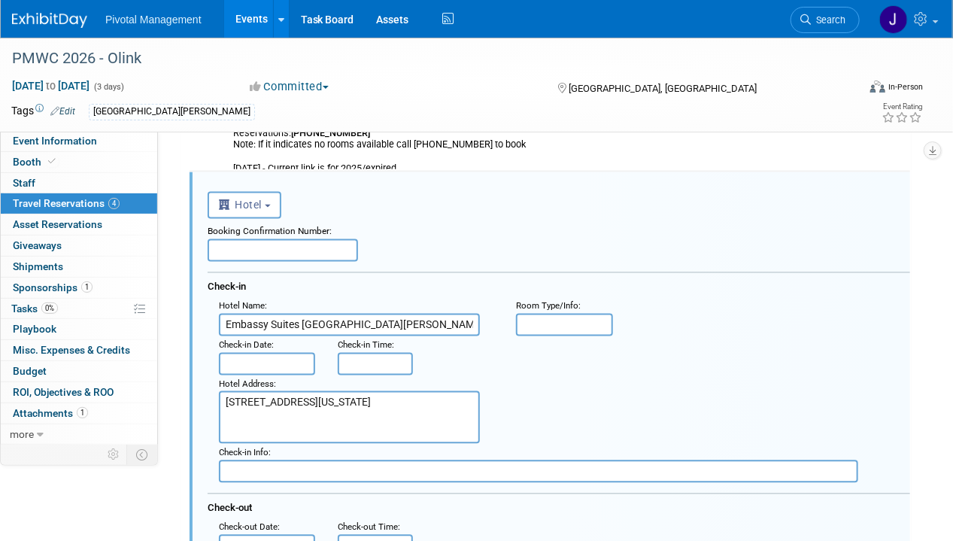
click at [208, 386] on div "Hotel Address : [STREET_ADDRESS][US_STATE]" at bounding box center [356, 409] width 297 height 69
click at [414, 314] on input "Embassy Suites [GEOGRAPHIC_DATA][PERSON_NAME] By [PERSON_NAME] – PMWC Rate with…" at bounding box center [349, 325] width 261 height 23
drag, startPoint x: 415, startPoint y: 316, endPoint x: 536, endPoint y: 316, distance: 121.1
click at [536, 316] on div "Hotel Name : Embassy Suites [GEOGRAPHIC_DATA][PERSON_NAME] By [PERSON_NAME] – P…" at bounding box center [565, 316] width 714 height 39
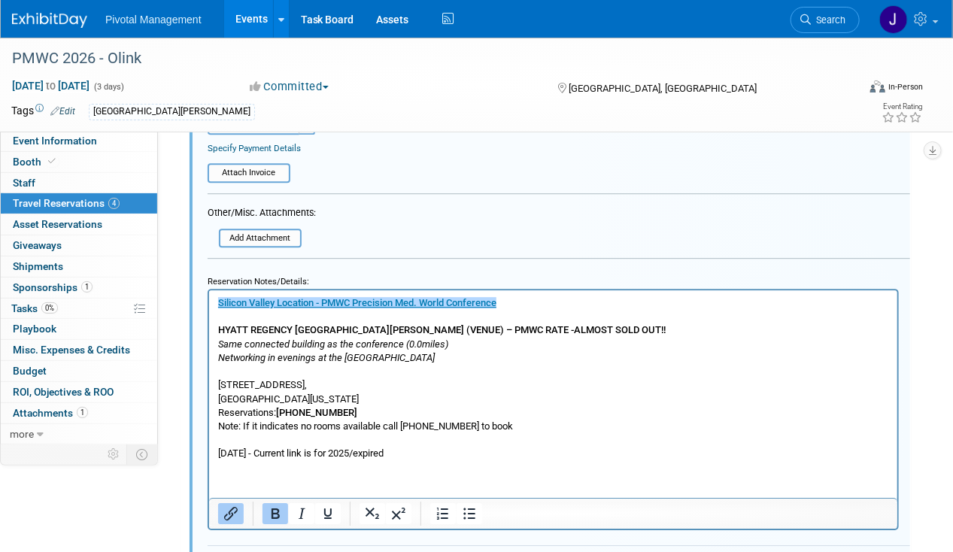
scroll to position [1631, 0]
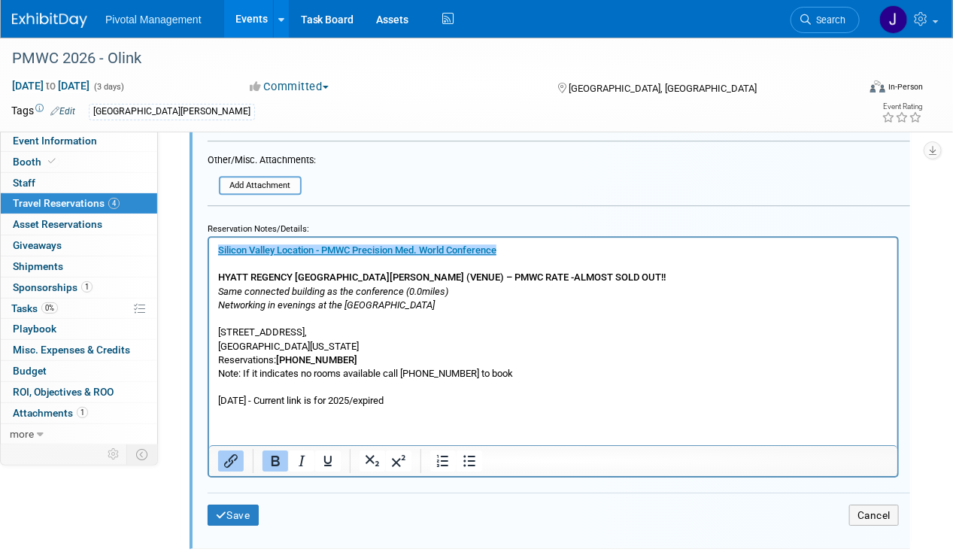
type input "Embassy Suites [GEOGRAPHIC_DATA][PERSON_NAME] By [PERSON_NAME] –"
click at [357, 349] on p "﻿[GEOGRAPHIC_DATA] Location - PMWC Precision Med. World Conference HYATT REGENC…" at bounding box center [552, 325] width 671 height 165
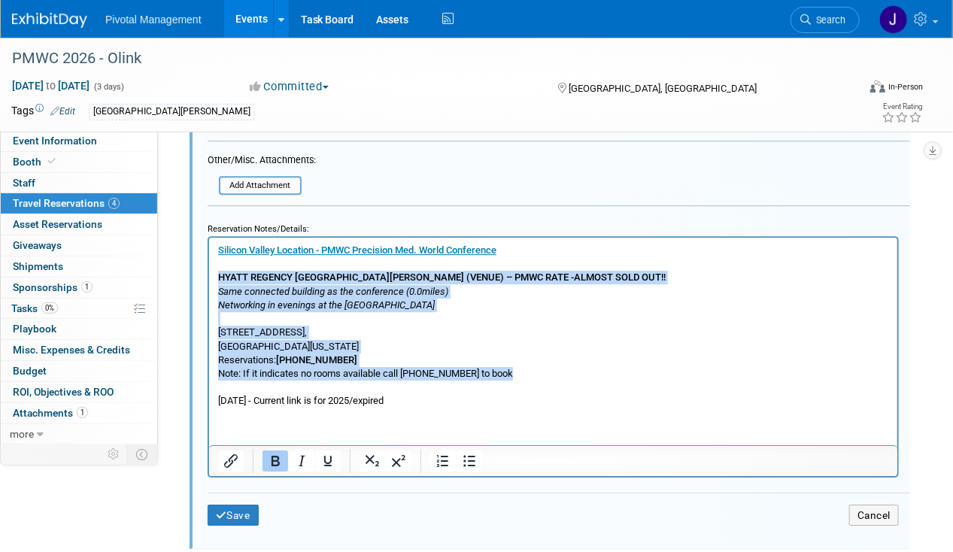
drag, startPoint x: 538, startPoint y: 368, endPoint x: 144, endPoint y: 275, distance: 404.9
click at [208, 275] on html "Silicon Valley Location - PMWC Precision Med. World Conference HYATT REGENCY [G…" at bounding box center [552, 322] width 688 height 171
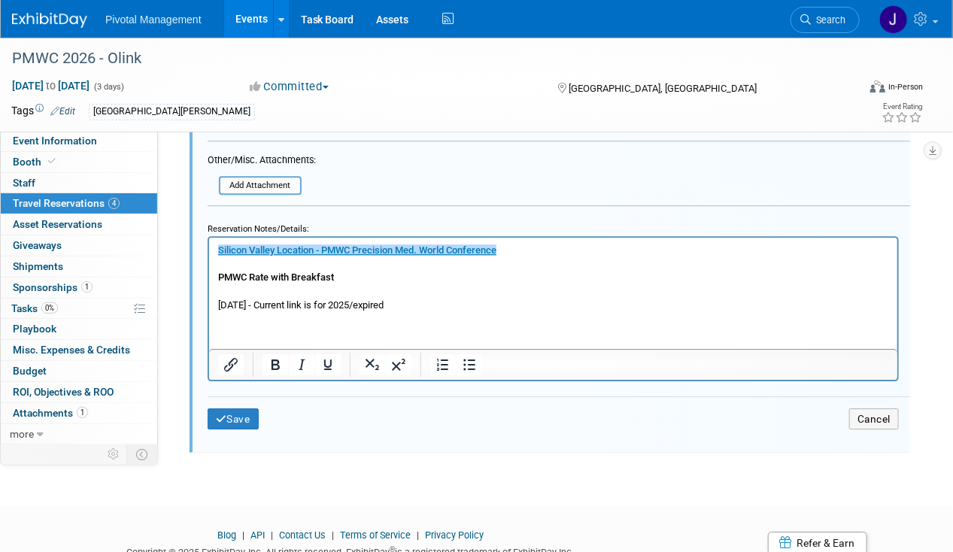
click at [589, 290] on p "﻿[GEOGRAPHIC_DATA] Location - PMWC Precision Med. World Conference PMWC Rate wi…" at bounding box center [552, 277] width 671 height 68
click at [223, 297] on p "﻿[GEOGRAPHIC_DATA] Location - PMWC Precision Med. World Conference PMWC Rate wi…" at bounding box center [552, 277] width 671 height 68
click at [531, 311] on html "﻿[GEOGRAPHIC_DATA] Location - PMWC Precision Med. World Conference PMWC Rate wi…" at bounding box center [552, 274] width 688 height 74
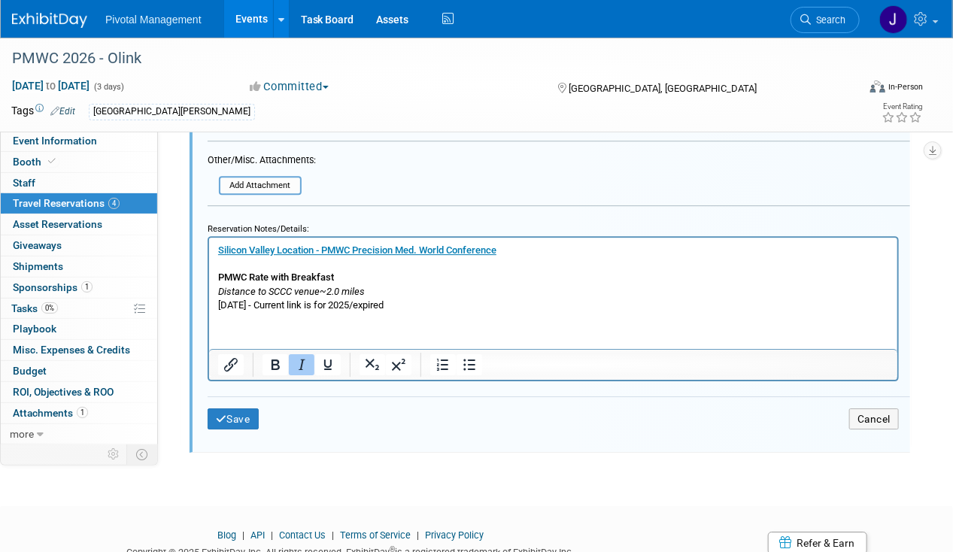
click at [375, 292] on p "Silicon Valley Location - PMWC Precision Med. World Conference PMWC Rate with B…" at bounding box center [552, 277] width 671 height 68
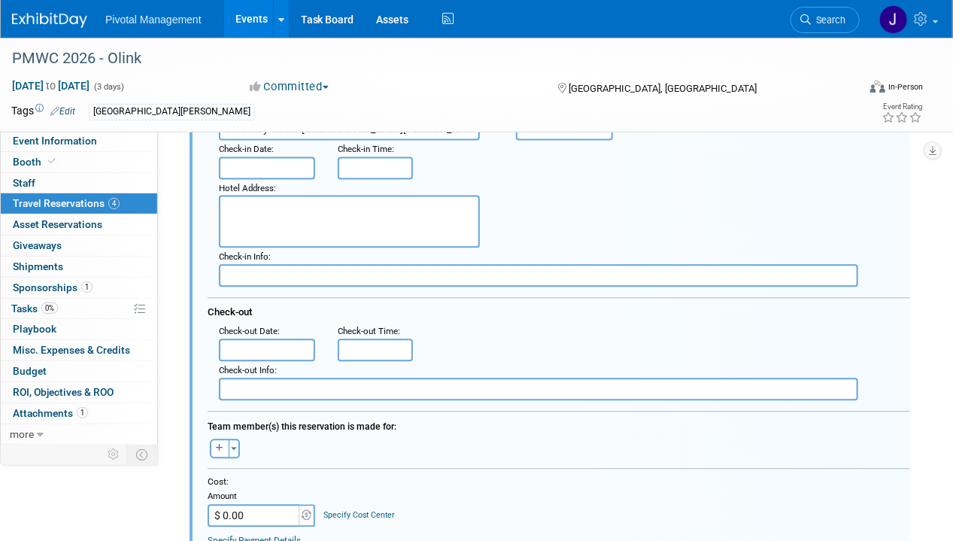
scroll to position [1186, 0]
click at [365, 227] on textarea "[STREET_ADDRESS][US_STATE]" at bounding box center [349, 221] width 261 height 53
paste textarea "[STREET_ADDRESS] Reservations: [PHONE_NUMBER]"
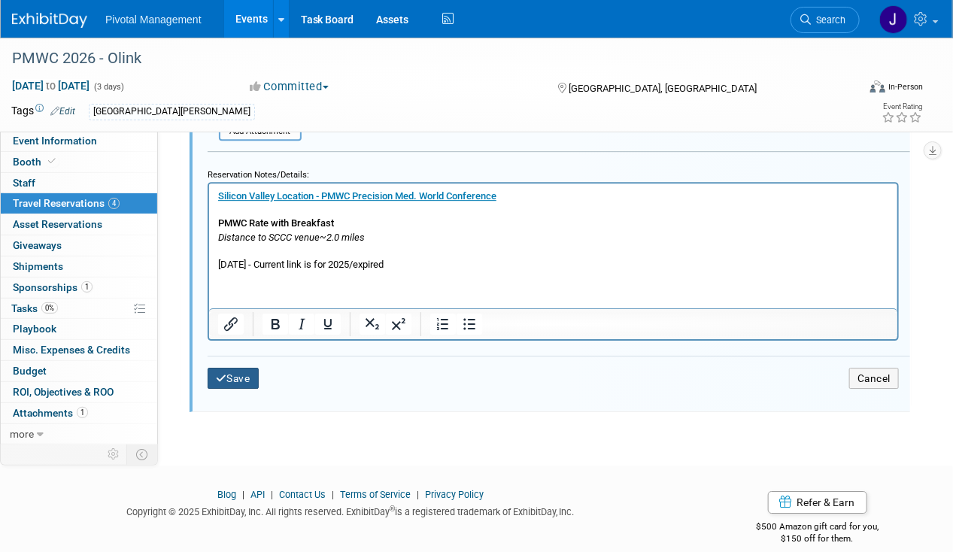
type textarea "[STREET_ADDRESS] Reservations: [PHONE_NUMBER]"
click at [256, 368] on button "Save" at bounding box center [233, 379] width 51 height 22
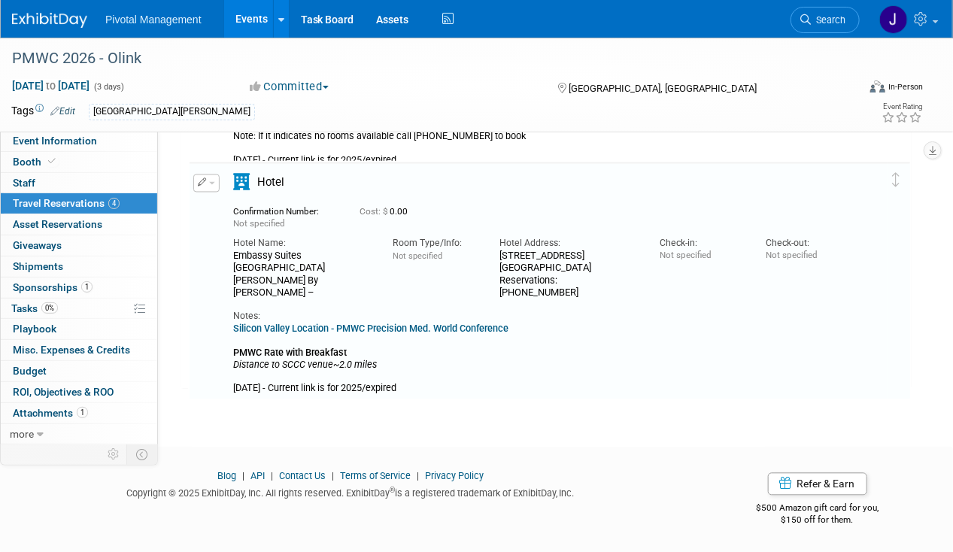
scroll to position [990, 0]
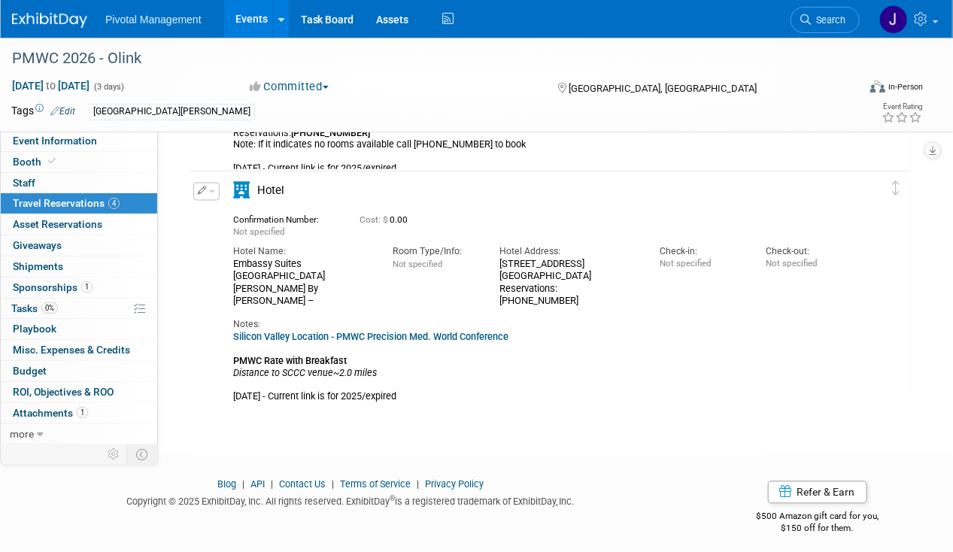
click at [202, 180] on td "Delete Reservation Not specified Cost: $ 0.00 Notes:" at bounding box center [538, 289] width 698 height 236
click at [202, 188] on icon "button" at bounding box center [202, 190] width 9 height 8
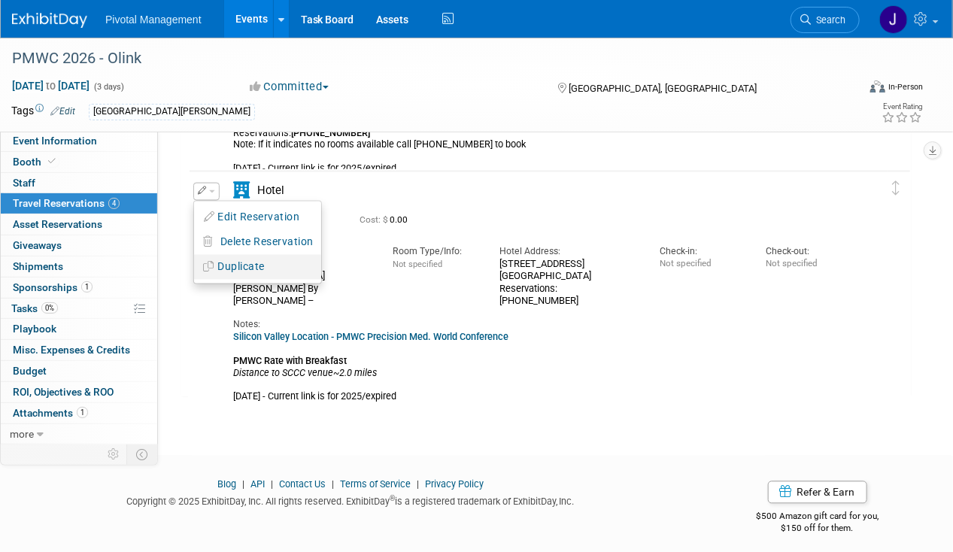
click at [234, 262] on button "Duplicate" at bounding box center [257, 267] width 127 height 22
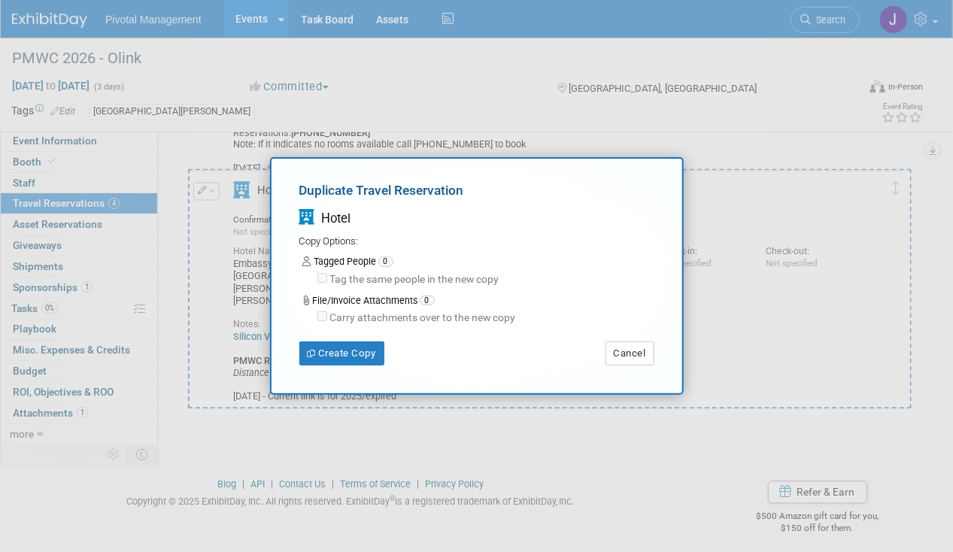
click at [350, 365] on div "Duplicate Travel Reservation Hotel Copy Options: Tagged People 0 Tag the same p…" at bounding box center [477, 276] width 414 height 238
click at [358, 348] on button "Create Copy" at bounding box center [341, 353] width 85 height 24
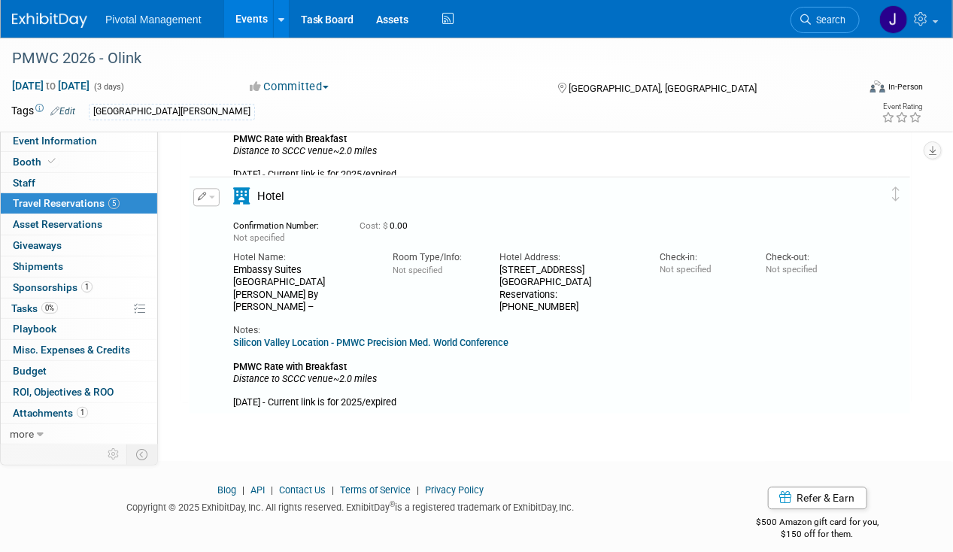
scroll to position [1222, 0]
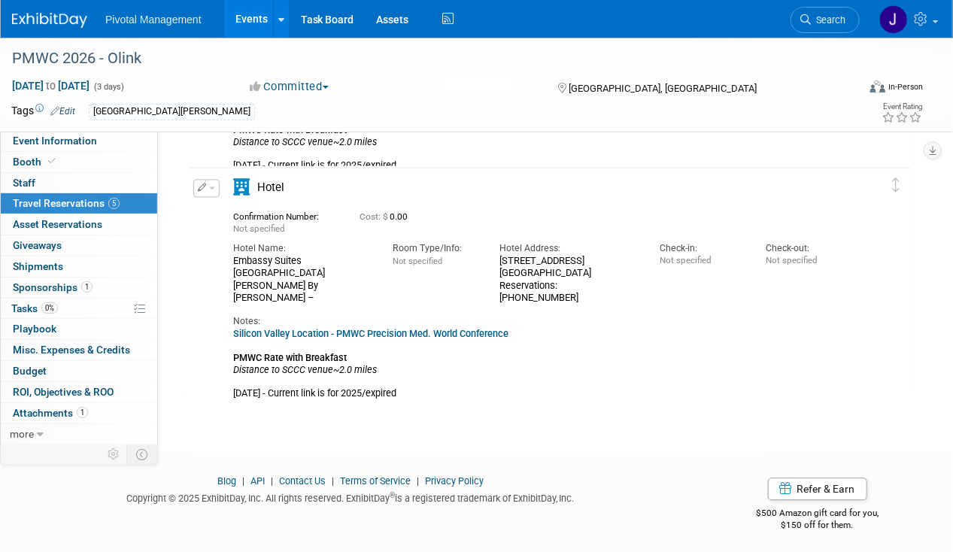
click at [206, 189] on button "button" at bounding box center [206, 188] width 26 height 18
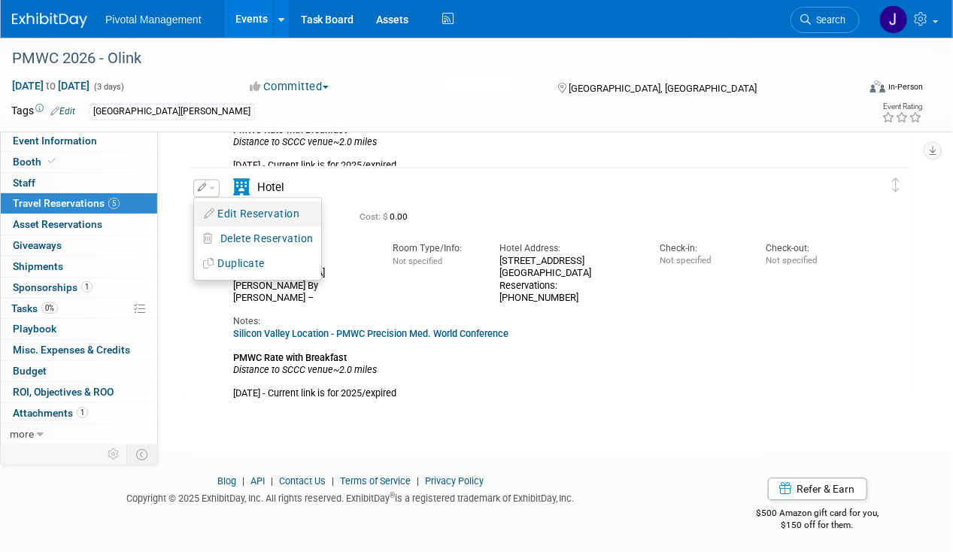
click at [214, 213] on icon "button" at bounding box center [210, 213] width 12 height 11
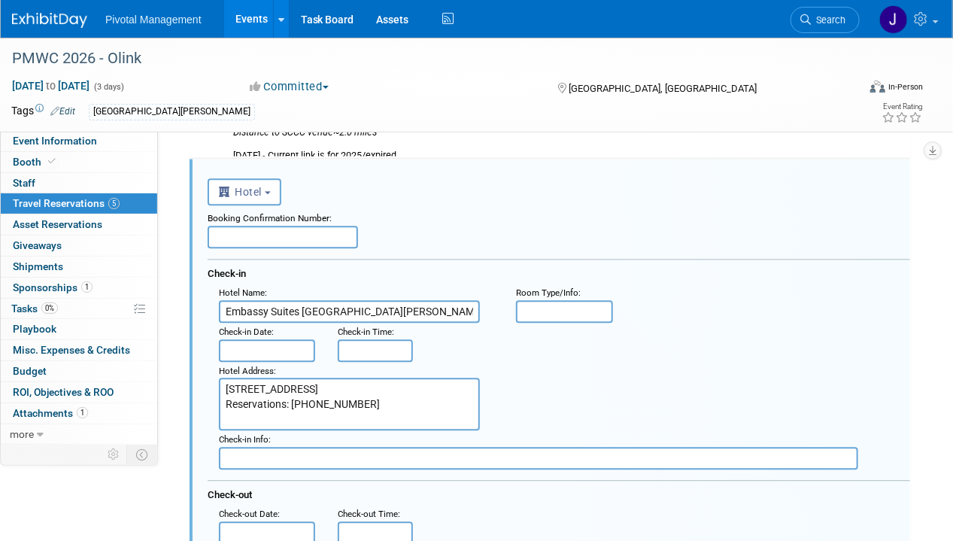
scroll to position [1229, 0]
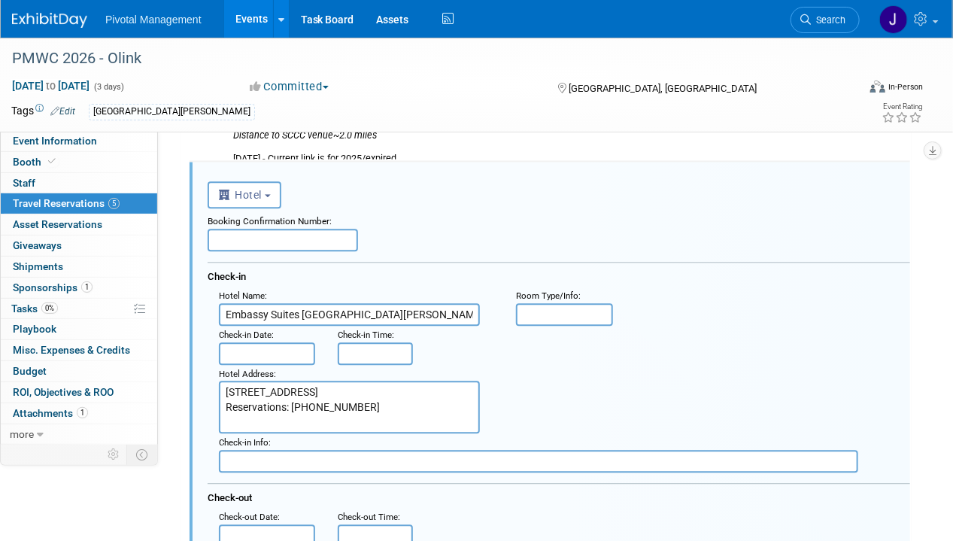
click at [343, 315] on input "Embassy Suites [GEOGRAPHIC_DATA][PERSON_NAME] By [PERSON_NAME] –" at bounding box center [349, 314] width 261 height 23
paste input "DELTA HOTELS BY MARRIOTT"
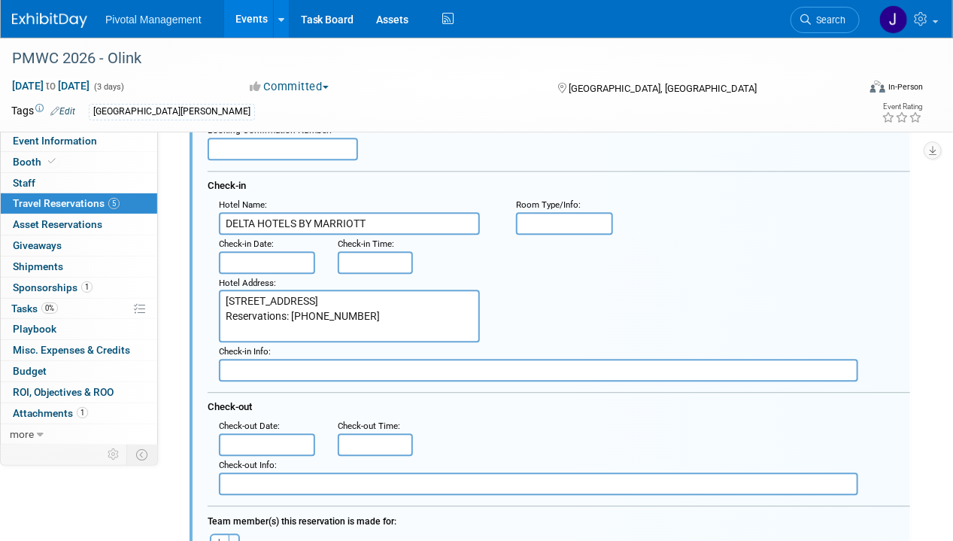
scroll to position [1402, 0]
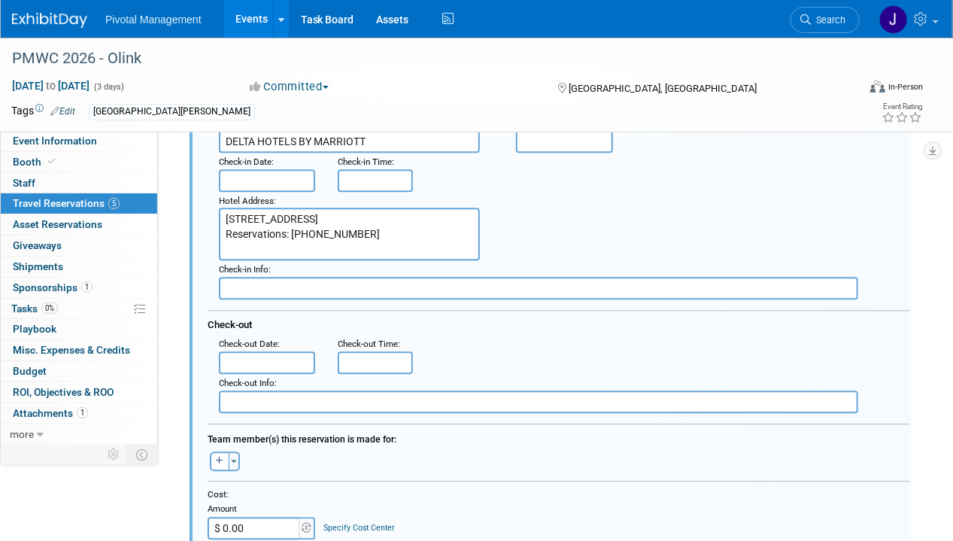
type input "DELTA HOTELS BY MARRIOTT"
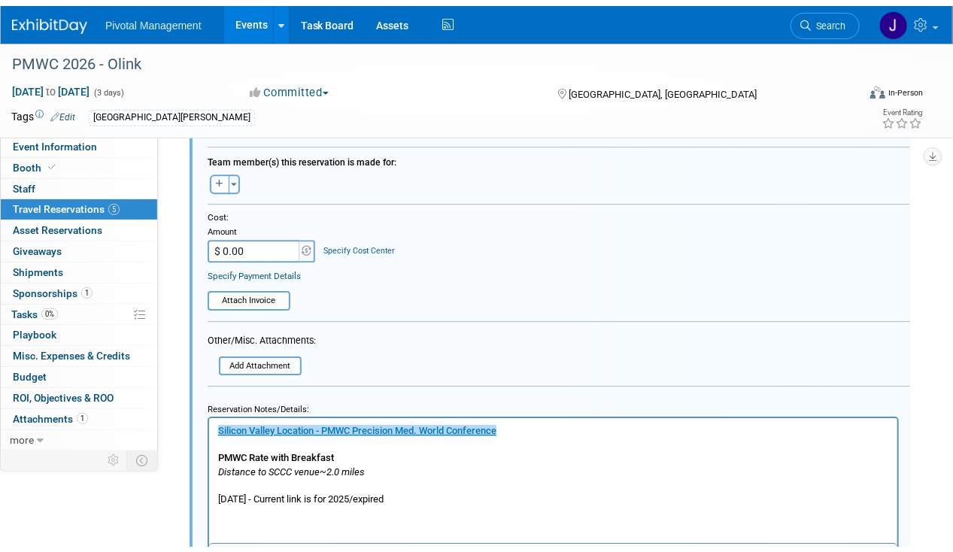
scroll to position [1757, 0]
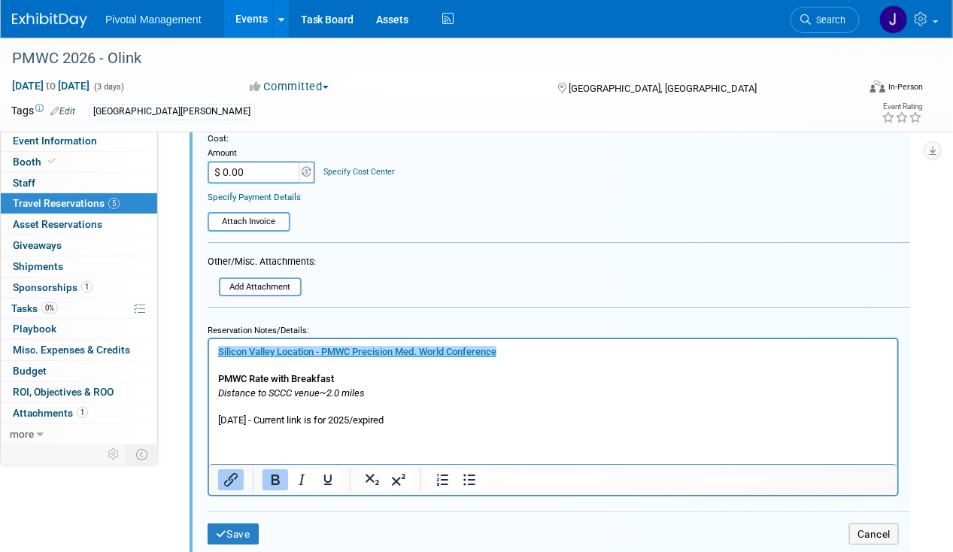
click at [338, 389] on icon "Distance to SCCC venue~2.0 miles" at bounding box center [290, 391] width 147 height 11
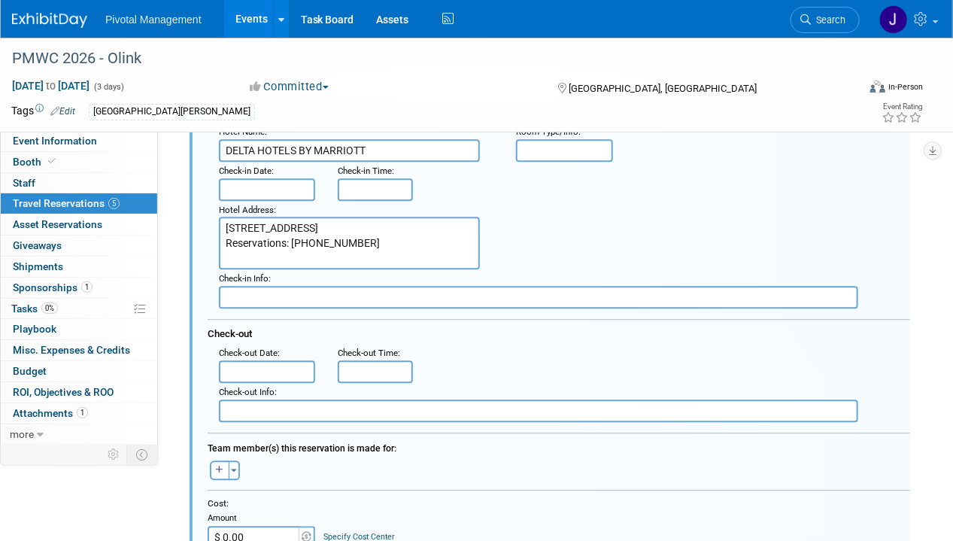
scroll to position [1294, 0]
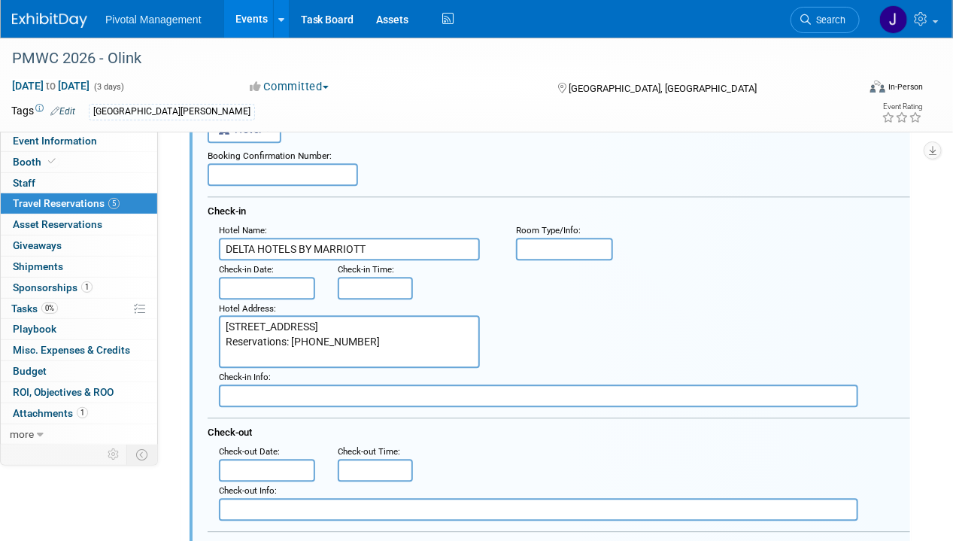
drag, startPoint x: 331, startPoint y: 359, endPoint x: 330, endPoint y: 342, distance: 17.3
click at [331, 359] on textarea "[STREET_ADDRESS] Reservations: [PHONE_NUMBER]" at bounding box center [349, 341] width 261 height 53
click at [329, 337] on textarea "[STREET_ADDRESS] Reservations: [PHONE_NUMBER]" at bounding box center [349, 341] width 261 height 53
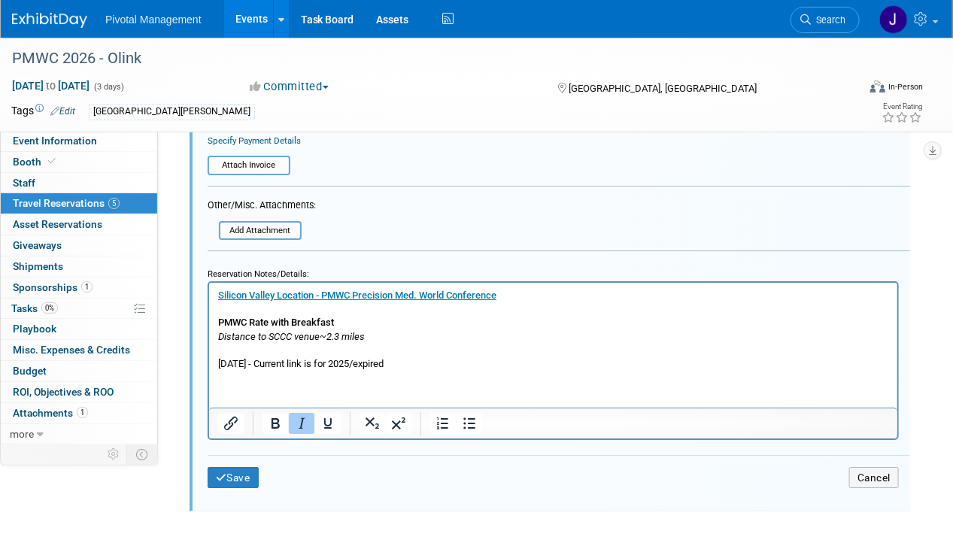
scroll to position [1896, 0]
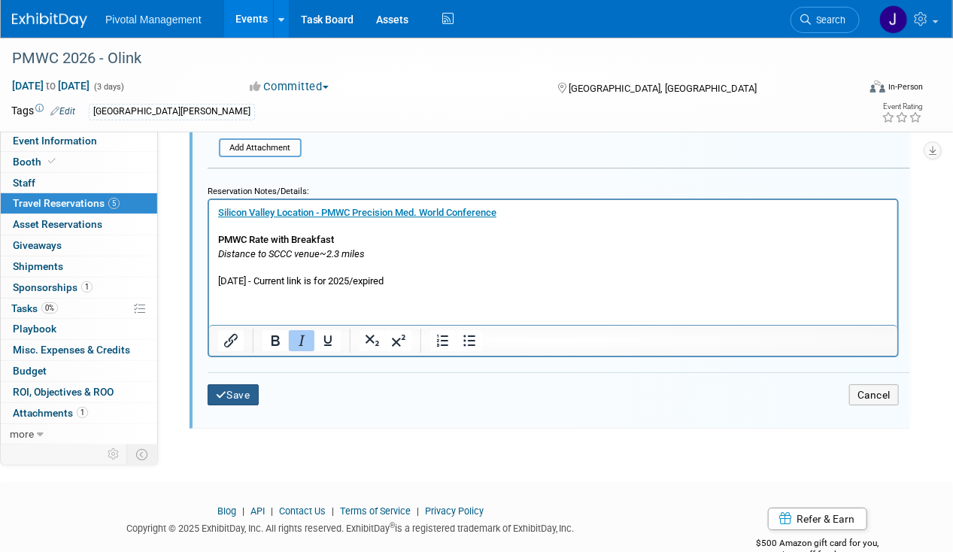
type textarea "[STREET_ADDRESS][US_STATE] Reservations: [PHONE_NUMBER]"
click at [254, 384] on button "Save" at bounding box center [233, 395] width 51 height 22
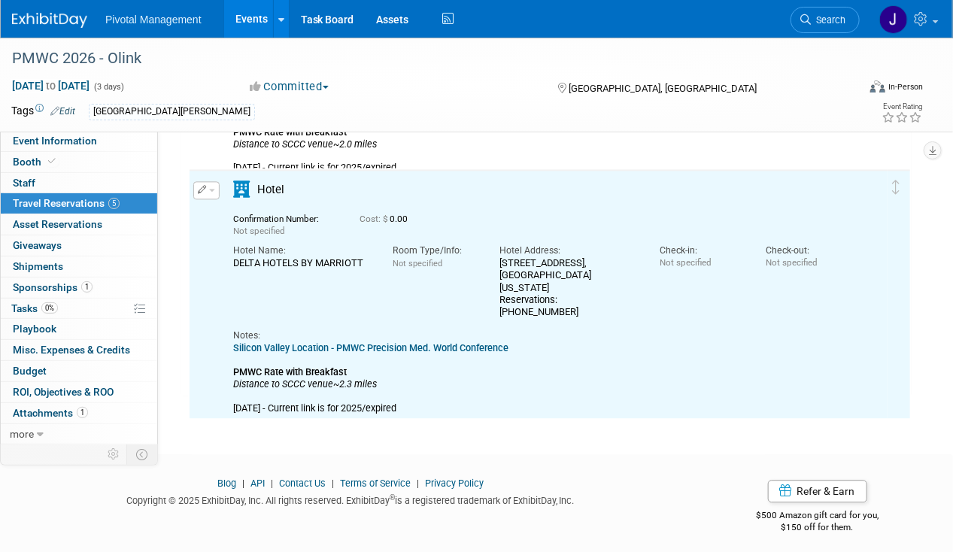
scroll to position [1218, 0]
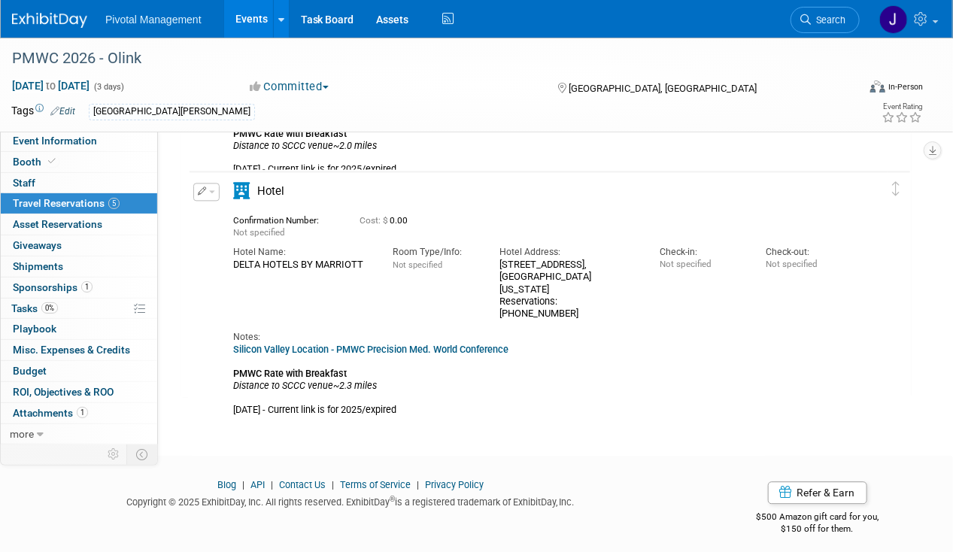
click at [198, 192] on icon "button" at bounding box center [202, 190] width 9 height 8
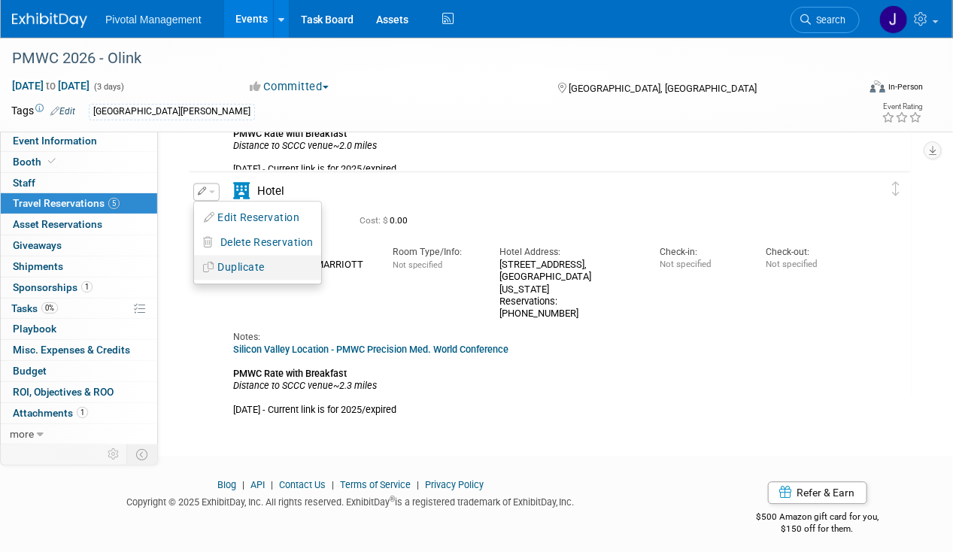
click at [221, 263] on button "Duplicate" at bounding box center [257, 267] width 127 height 22
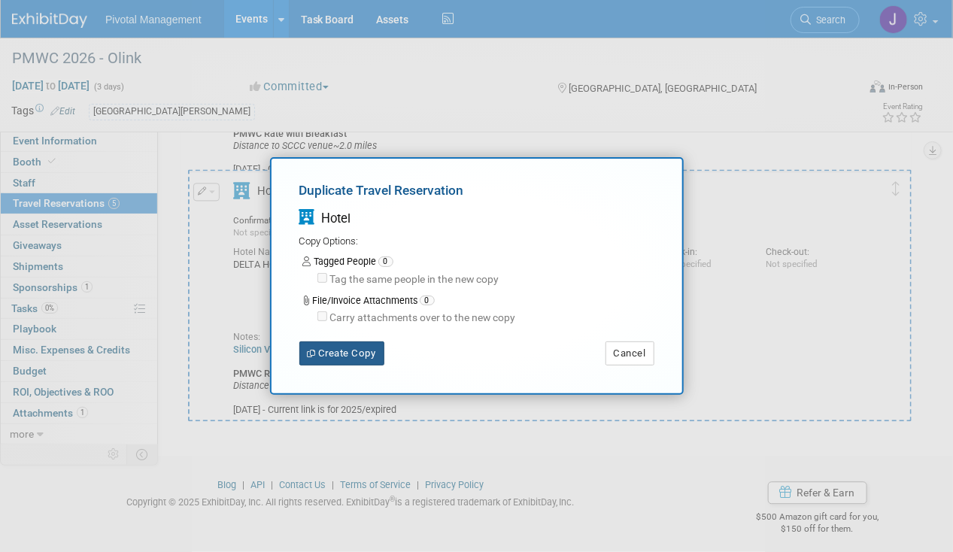
click at [329, 342] on button "Create Copy" at bounding box center [341, 353] width 85 height 24
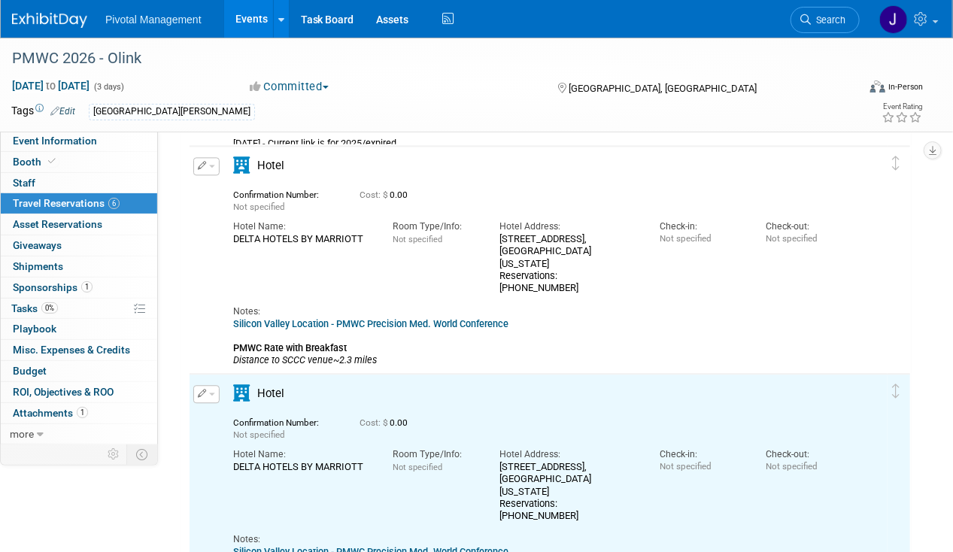
scroll to position [1253, 0]
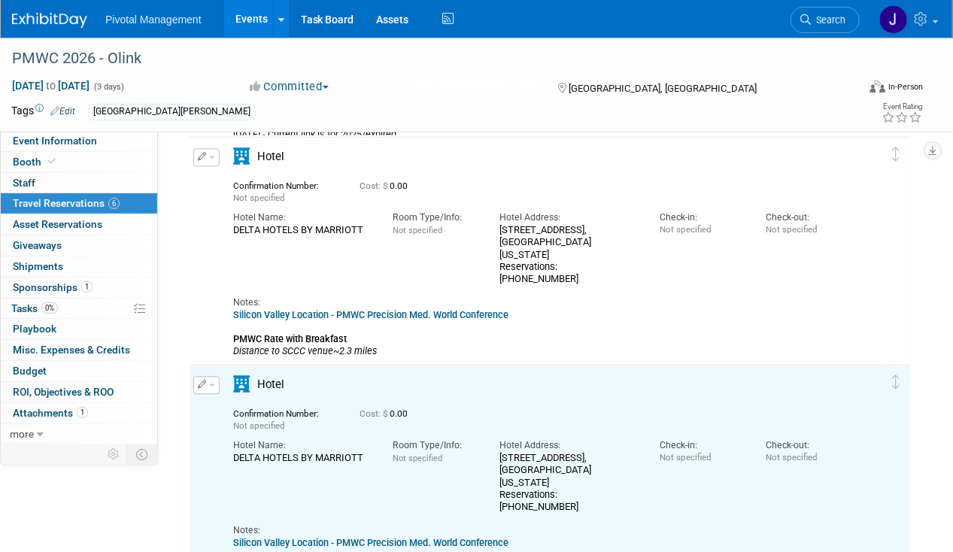
click at [214, 383] on span "button" at bounding box center [212, 384] width 6 height 3
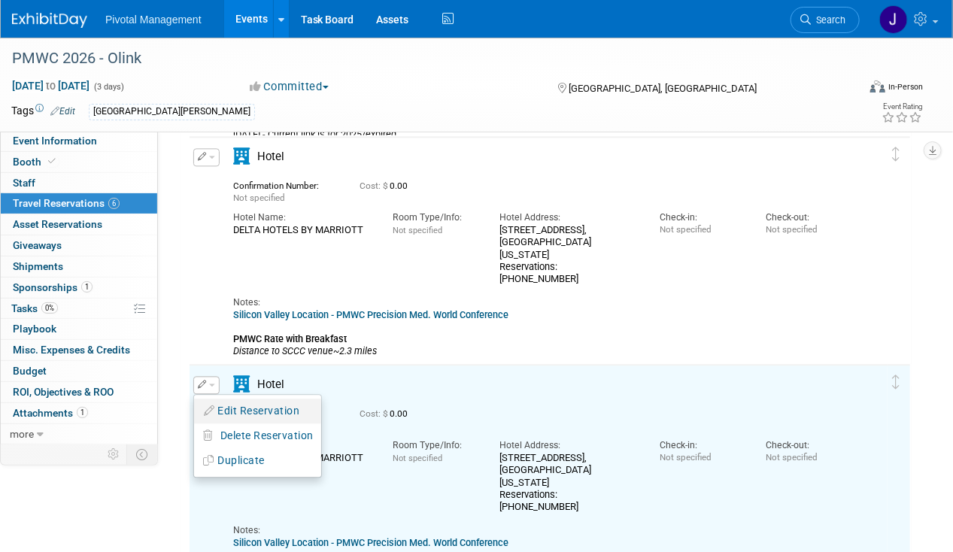
click at [226, 399] on li "Edit Reservation" at bounding box center [257, 411] width 127 height 25
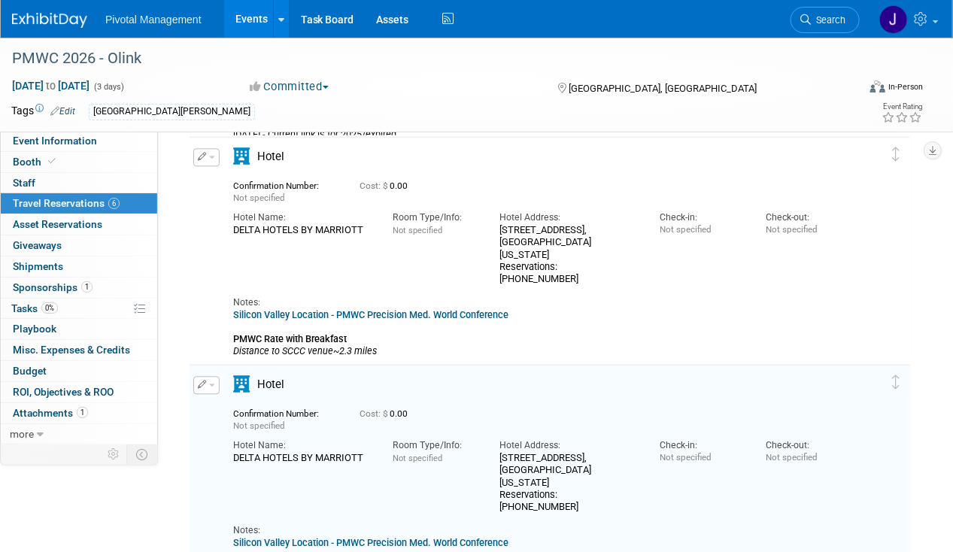
click at [203, 380] on icon "button" at bounding box center [202, 384] width 9 height 8
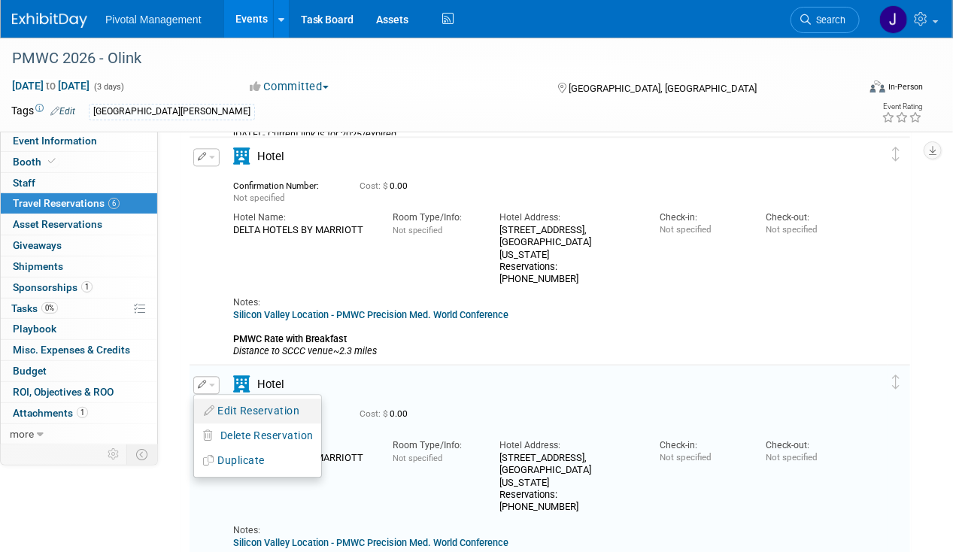
click at [215, 402] on button "Edit Reservation" at bounding box center [257, 411] width 127 height 22
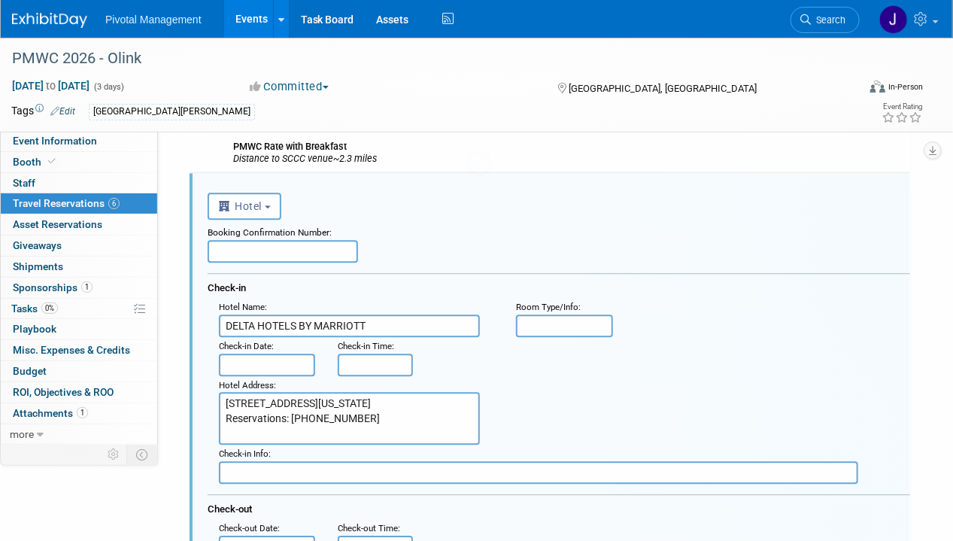
scroll to position [0, 0]
click at [292, 314] on input "DELTA HOTELS BY MARRIOTT" at bounding box center [349, 325] width 261 height 23
paste input "[GEOGRAPHIC_DATA] (Choice Hotel)"
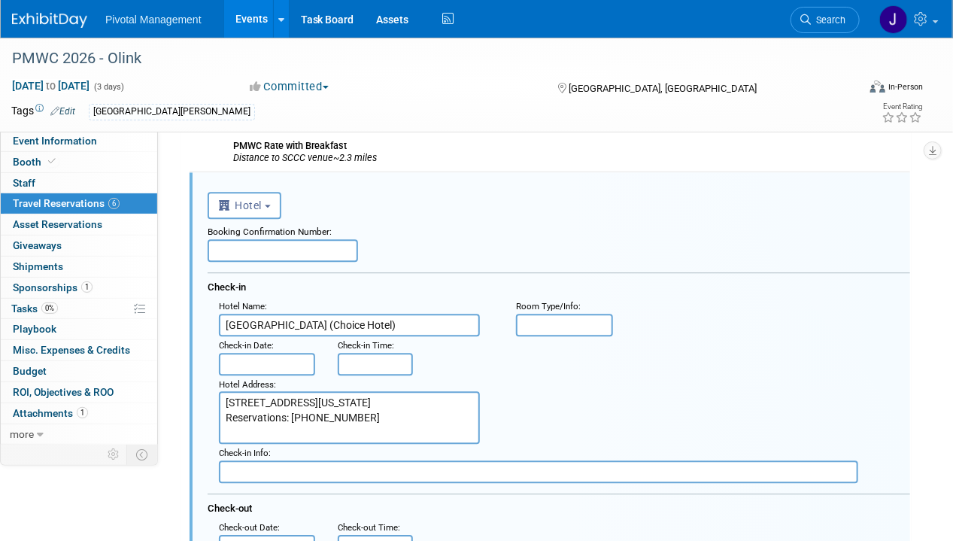
type input "[GEOGRAPHIC_DATA] (Choice Hotel)"
click at [280, 406] on textarea "[STREET_ADDRESS][US_STATE] Reservations: [PHONE_NUMBER]" at bounding box center [349, 417] width 261 height 53
click at [299, 407] on textarea "[STREET_ADDRESS][US_STATE] Reservations: [PHONE_NUMBER]" at bounding box center [349, 417] width 261 height 53
paste textarea "[STREET_ADDRESS][US_STATE] Reservations: [PHONE_NUMBER]"
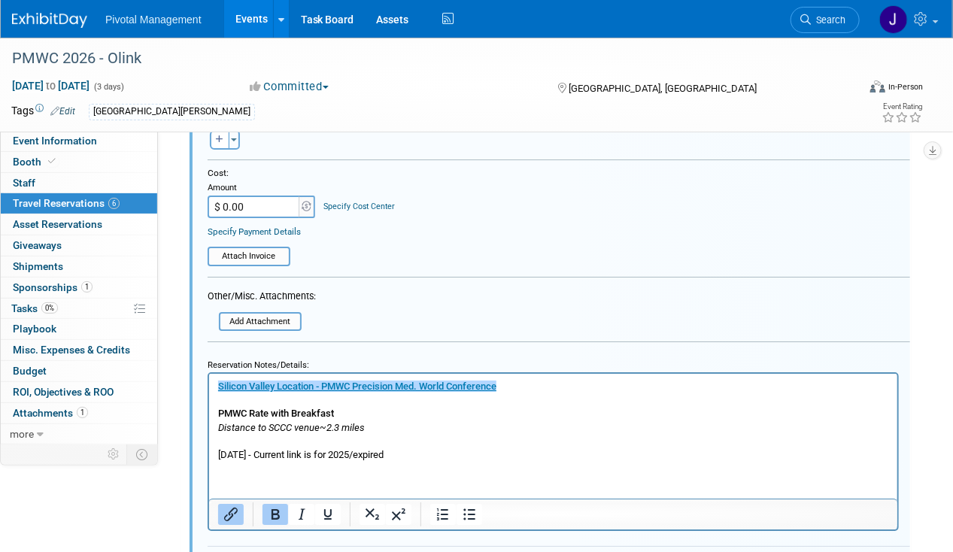
scroll to position [2104, 0]
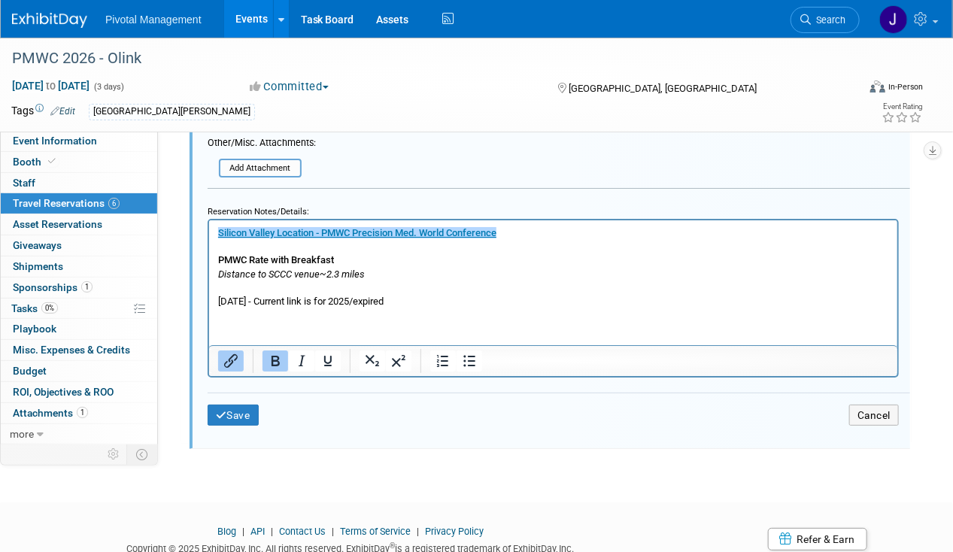
type textarea "[STREET_ADDRESS][US_STATE] Reservations: [PHONE_NUMBER]"
click at [337, 273] on icon "Distance to SCCC venue~2.3 miles" at bounding box center [290, 273] width 147 height 11
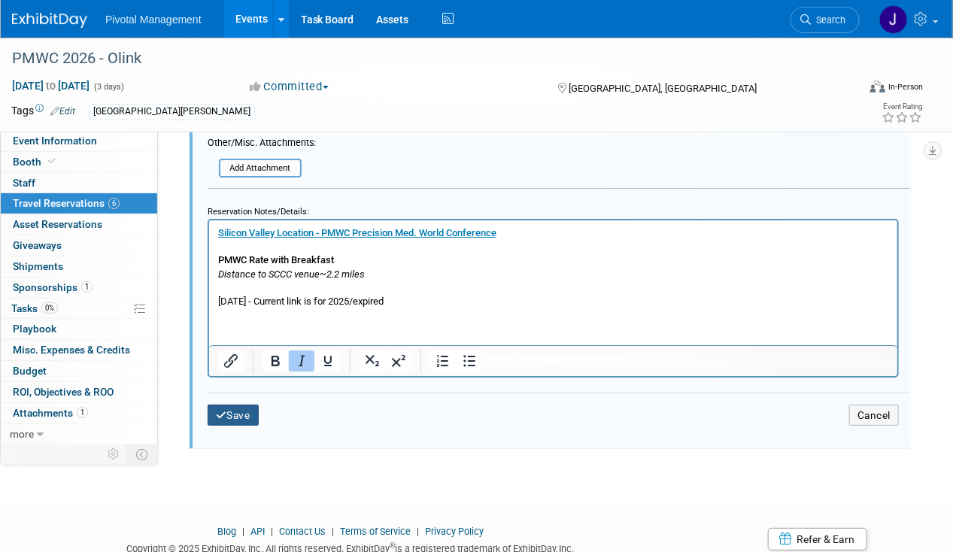
click at [226, 405] on button "Save" at bounding box center [233, 416] width 51 height 22
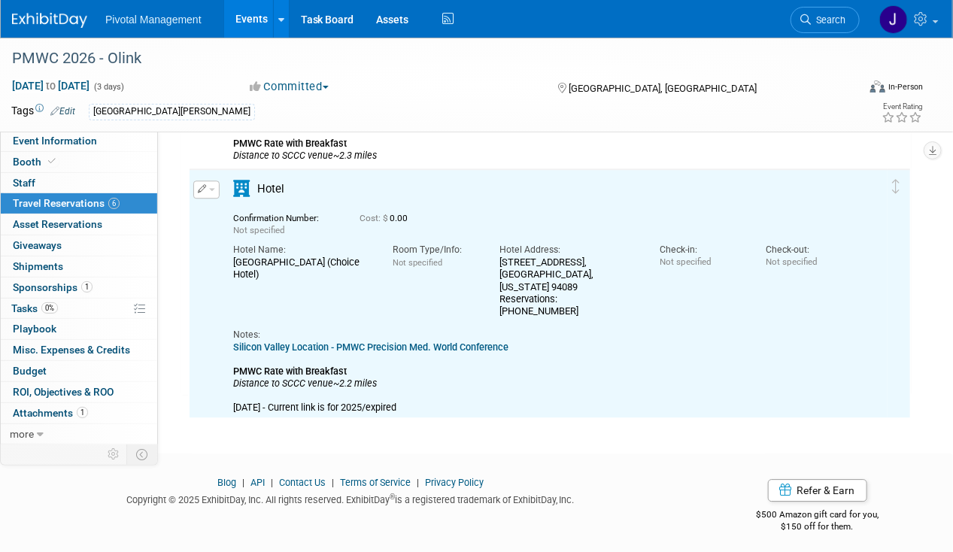
scroll to position [1446, 0]
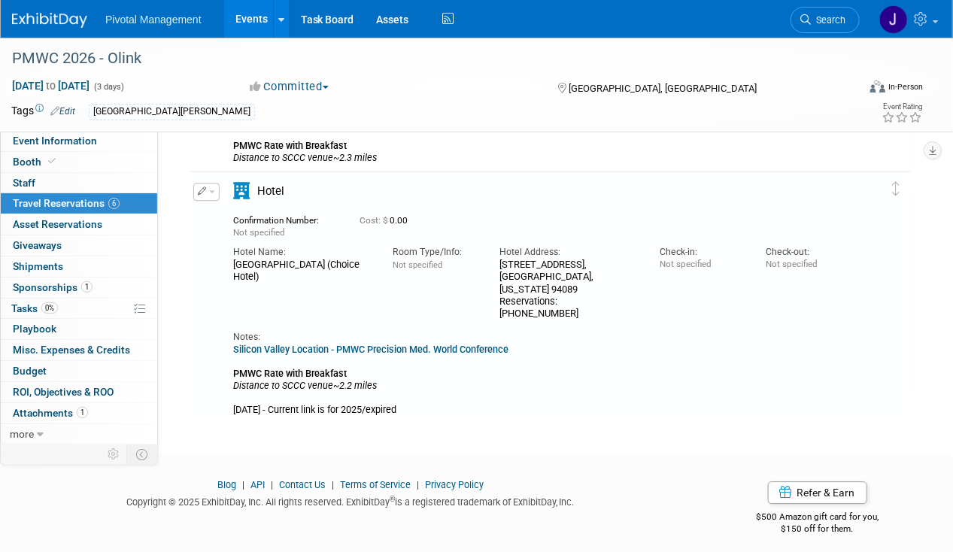
click at [202, 186] on icon "button" at bounding box center [202, 190] width 9 height 8
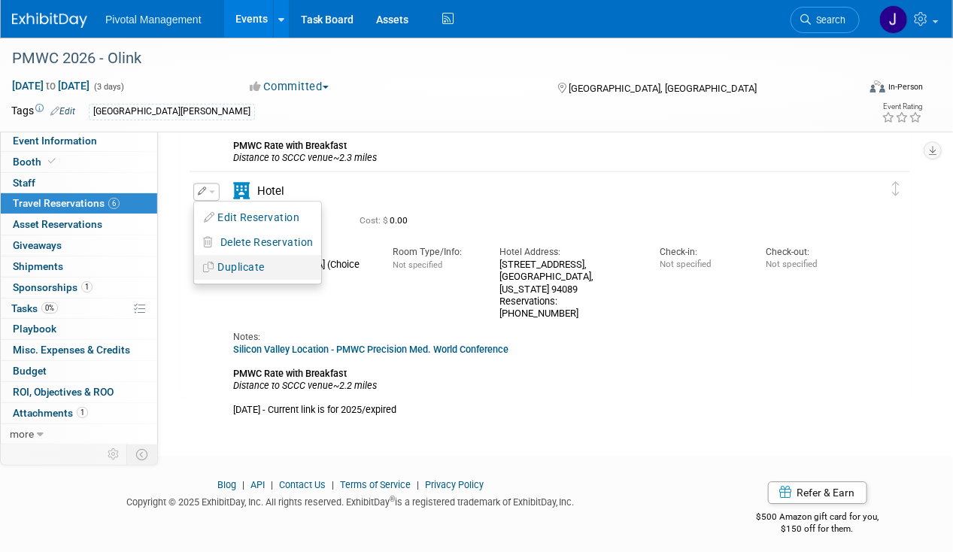
click at [223, 266] on button "Duplicate" at bounding box center [257, 267] width 127 height 22
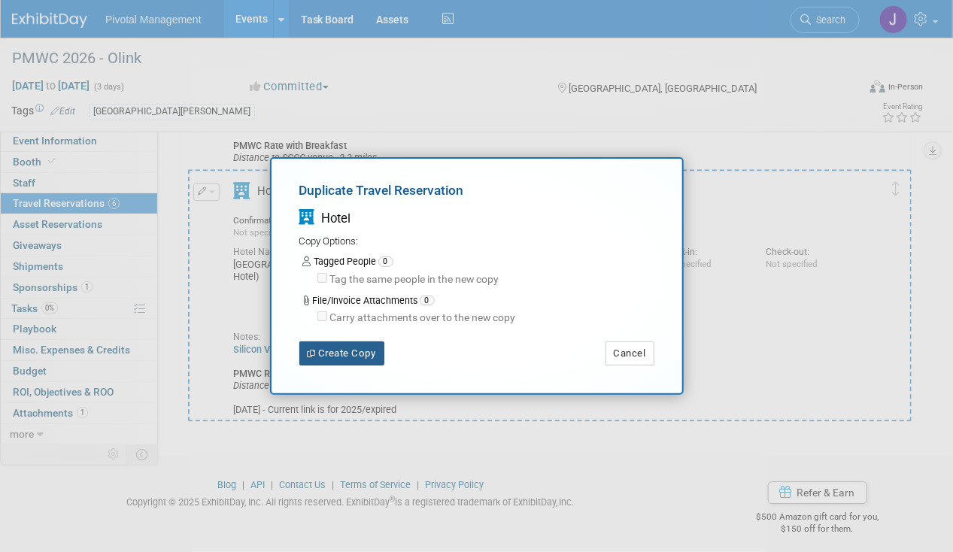
click at [326, 354] on button "Create Copy" at bounding box center [341, 353] width 85 height 24
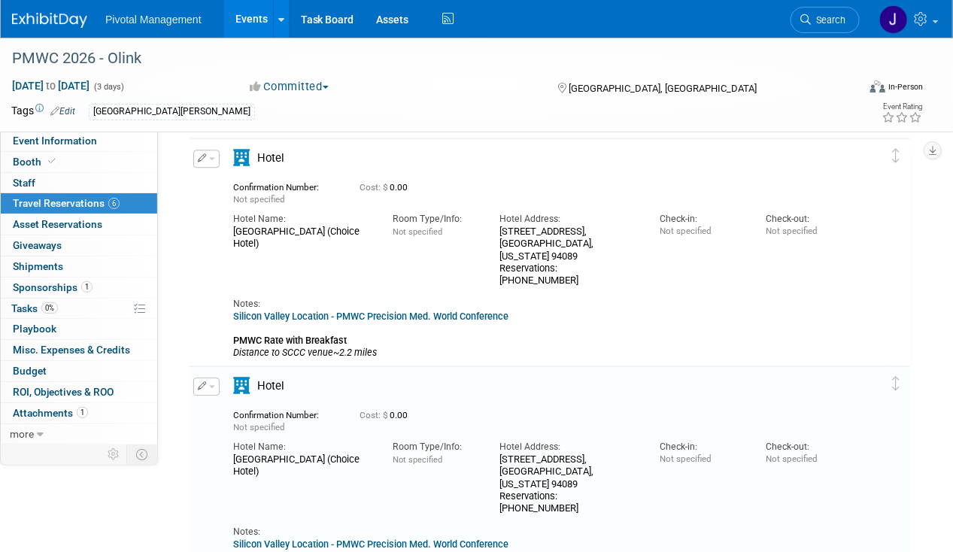
scroll to position [1489, 0]
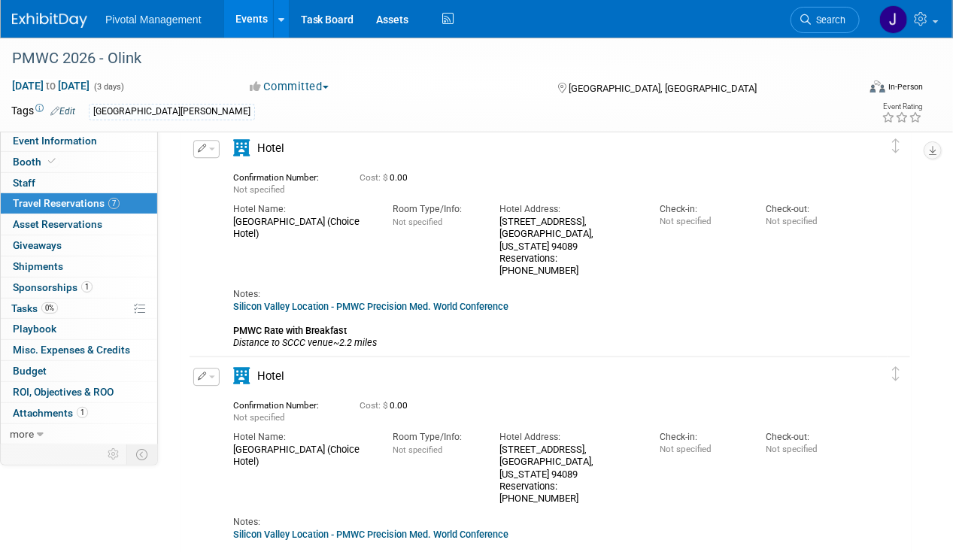
click at [211, 375] on span "button" at bounding box center [212, 376] width 6 height 3
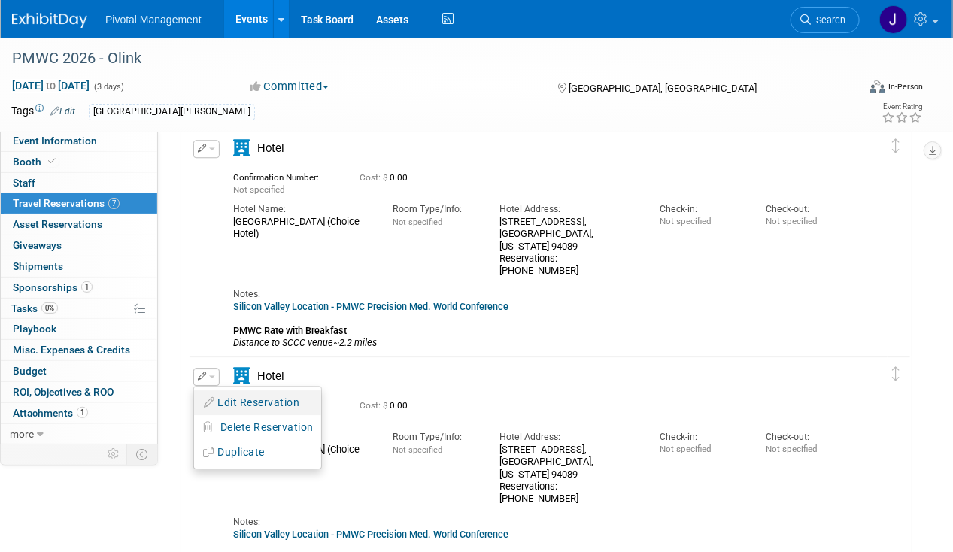
click at [220, 397] on button "Edit Reservation" at bounding box center [257, 403] width 127 height 22
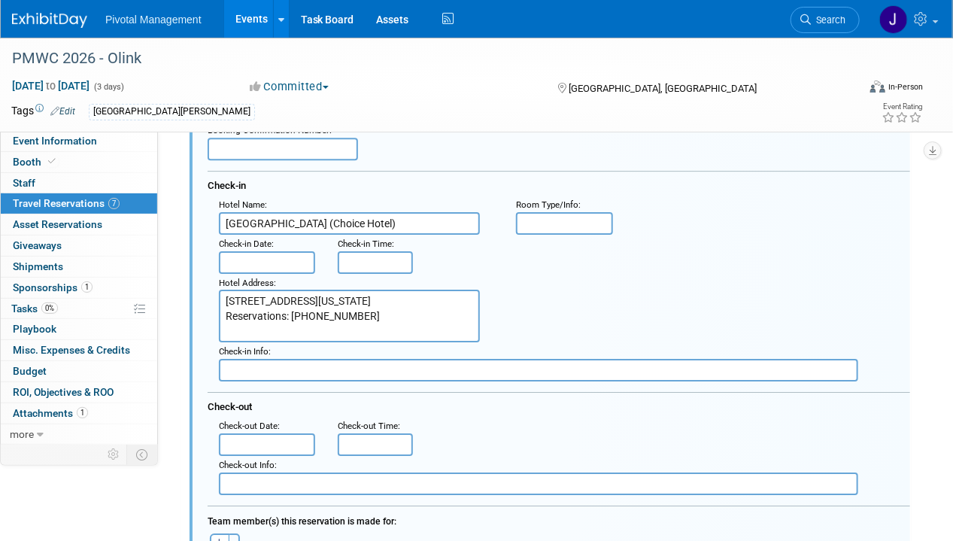
scroll to position [1720, 0]
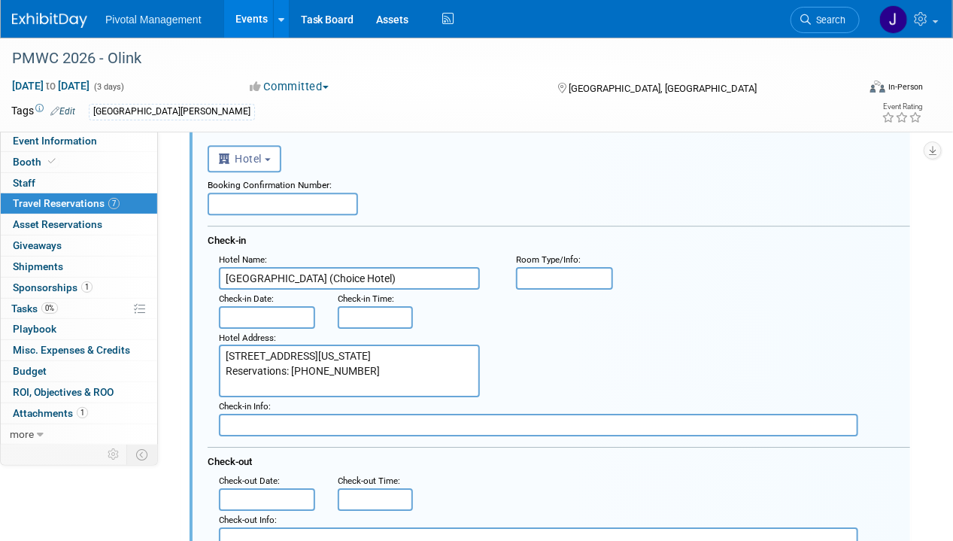
click at [308, 273] on input "[GEOGRAPHIC_DATA] (Choice Hotel)" at bounding box center [349, 278] width 261 height 23
paste input "Spark by Hilton (formerly [GEOGRAPHIC_DATA]) [GEOGRAPHIC_DATA][PERSON_NAME]"
type input "Spark by Hilton (formerly [GEOGRAPHIC_DATA]) [GEOGRAPHIC_DATA][PERSON_NAME]"
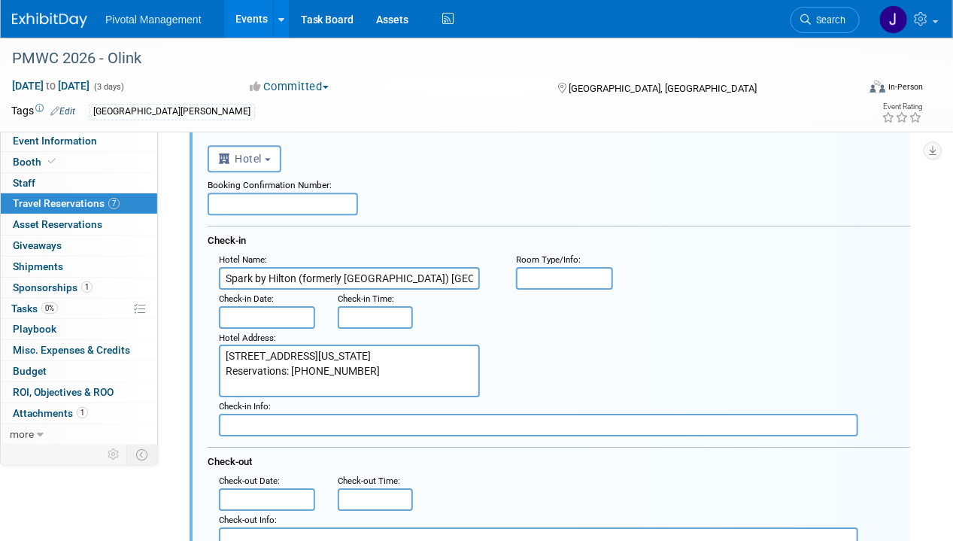
click at [415, 368] on textarea "[STREET_ADDRESS][US_STATE] Reservations: [PHONE_NUMBER]" at bounding box center [349, 370] width 261 height 53
paste textarea "[STREET_ADDRESS][US_STATE] Reservations: [PHONE_NUMBER]"
click at [341, 351] on textarea "[STREET_ADDRESS][US_STATE] Reservations: [PHONE_NUMBER]" at bounding box center [349, 370] width 261 height 53
click at [339, 352] on textarea "[STREET_ADDRESS][US_STATE] Reservations: [PHONE_NUMBER]" at bounding box center [349, 370] width 261 height 53
click at [354, 365] on textarea "[STREET_ADDRESS][US_STATE] Reservations: [PHONE_NUMBER]" at bounding box center [349, 370] width 261 height 53
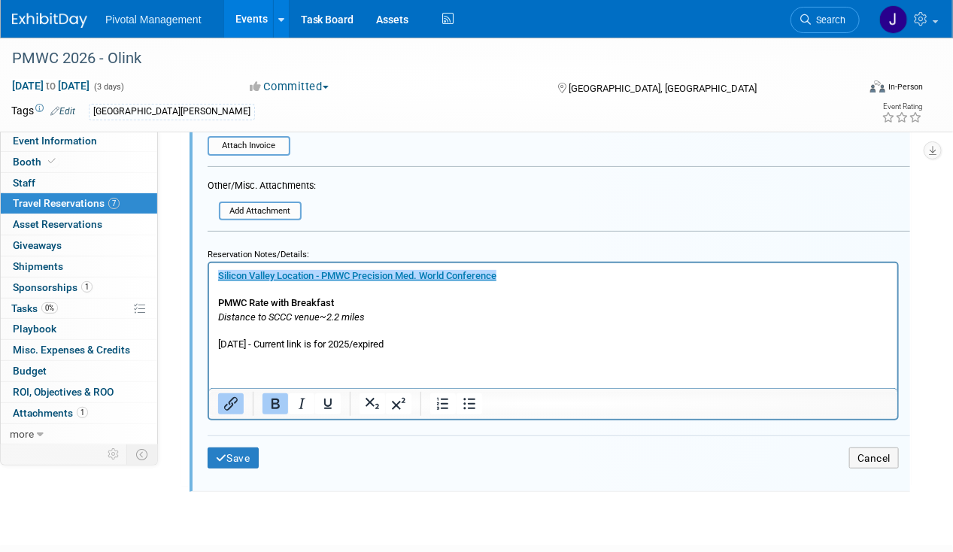
scroll to position [2289, 0]
type textarea "[STREET_ADDRESS][US_STATE] Reservations: [PHONE_NUMBER]"
click at [438, 326] on p "﻿[GEOGRAPHIC_DATA] Location - PMWC Precision Med. World Conference PMWC Rate wi…" at bounding box center [552, 309] width 671 height 82
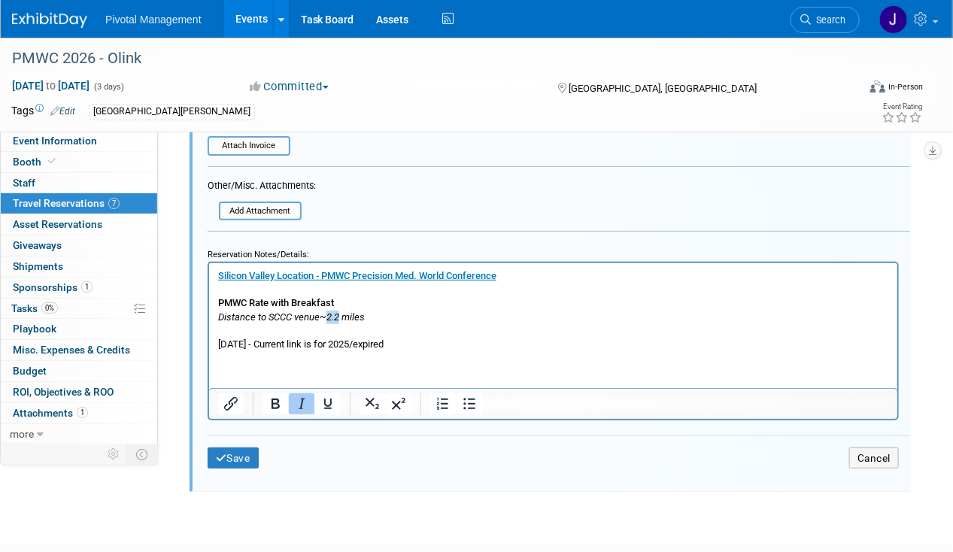
drag, startPoint x: 338, startPoint y: 316, endPoint x: 323, endPoint y: 315, distance: 15.1
click at [323, 315] on icon "Distance to SCCC venue~2.2 miles" at bounding box center [290, 316] width 147 height 11
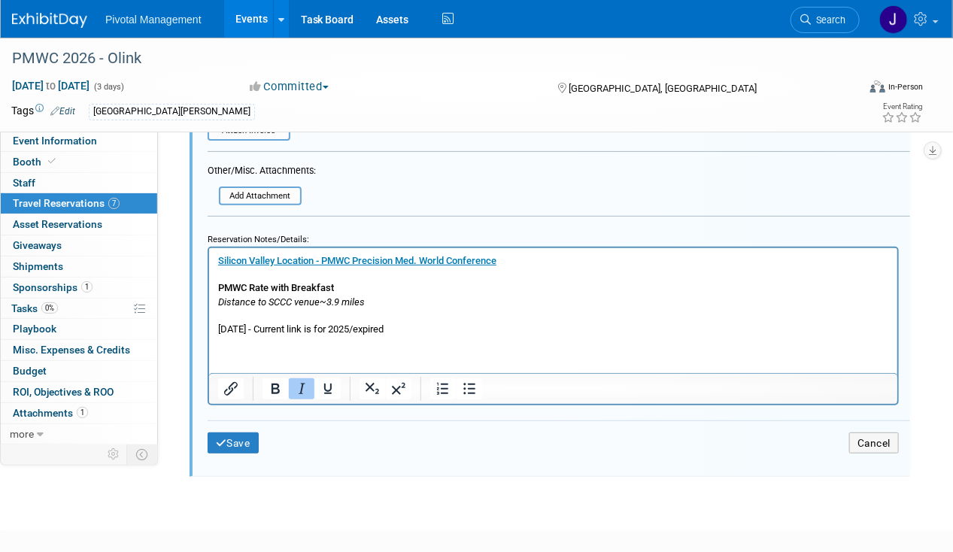
scroll to position [2386, 0]
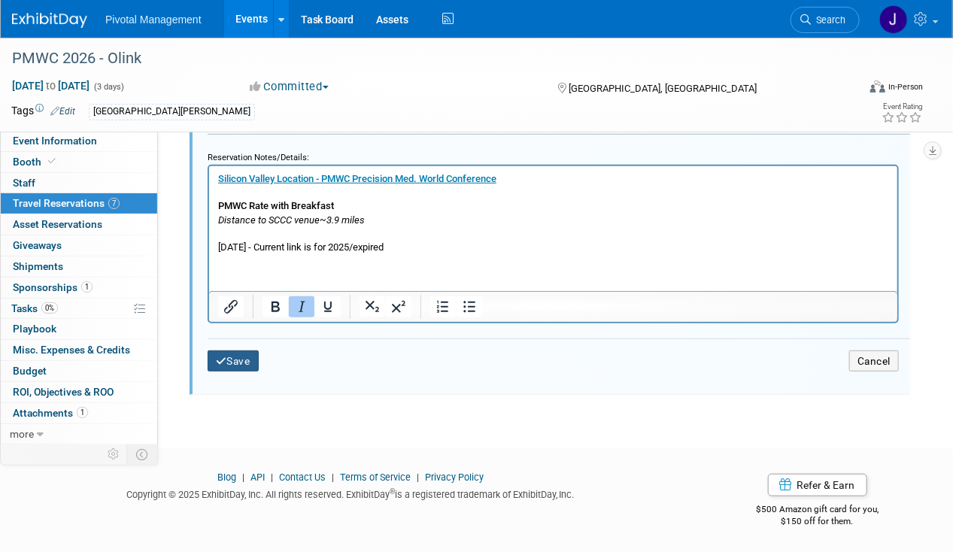
click at [233, 351] on button "Save" at bounding box center [233, 361] width 51 height 22
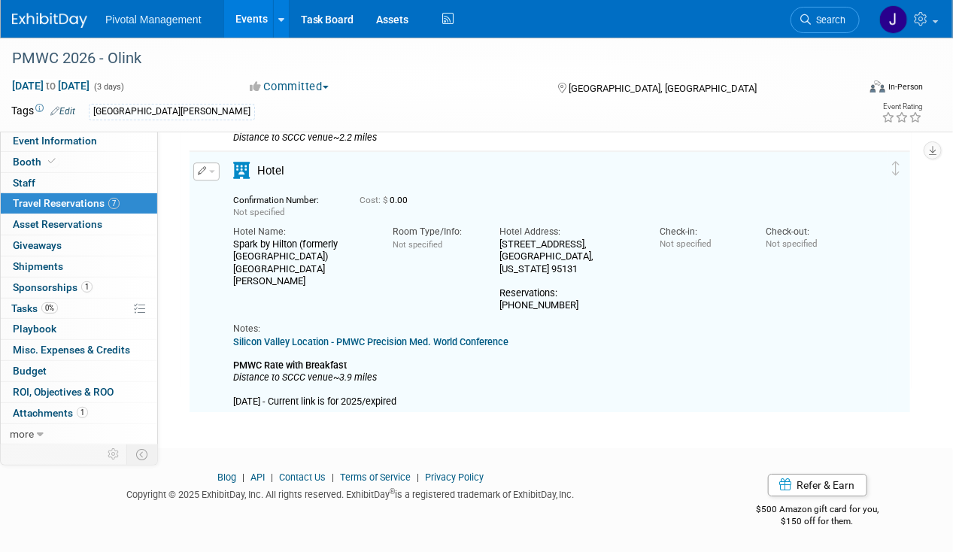
scroll to position [1674, 0]
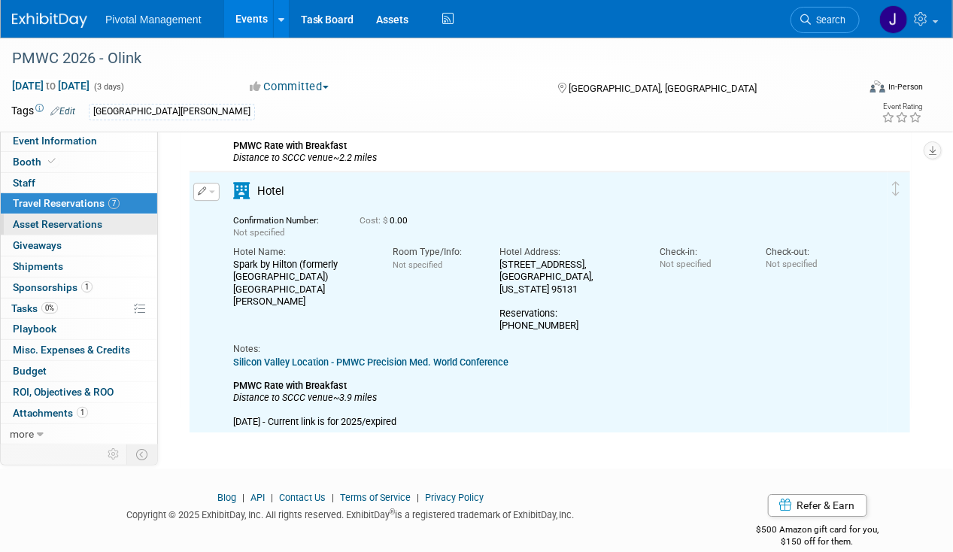
click at [58, 227] on span "Asset Reservations 0" at bounding box center [57, 224] width 89 height 12
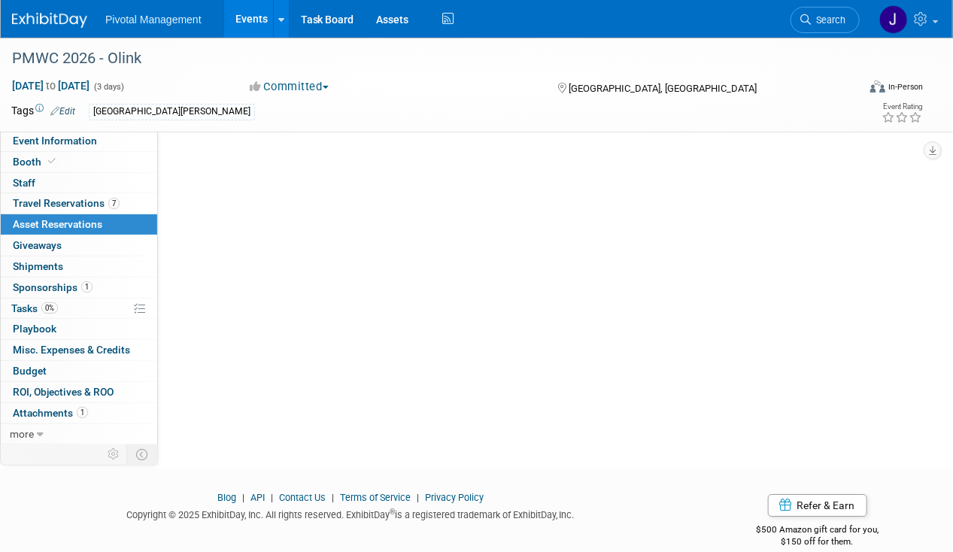
scroll to position [0, 0]
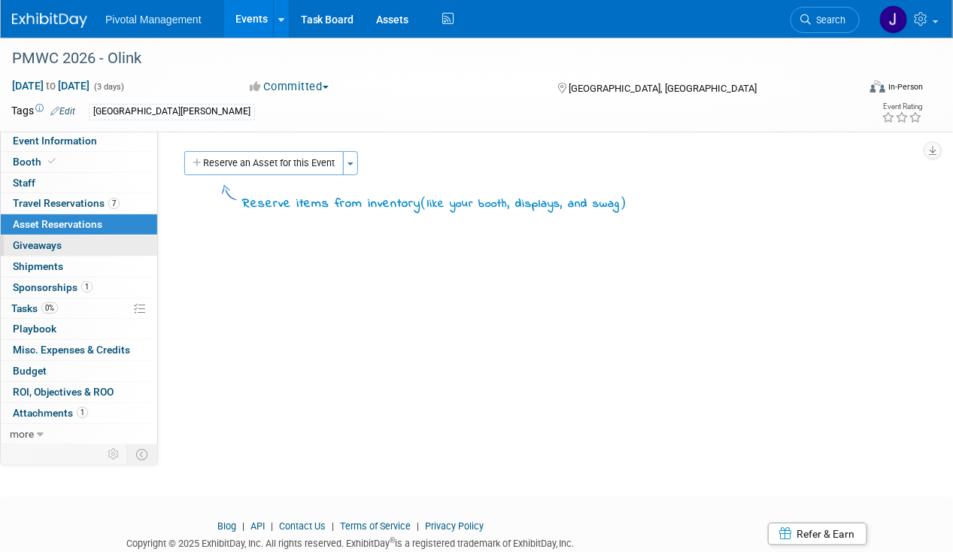
click at [61, 249] on span "Giveaways 0" at bounding box center [37, 245] width 49 height 12
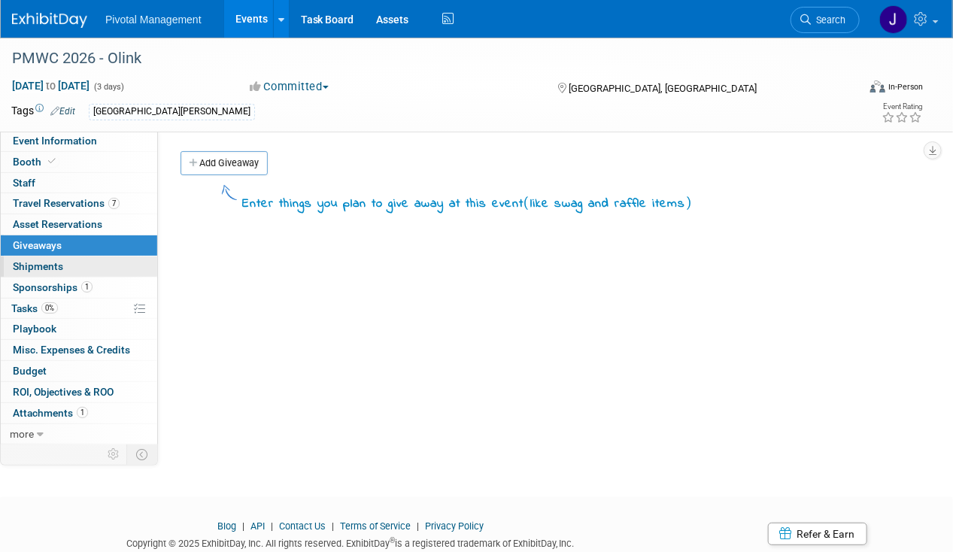
click at [62, 274] on link "0 Shipments 0" at bounding box center [79, 266] width 156 height 20
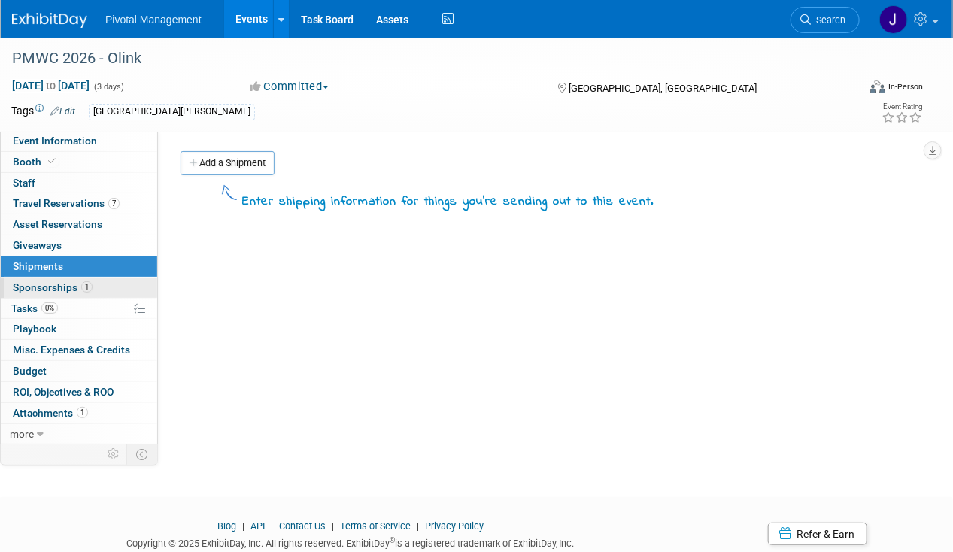
click at [62, 284] on span "Sponsorships 1" at bounding box center [53, 287] width 80 height 12
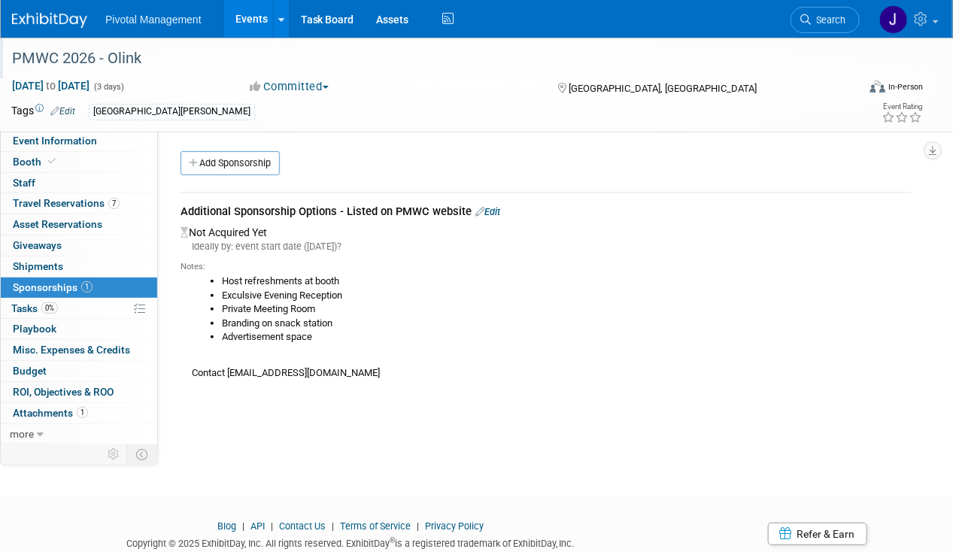
drag, startPoint x: 283, startPoint y: 53, endPoint x: 291, endPoint y: 41, distance: 14.2
click at [283, 53] on div "PMWC 2026 - Olink" at bounding box center [426, 58] width 838 height 27
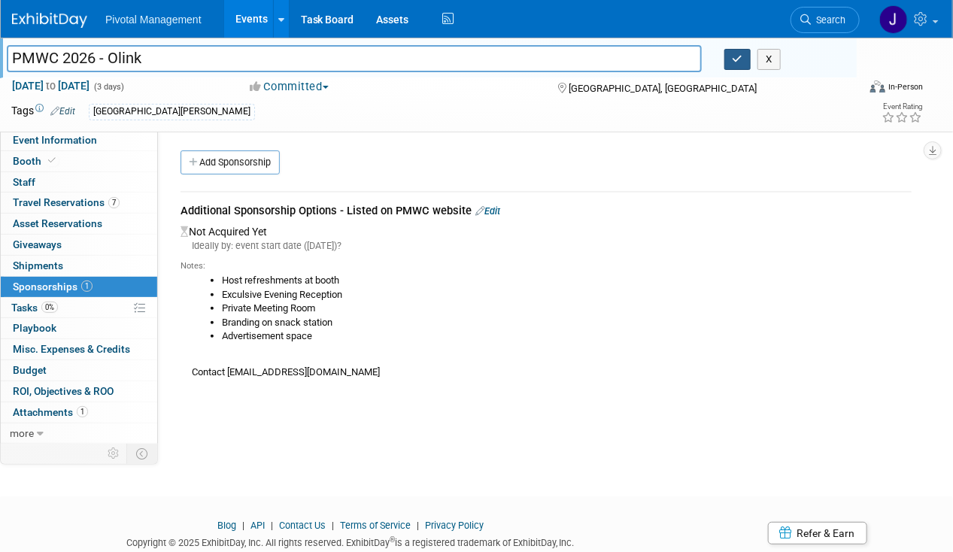
click at [726, 62] on button "button" at bounding box center [737, 59] width 27 height 21
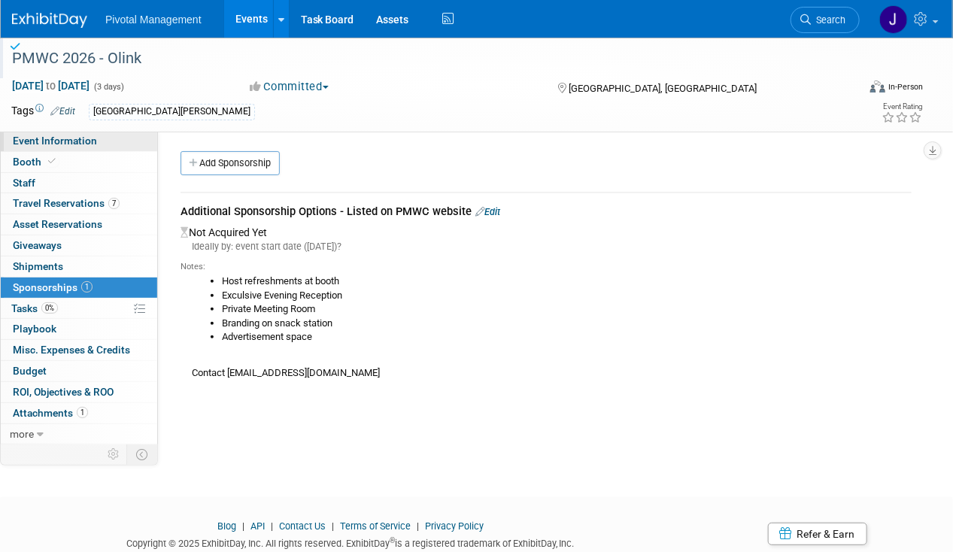
click at [107, 139] on link "Event Information" at bounding box center [79, 141] width 156 height 20
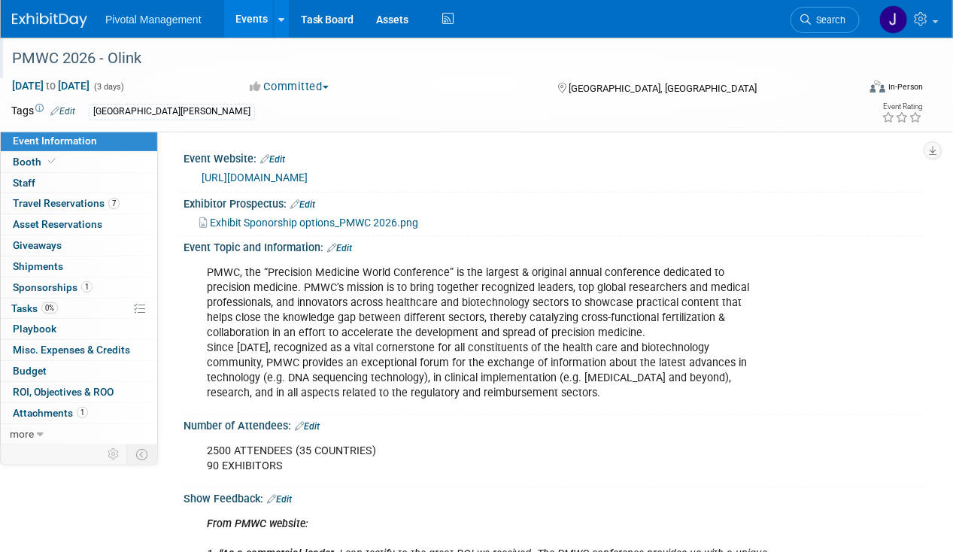
drag, startPoint x: 342, startPoint y: 167, endPoint x: 188, endPoint y: 175, distance: 154.4
click at [188, 175] on div "[URL][DOMAIN_NAME]" at bounding box center [552, 176] width 739 height 23
copy link "[URL][DOMAIN_NAME]"
click at [462, 277] on div "PMWC, the “Precision Medicine World Conference” is the largest & original annua…" at bounding box center [486, 333] width 580 height 151
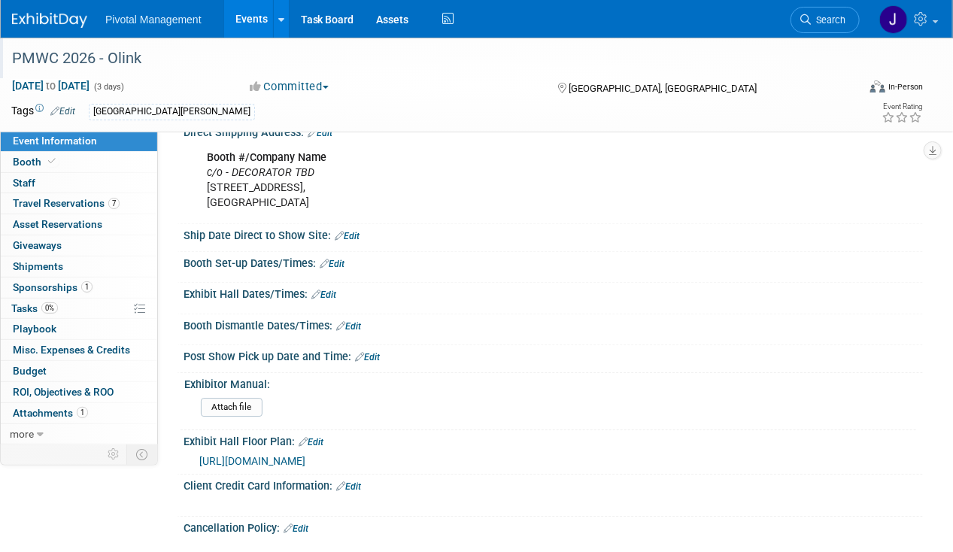
scroll to position [1779, 0]
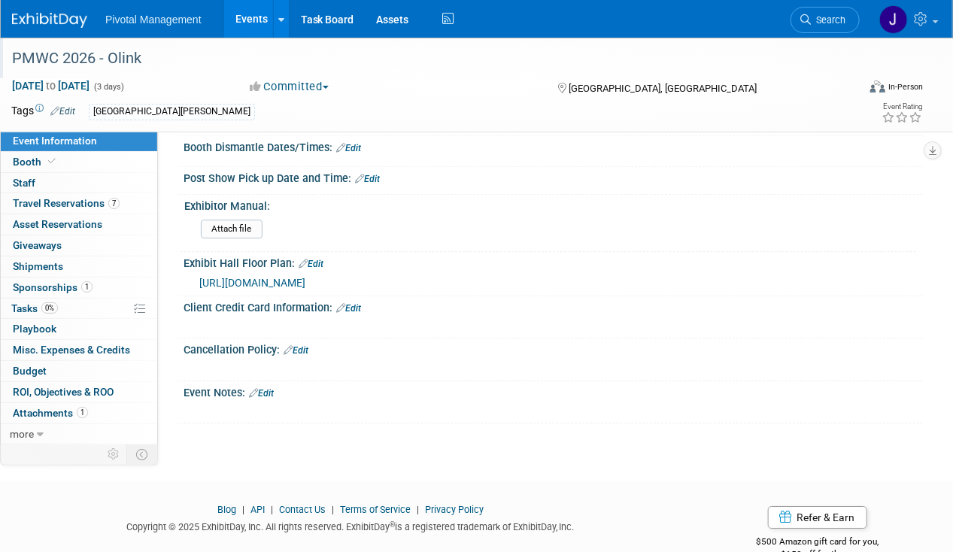
drag, startPoint x: 432, startPoint y: 247, endPoint x: 185, endPoint y: 249, distance: 246.6
click at [185, 270] on div "[URL][DOMAIN_NAME]" at bounding box center [552, 281] width 739 height 22
copy span "[URL][DOMAIN_NAME]"
click at [562, 195] on div "Exhibitor Manual:" at bounding box center [550, 204] width 732 height 19
